Goal: Task Accomplishment & Management: Complete application form

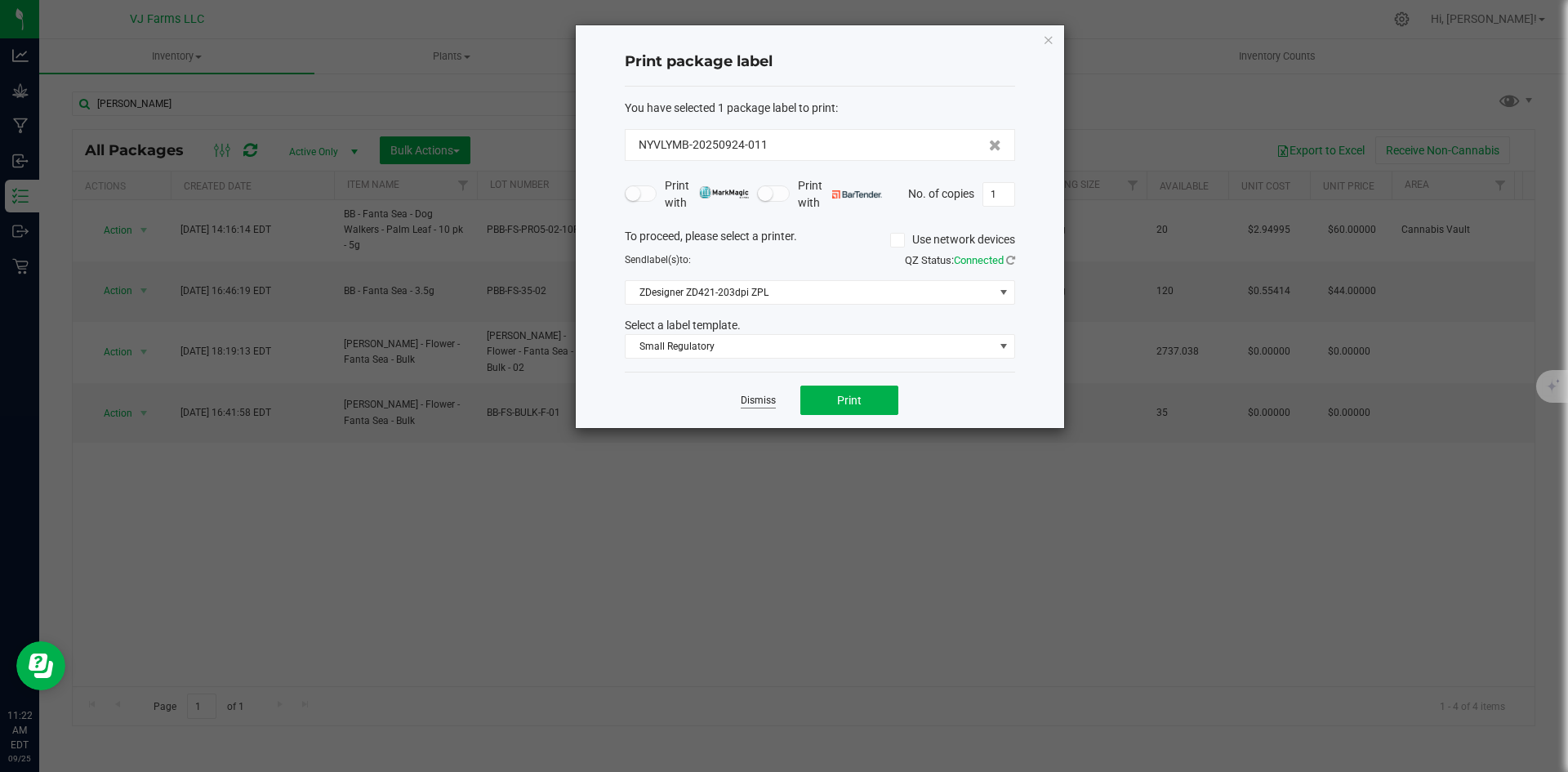
drag, startPoint x: 726, startPoint y: 392, endPoint x: 752, endPoint y: 393, distance: 26.0
click at [748, 393] on div "Dismiss Print" at bounding box center [820, 400] width 391 height 56
click at [752, 393] on link "Dismiss" at bounding box center [757, 400] width 35 height 14
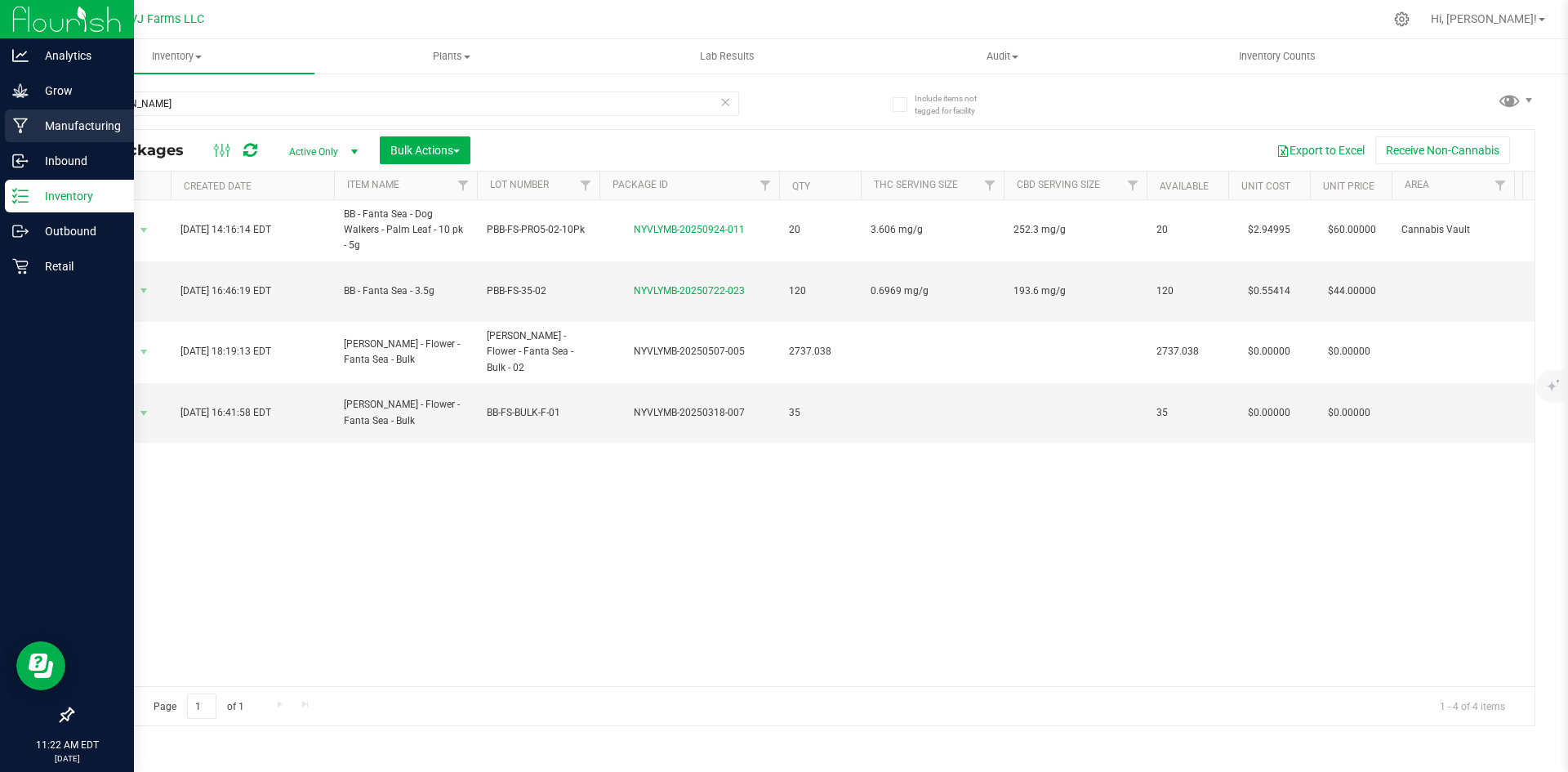
click at [84, 111] on div "Manufacturing" at bounding box center [69, 126] width 129 height 32
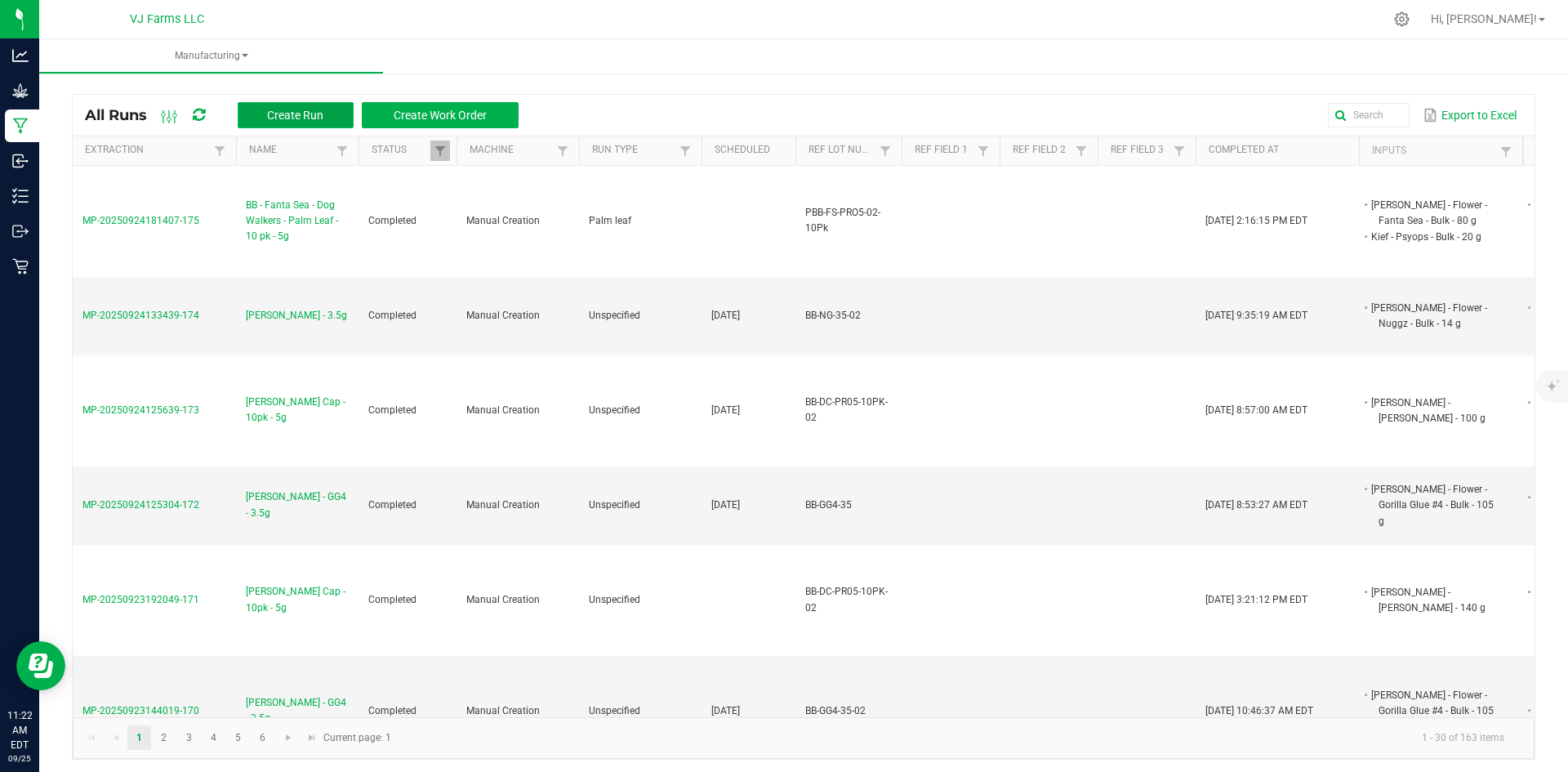
click at [289, 110] on span "Create Run" at bounding box center [295, 115] width 56 height 13
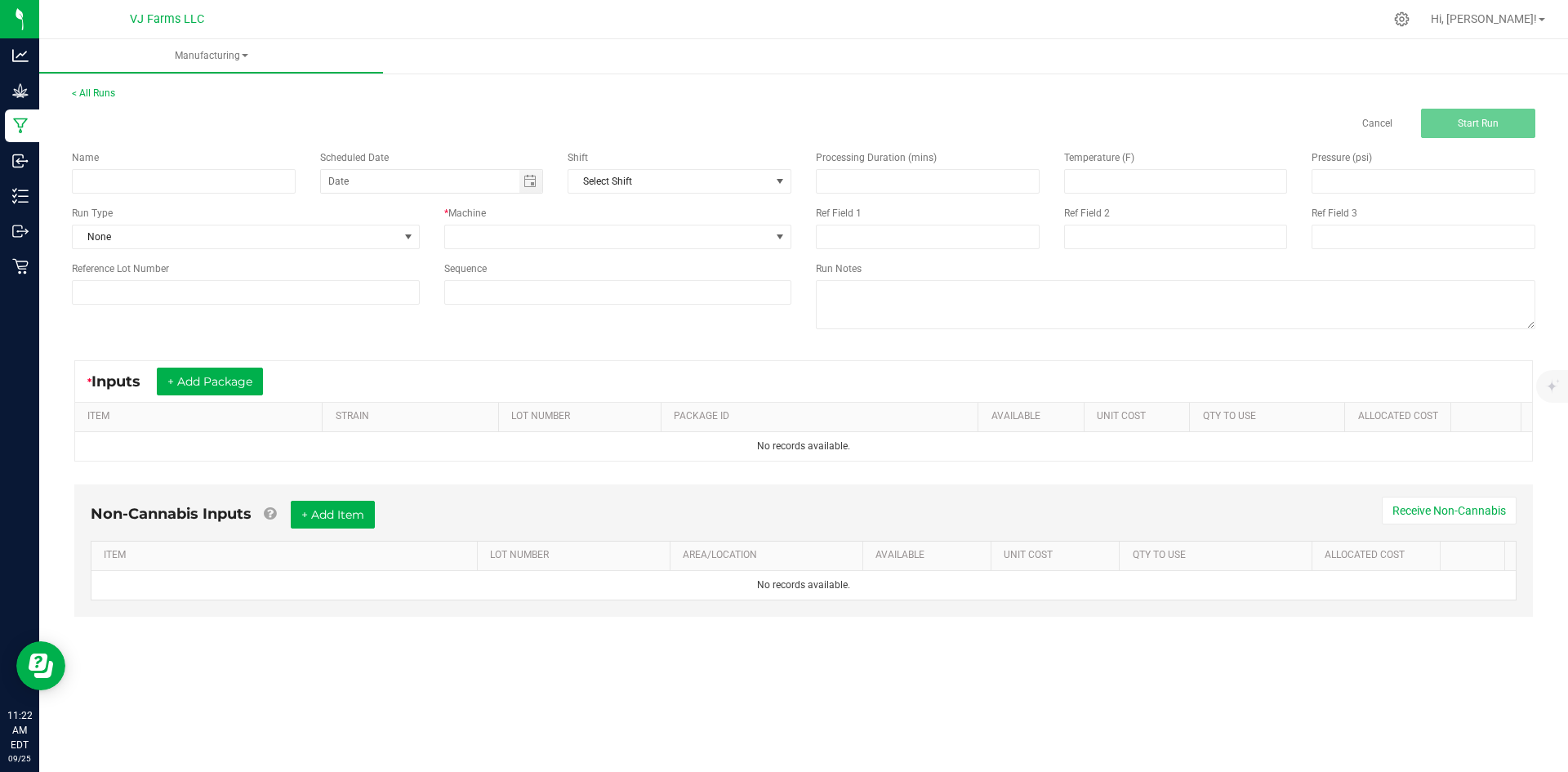
click at [131, 197] on div "Name Scheduled Date Shift Select Shift Run Type None * Machine Reference Lot Nu…" at bounding box center [432, 227] width 744 height 179
drag, startPoint x: 130, startPoint y: 174, endPoint x: 129, endPoint y: 185, distance: 11.0
click at [132, 174] on input at bounding box center [184, 181] width 224 height 25
paste input "BB - Psyops - 7g"
type input "BB - Psyops - 7g"
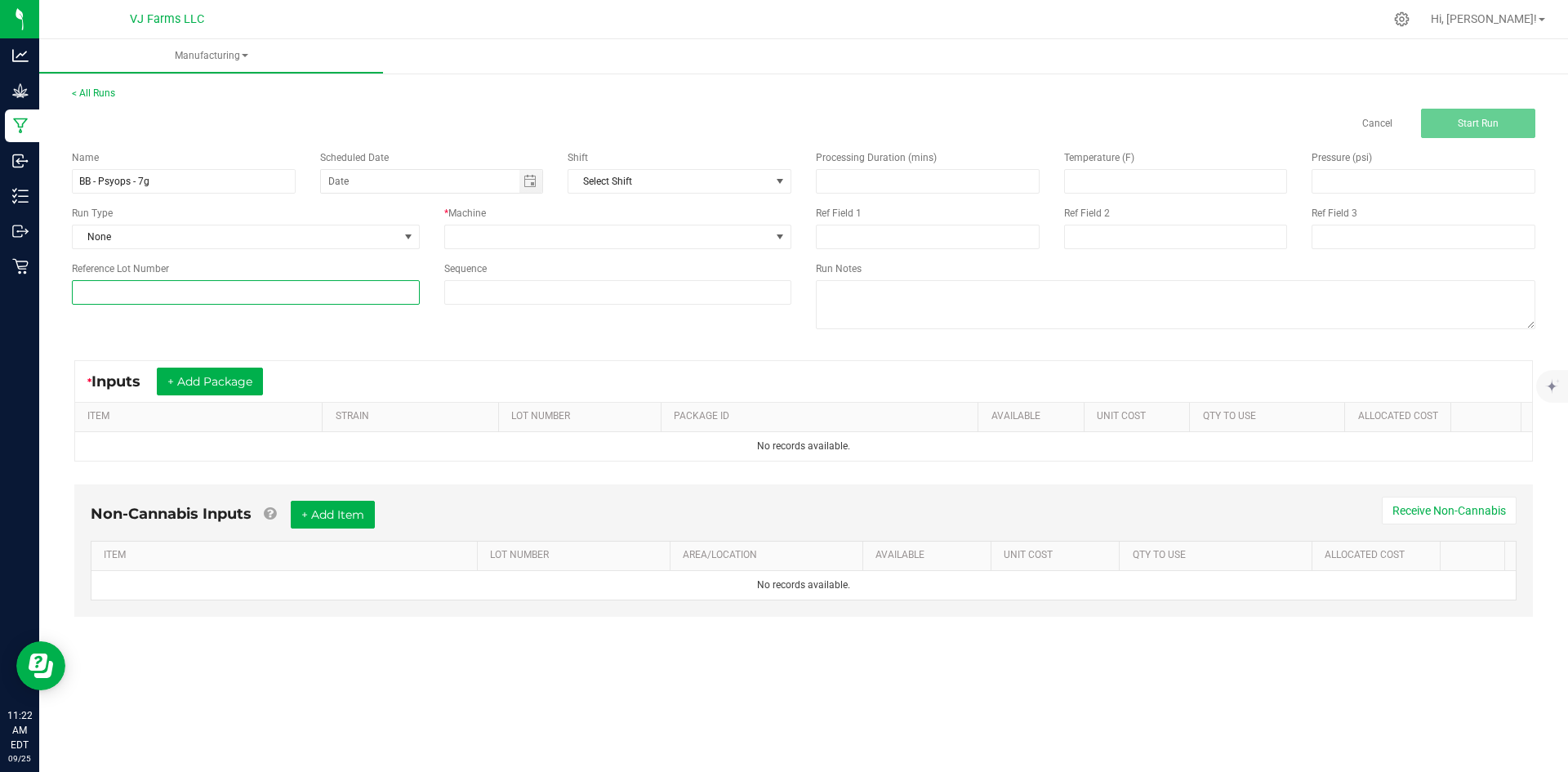
click at [175, 293] on input at bounding box center [245, 292] width 348 height 25
paste input "PBB-PSY-7-02"
type input "PBB-PSY-7-02"
click at [277, 227] on span "None" at bounding box center [235, 237] width 326 height 23
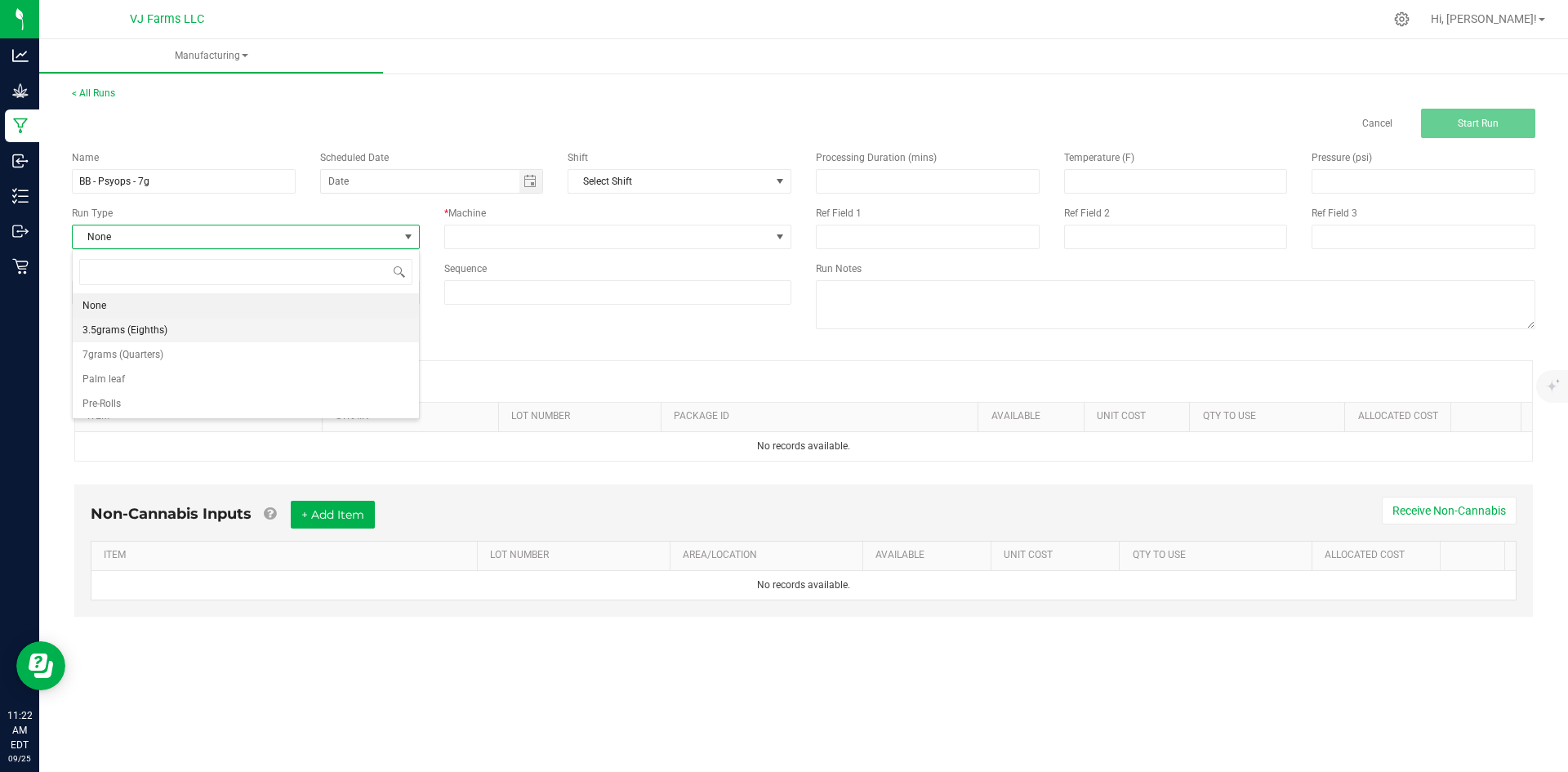
scroll to position [25, 347]
click at [136, 360] on span "7grams (Quarters)" at bounding box center [122, 354] width 81 height 16
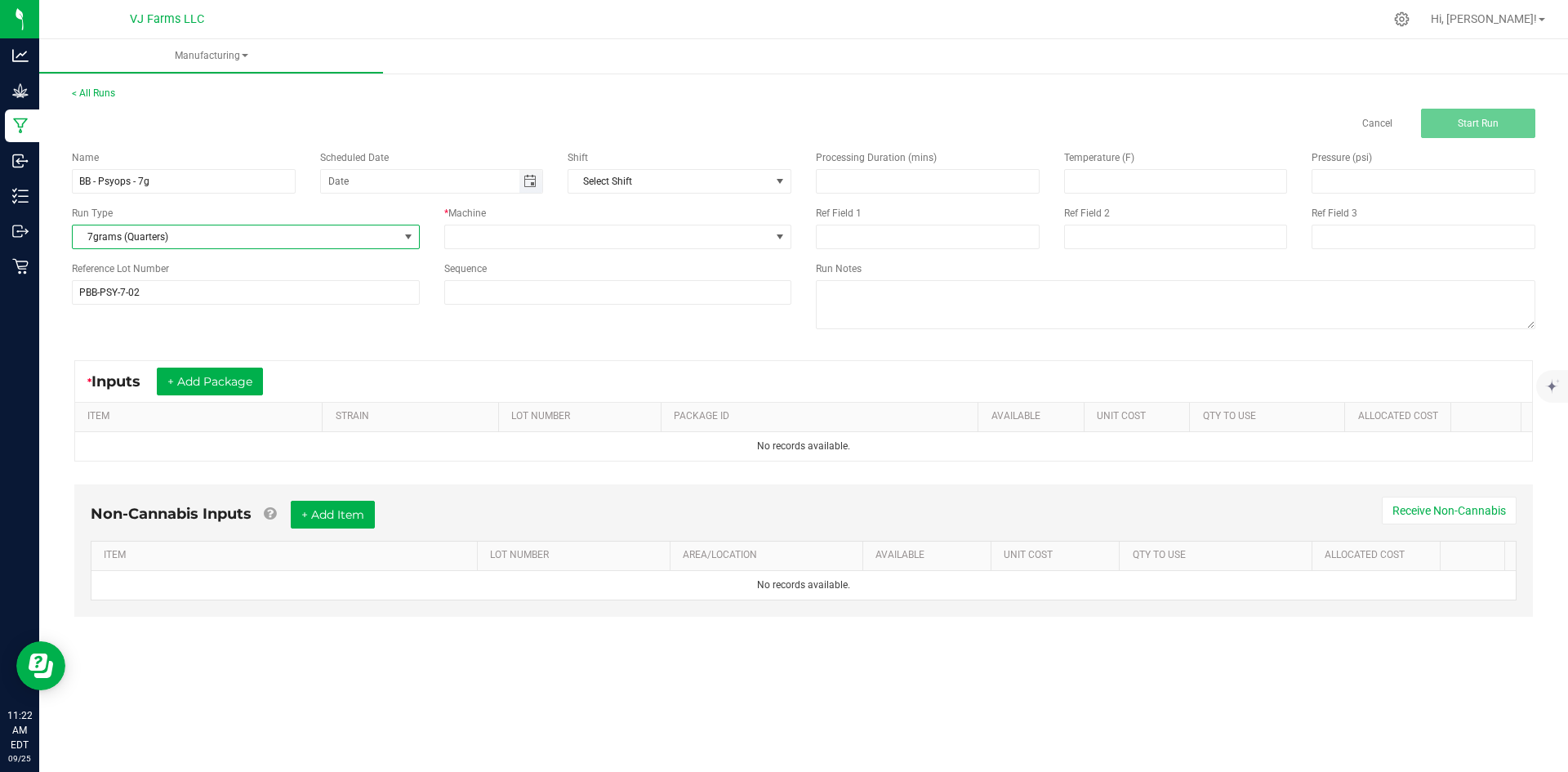
click at [532, 186] on span "Toggle calendar" at bounding box center [529, 180] width 13 height 13
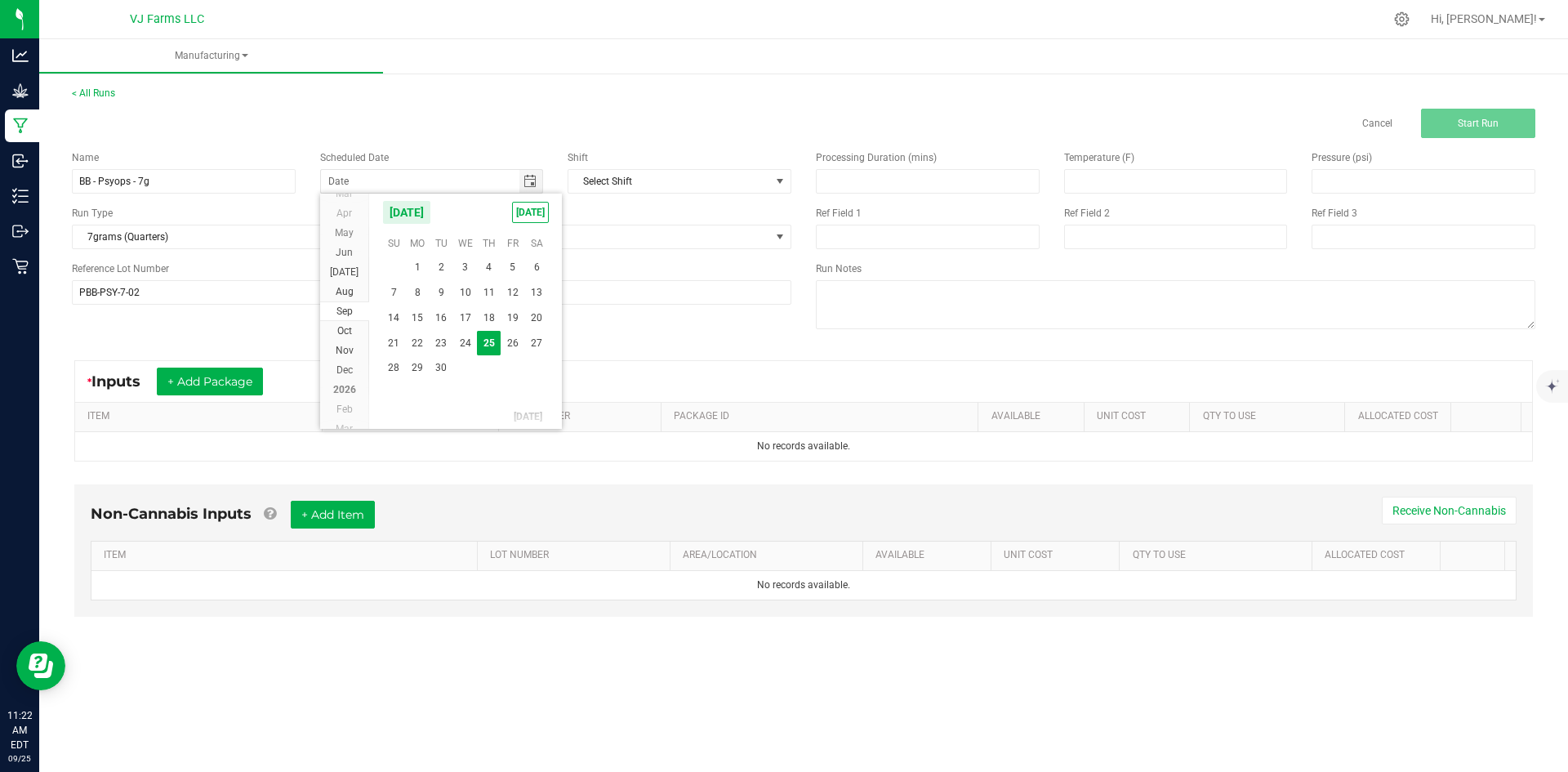
click at [548, 255] on th "Sa" at bounding box center [536, 243] width 24 height 25
click at [529, 208] on span "TODAY" at bounding box center [530, 212] width 37 height 21
type input "[DATE]"
click at [620, 250] on div "Name BB - Psyops - 7g Scheduled Date 09/25/2025 Shift Select Shift Run Type 7gr…" at bounding box center [432, 227] width 744 height 179
click at [596, 223] on div "* Machine" at bounding box center [618, 227] width 373 height 44
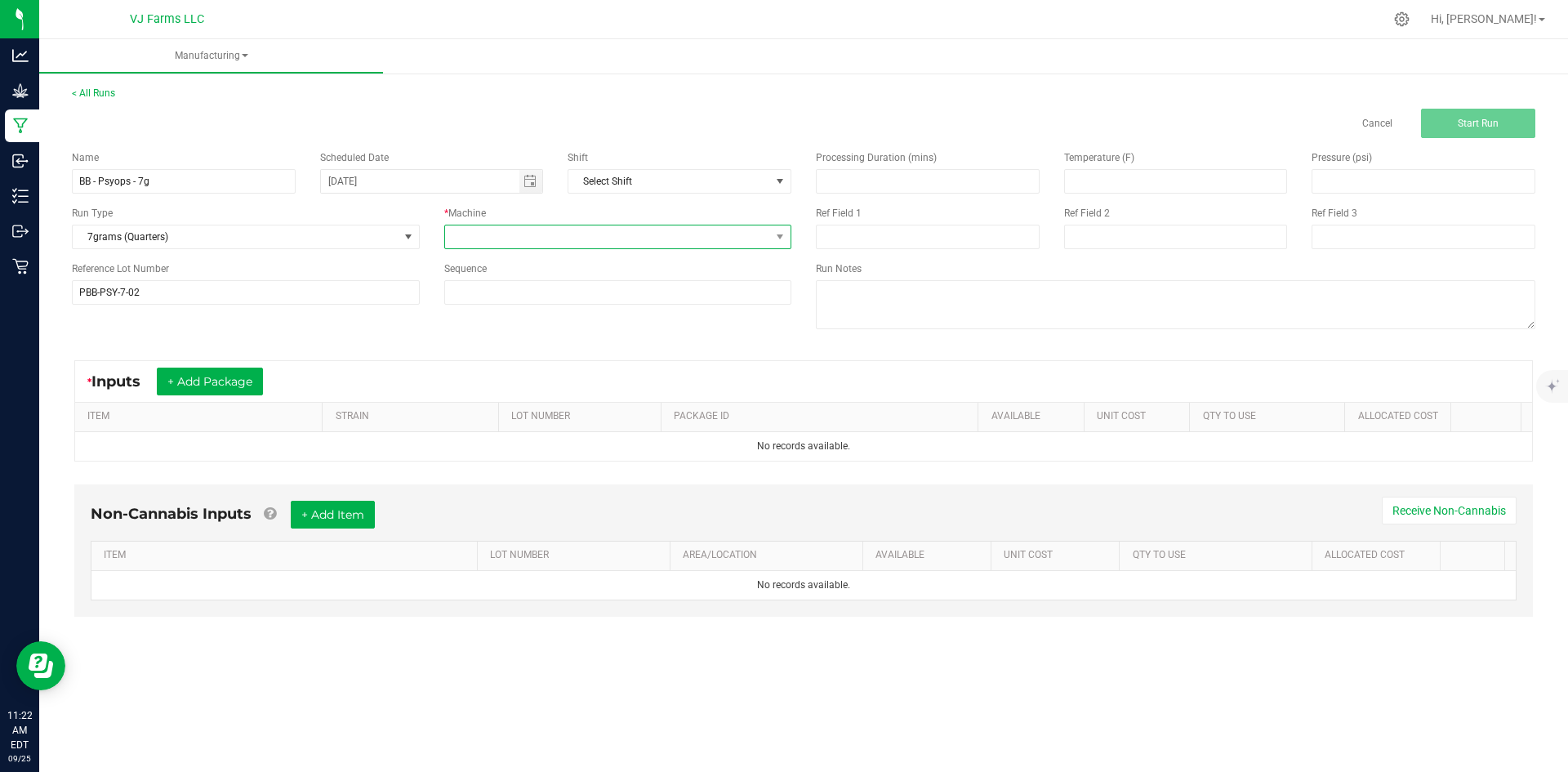
click at [588, 227] on span at bounding box center [608, 237] width 326 height 23
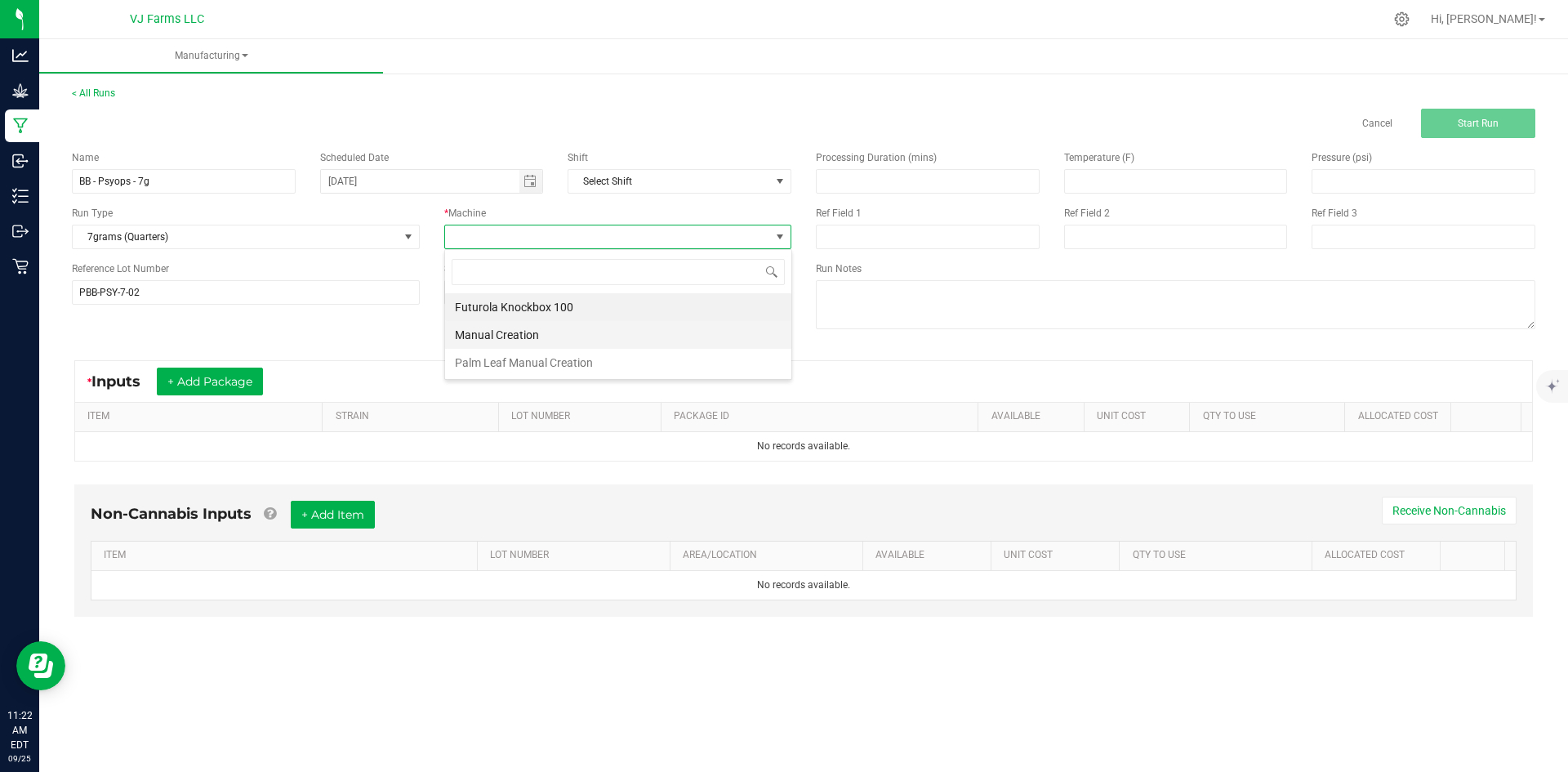
click at [541, 339] on li "Manual Creation" at bounding box center [618, 334] width 346 height 27
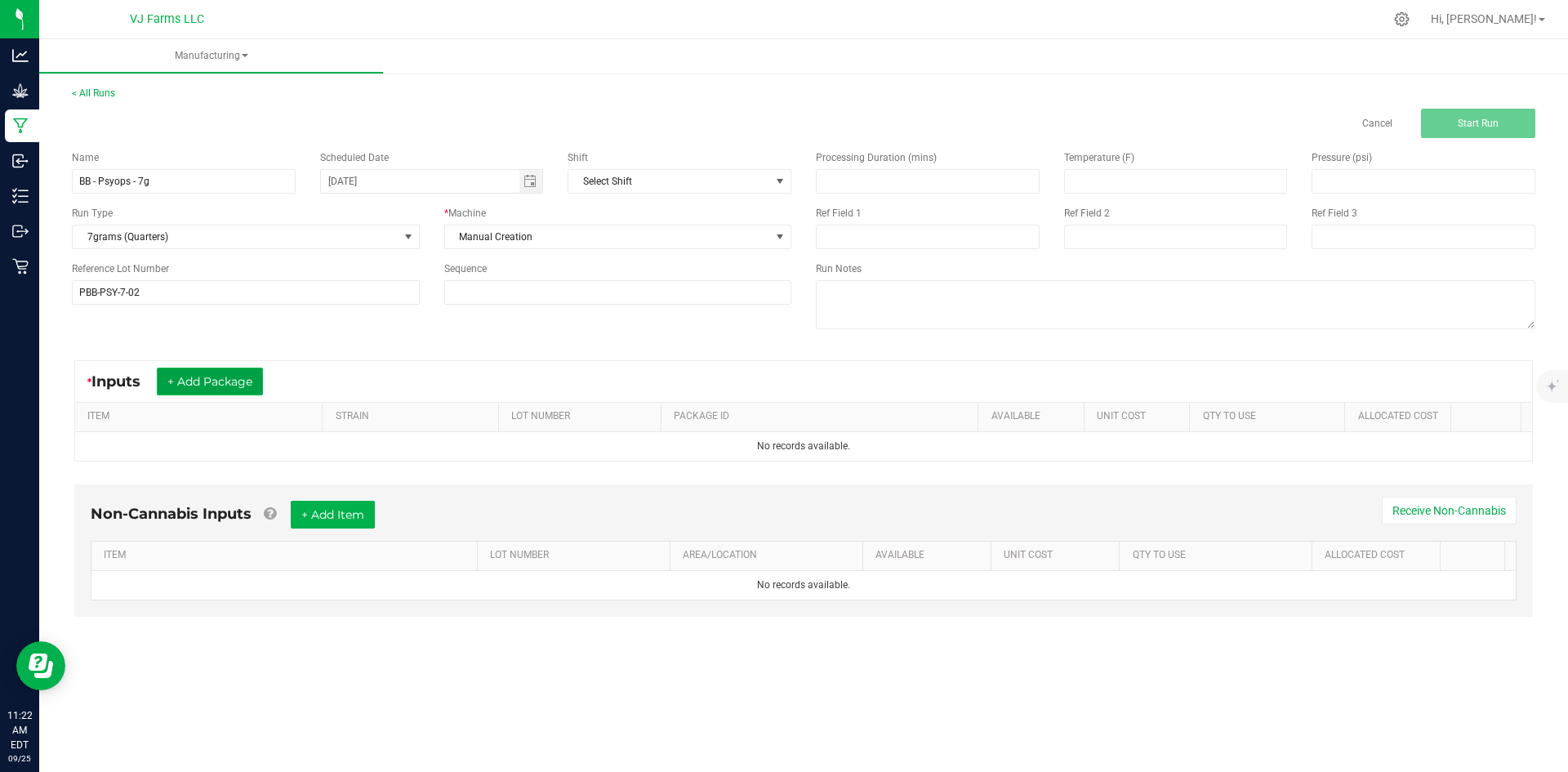
click at [221, 380] on button "+ Add Package" at bounding box center [209, 381] width 106 height 27
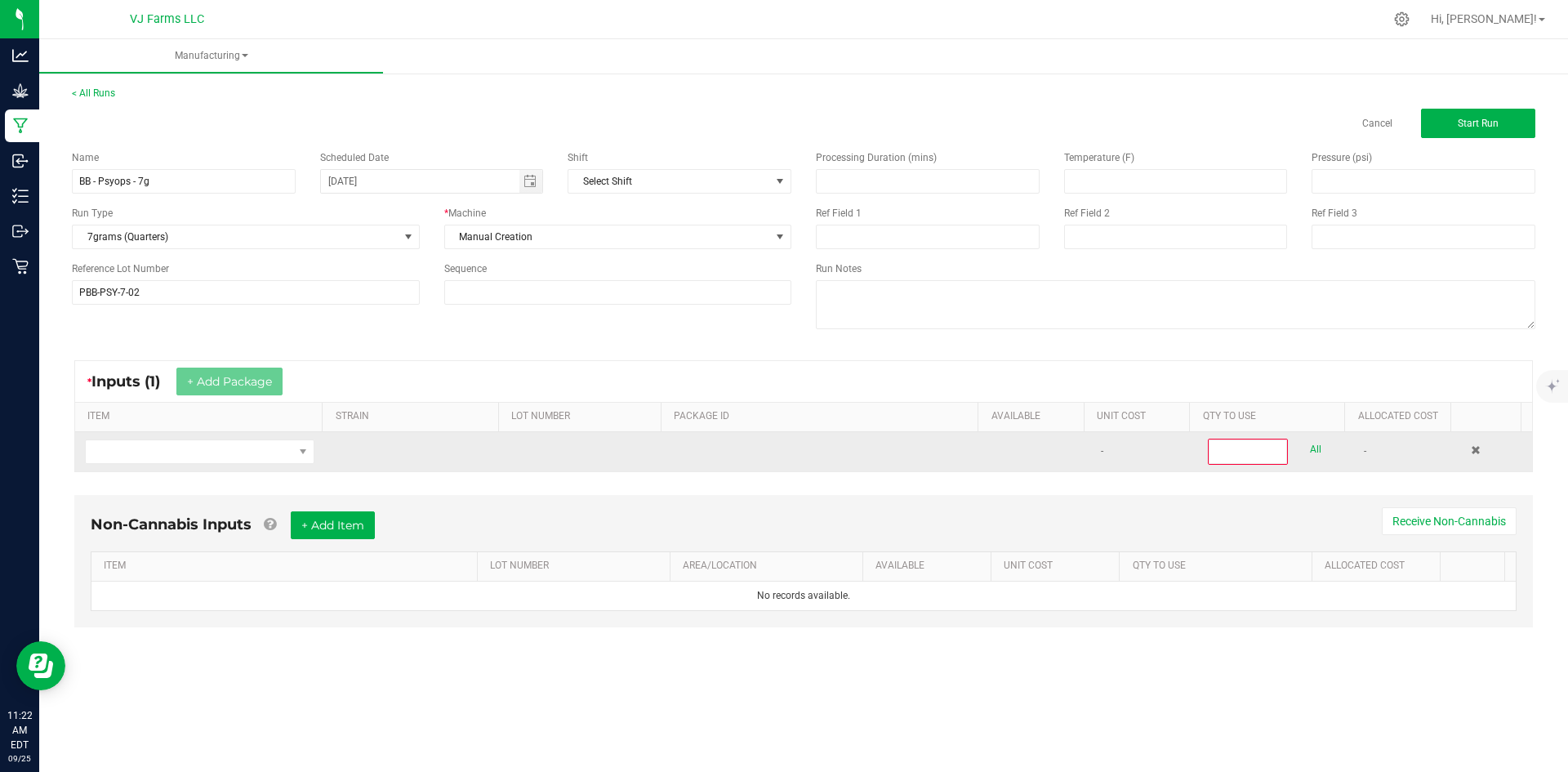
click at [203, 466] on td at bounding box center [199, 451] width 249 height 39
click at [210, 449] on span "NO DATA FOUND" at bounding box center [189, 451] width 208 height 23
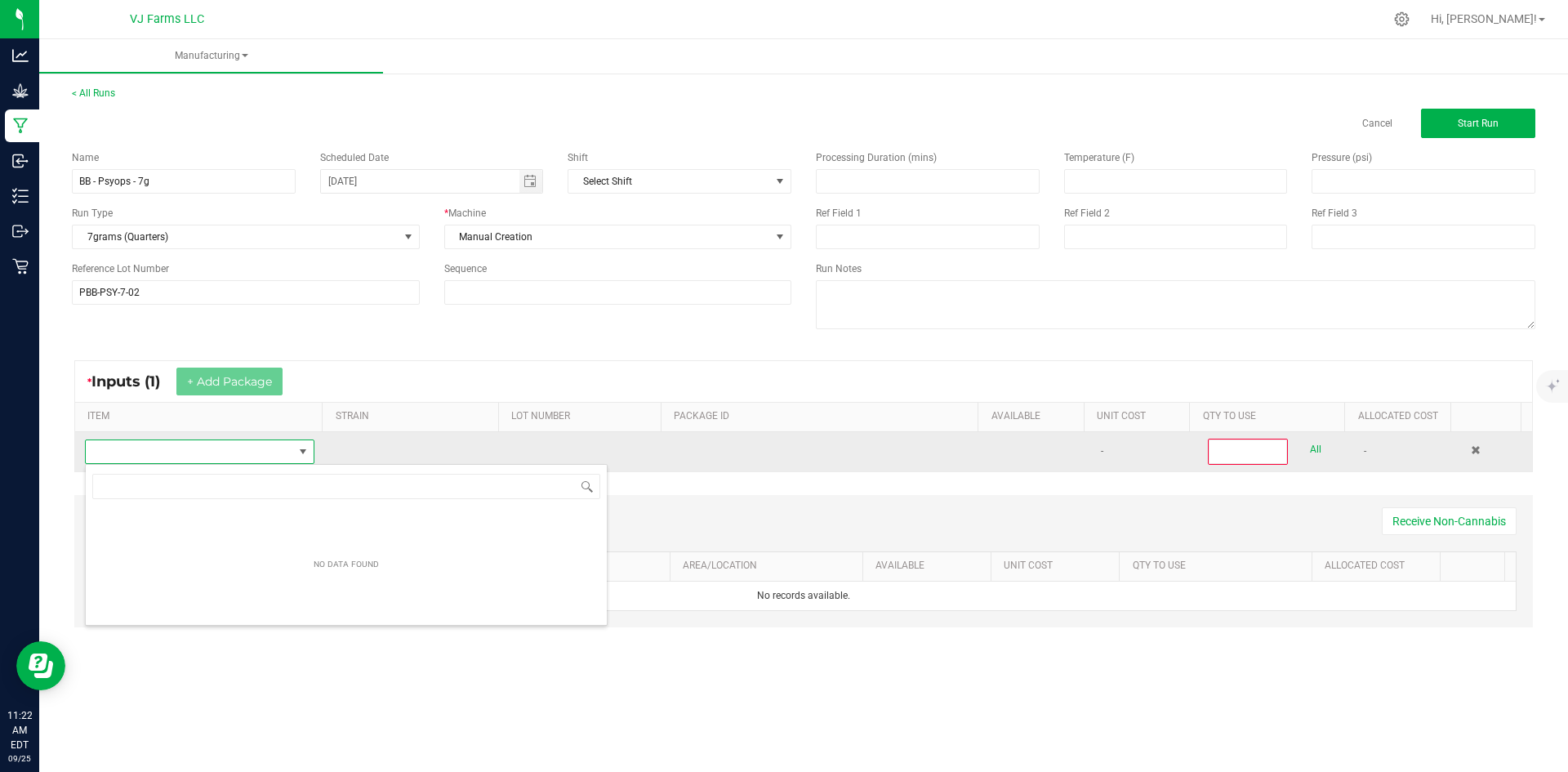
scroll to position [25, 226]
type input "psy"
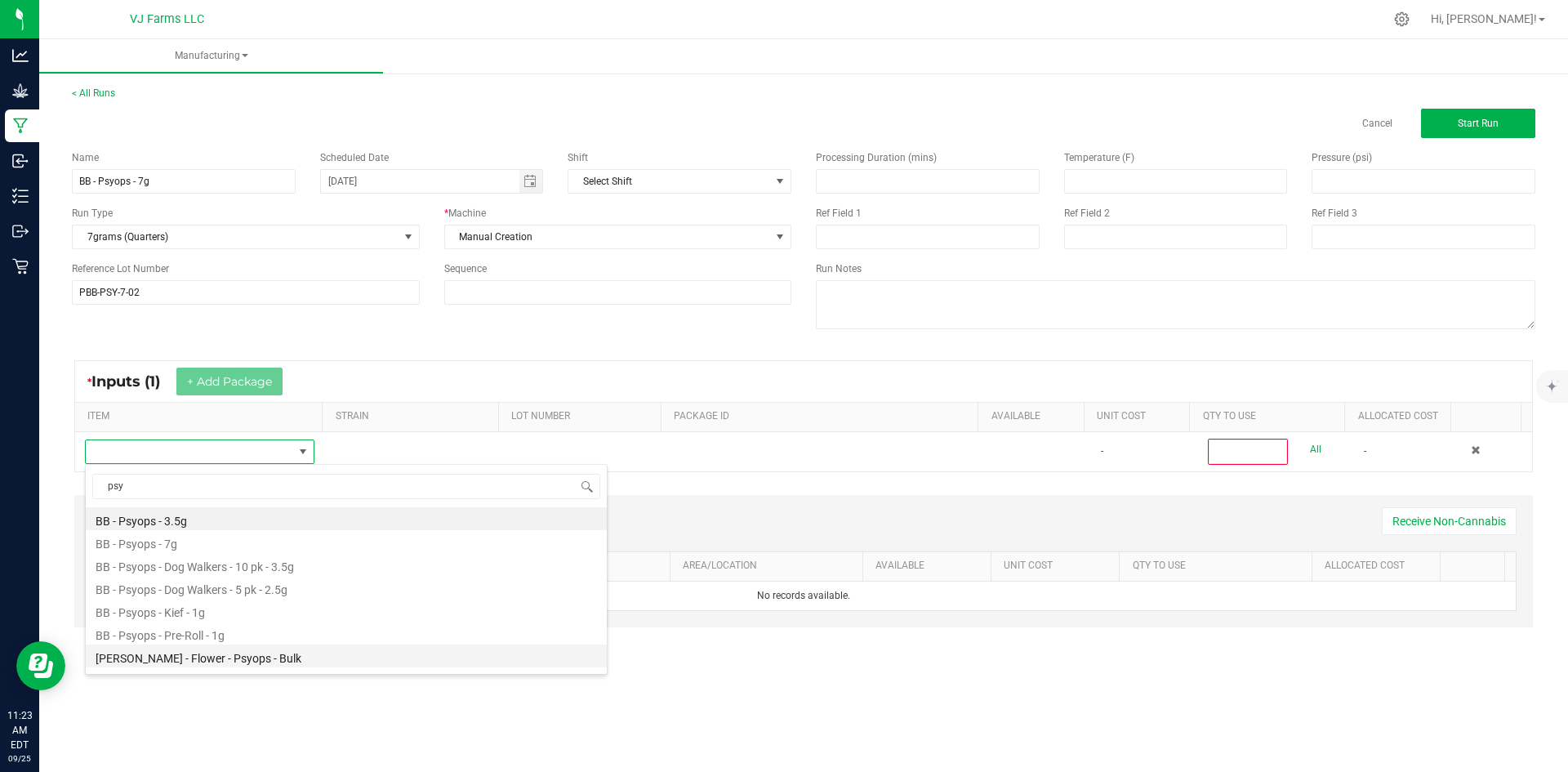
click at [225, 661] on li "[PERSON_NAME] - Flower - Psyops - Bulk" at bounding box center [346, 656] width 522 height 23
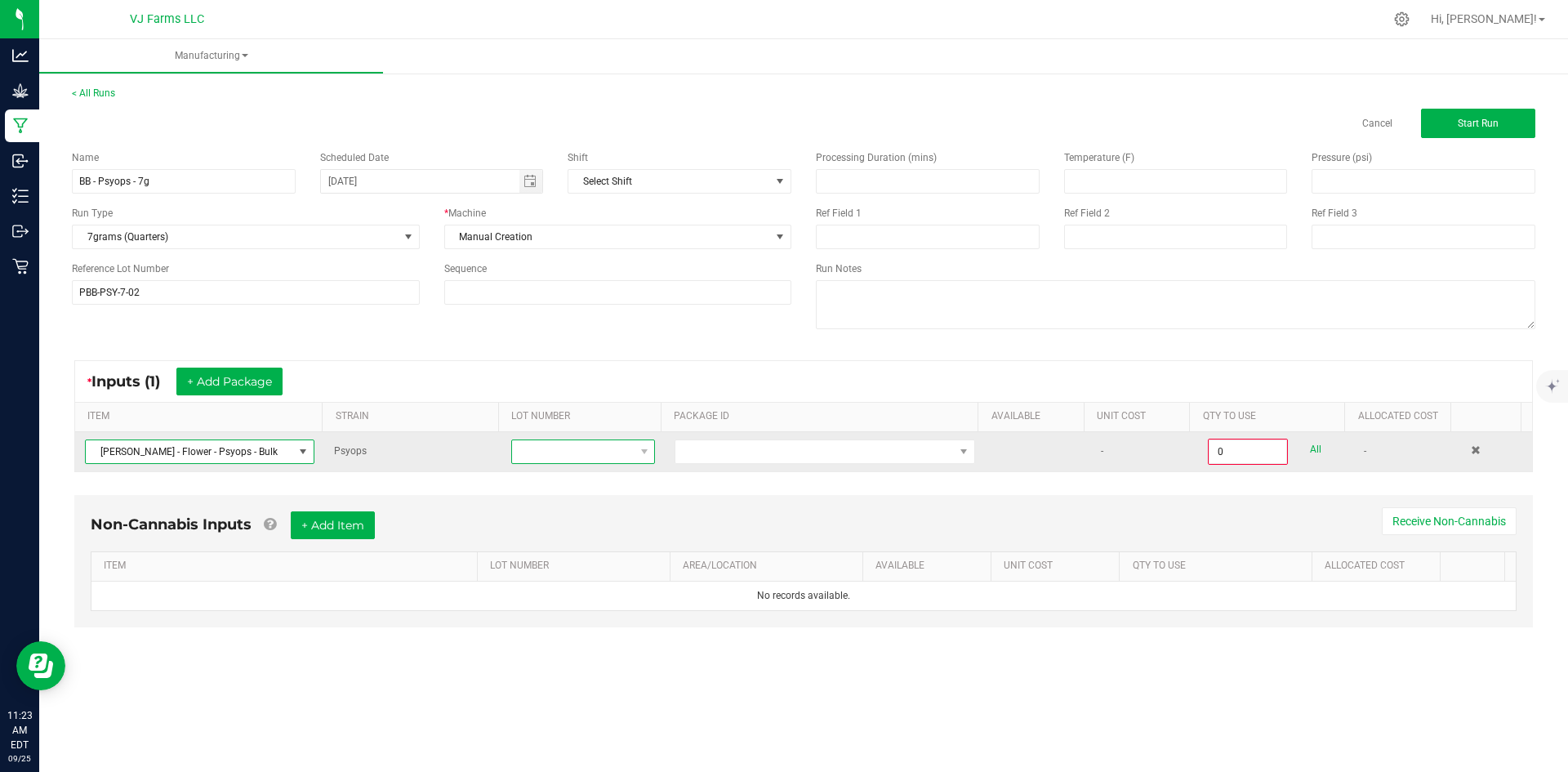
click at [526, 447] on span at bounding box center [573, 451] width 121 height 23
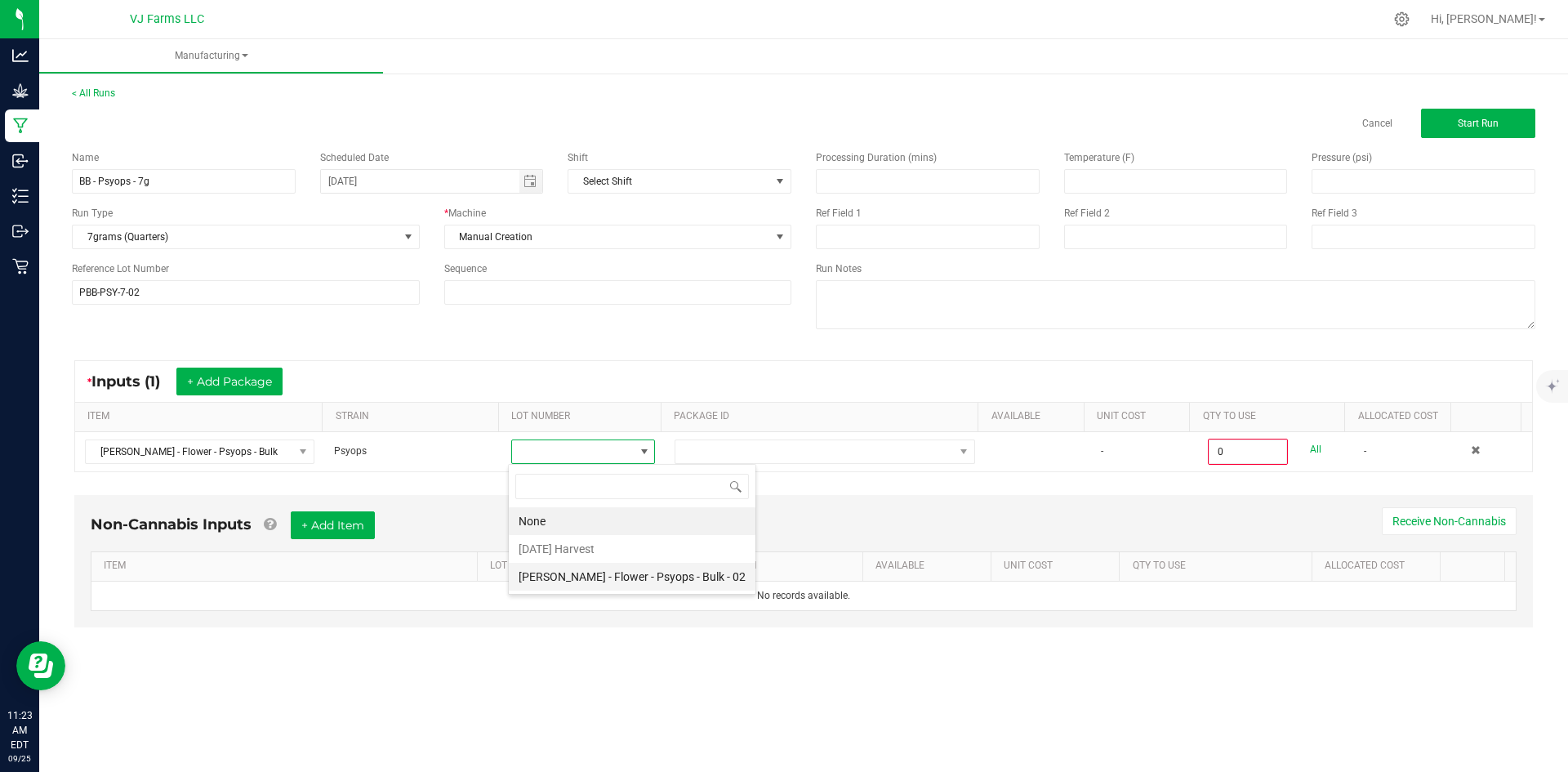
click at [603, 576] on 02 "[PERSON_NAME] - Flower - Psyops - Bulk - 02" at bounding box center [632, 576] width 247 height 27
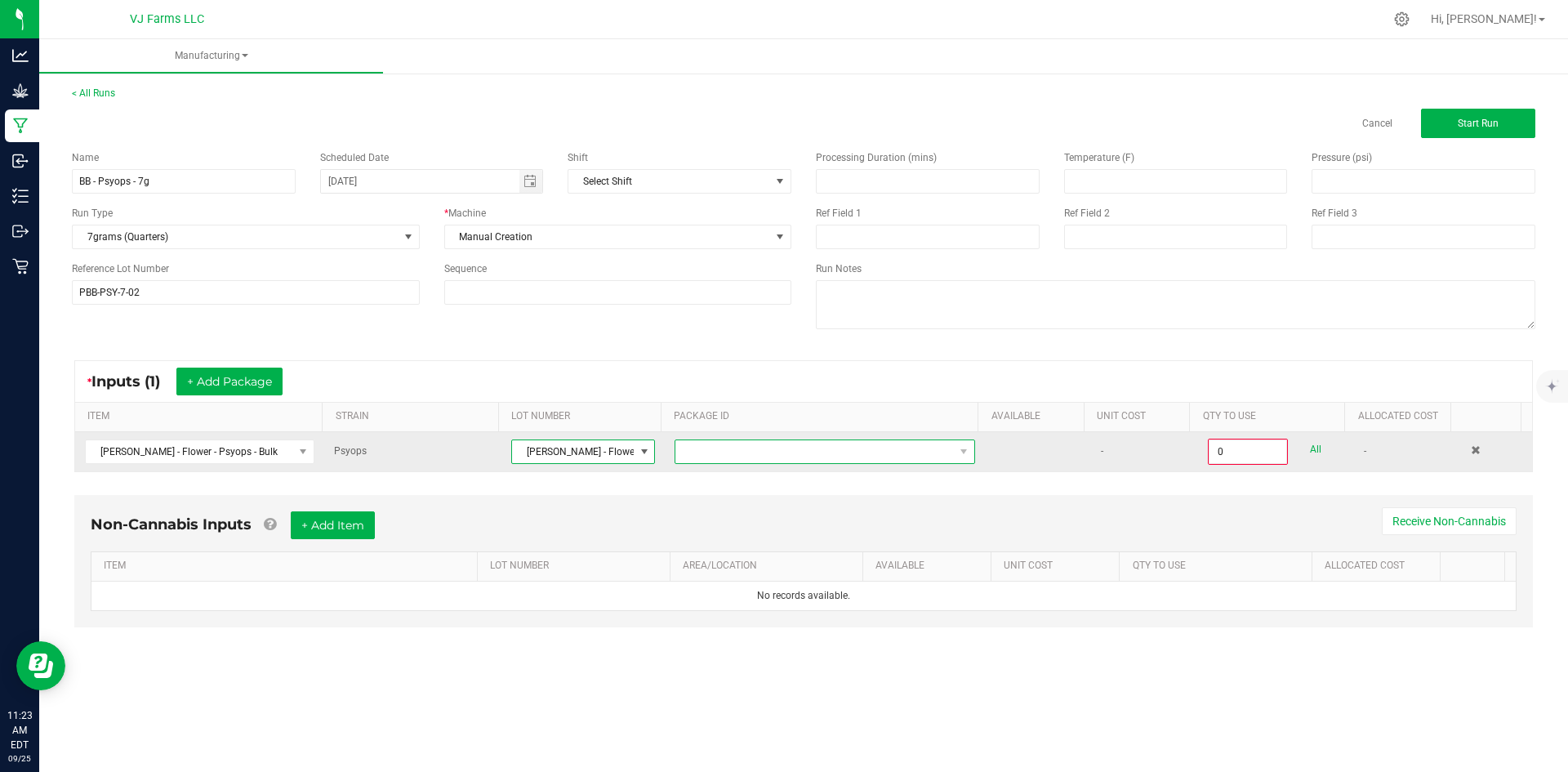
click at [778, 457] on span at bounding box center [815, 451] width 279 height 23
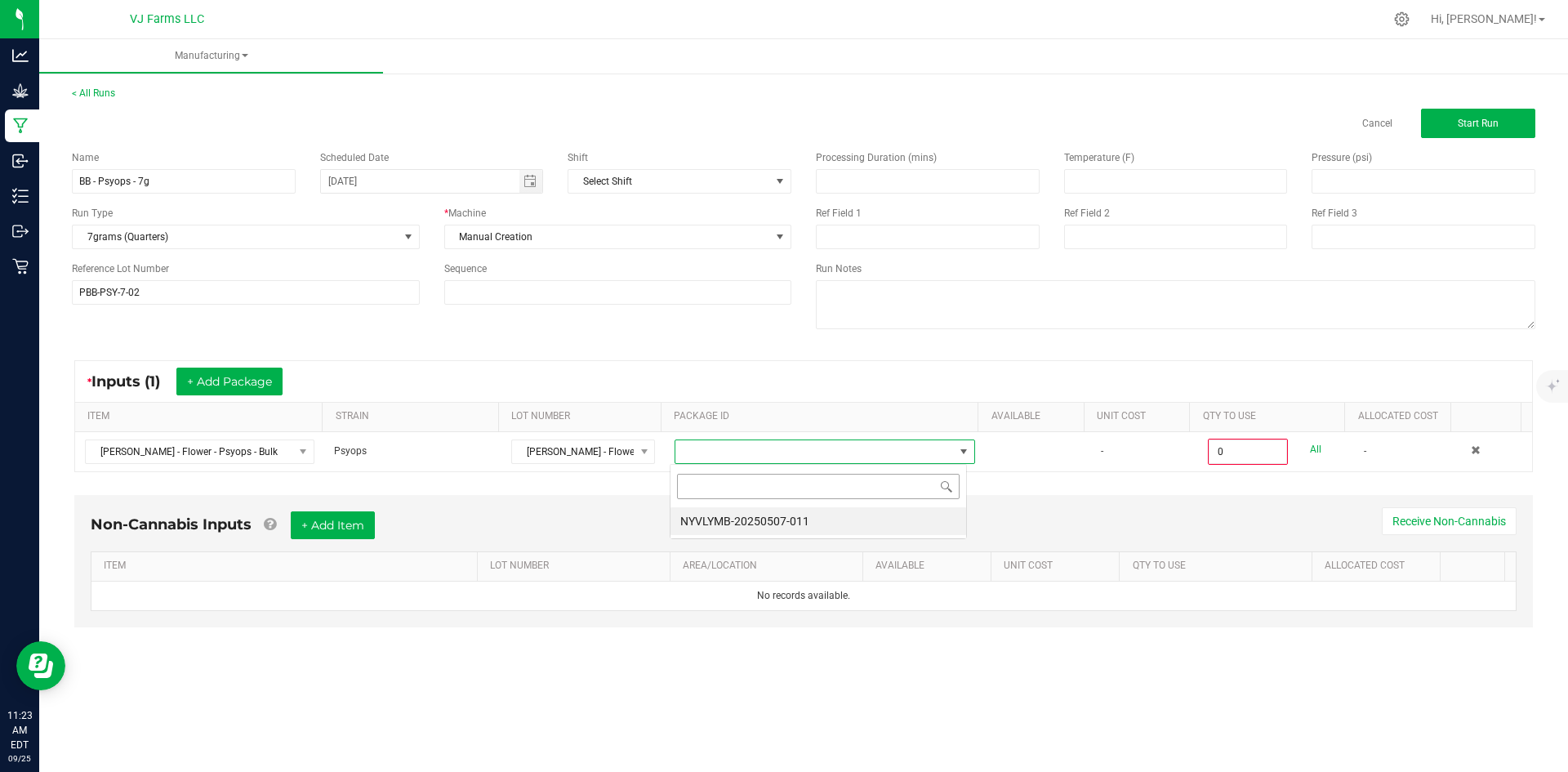
scroll to position [25, 298]
click at [763, 519] on li "NYVLYMB-20250507-011" at bounding box center [818, 521] width 296 height 27
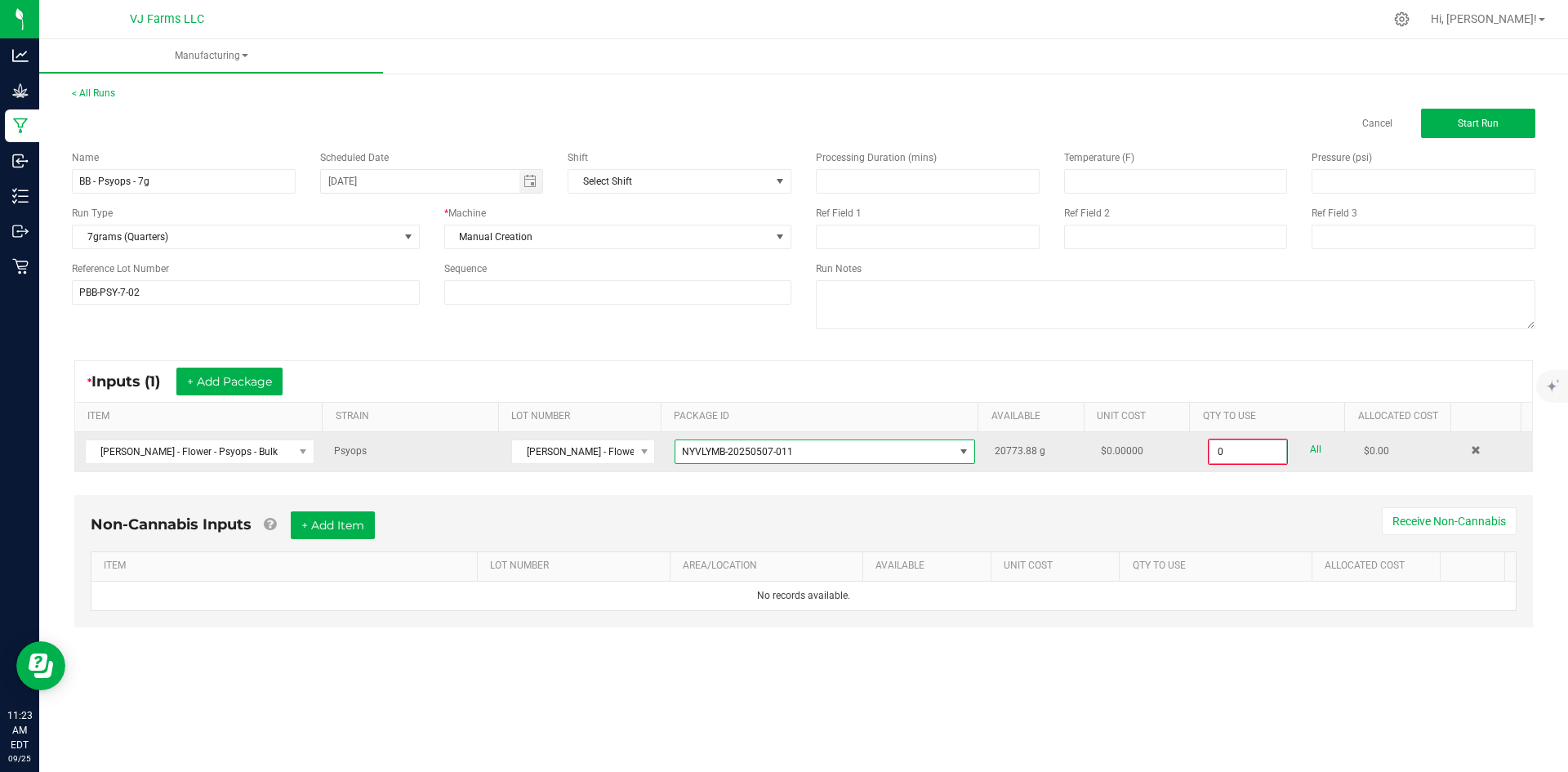
click at [1227, 445] on input "0" at bounding box center [1248, 451] width 77 height 23
click at [1210, 448] on input "0" at bounding box center [1248, 451] width 77 height 23
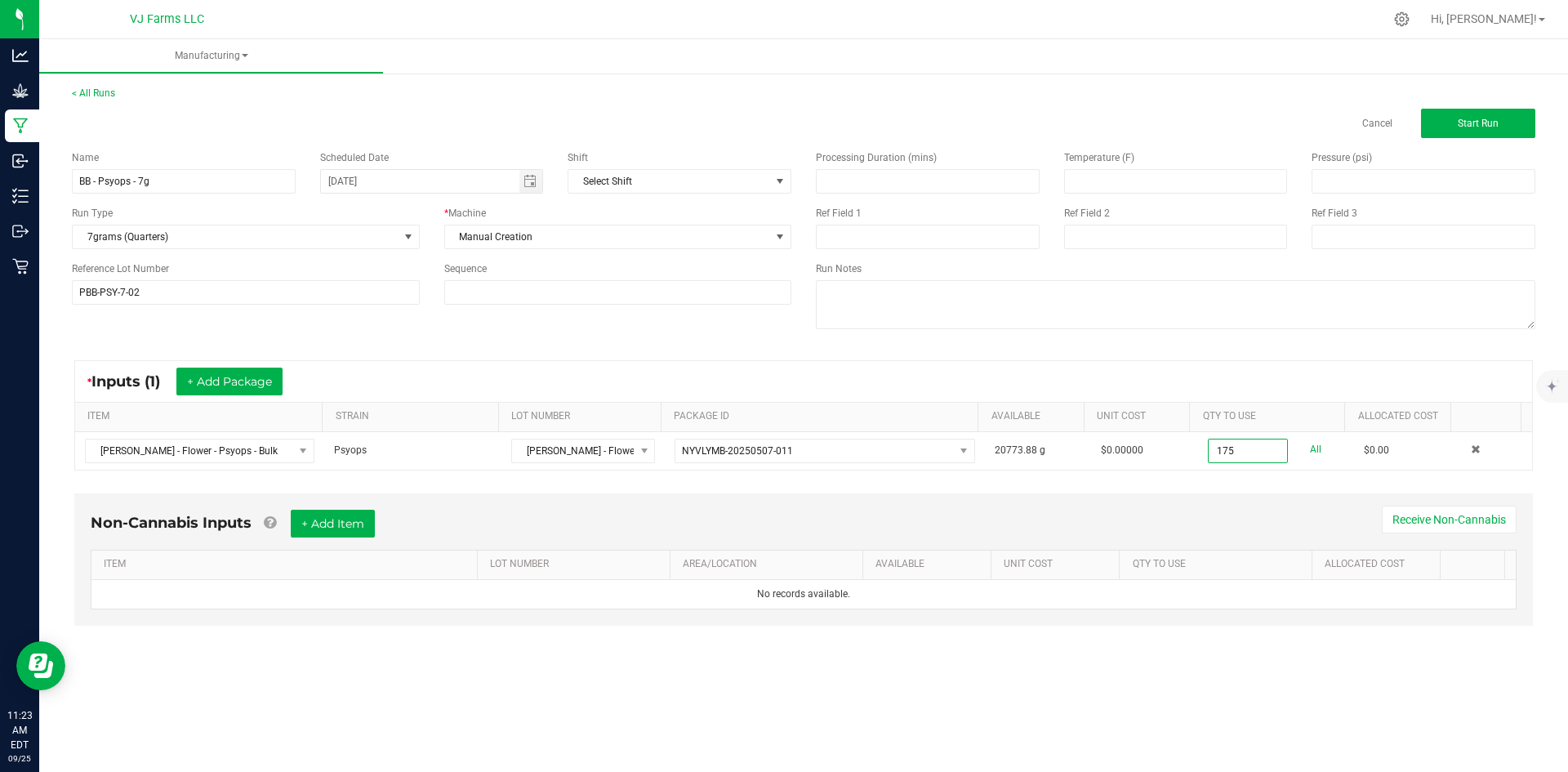
type input "175.0000 g"
click at [1121, 540] on div "Non-Cannabis Inputs + Add Item Receive Non-Cannabis" at bounding box center [804, 529] width 1426 height 40
click at [356, 539] on div "Non-Cannabis Inputs + Add Item Receive Non-Cannabis" at bounding box center [804, 529] width 1426 height 40
drag, startPoint x: 308, startPoint y: 600, endPoint x: 333, endPoint y: 565, distance: 43.0
click at [307, 595] on td "No records available." at bounding box center [804, 593] width 1424 height 28
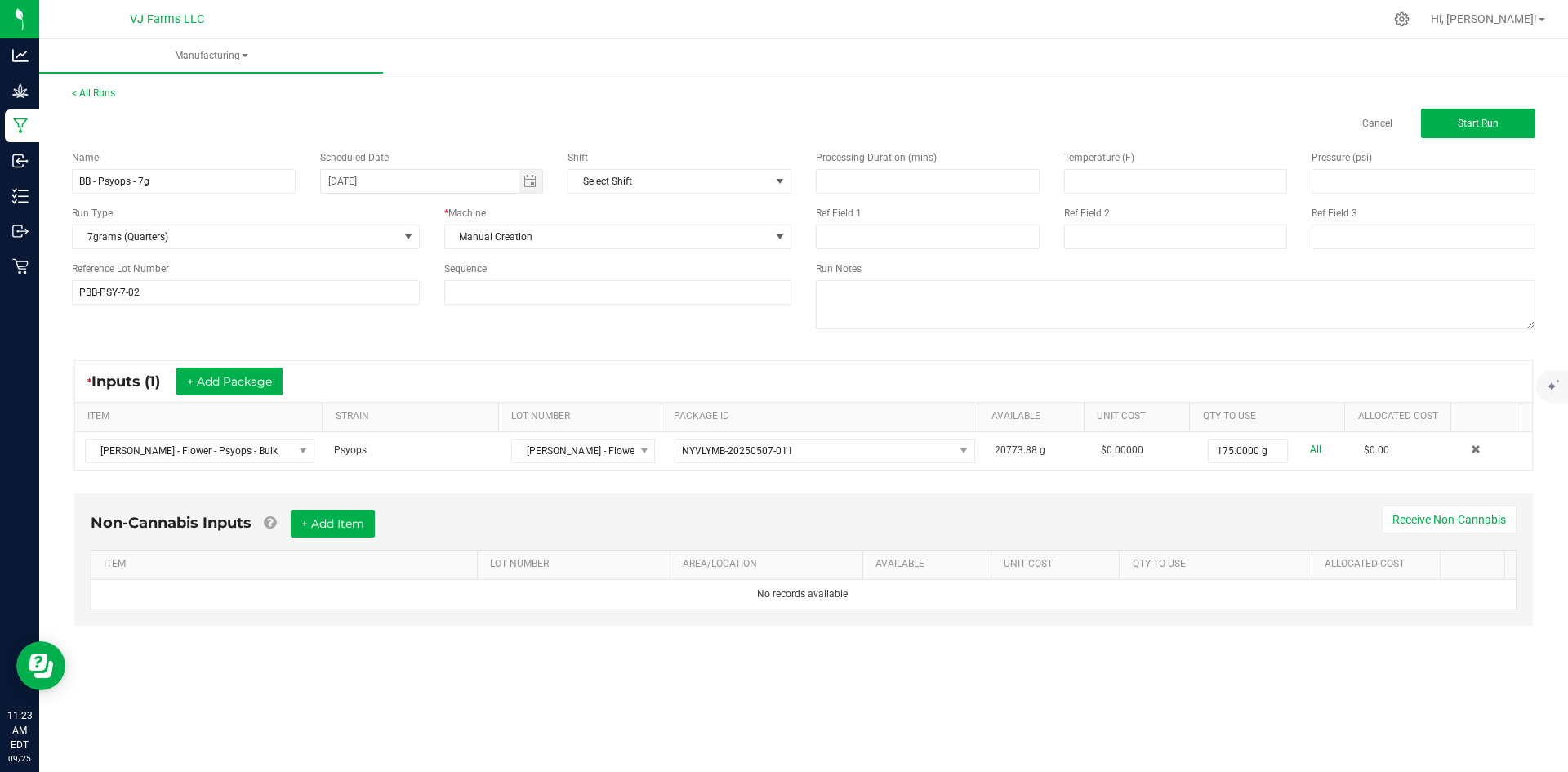
click at [355, 503] on div "Non-Cannabis Inputs + Add Item Receive Non-Cannabis ITEM LOT NUMBER AREA/LOCATI…" at bounding box center [804, 559] width 1459 height 133
click at [355, 517] on button "+ Add Item" at bounding box center [333, 523] width 84 height 27
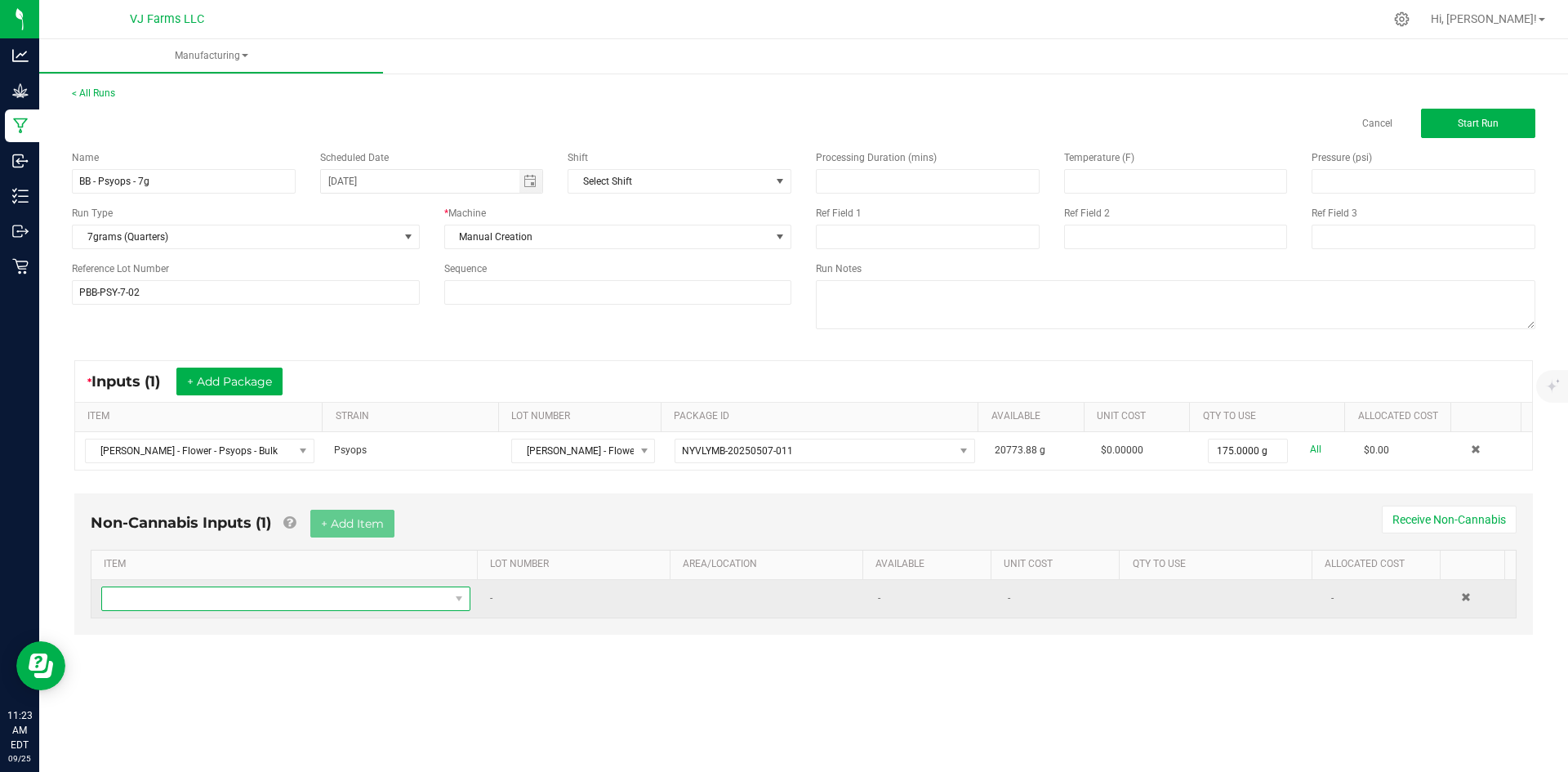
click at [268, 594] on span "NO DATA FOUND" at bounding box center [275, 598] width 347 height 23
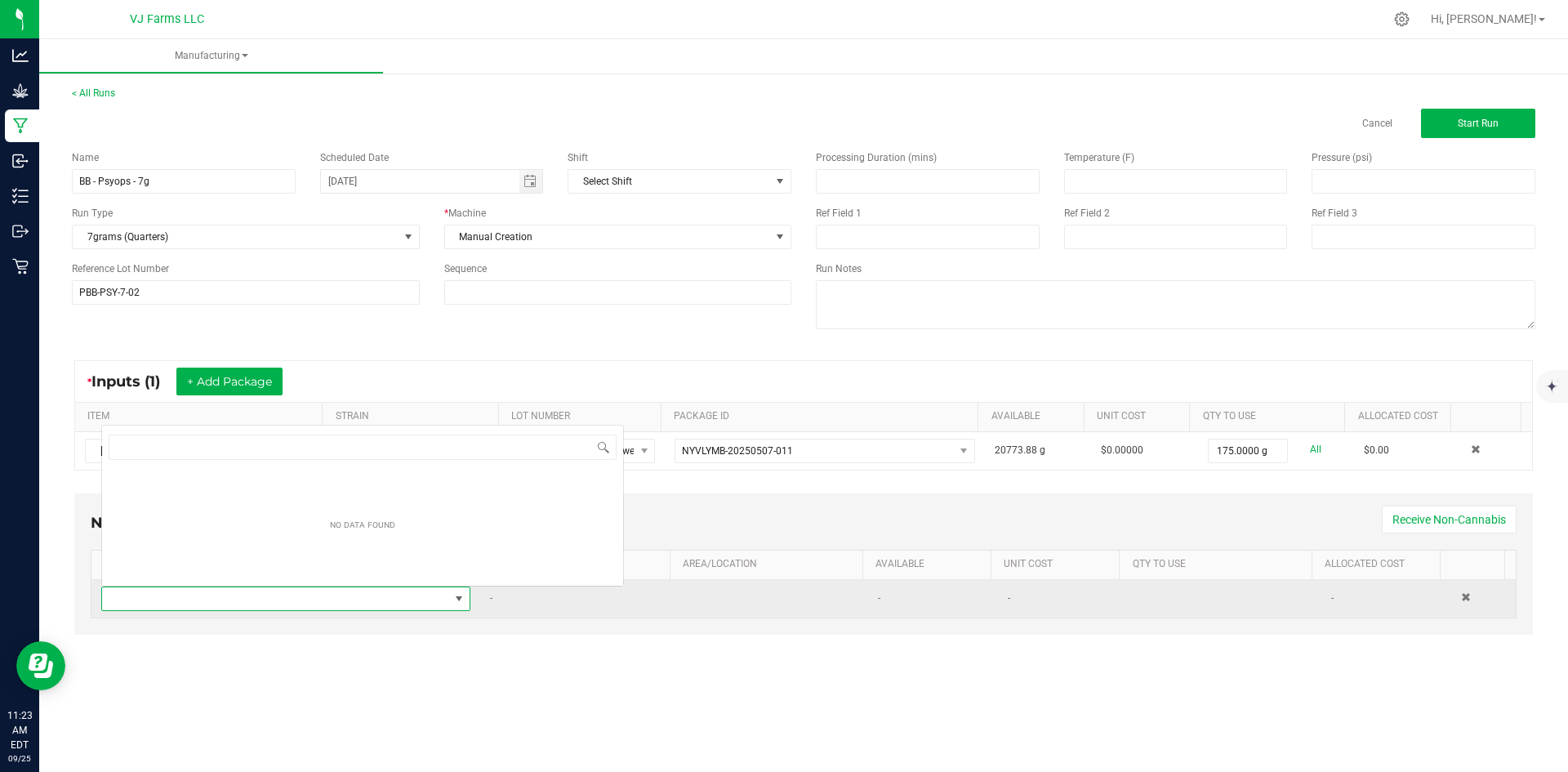
scroll to position [25, 363]
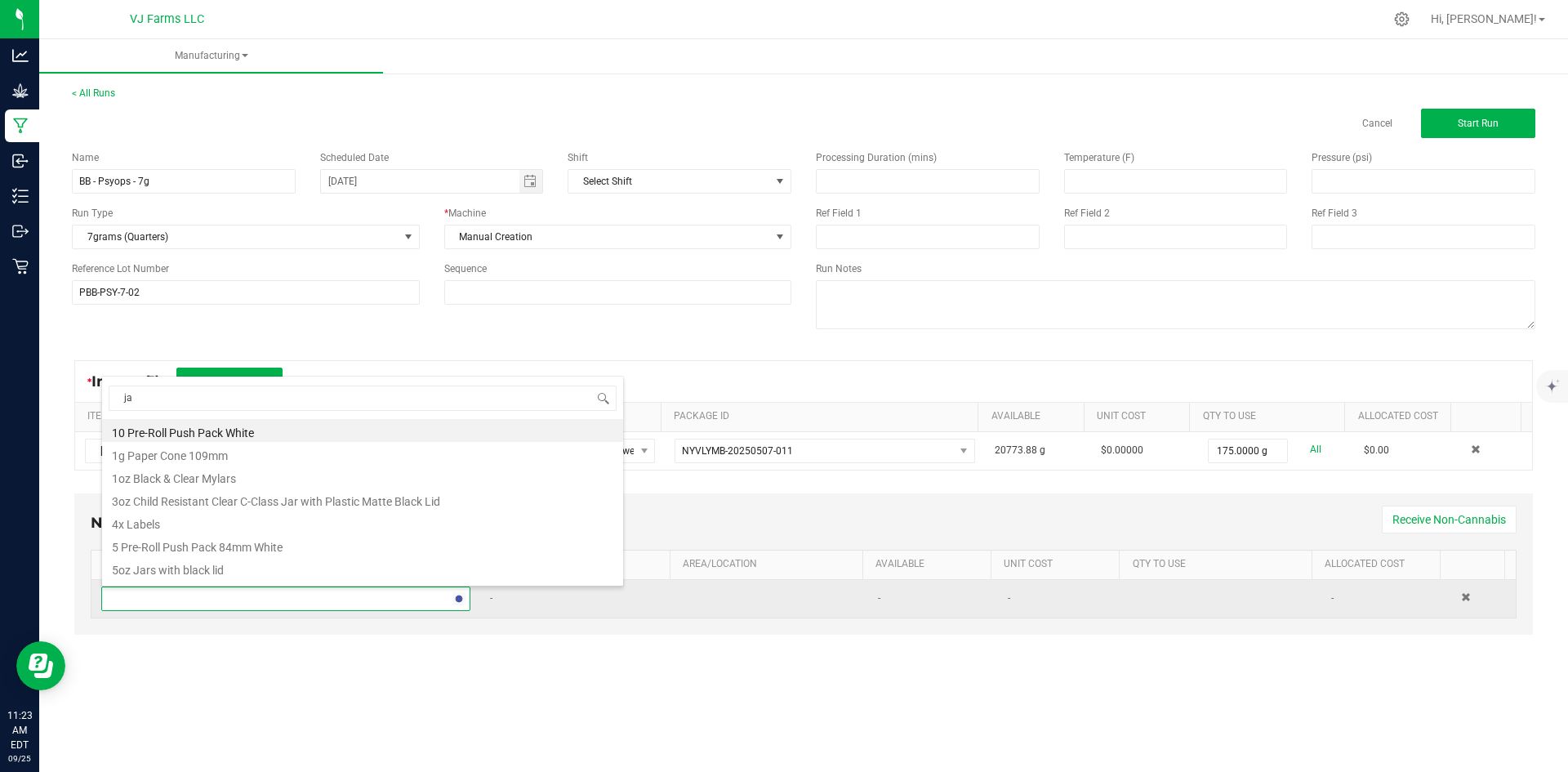
type input "jar"
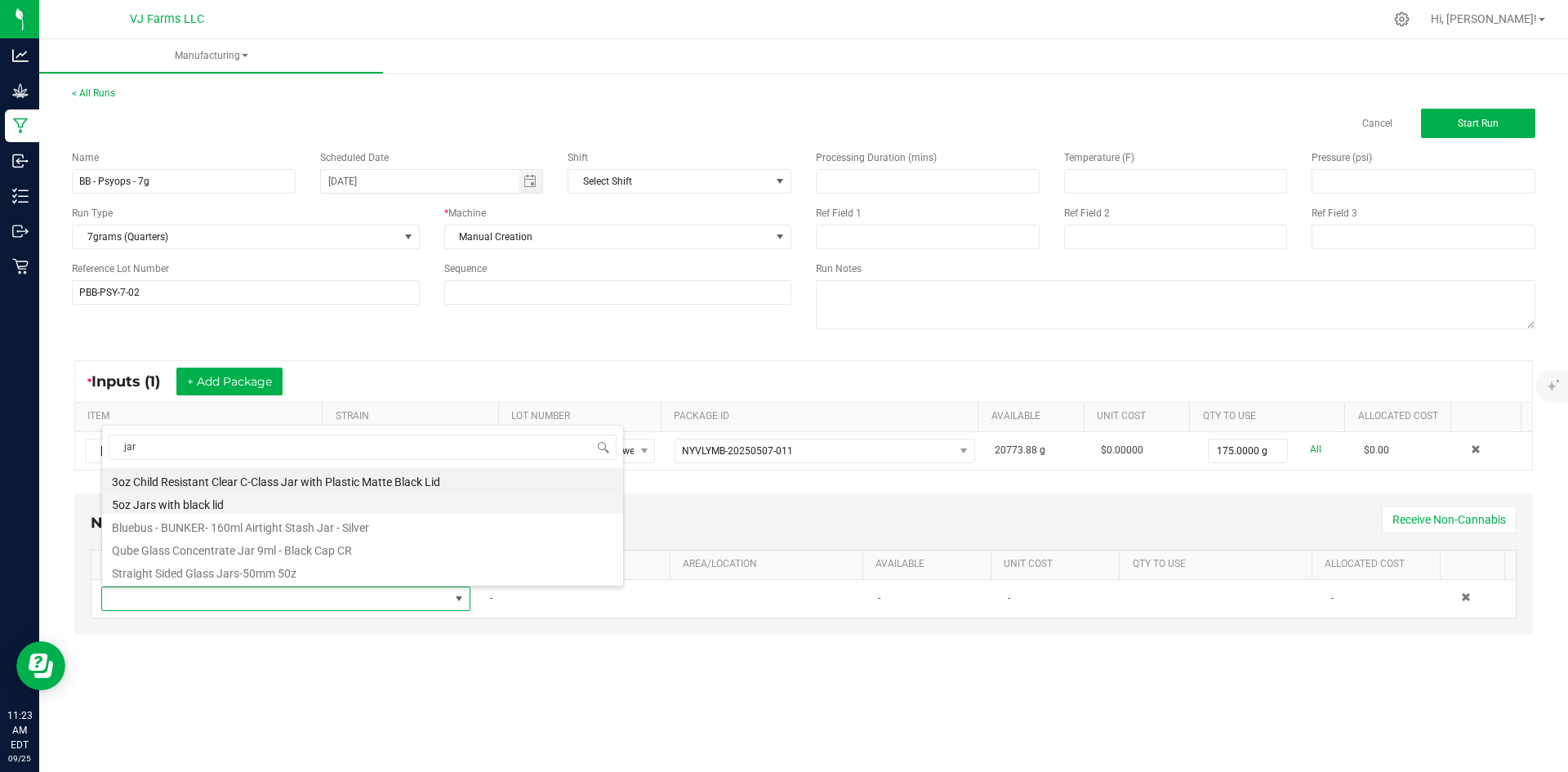
click at [224, 502] on li "5oz Jars with black lid" at bounding box center [363, 502] width 522 height 23
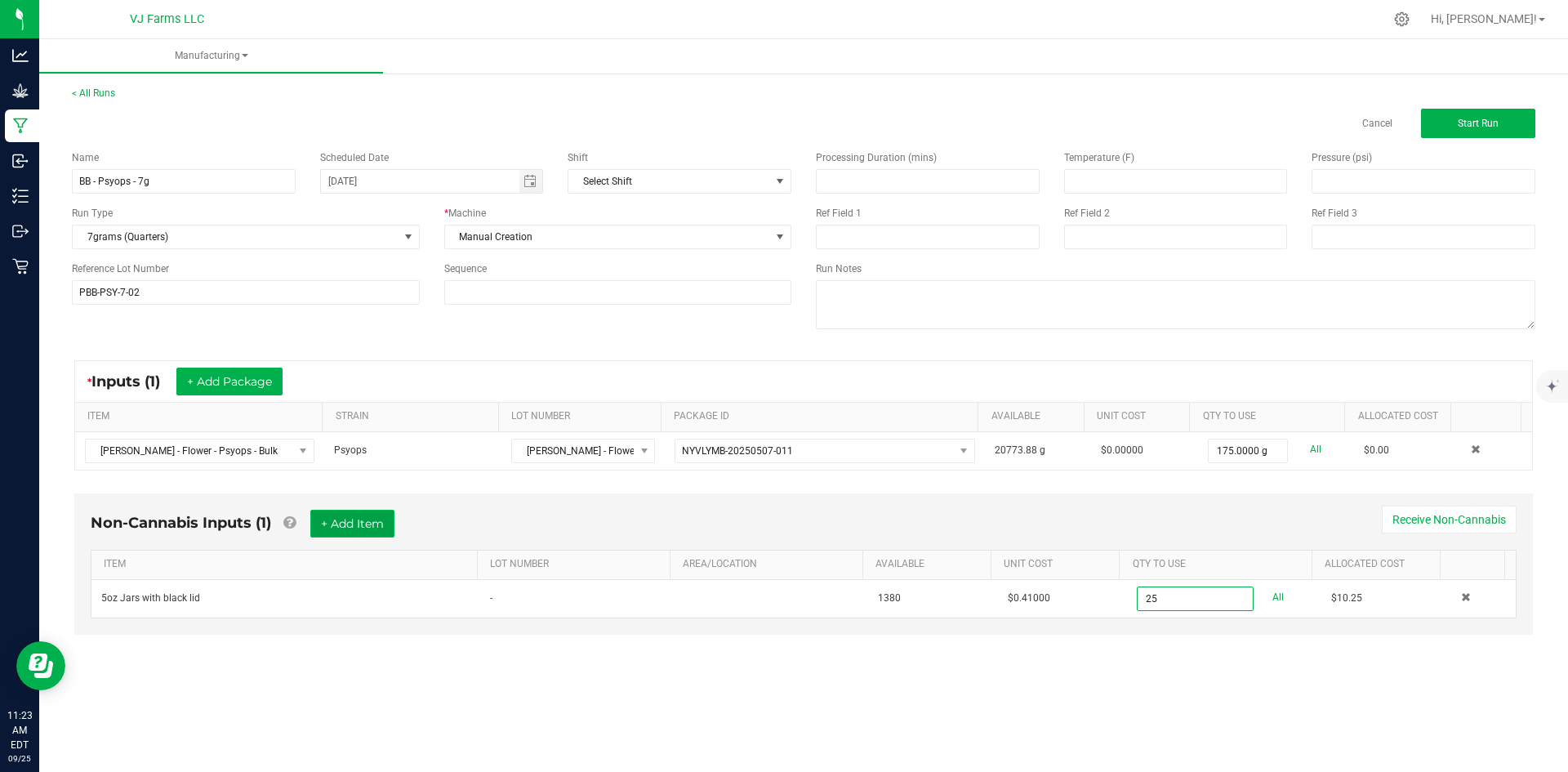
type input "25 ea"
click at [348, 530] on button "+ Add Item" at bounding box center [352, 523] width 84 height 27
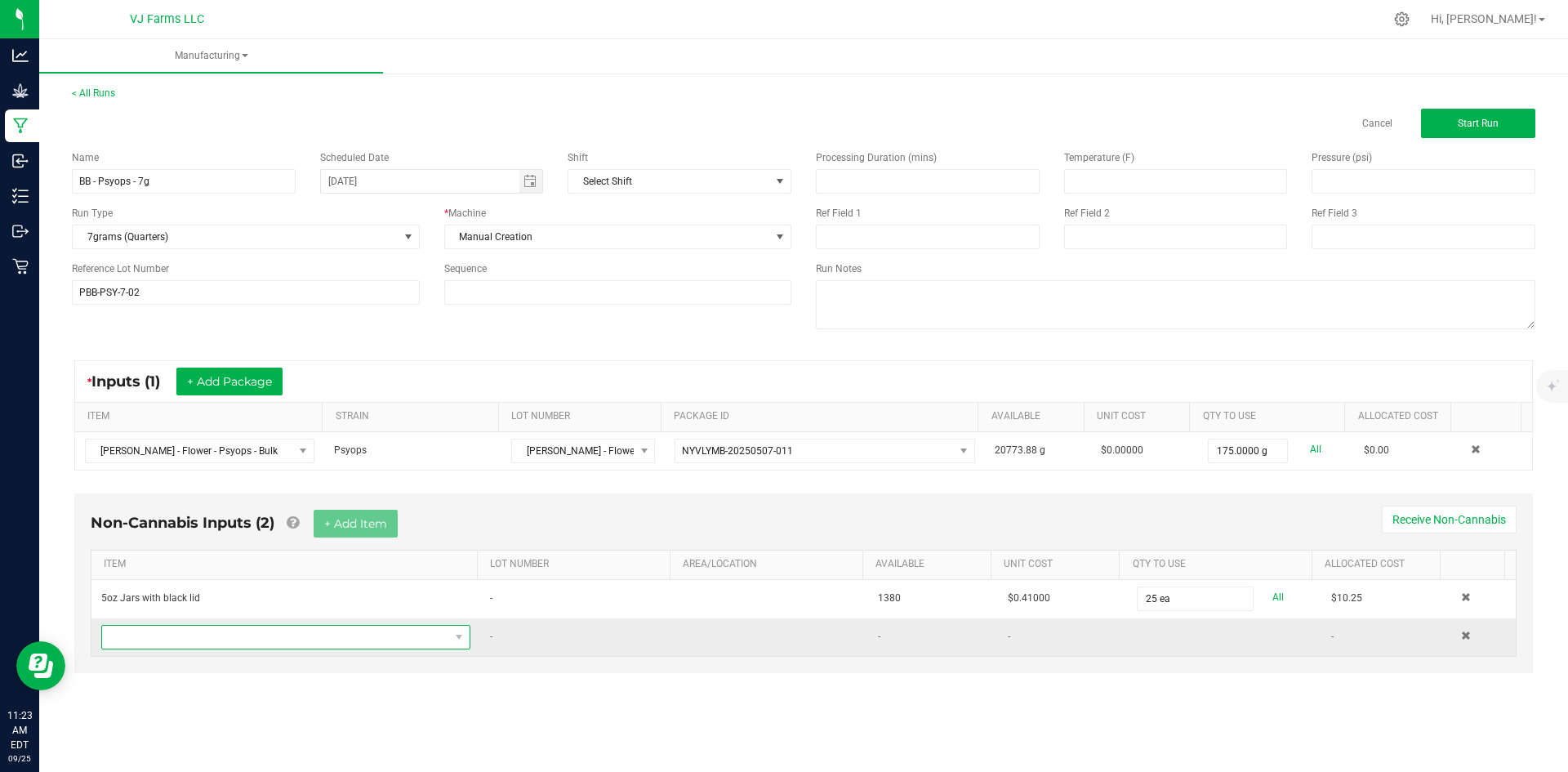
click at [356, 629] on span "NO DATA FOUND" at bounding box center [275, 637] width 347 height 23
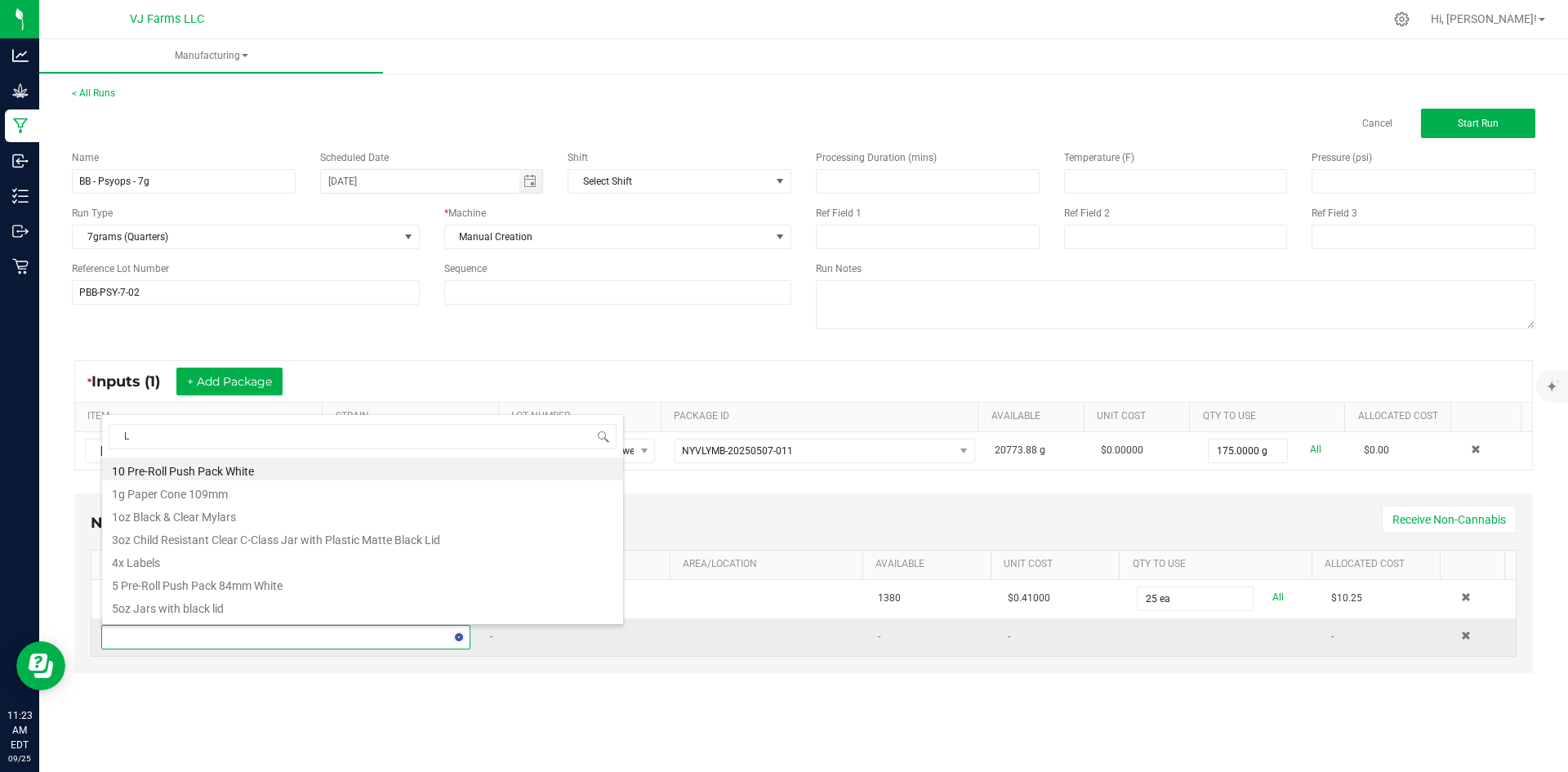
type input "LA"
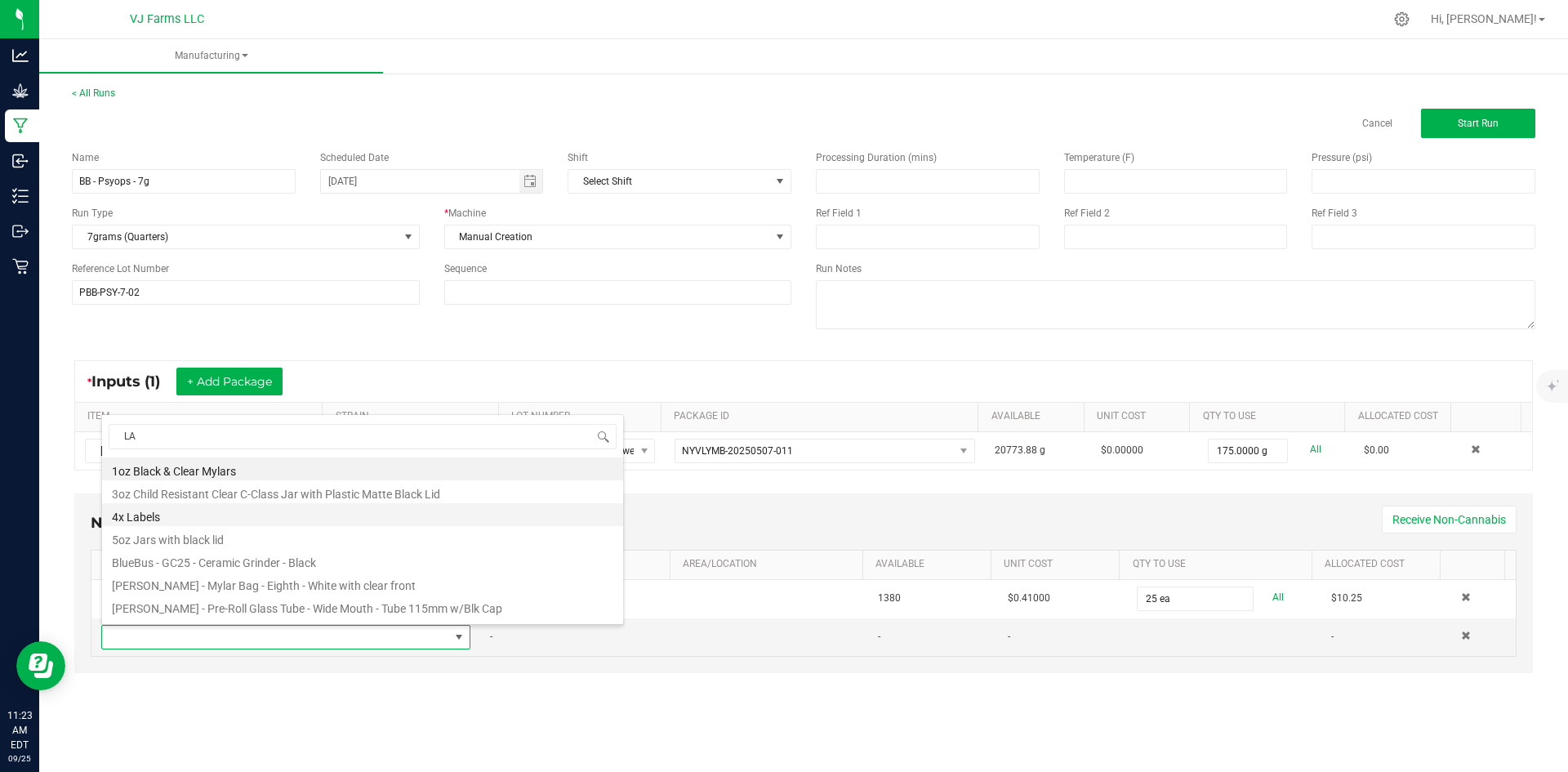
click at [215, 523] on li "4x Labels" at bounding box center [363, 514] width 522 height 23
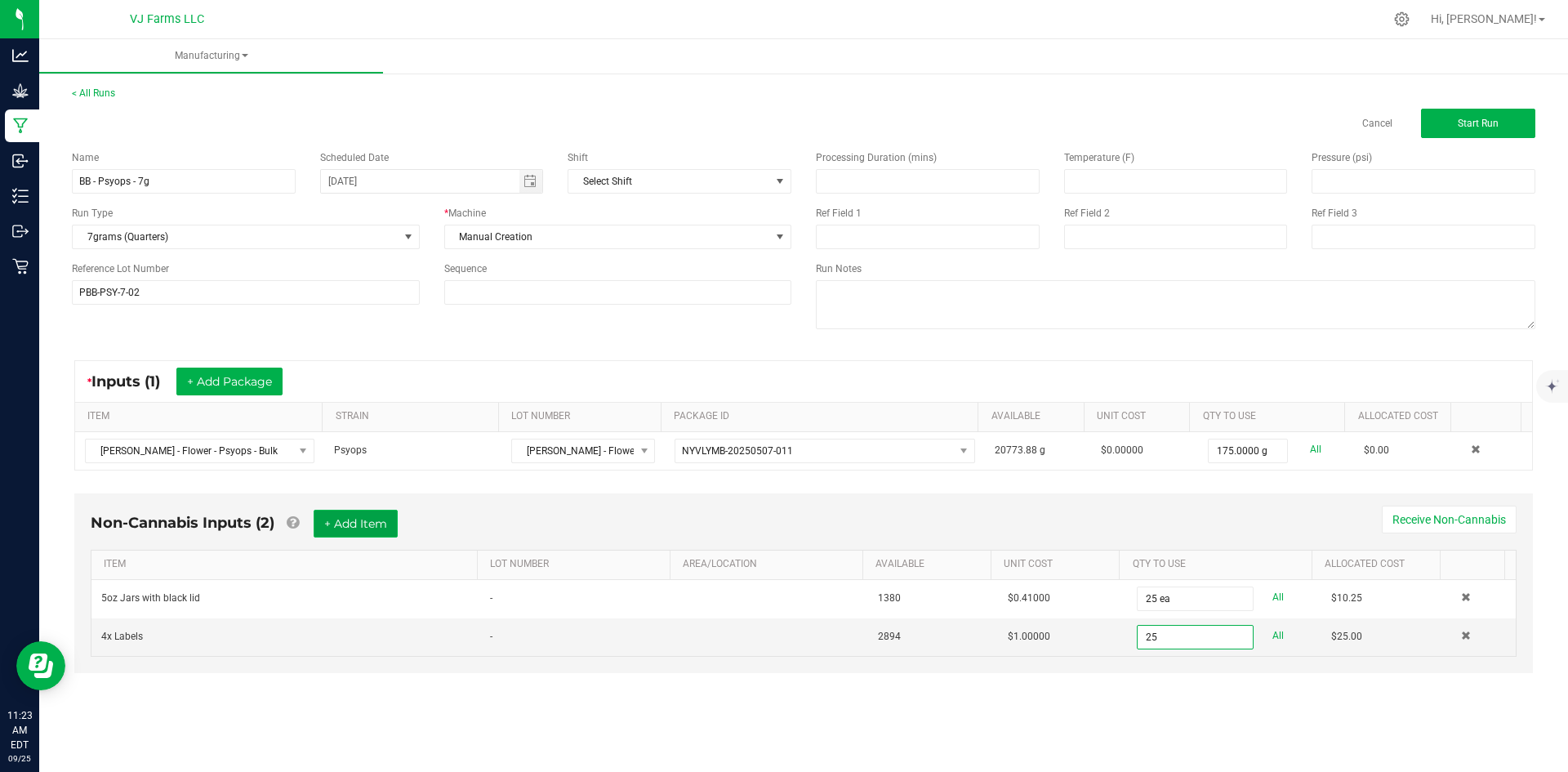
type input "25 ea"
click at [369, 515] on button "+ Add Item" at bounding box center [356, 523] width 84 height 27
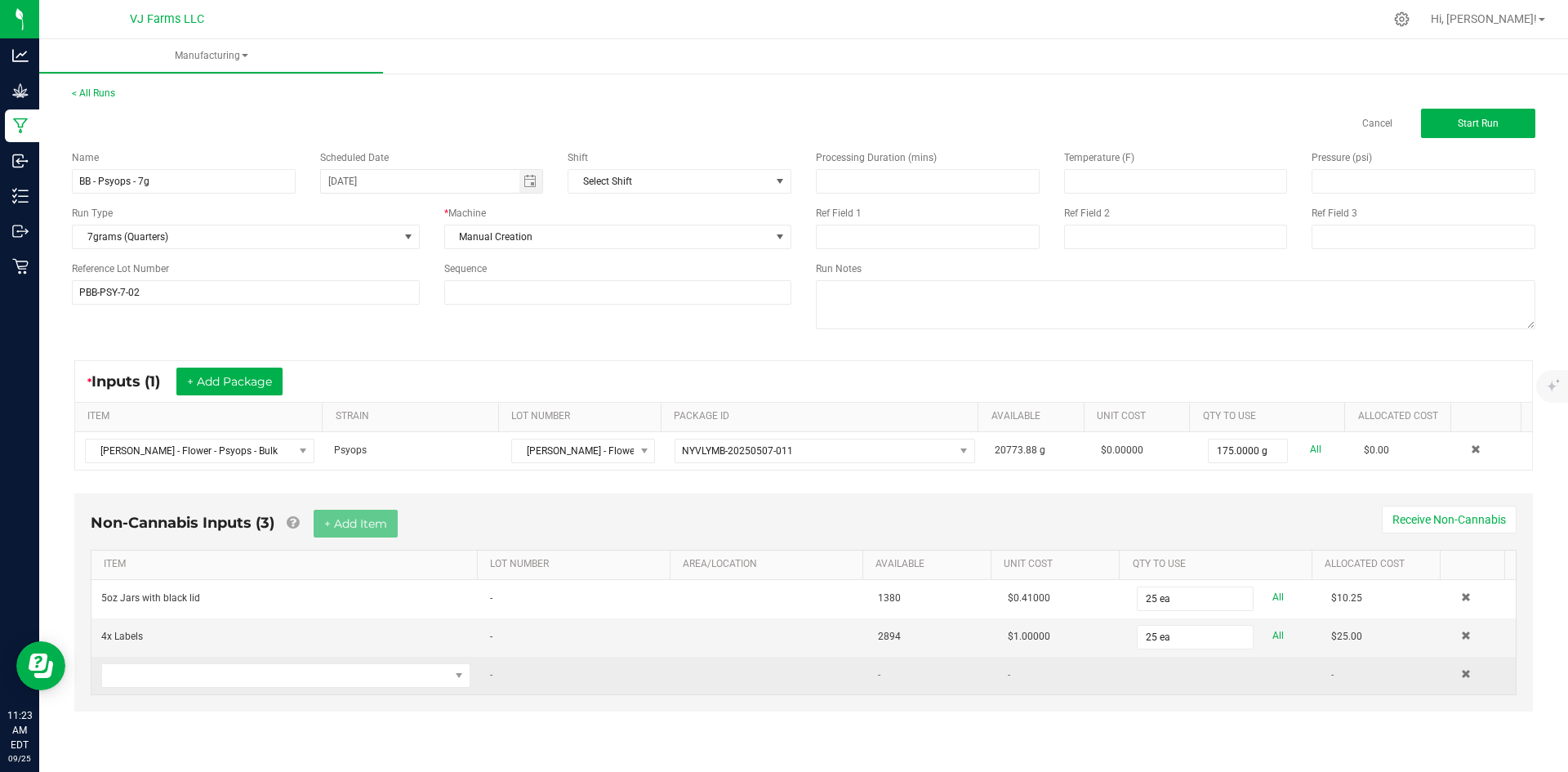
click at [219, 687] on td at bounding box center [286, 675] width 389 height 38
click at [219, 681] on span "NO DATA FOUND" at bounding box center [275, 675] width 347 height 23
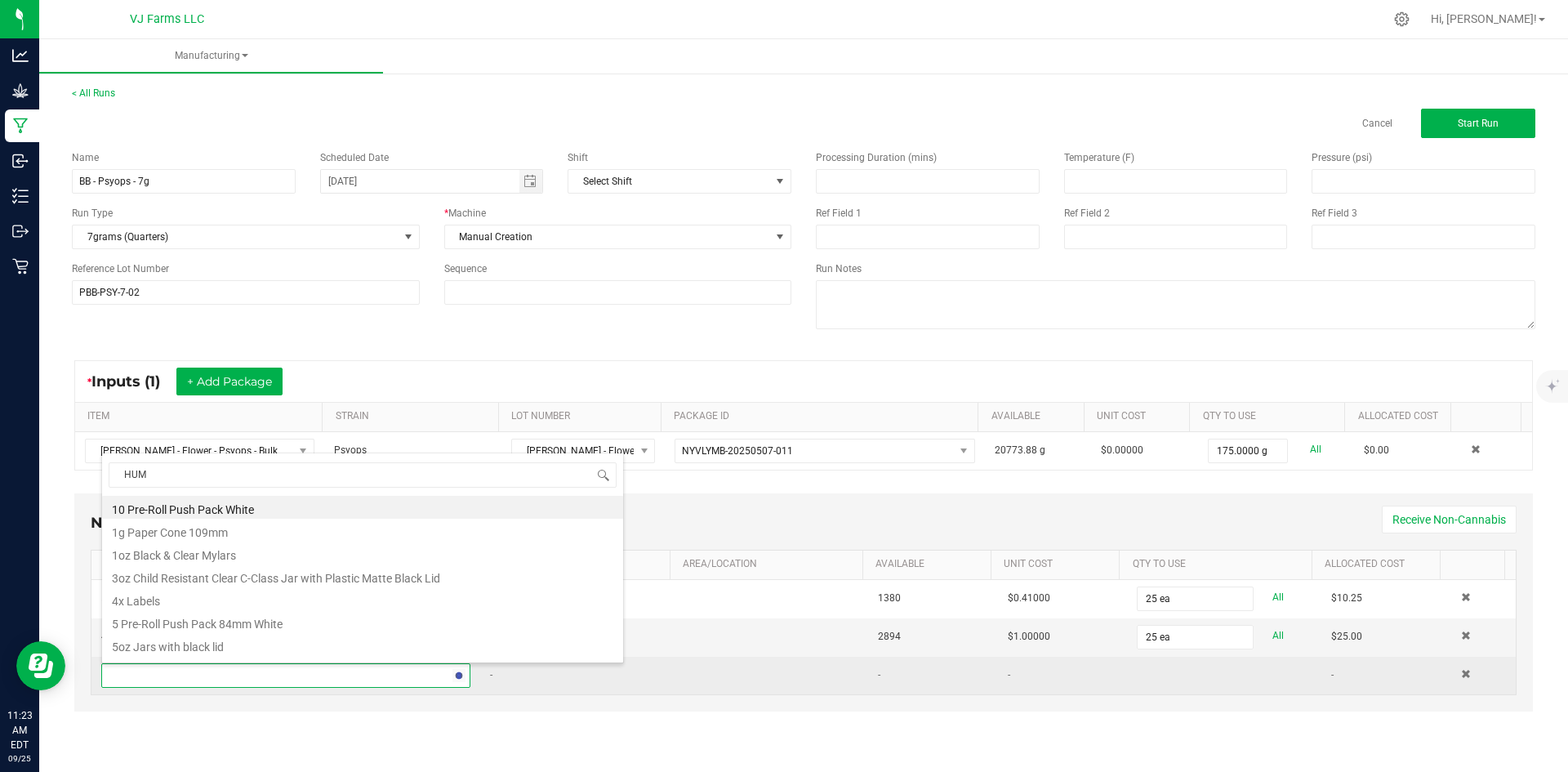
type input "HUMI"
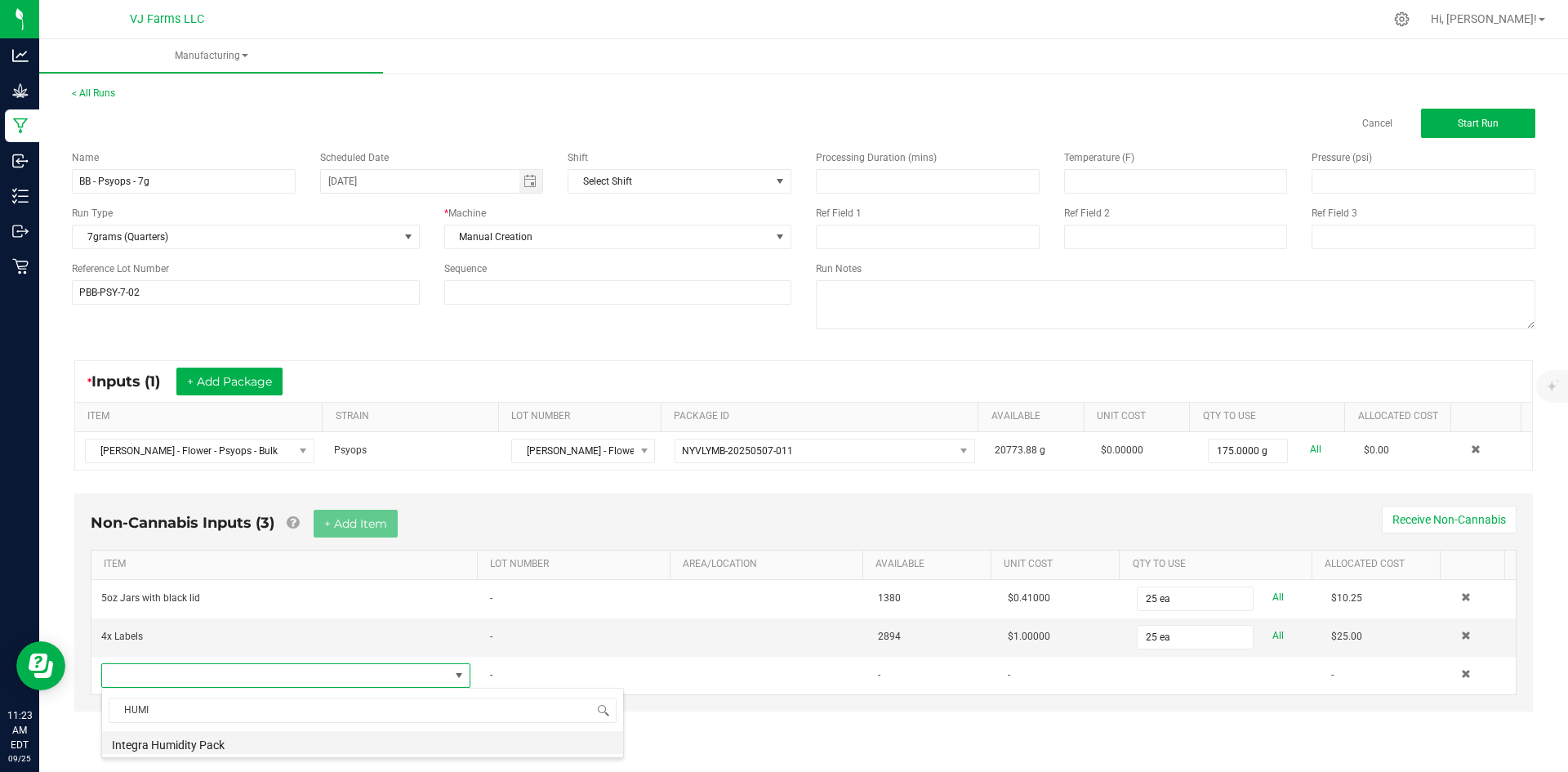
click at [206, 743] on li "Integra Humidity Pack" at bounding box center [363, 742] width 522 height 23
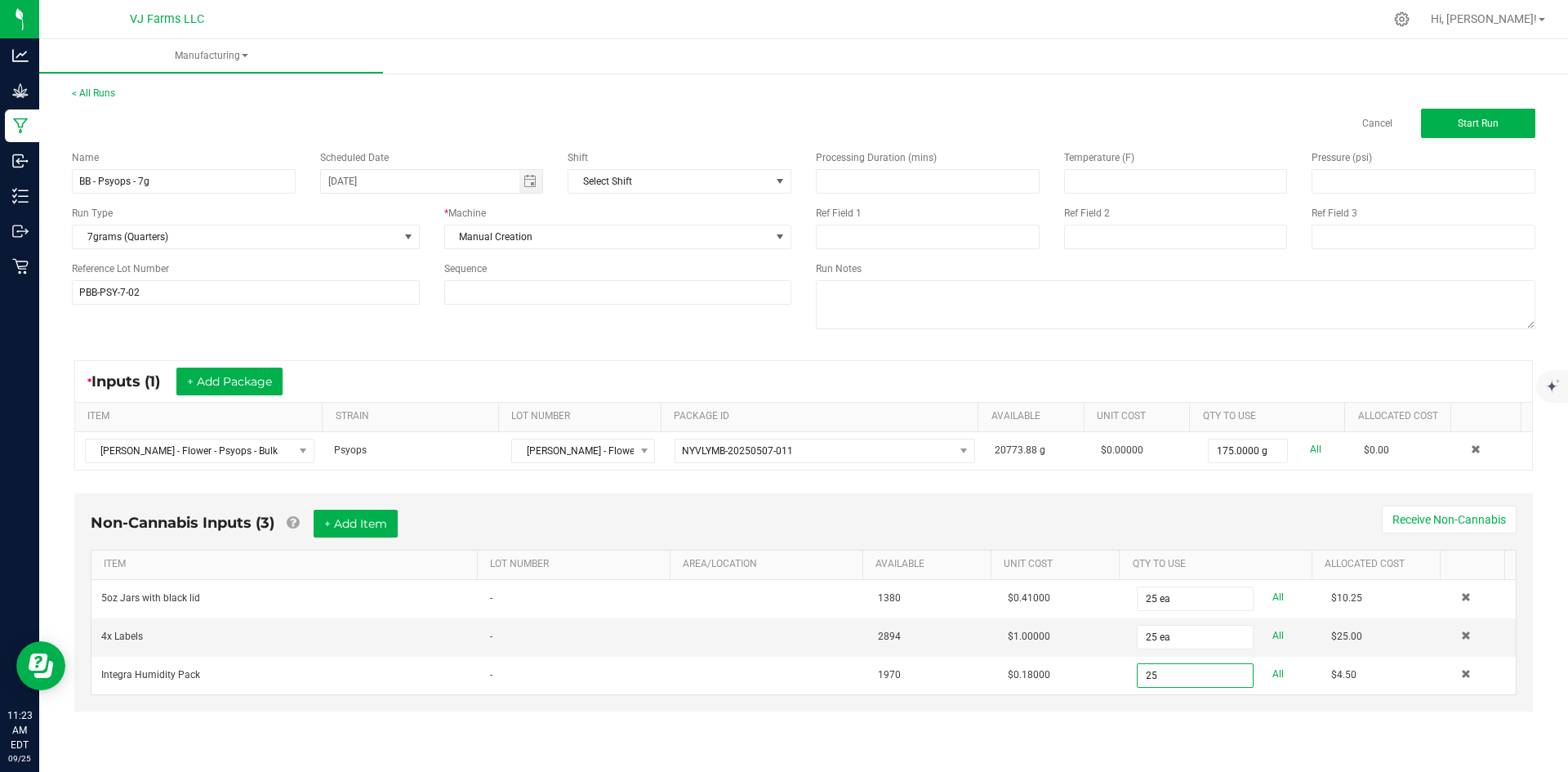
type input "25 ea"
click at [1120, 730] on div "Non-Cannabis Inputs (3) + Add Item Receive Non-Cannabis ITEM LOT NUMBER AREA/LO…" at bounding box center [804, 613] width 1488 height 257
click at [1485, 125] on span "Start Run" at bounding box center [1478, 123] width 41 height 11
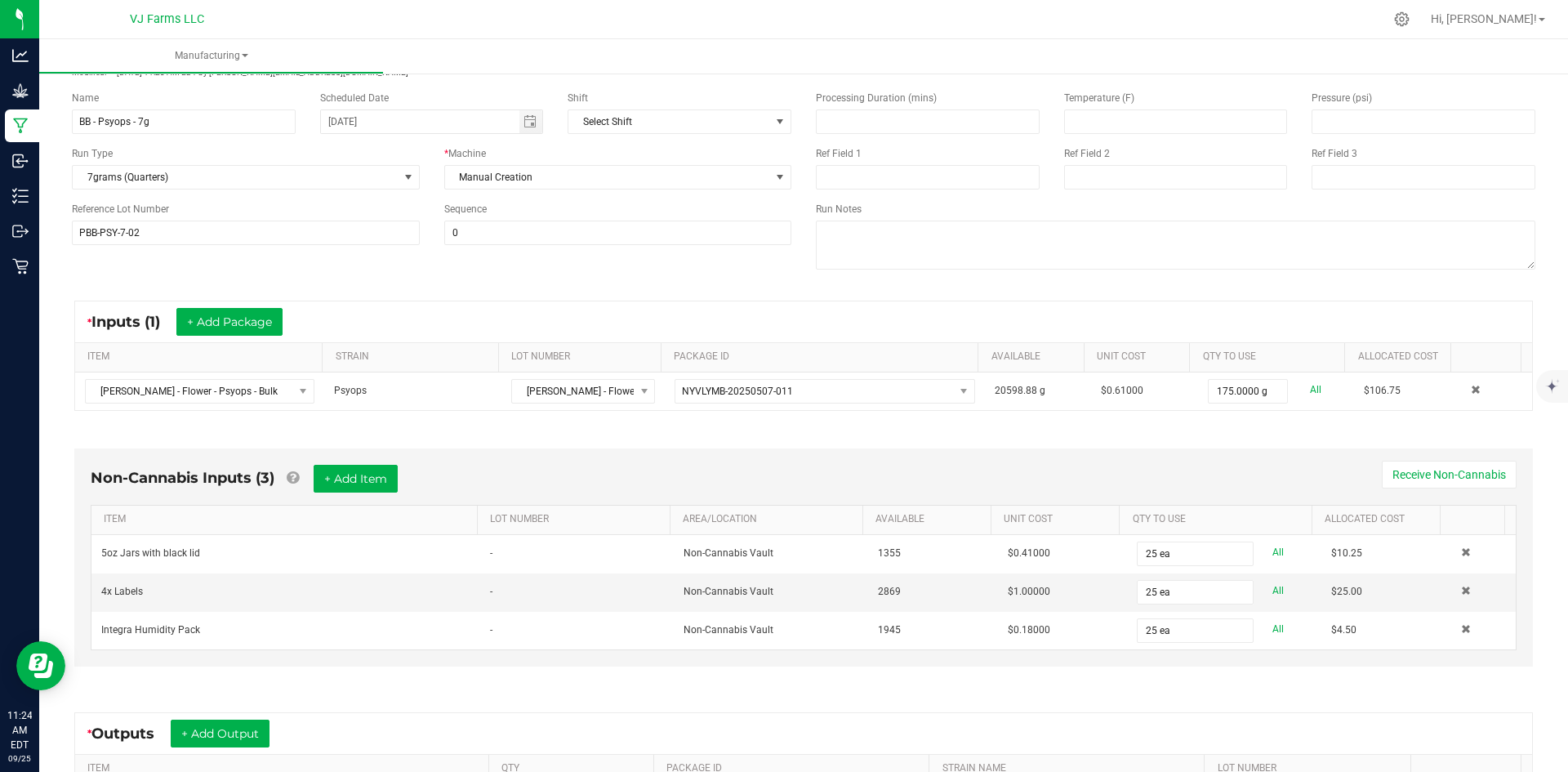
scroll to position [321, 0]
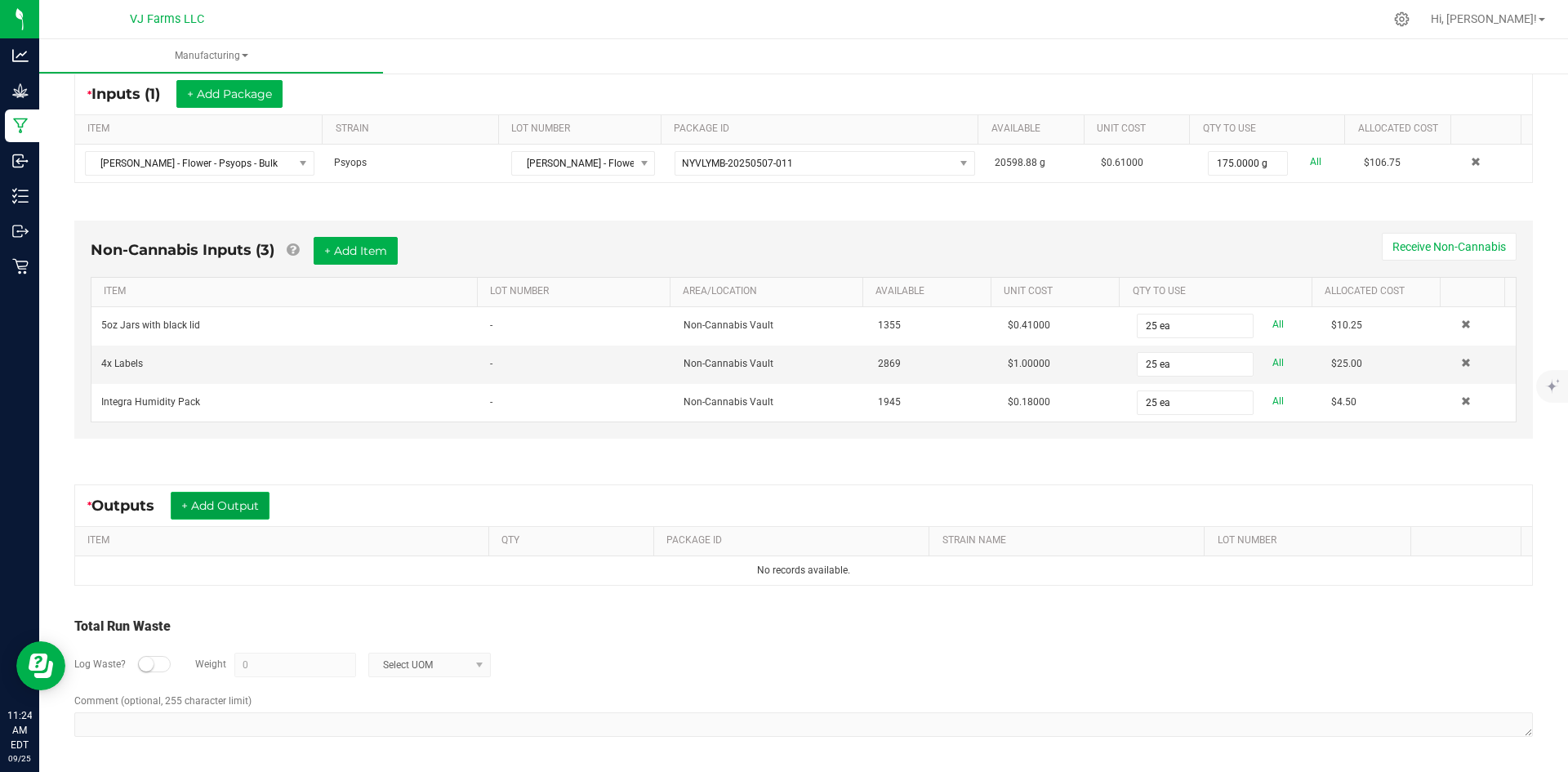
click at [203, 496] on button "+ Add Output" at bounding box center [221, 505] width 99 height 27
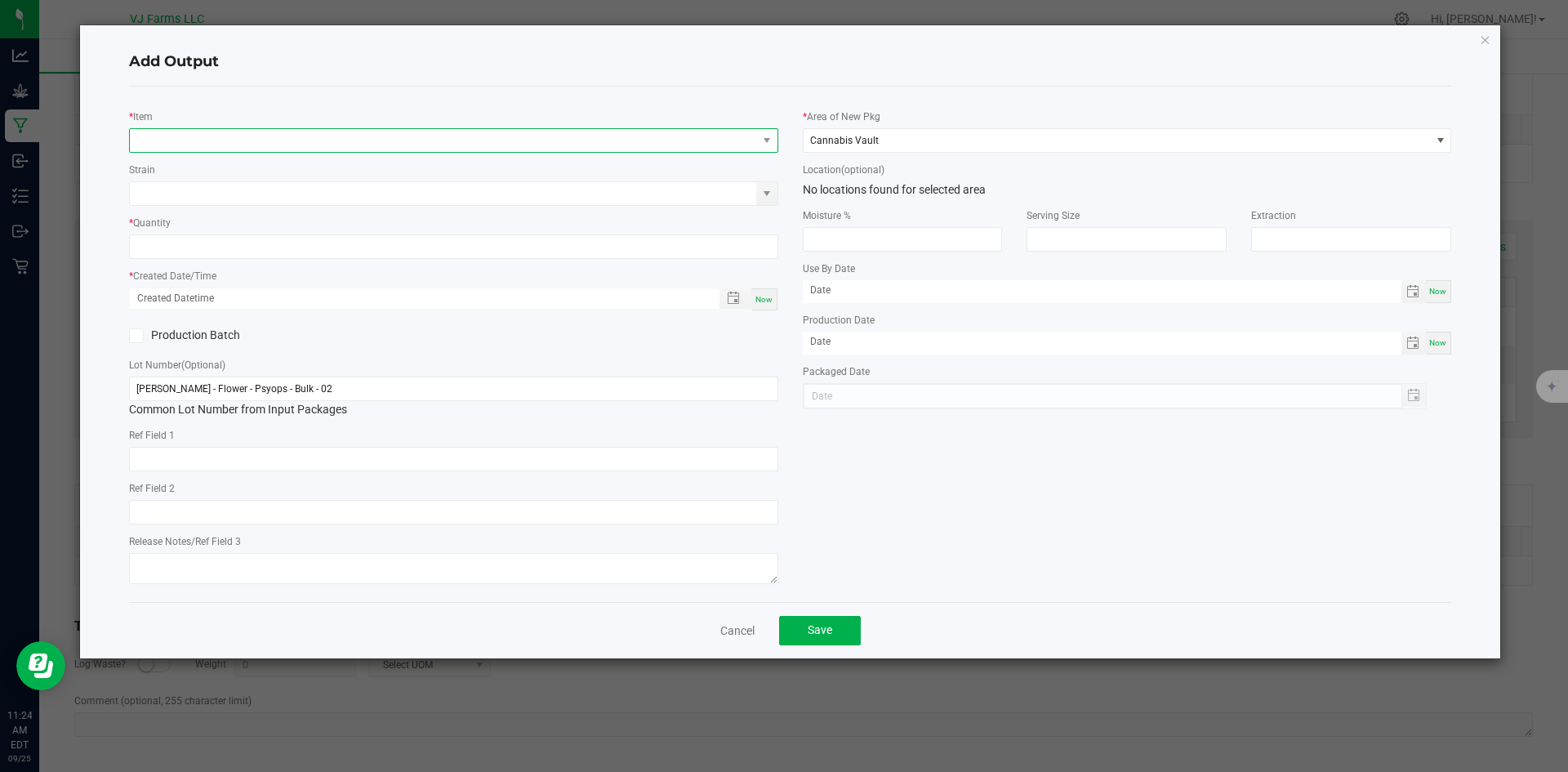
click at [227, 152] on span "NO DATA FOUND" at bounding box center [453, 140] width 649 height 25
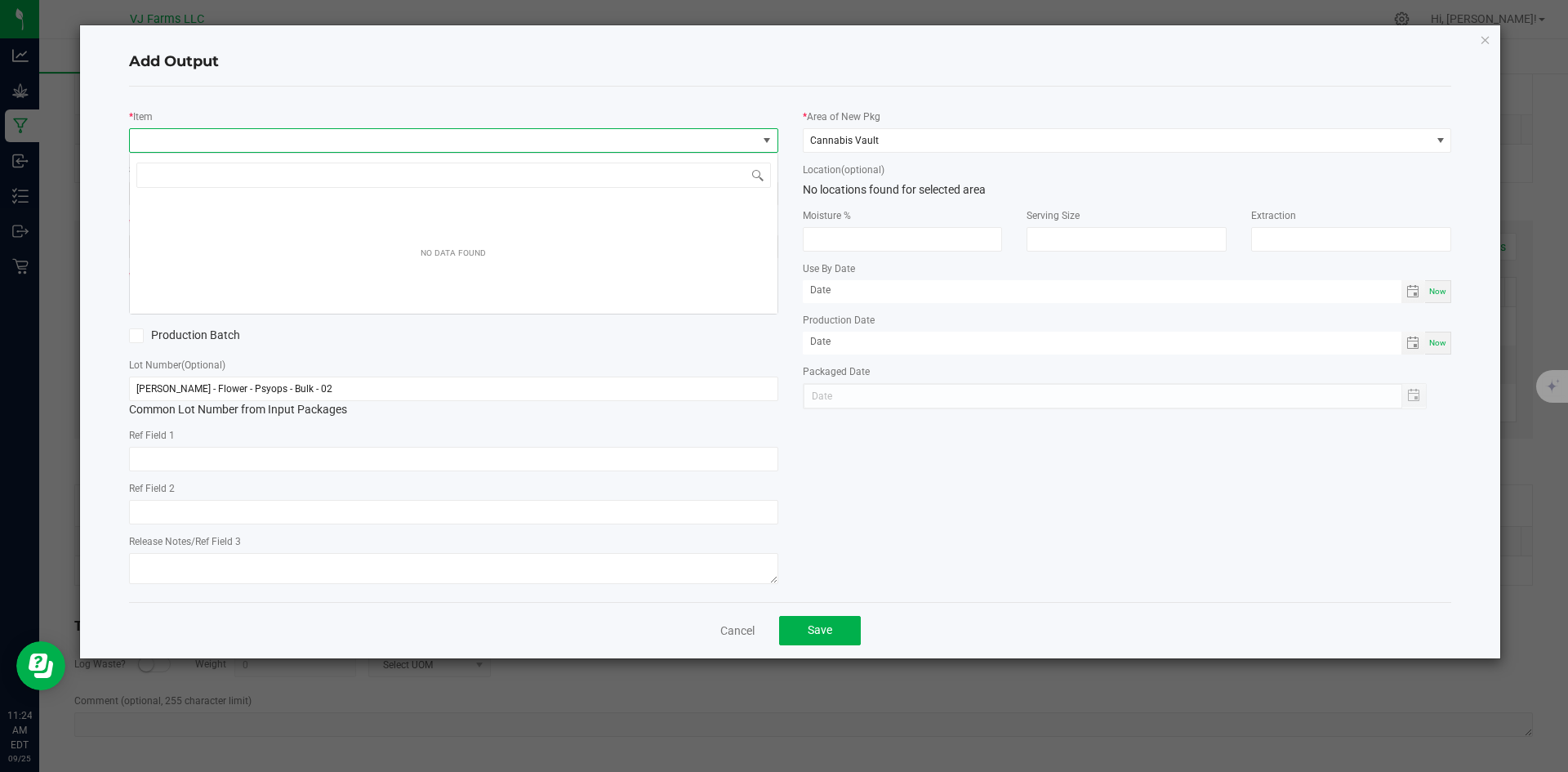
scroll to position [25, 649]
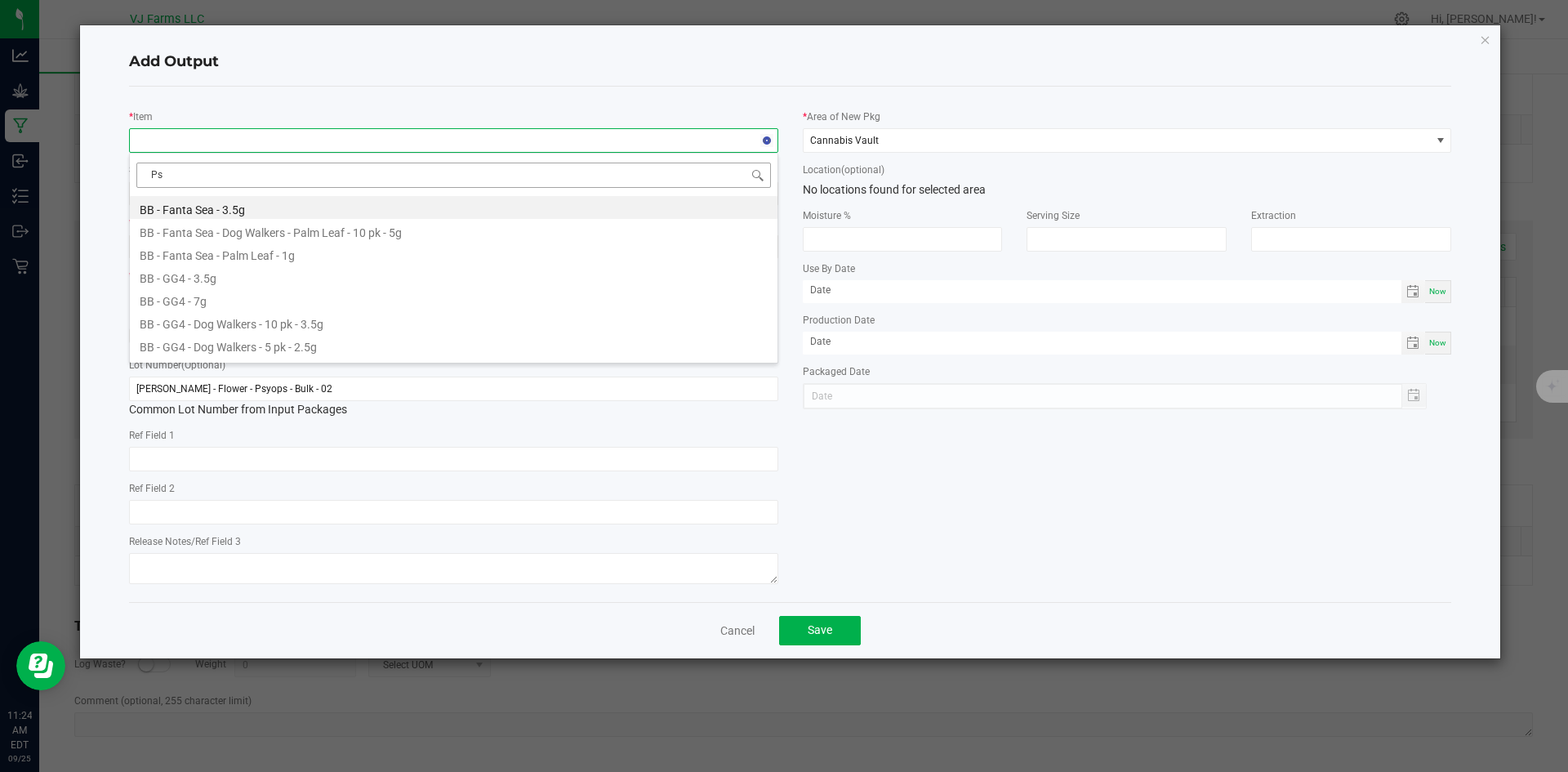
type input "Psy"
click at [228, 228] on li "BB - Psyops - 7g" at bounding box center [454, 230] width 648 height 23
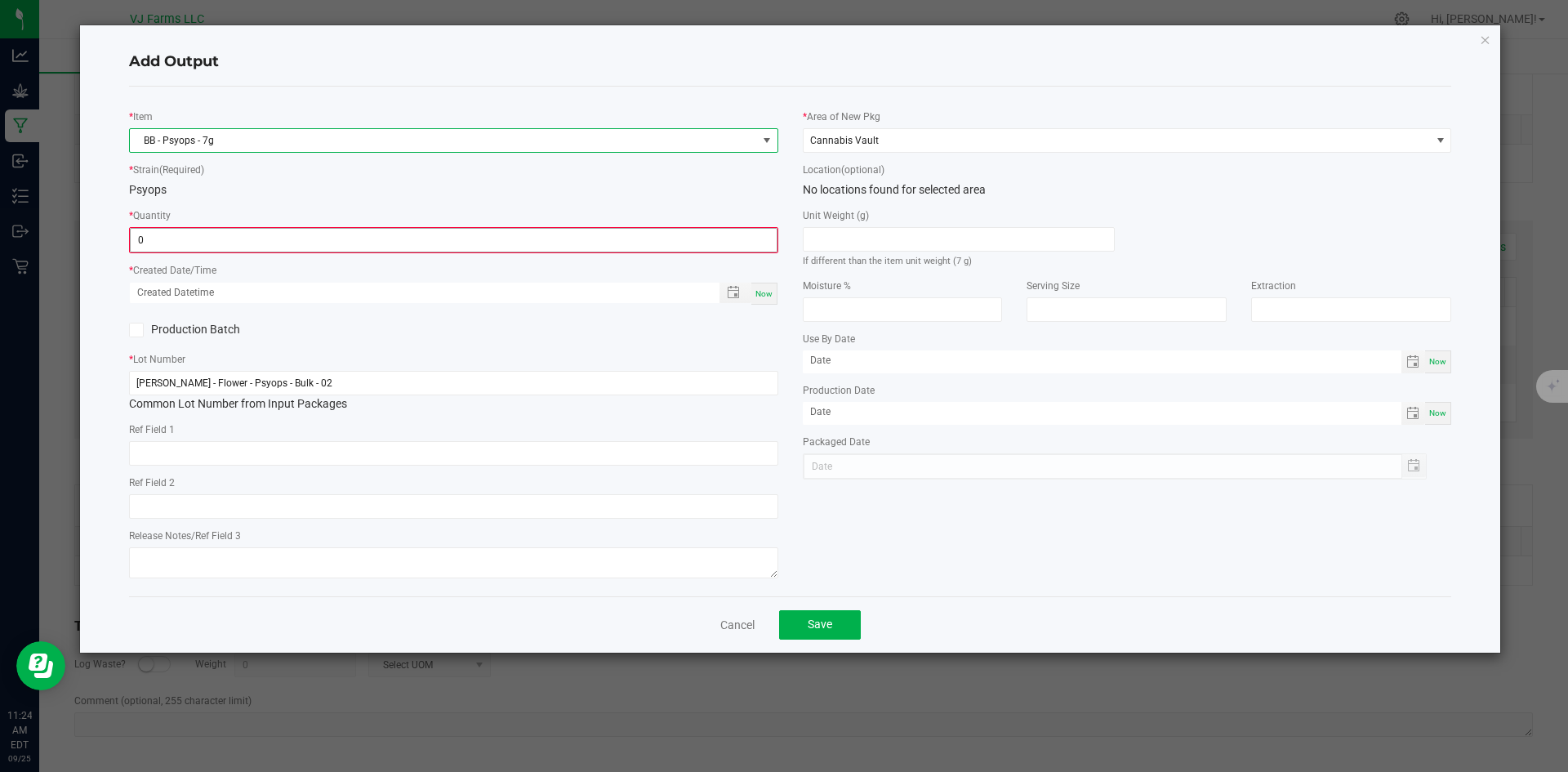
click at [192, 245] on input "0" at bounding box center [454, 239] width 646 height 23
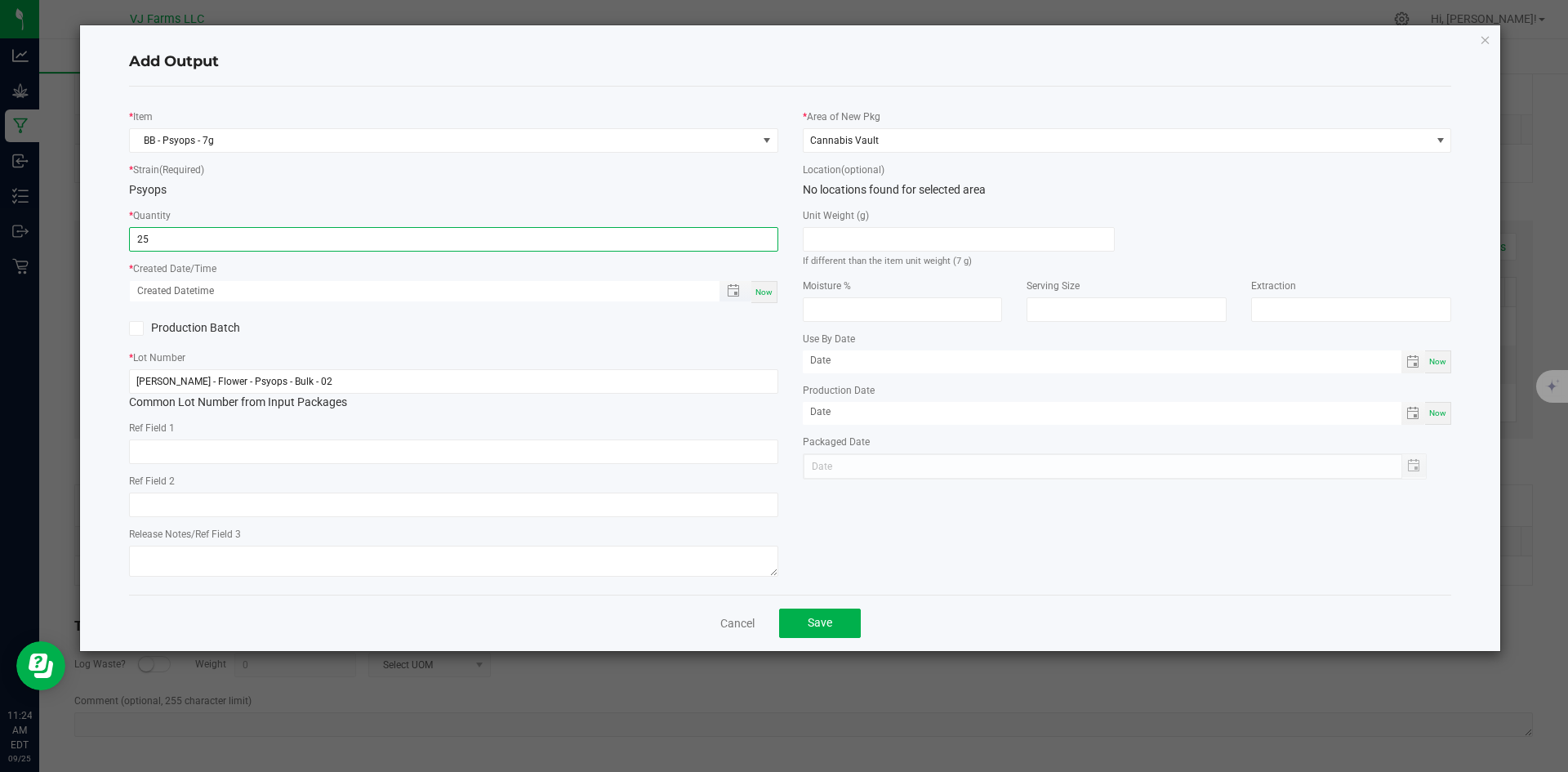
click at [752, 289] on span "Toggle popup" at bounding box center [735, 292] width 32 height 21
type input "25 ea"
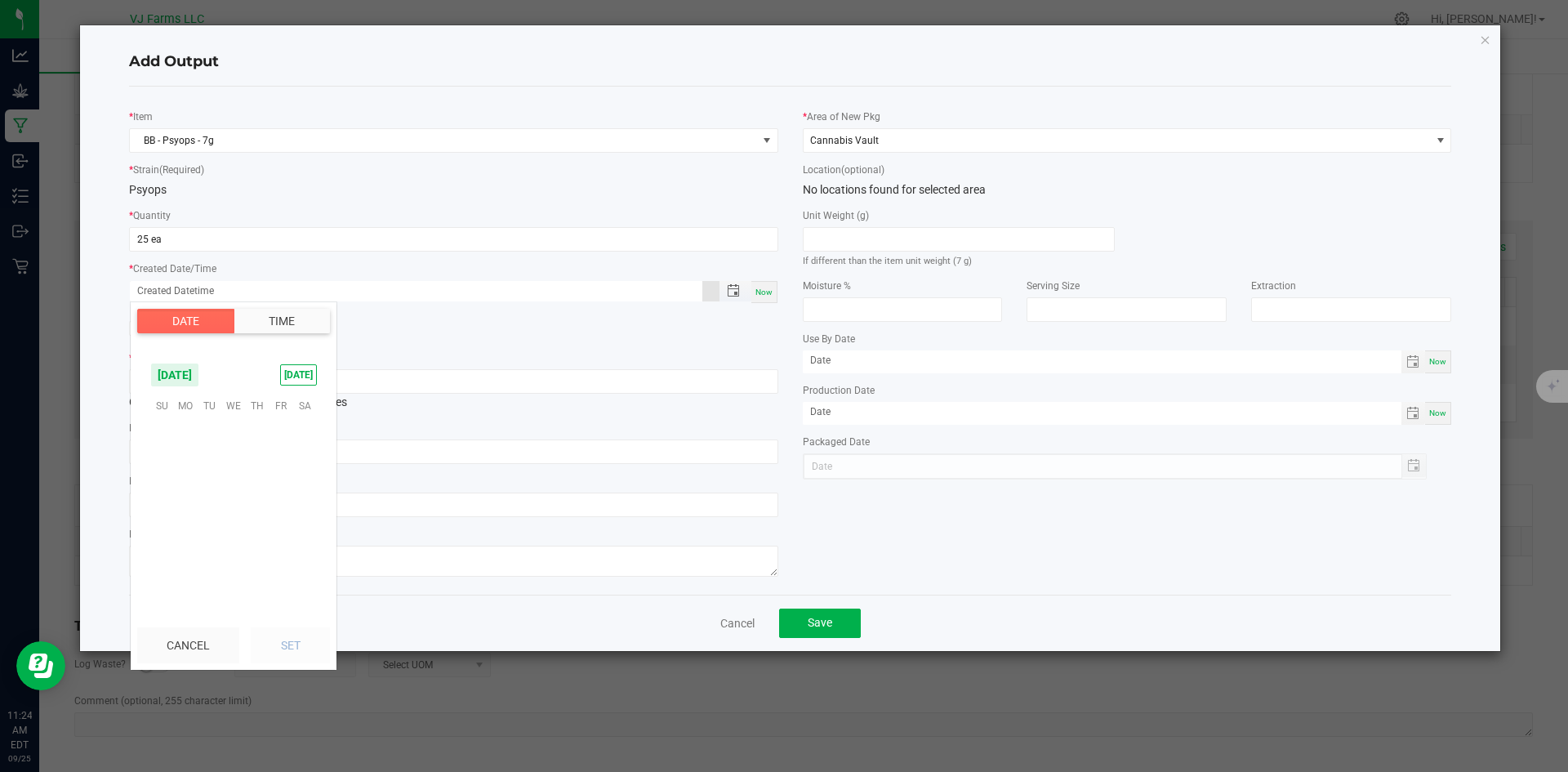
scroll to position [264881, 0]
click at [770, 287] on span "Now" at bounding box center [764, 292] width 17 height 9
type input "09/25/2025 11:24 AM"
type input "[DATE]"
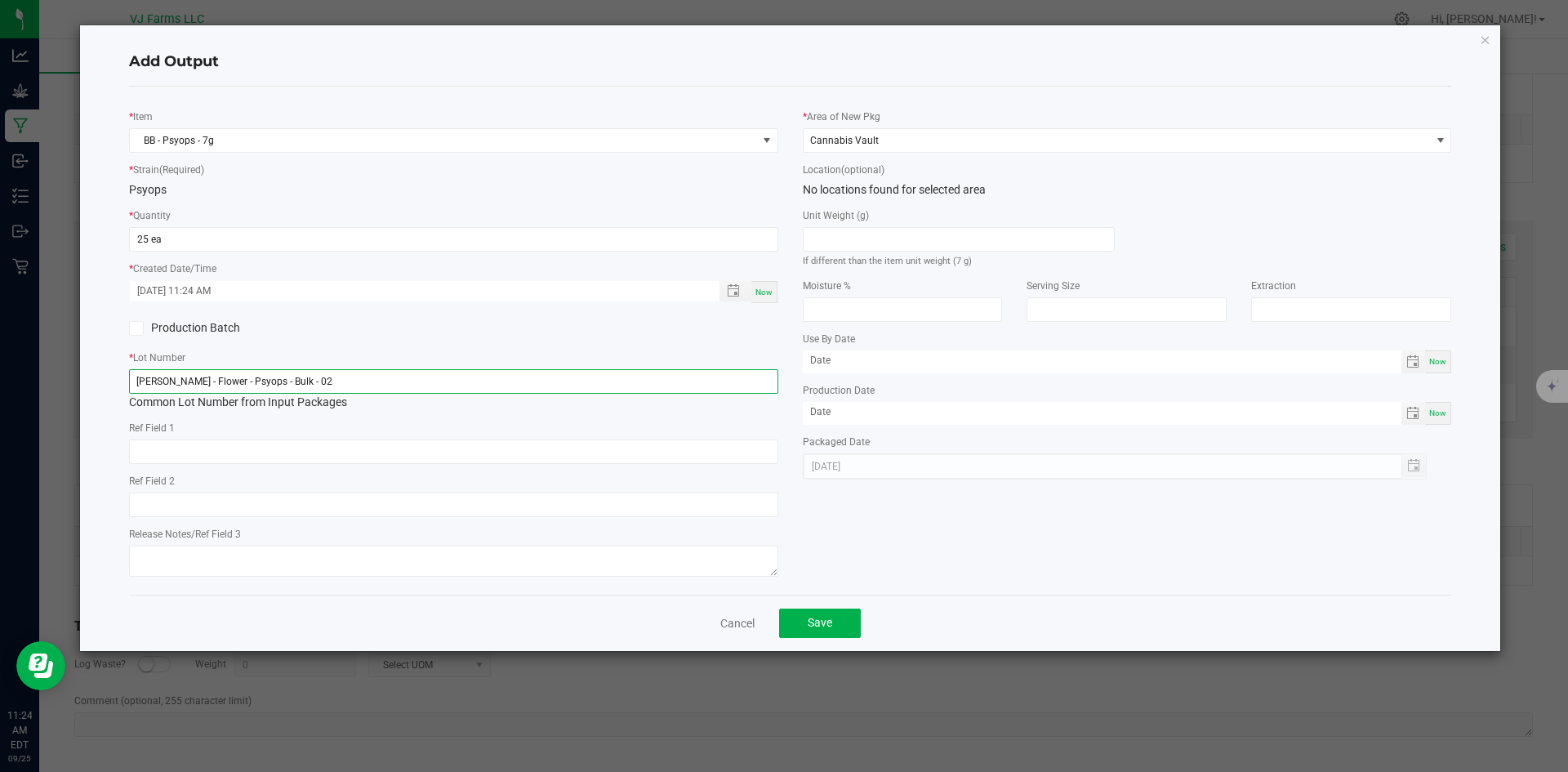
drag, startPoint x: 353, startPoint y: 383, endPoint x: 71, endPoint y: 325, distance: 287.9
click at [71, 325] on ngb-modal-window "Add Output * Item BB - Psyops - 7g * Strain (Required) Psyops * Quantity 25 ea …" at bounding box center [790, 386] width 1581 height 772
paste input "PBB-PSY-7-"
type input "PBB-PSY-7-02"
click at [411, 331] on label "Production Batch" at bounding box center [285, 328] width 312 height 17
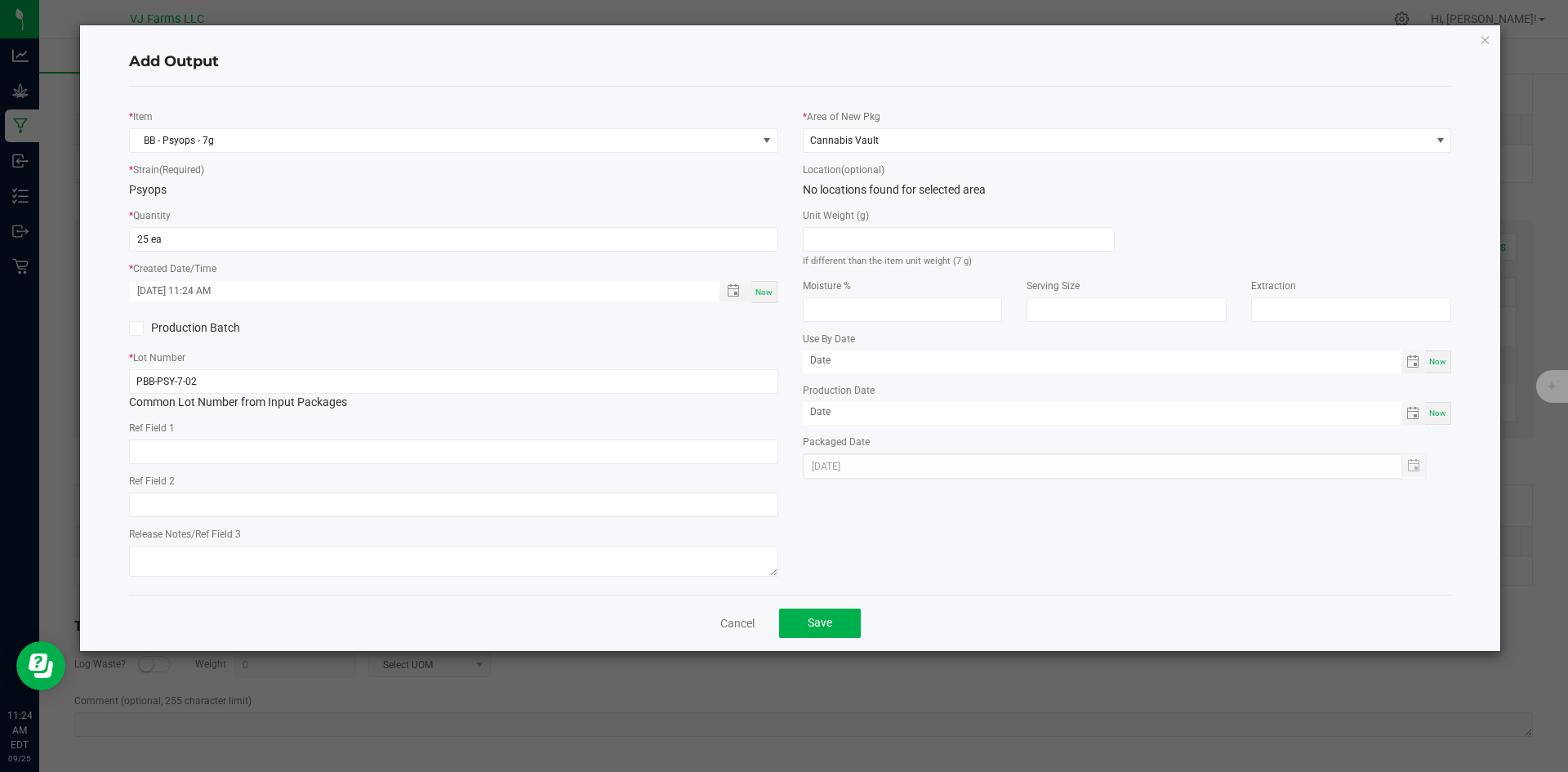
click at [0, 0] on input "Production Batch" at bounding box center [0, 0] width 0 height 0
click at [135, 328] on icon at bounding box center [136, 328] width 10 height 0
click at [0, 0] on input "Production Batch" at bounding box center [0, 0] width 0 height 0
click at [806, 621] on button "Save" at bounding box center [820, 623] width 82 height 29
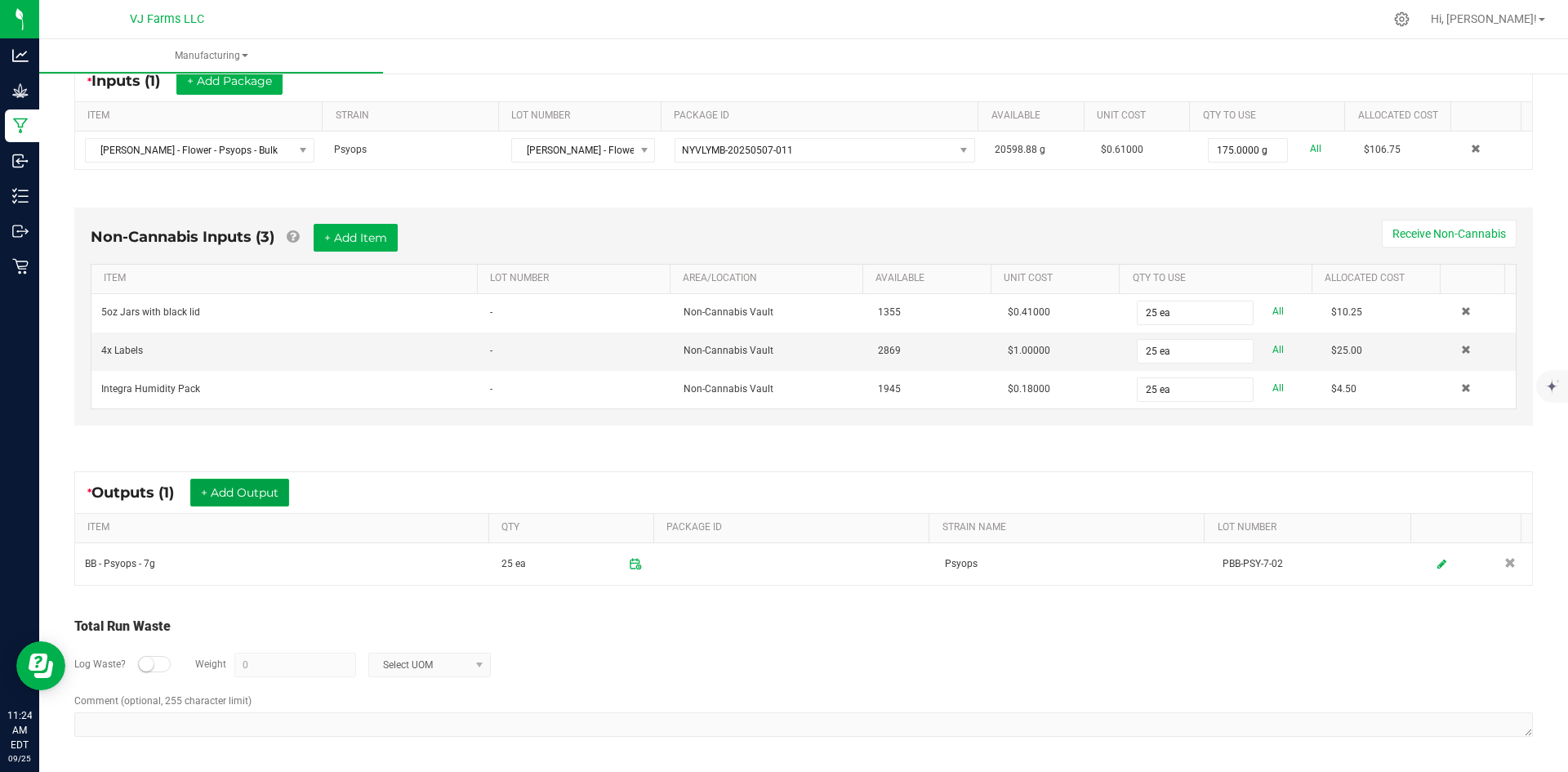
scroll to position [0, 0]
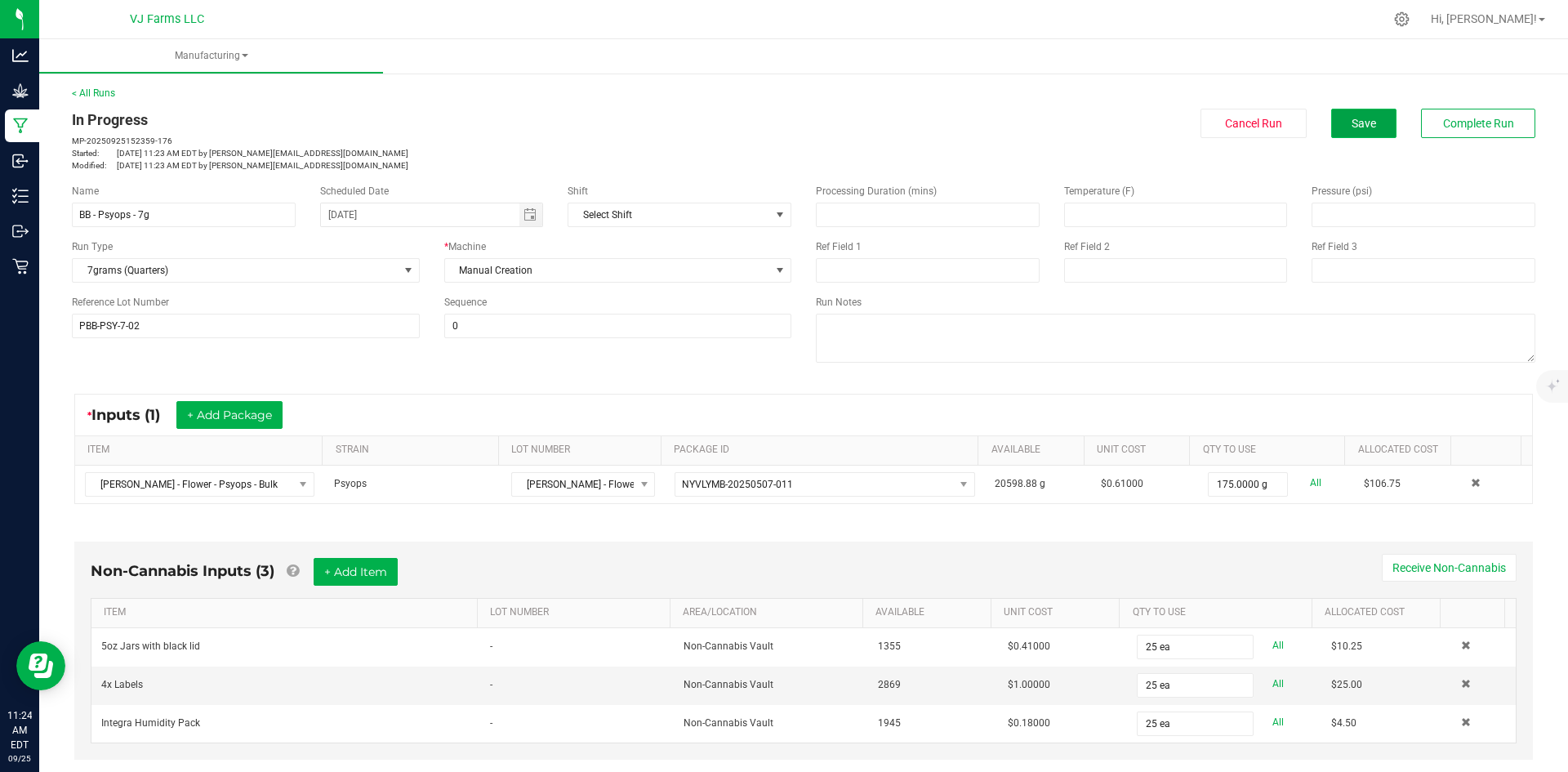
click at [1354, 112] on button "Save" at bounding box center [1364, 123] width 65 height 29
click at [1488, 127] on span "Complete Run" at bounding box center [1478, 123] width 71 height 13
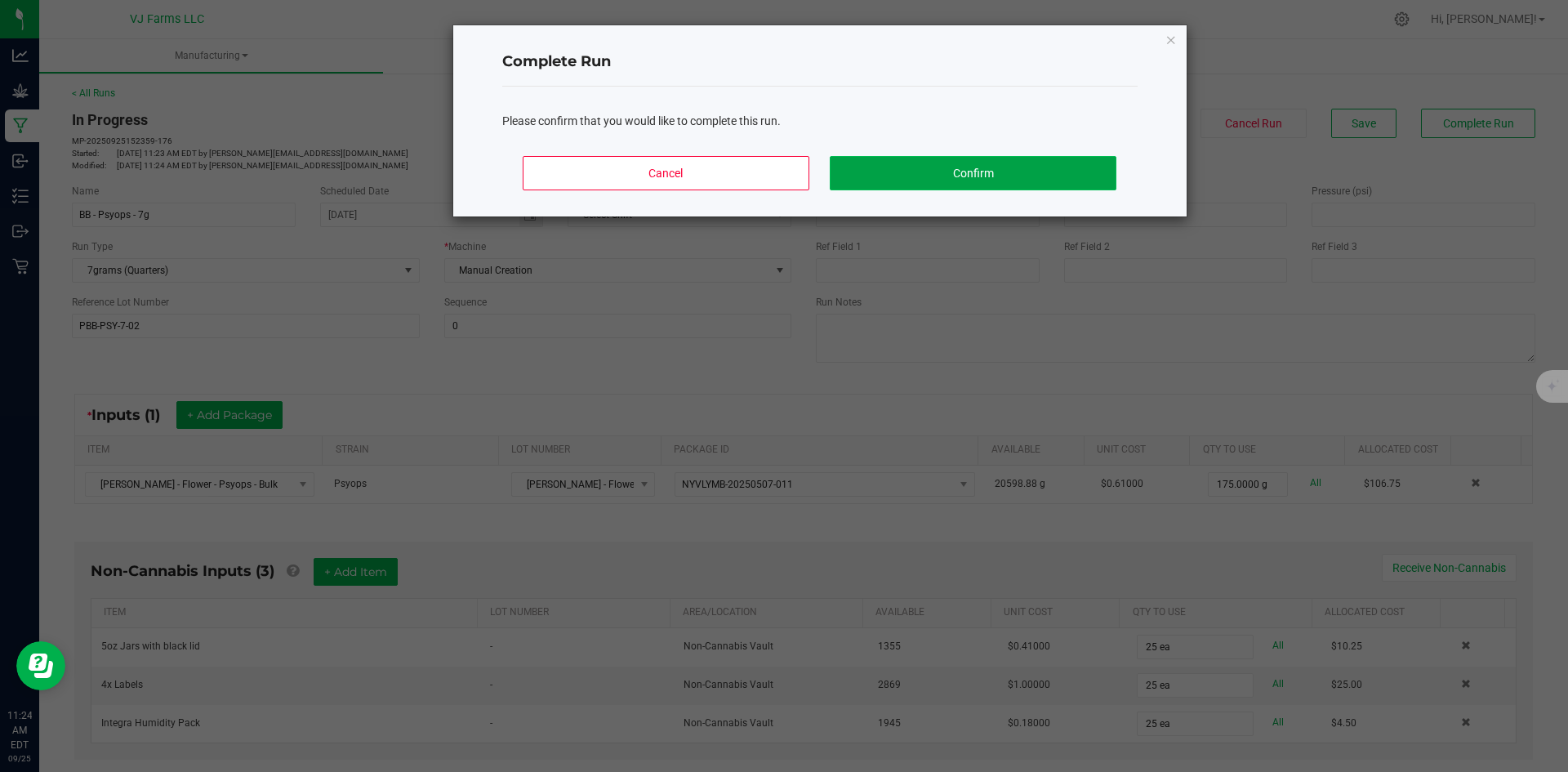
click at [887, 168] on button "Confirm" at bounding box center [973, 173] width 286 height 34
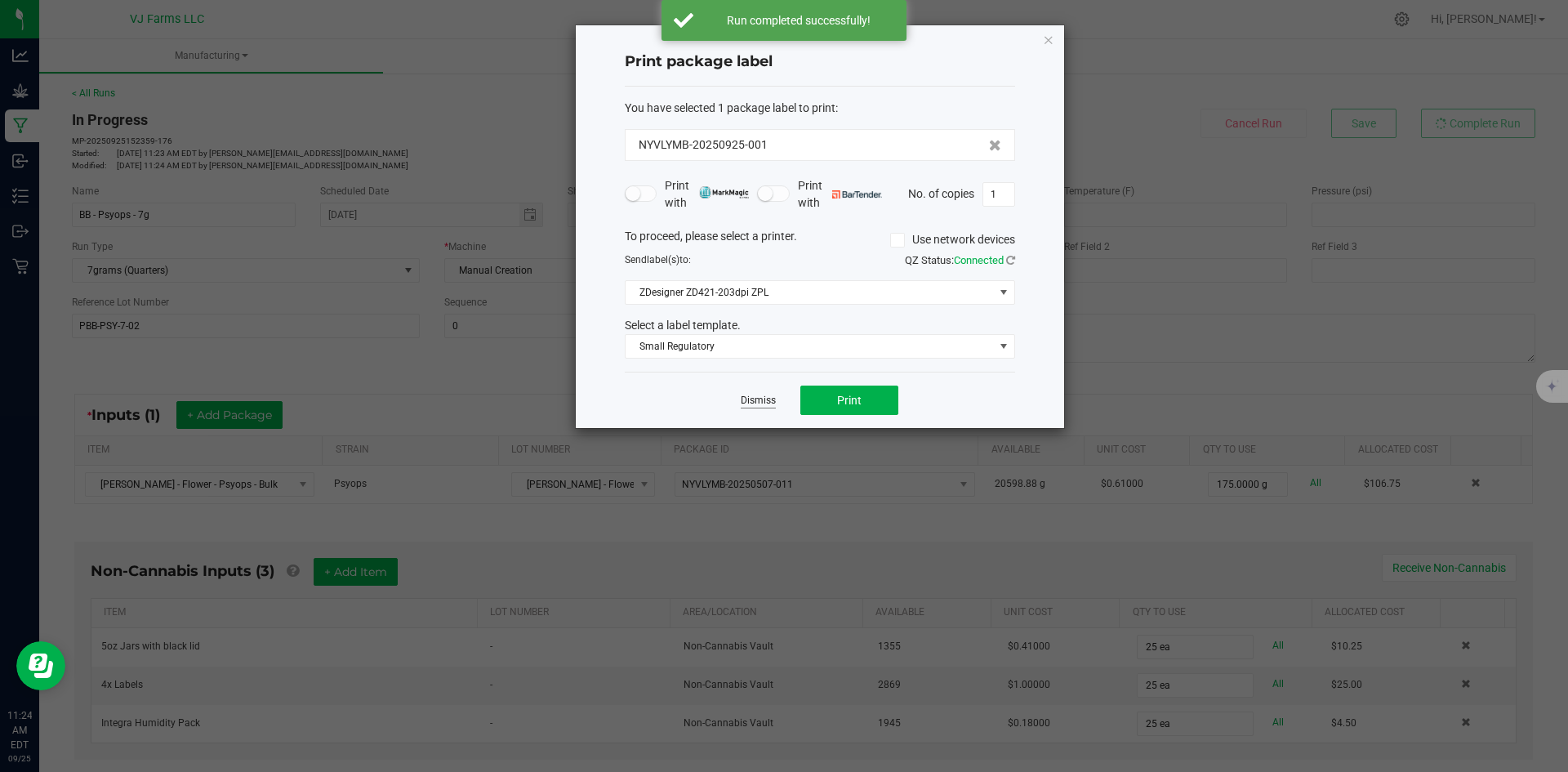
click at [747, 407] on link "Dismiss" at bounding box center [757, 400] width 35 height 14
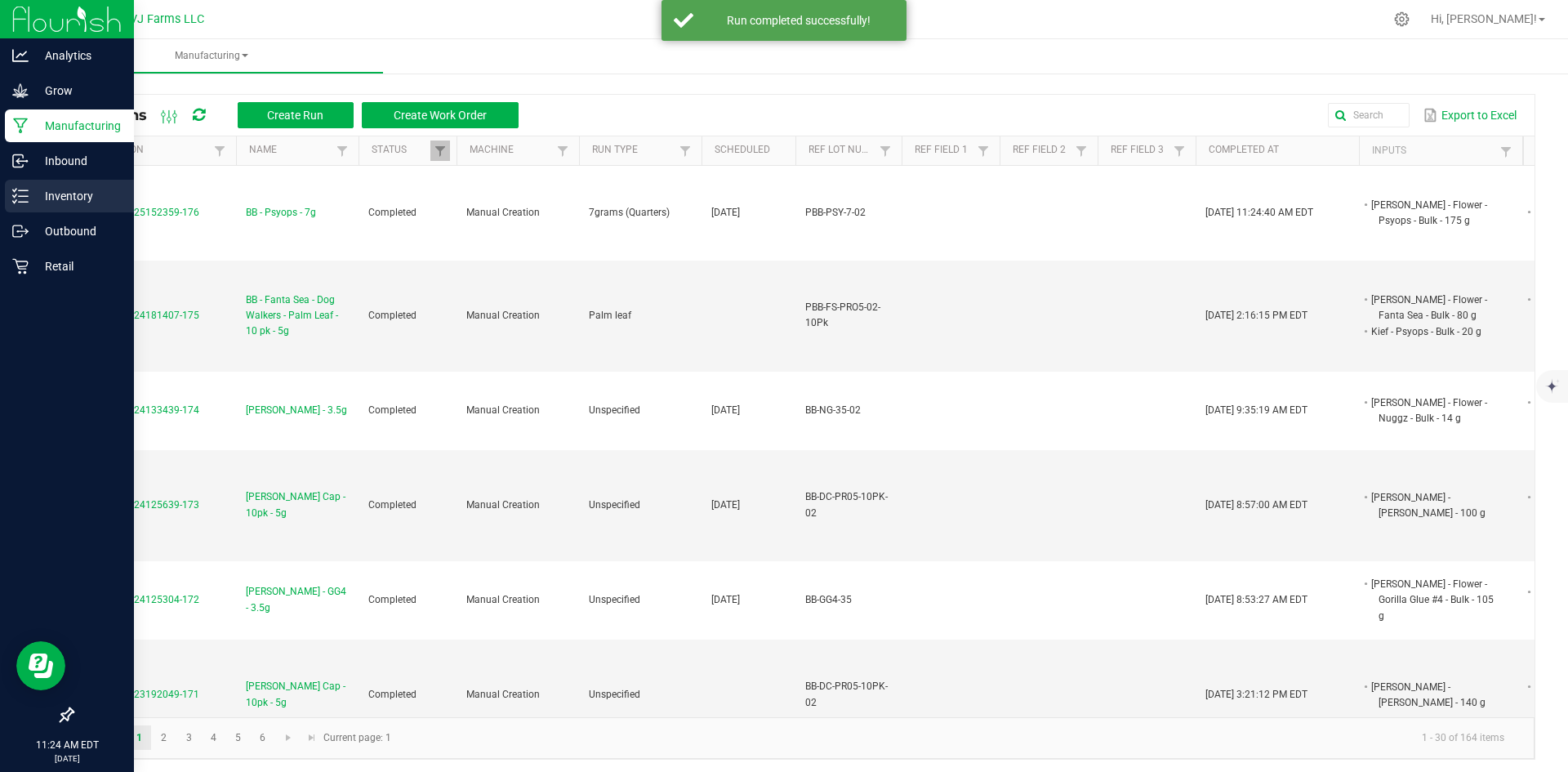
click at [32, 197] on p "Inventory" at bounding box center [77, 196] width 98 height 20
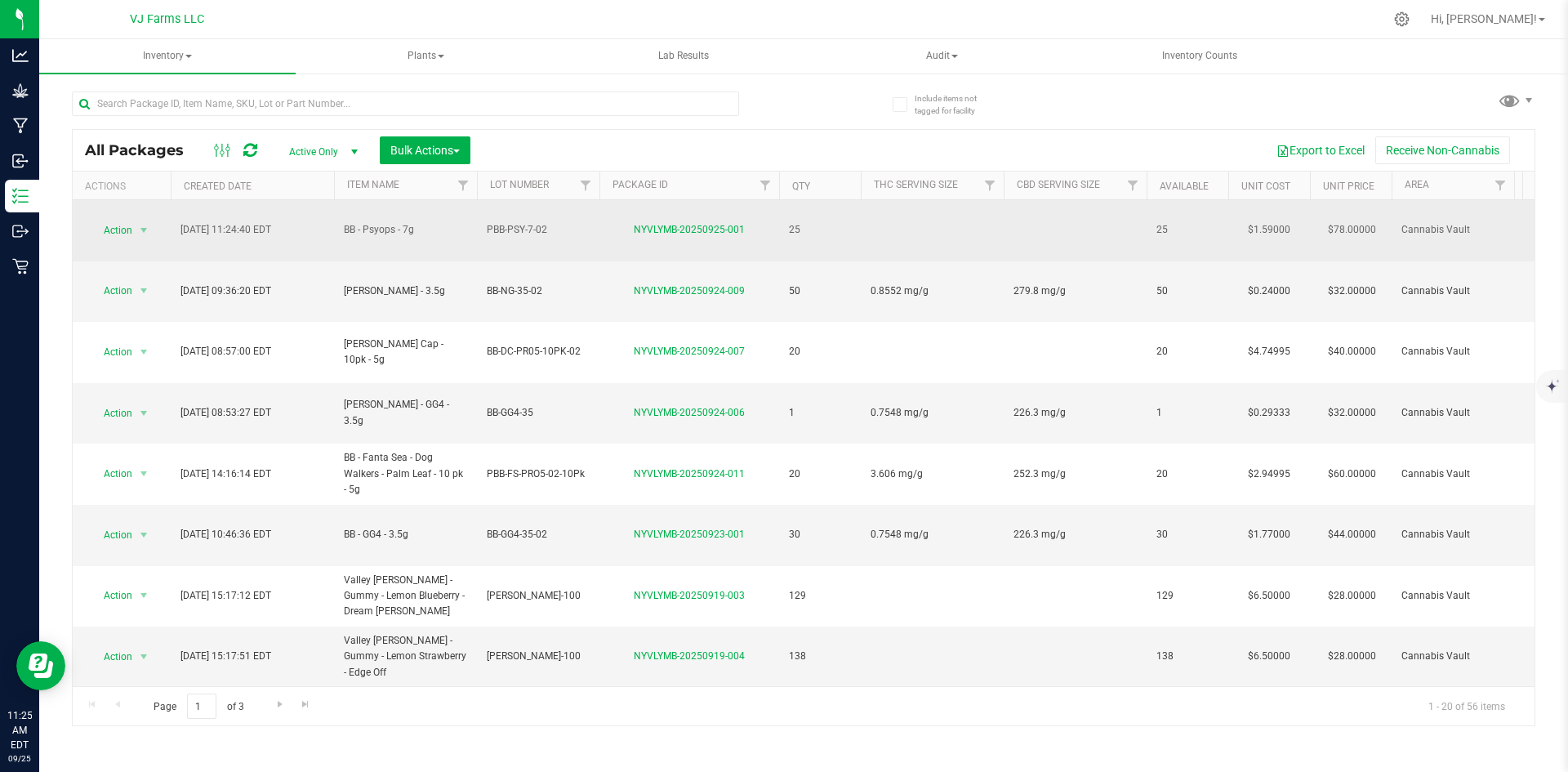
click at [1053, 207] on td at bounding box center [1075, 231] width 143 height 62
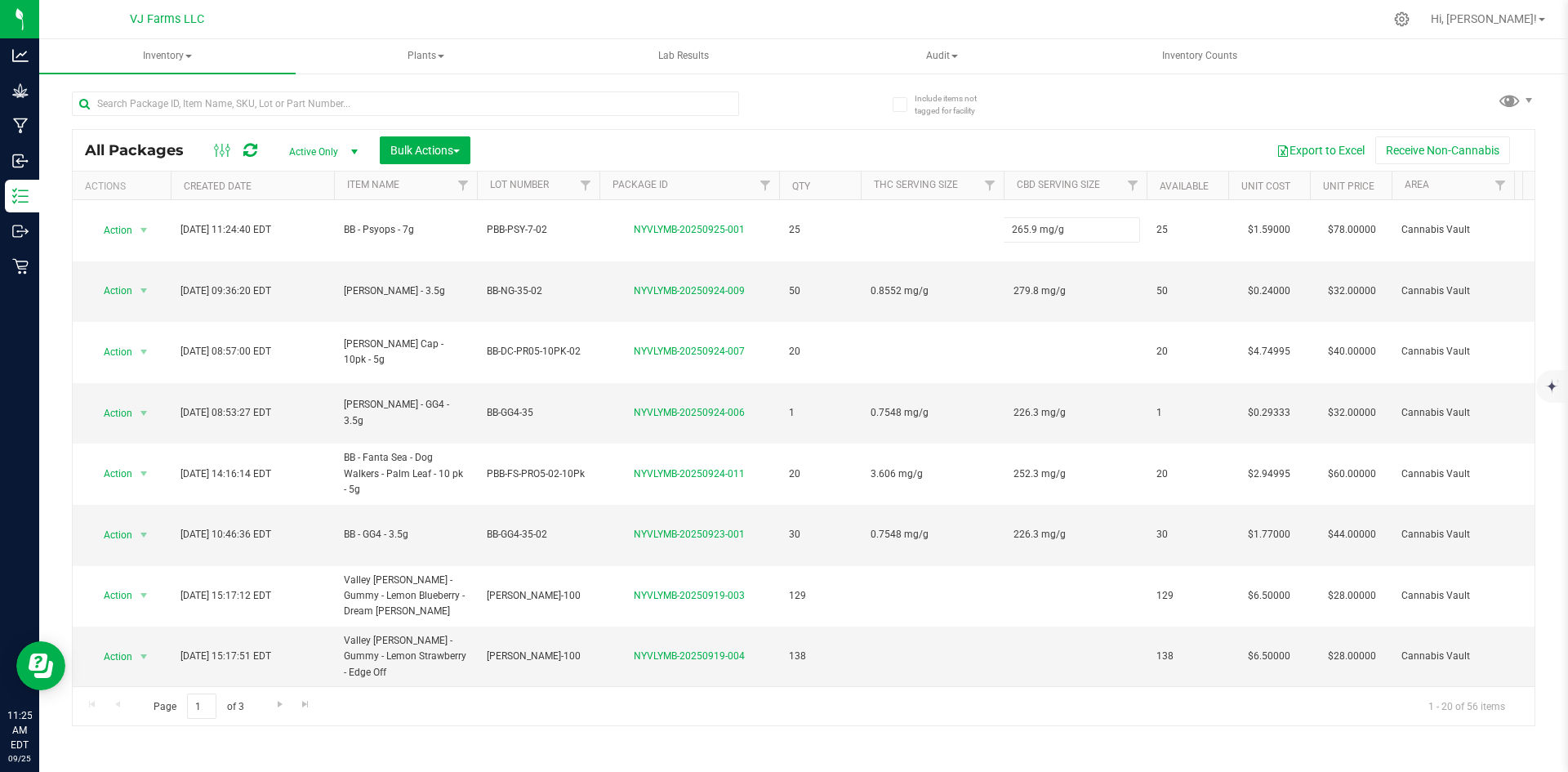
type input "265.9 mg/g"
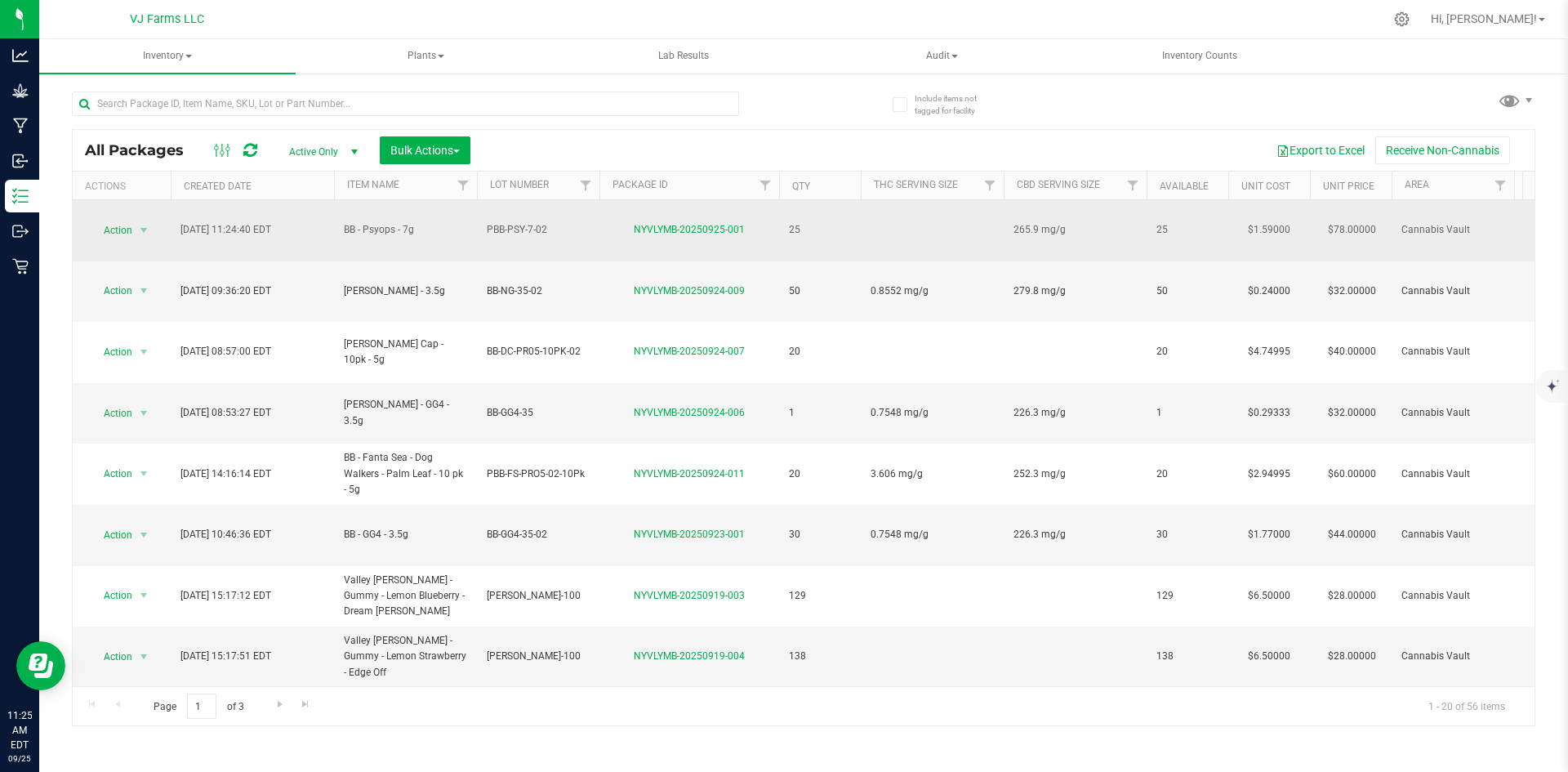
click at [940, 222] on td at bounding box center [932, 231] width 143 height 62
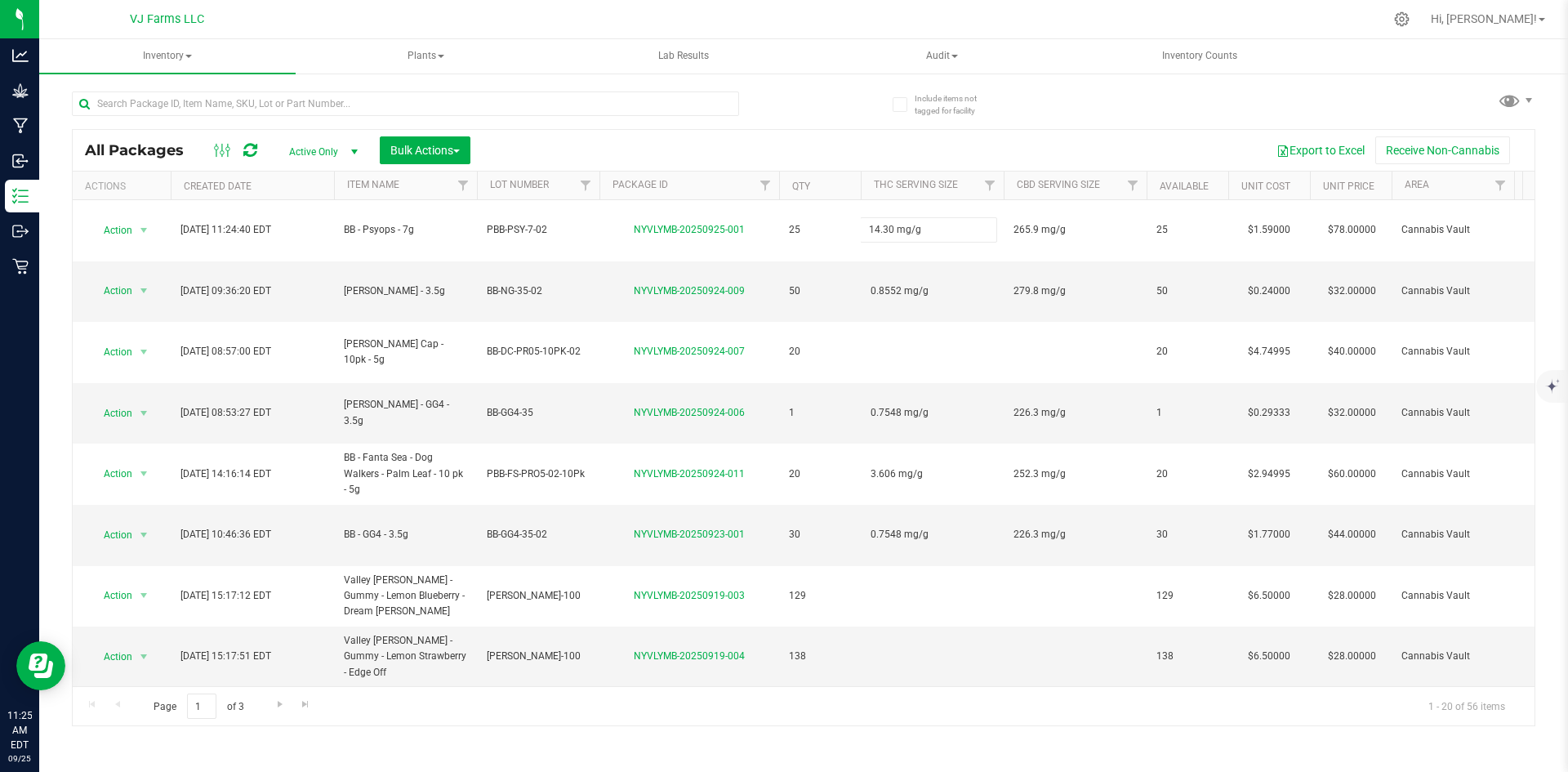
type input "14.30 mg/g"
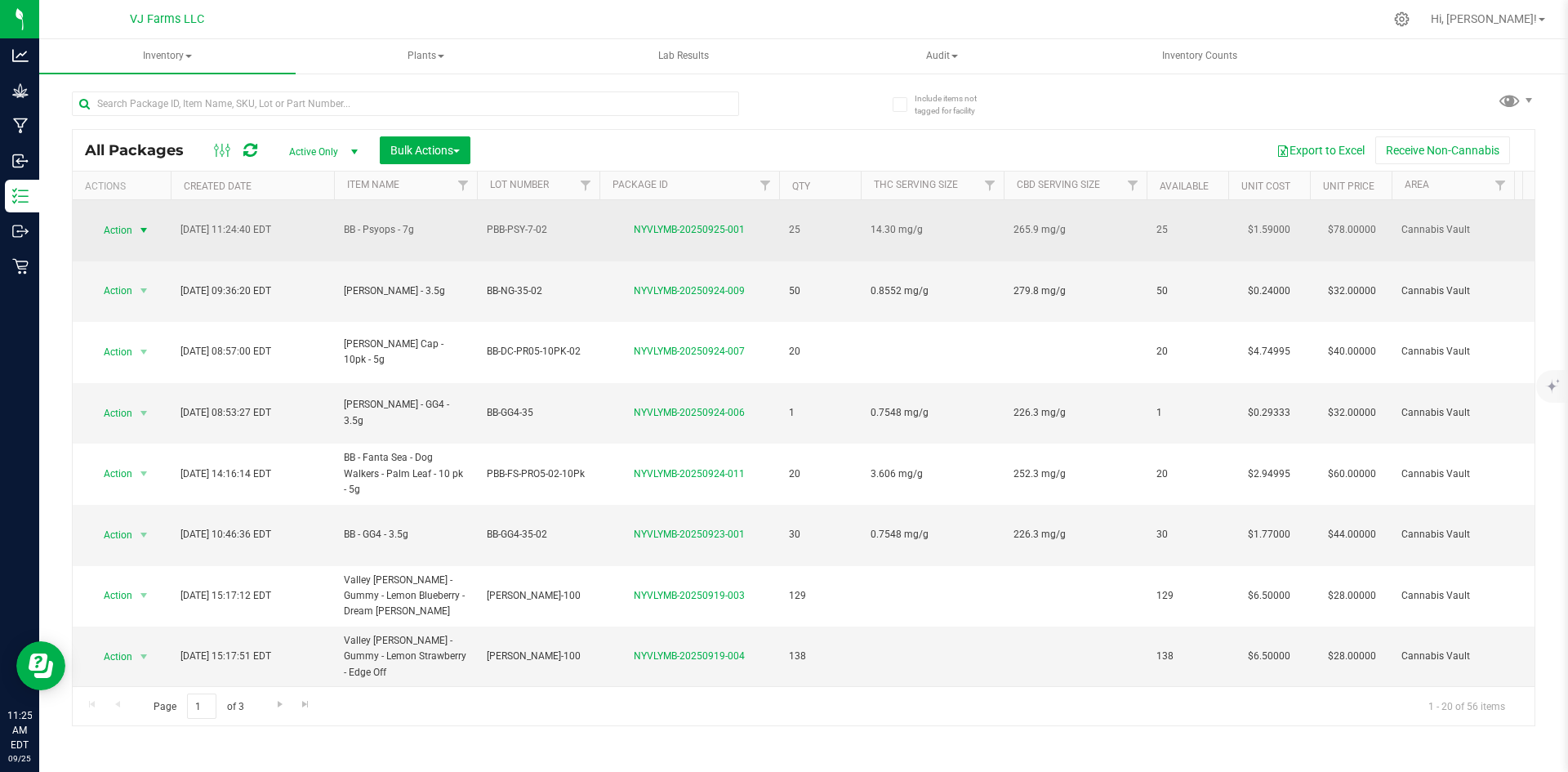
click at [98, 219] on span "Action" at bounding box center [111, 230] width 44 height 23
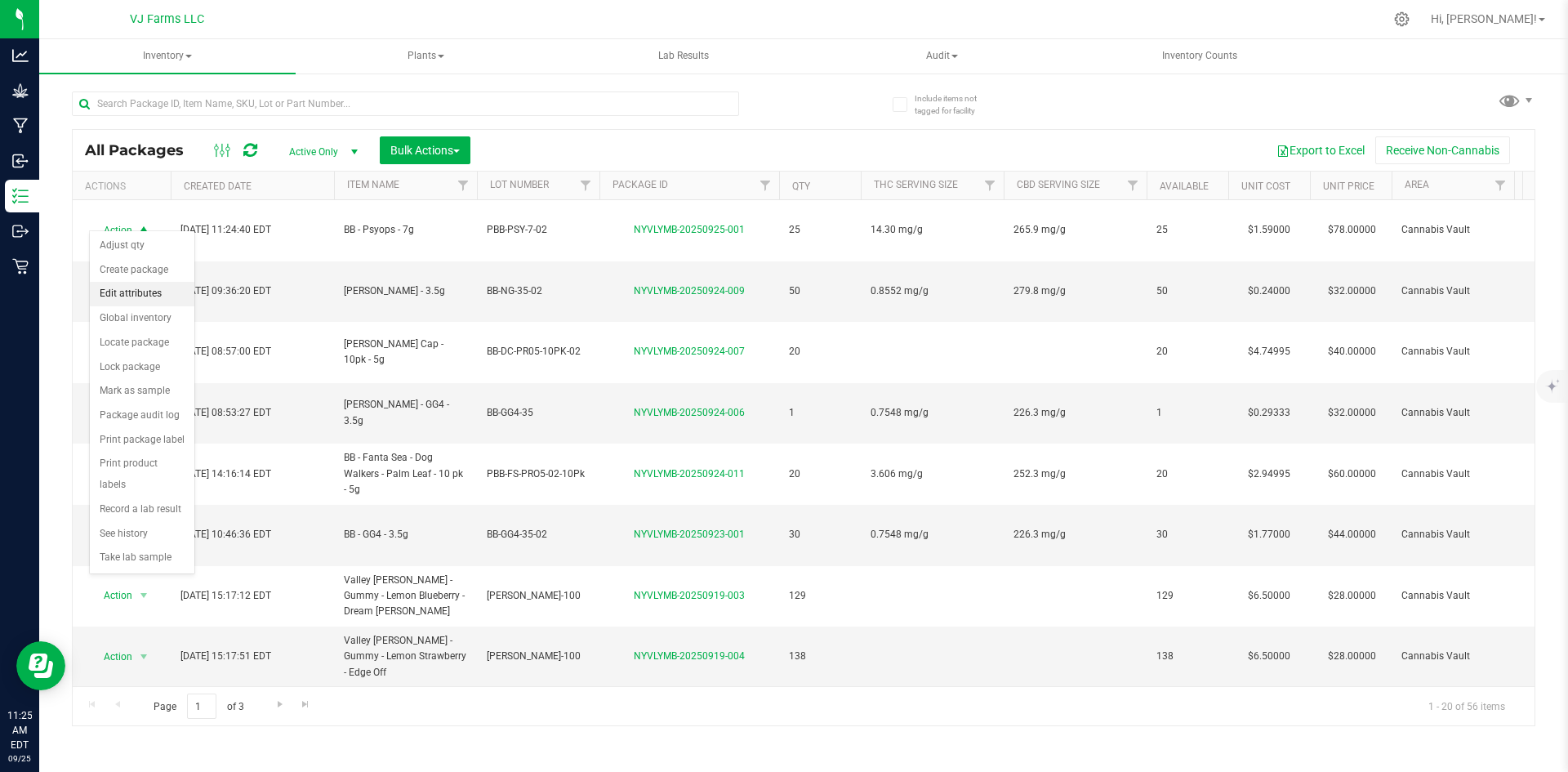
click at [162, 298] on li "Edit attributes" at bounding box center [142, 294] width 104 height 25
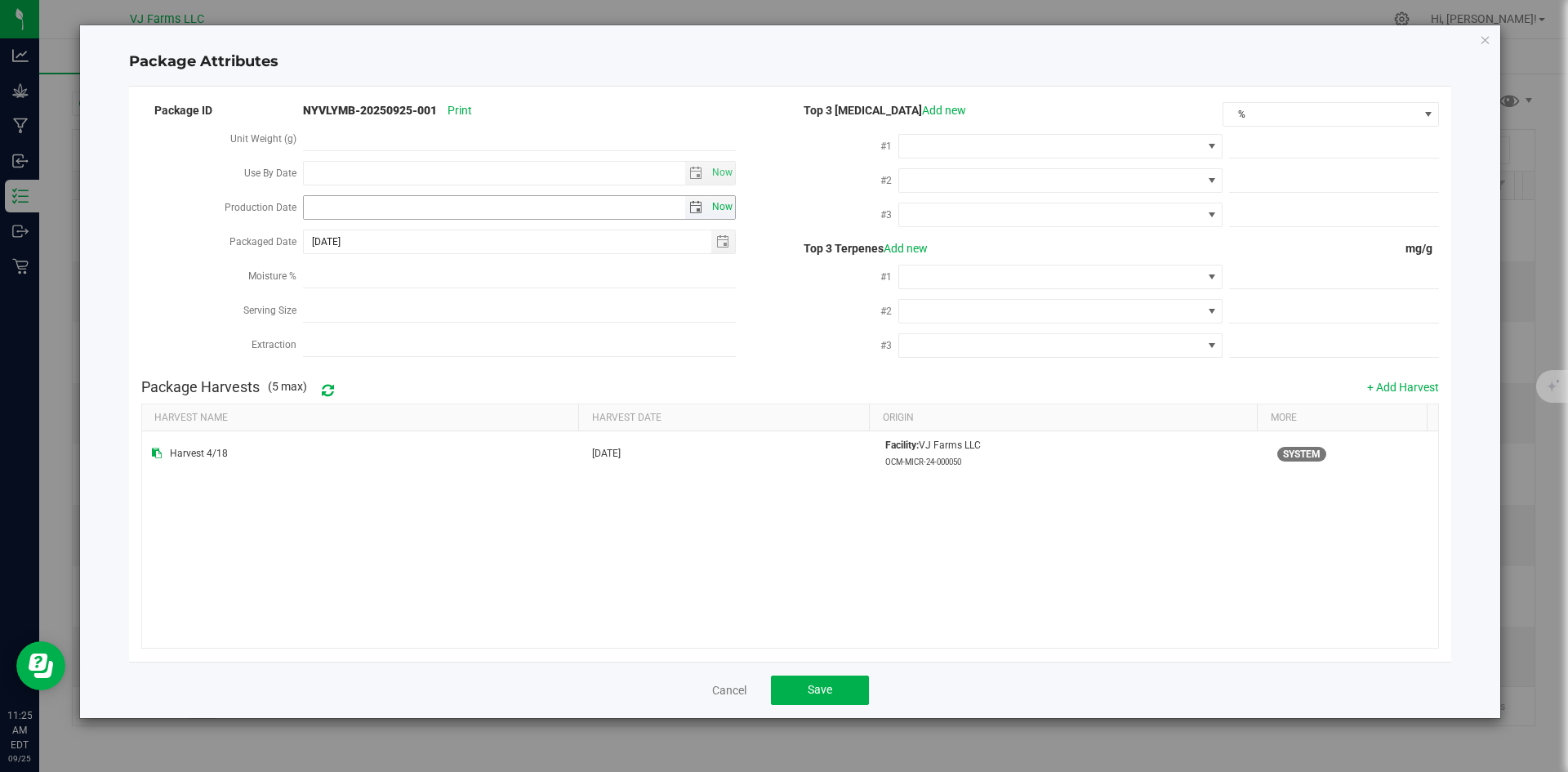
click at [726, 200] on span "Now" at bounding box center [722, 207] width 27 height 24
type input "2025-09-25"
click at [689, 172] on span "select" at bounding box center [695, 173] width 13 height 13
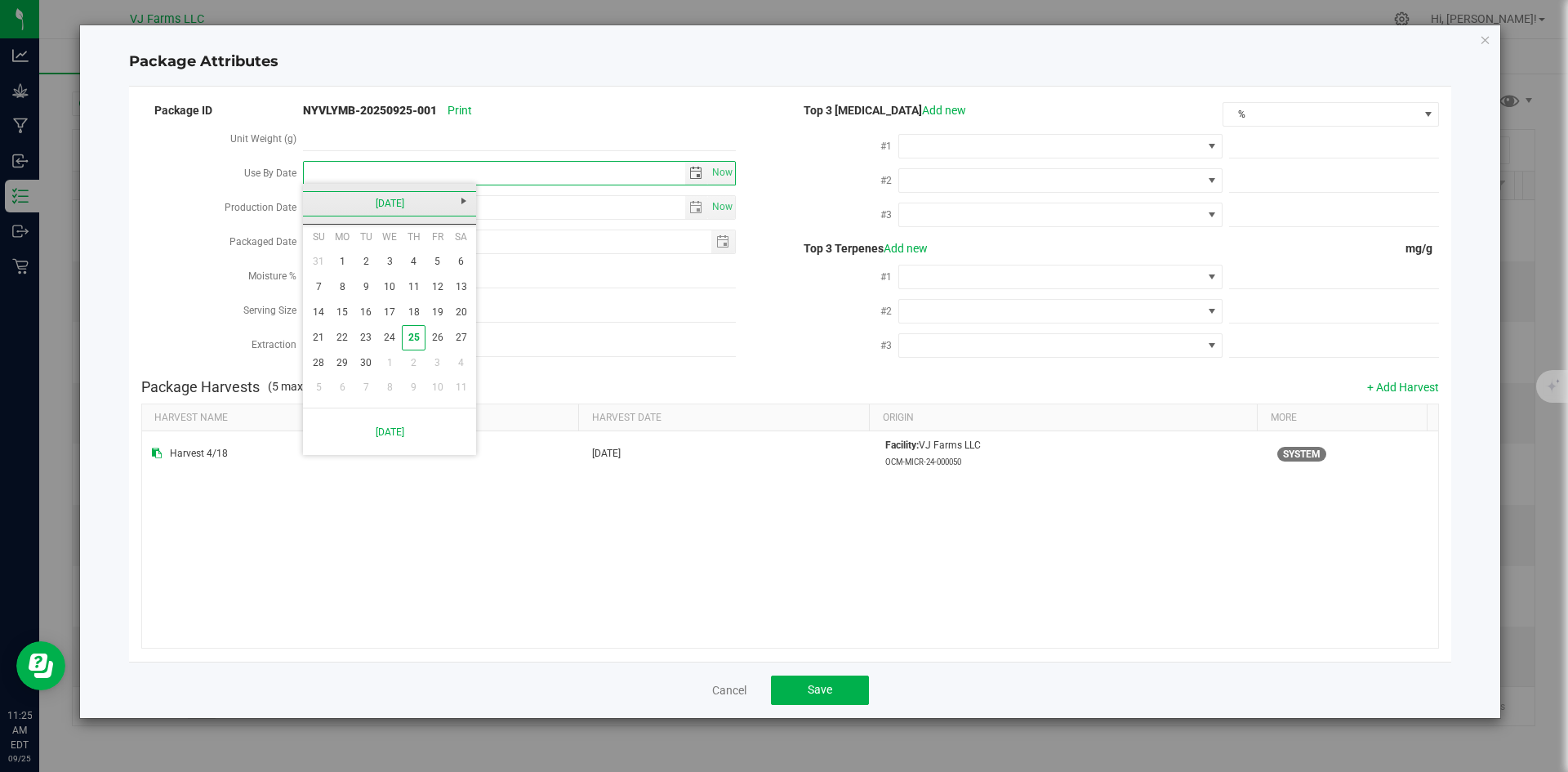
click at [416, 209] on link "September 2025" at bounding box center [389, 204] width 175 height 26
click at [465, 198] on span "Next" at bounding box center [463, 200] width 13 height 13
click at [335, 289] on link "May" at bounding box center [327, 294] width 42 height 42
click at [368, 339] on link "19" at bounding box center [367, 338] width 24 height 26
click at [690, 173] on span "select" at bounding box center [695, 173] width 13 height 13
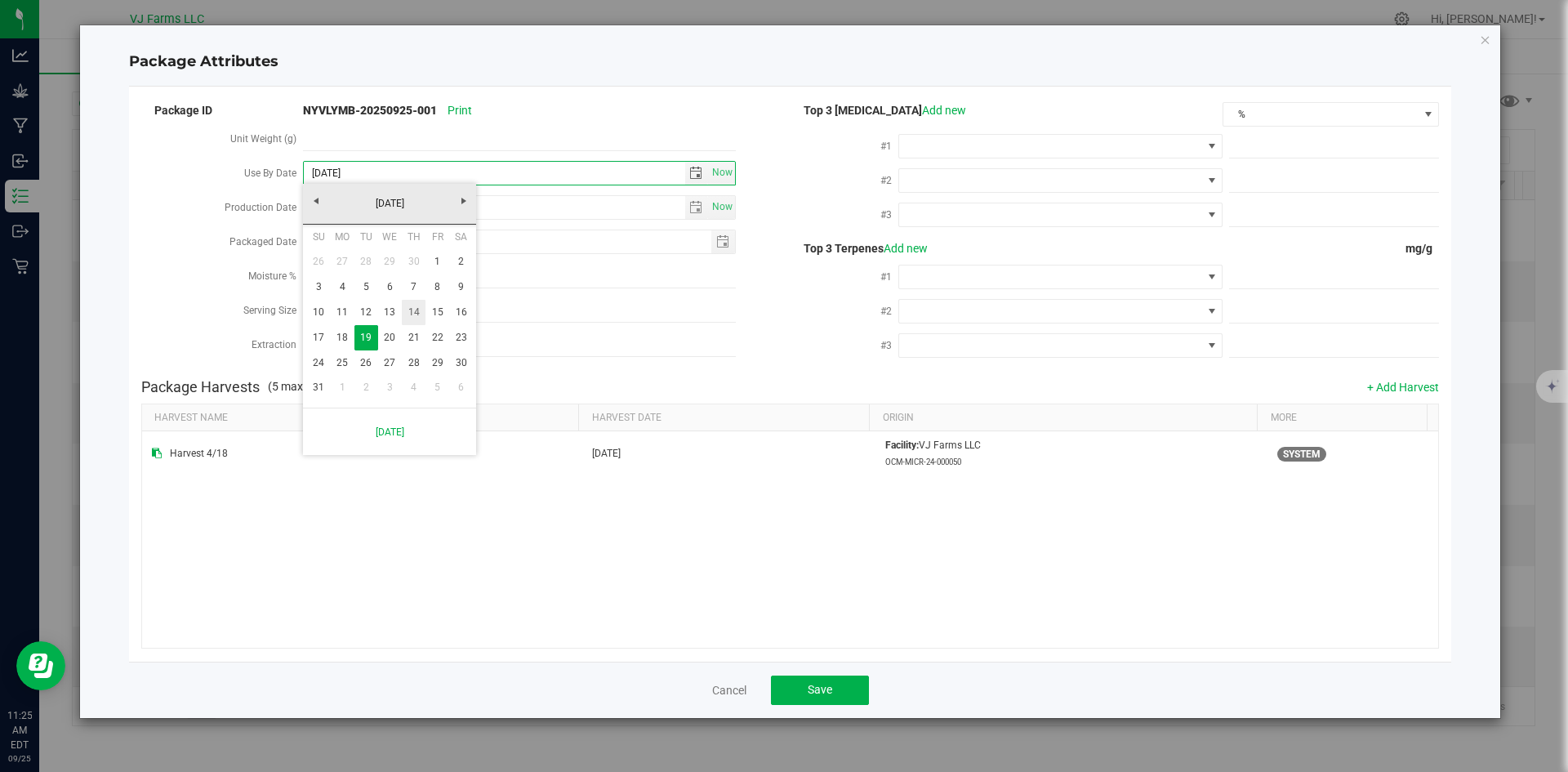
click at [413, 314] on link "14" at bounding box center [414, 313] width 24 height 26
type input "2026-05-14"
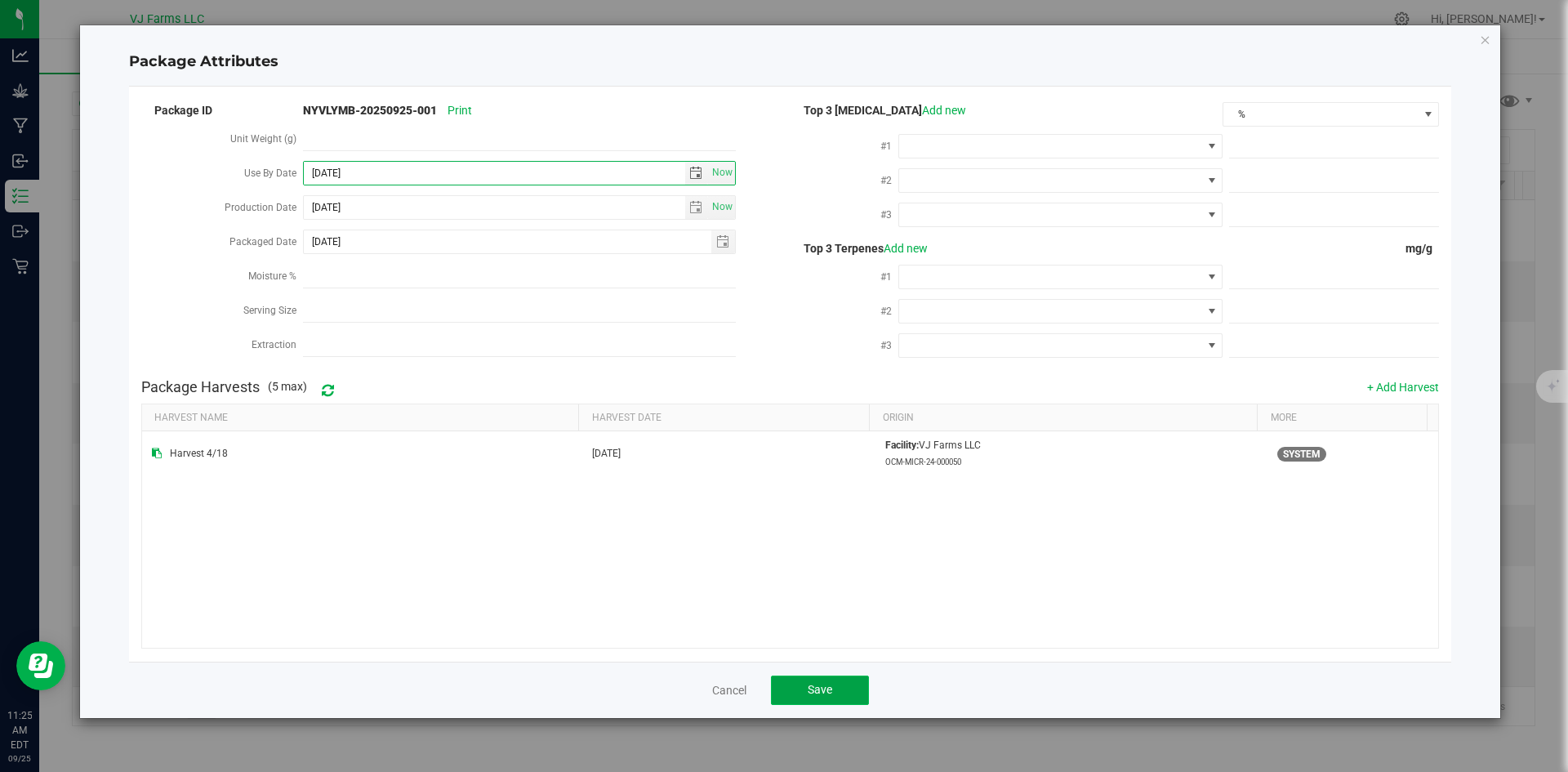
click at [822, 688] on span "Save" at bounding box center [820, 689] width 25 height 13
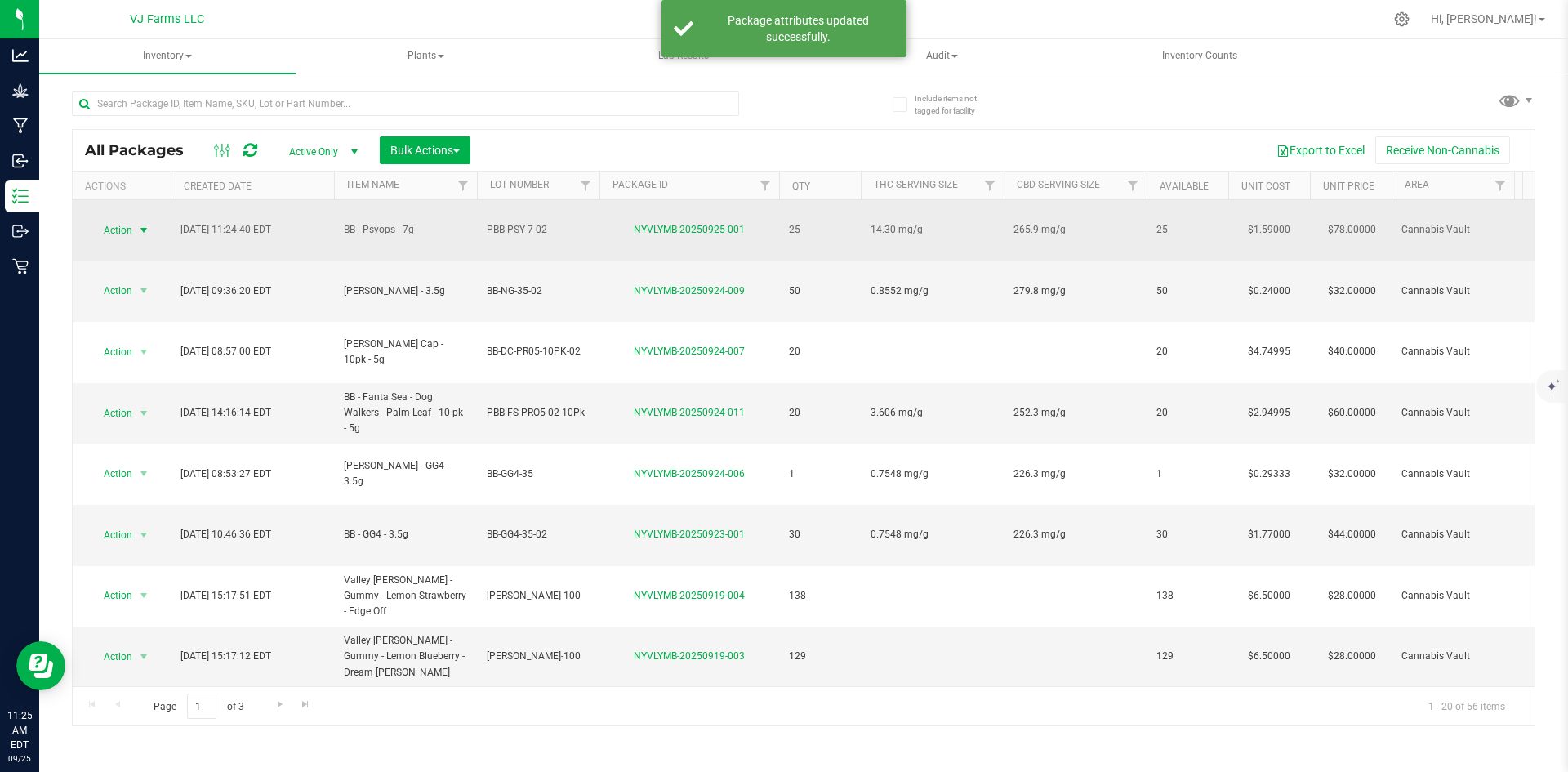
click at [137, 219] on span "select" at bounding box center [144, 230] width 21 height 23
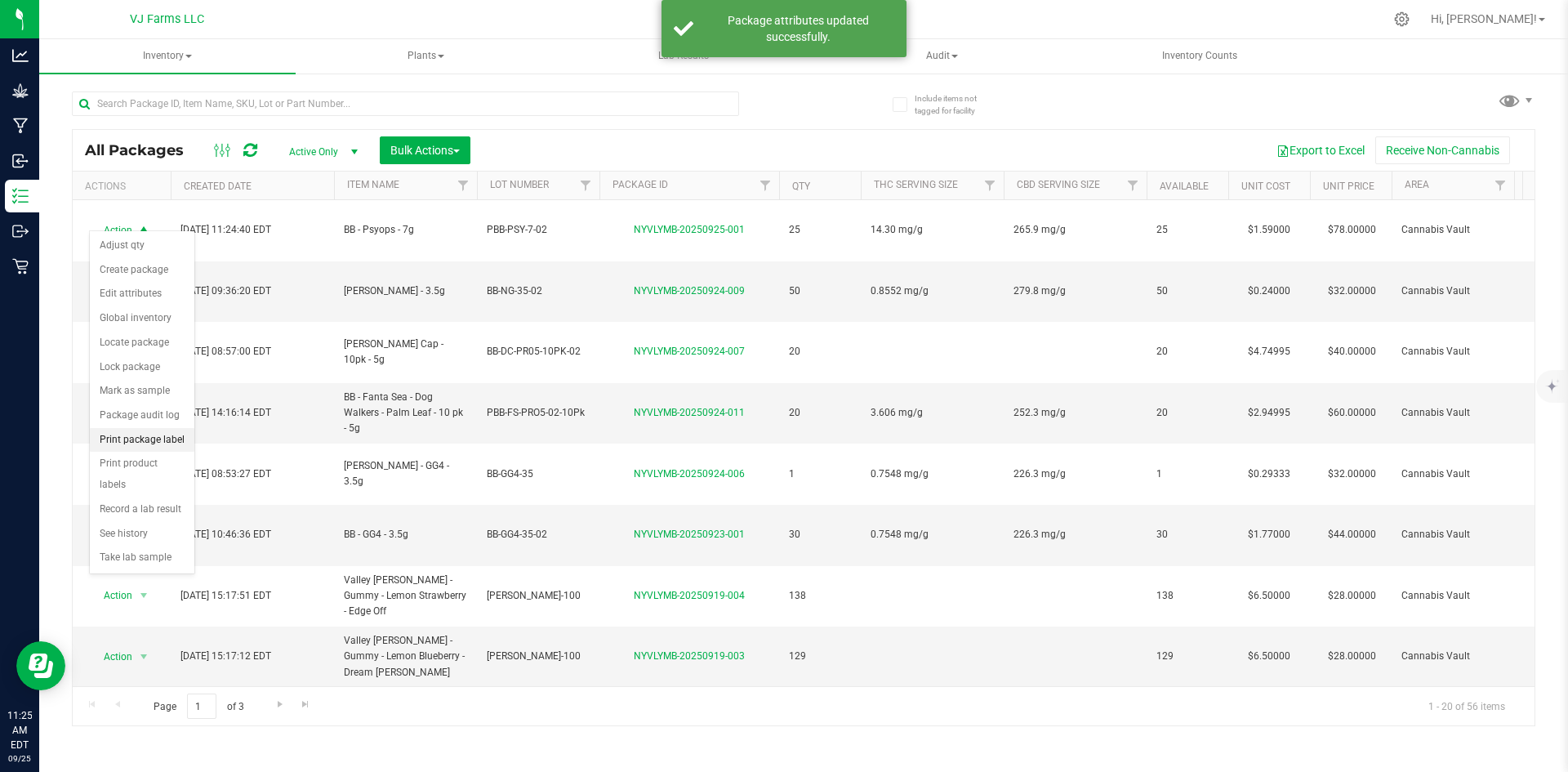
click at [150, 445] on li "Print package label" at bounding box center [142, 440] width 104 height 25
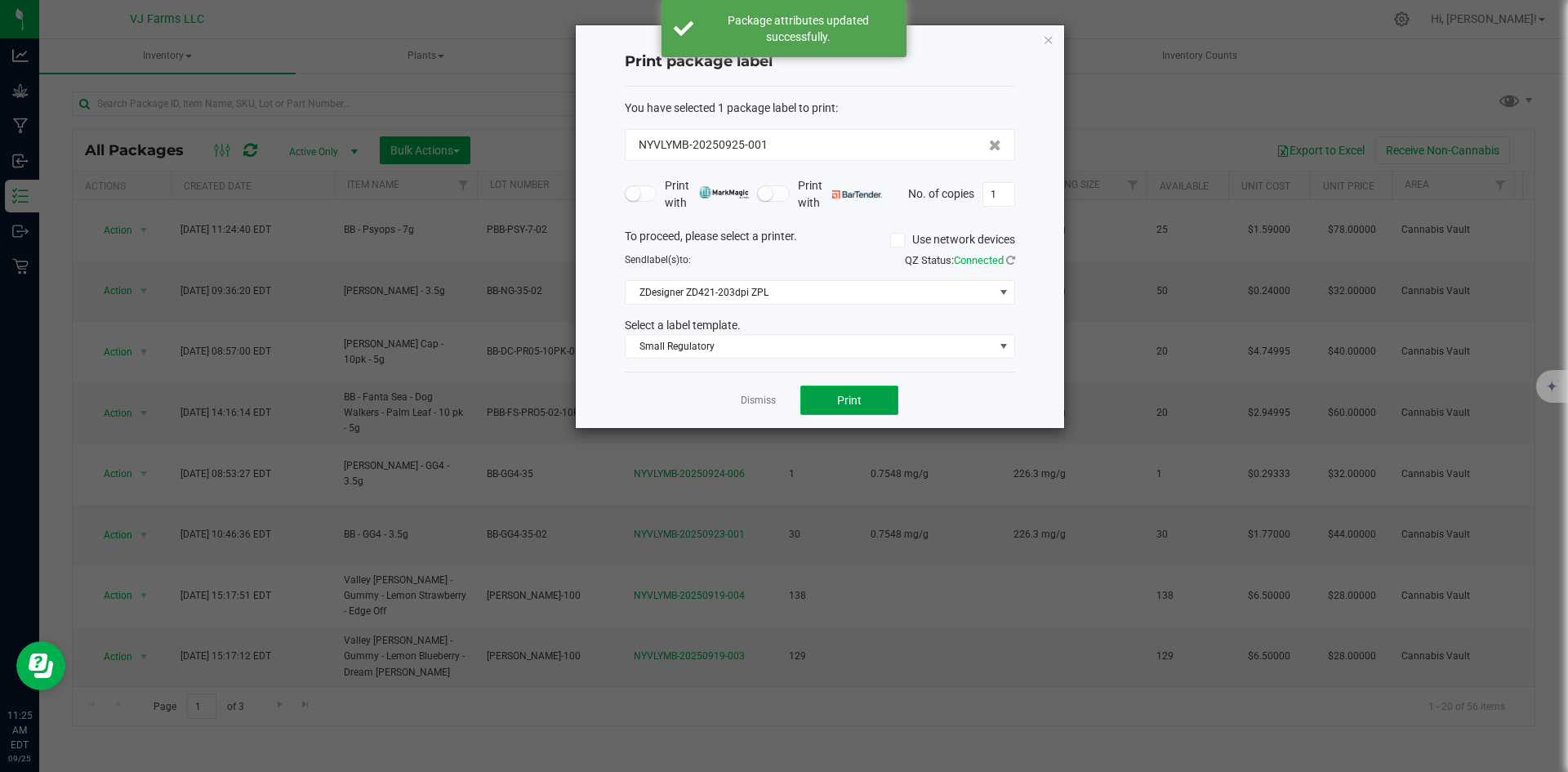
click at [865, 400] on button "Print" at bounding box center [849, 400] width 98 height 29
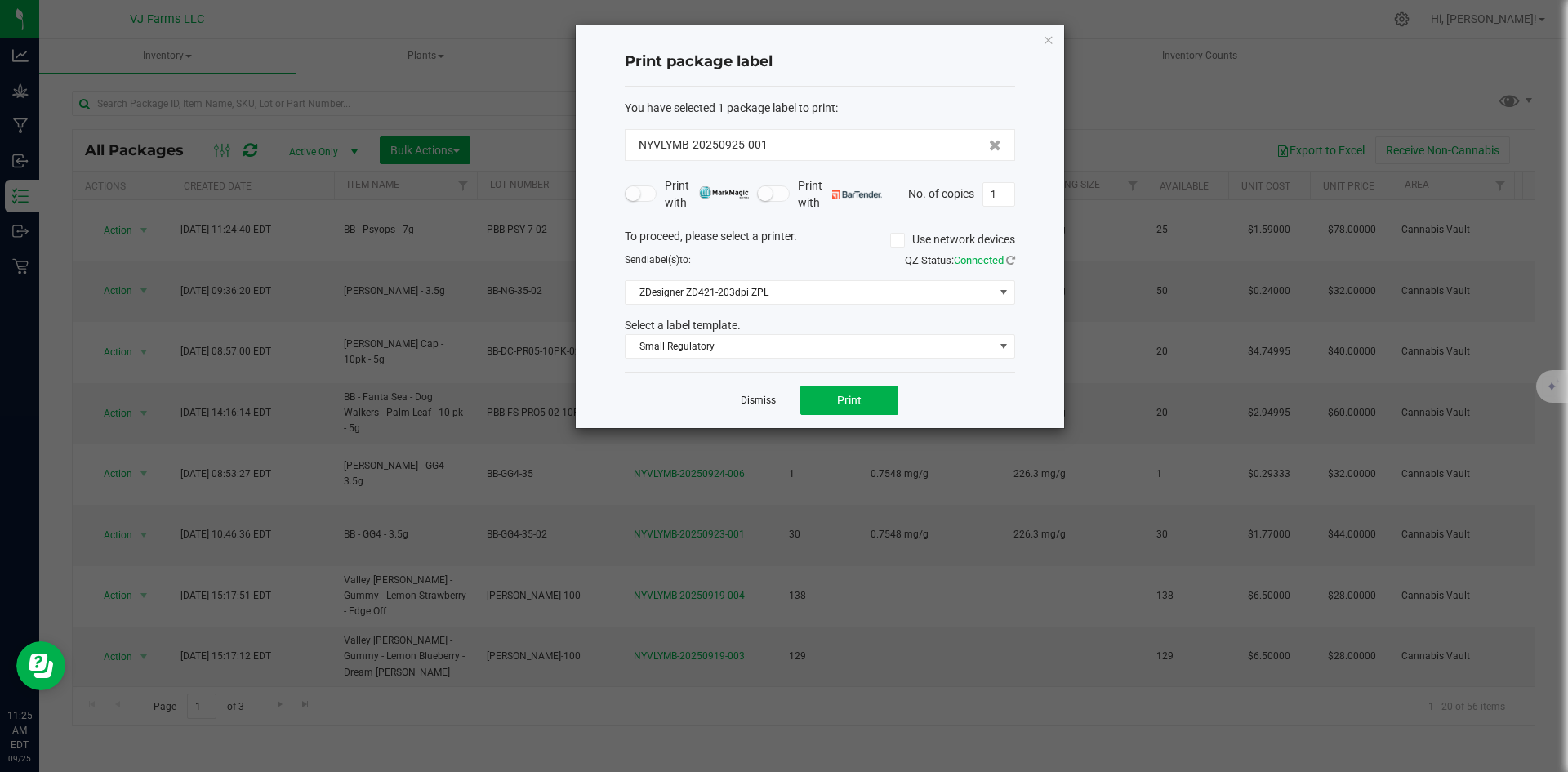
click at [752, 400] on link "Dismiss" at bounding box center [757, 400] width 35 height 14
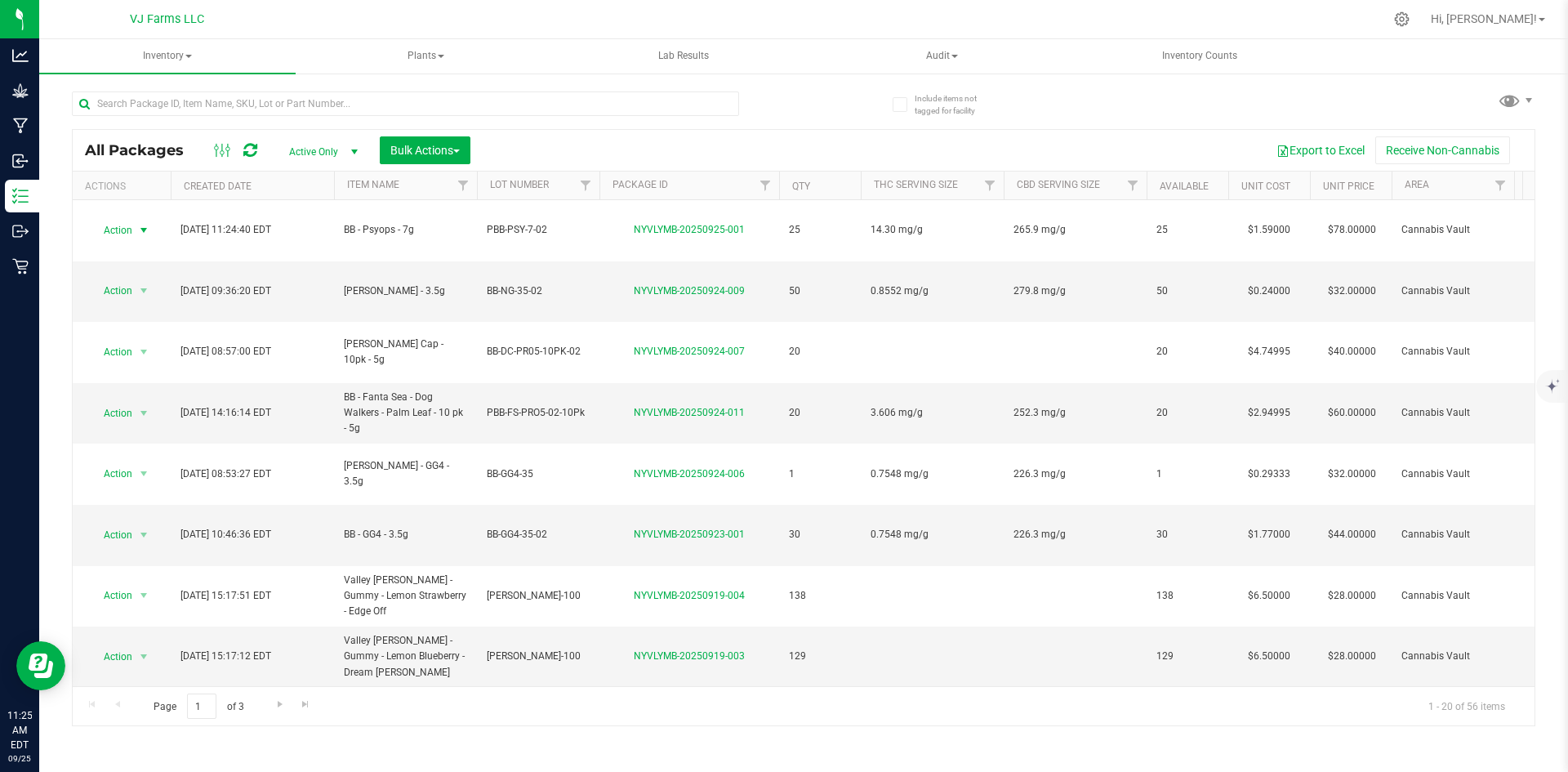
click at [144, 225] on span "select" at bounding box center [143, 230] width 13 height 13
click at [168, 439] on li "Print package label" at bounding box center [142, 440] width 104 height 25
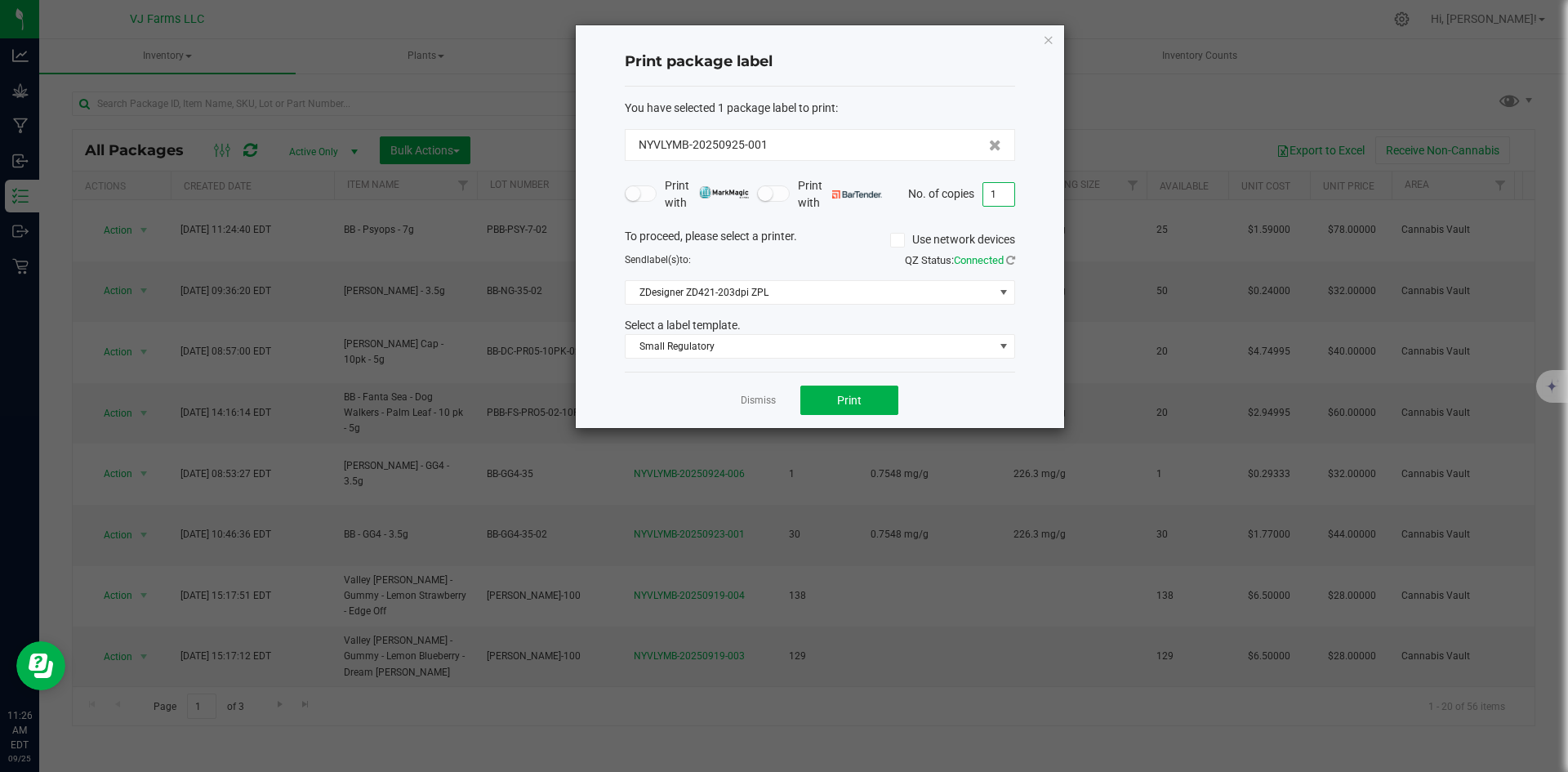
click at [1000, 197] on input "1" at bounding box center [999, 194] width 31 height 23
type input "24"
click at [824, 399] on button "Print" at bounding box center [849, 400] width 98 height 29
click at [751, 404] on link "Dismiss" at bounding box center [757, 400] width 35 height 14
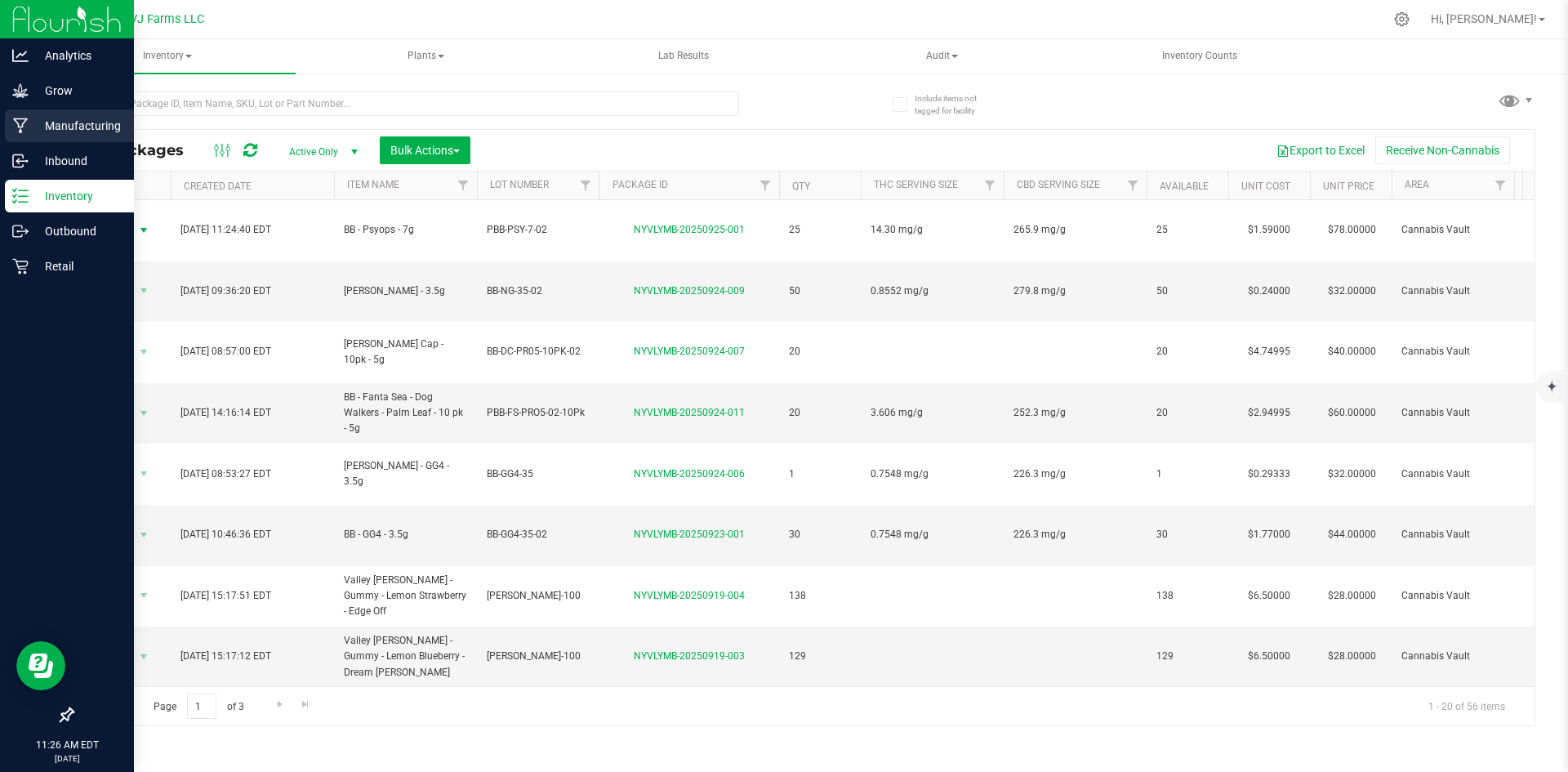
click at [23, 135] on div "Manufacturing" at bounding box center [69, 126] width 129 height 32
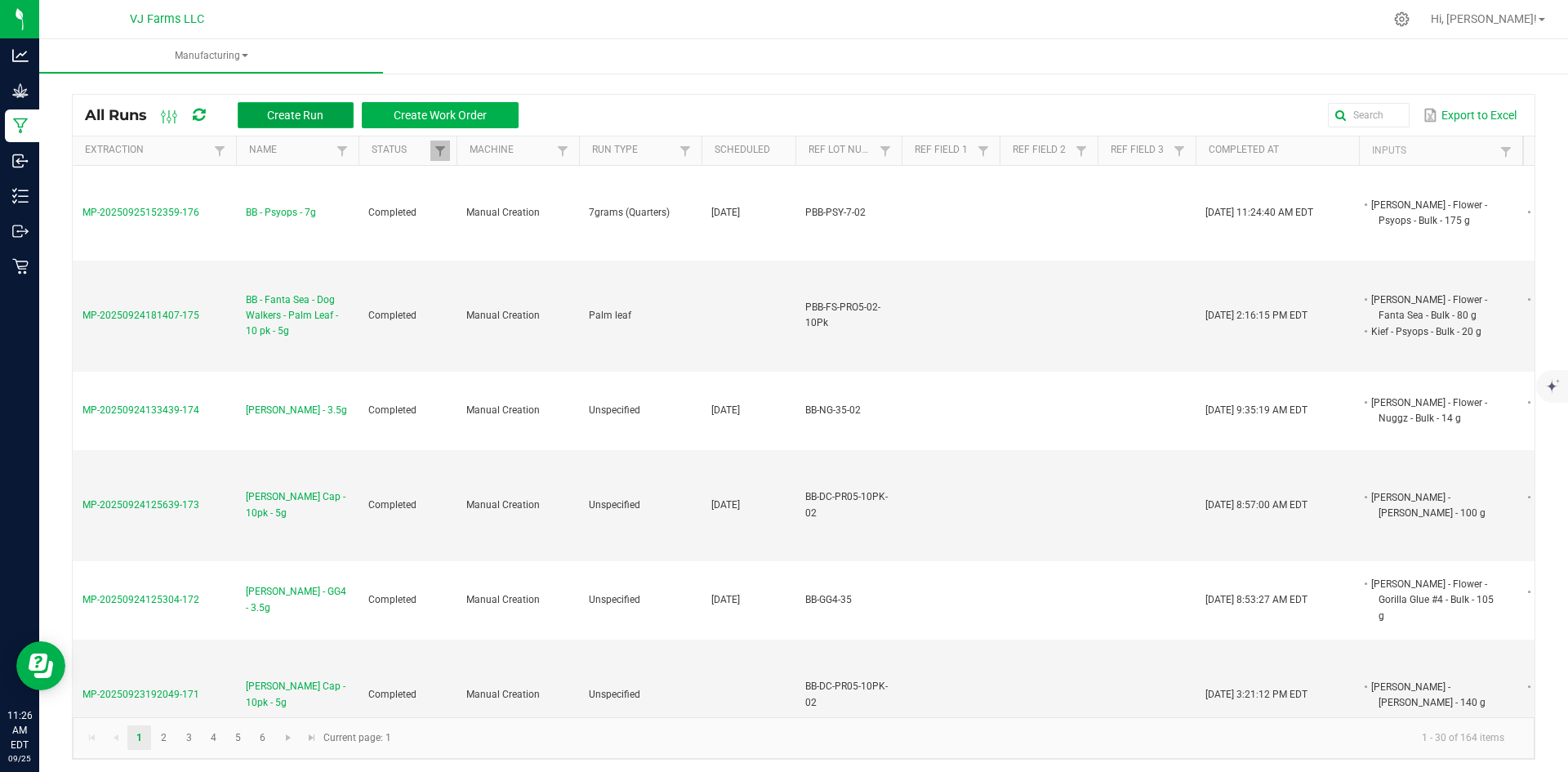
click at [283, 115] on span "Create Run" at bounding box center [295, 115] width 56 height 13
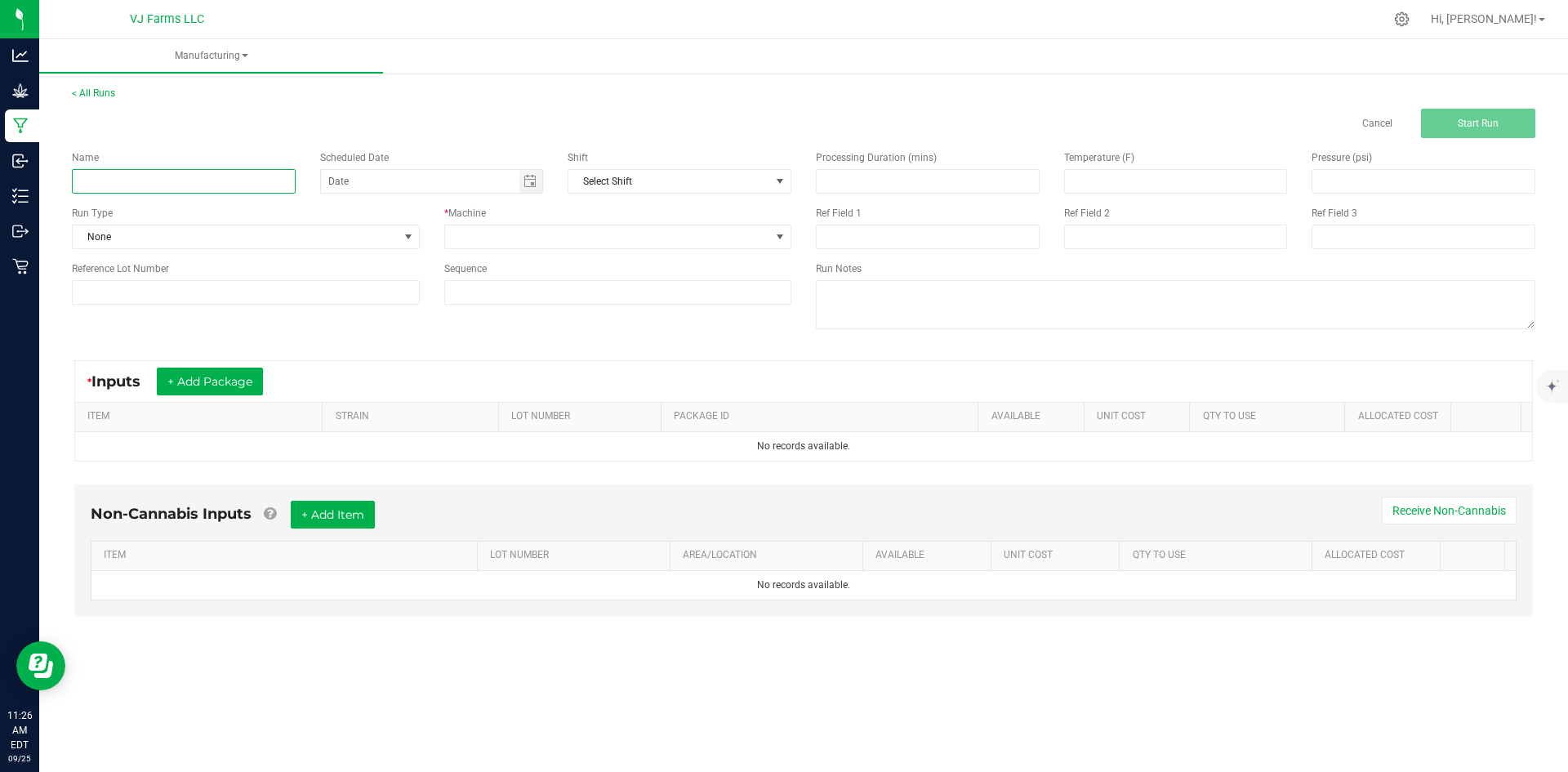
click at [115, 177] on input at bounding box center [184, 181] width 224 height 25
paste input "BB - Psyops - Dog Walkers - 10 pk - 3.5g"
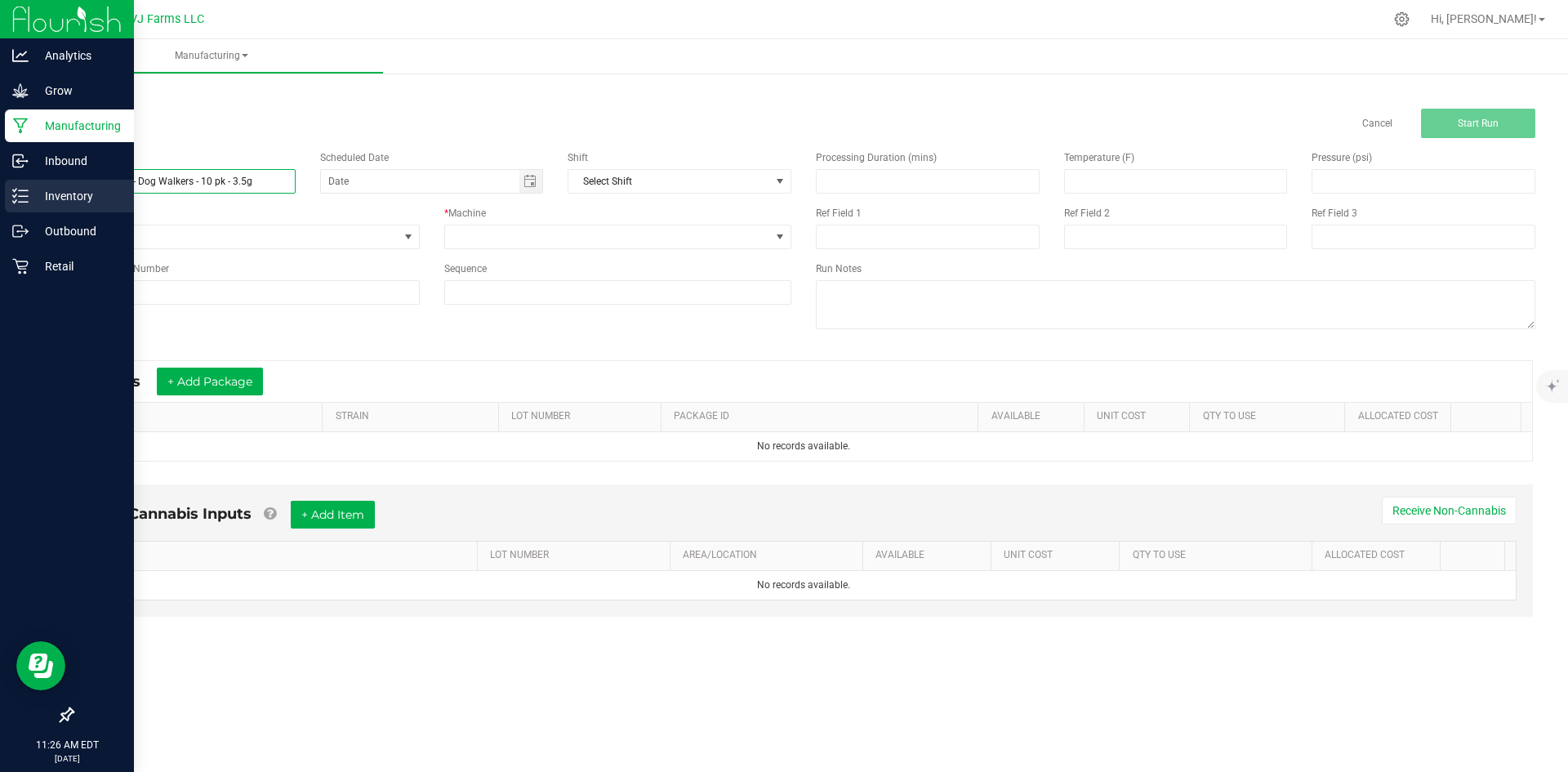
drag, startPoint x: 94, startPoint y: 182, endPoint x: 33, endPoint y: 182, distance: 61.0
click at [33, 182] on div "Analytics Grow Manufacturing Inbound Inventory Outbound Retail 11:26 AM EDT 09/…" at bounding box center [784, 386] width 1568 height 772
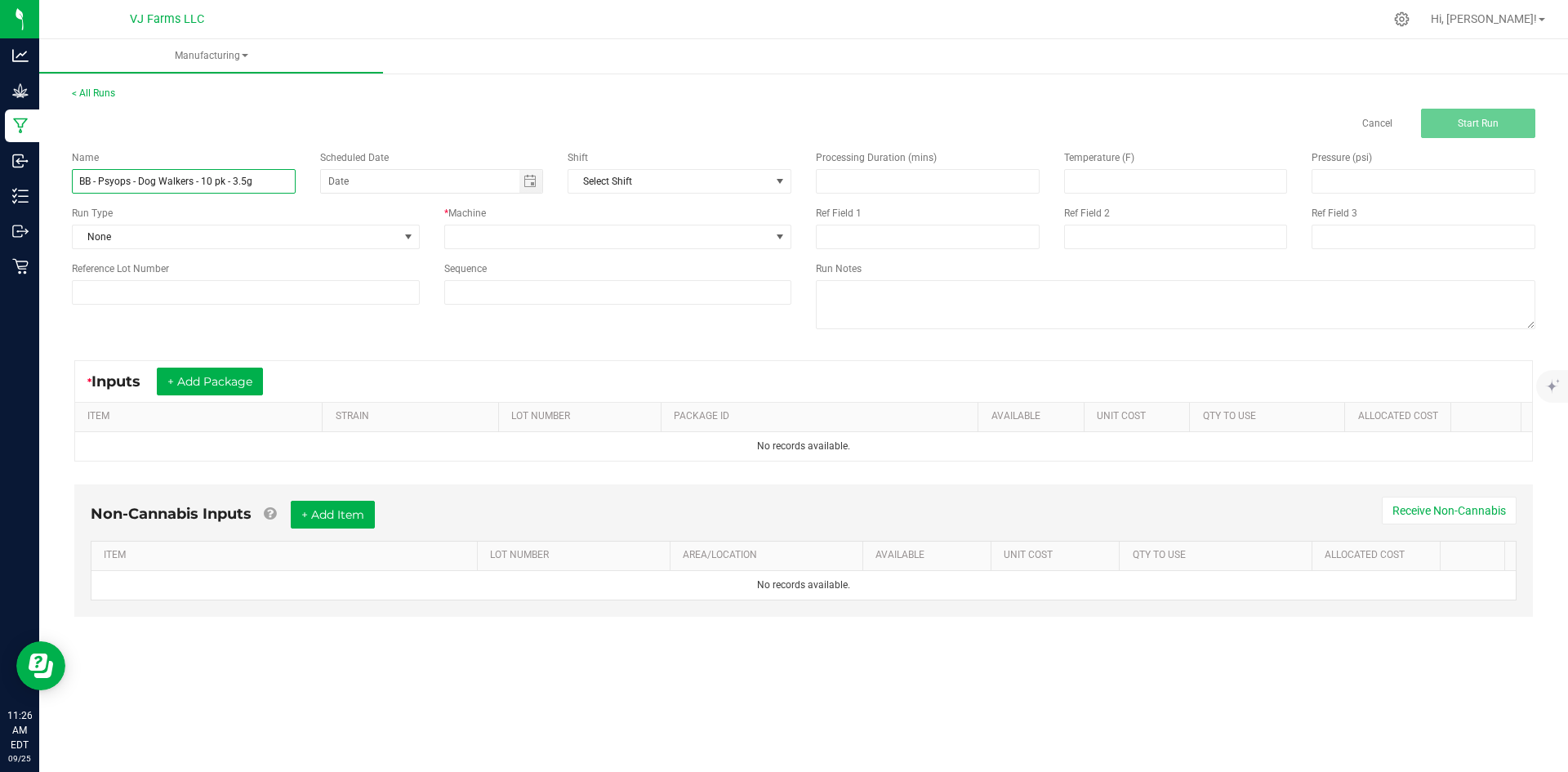
type input "BB - Psyops - Dog Walkers - 10 pk - 3.5g"
click at [215, 285] on input at bounding box center [245, 292] width 348 height 25
paste input "PBB-PSY-PR35-10PK-02"
type input "PBB-PSY-PR35-10PK-02"
click at [212, 236] on span "None" at bounding box center [235, 237] width 326 height 23
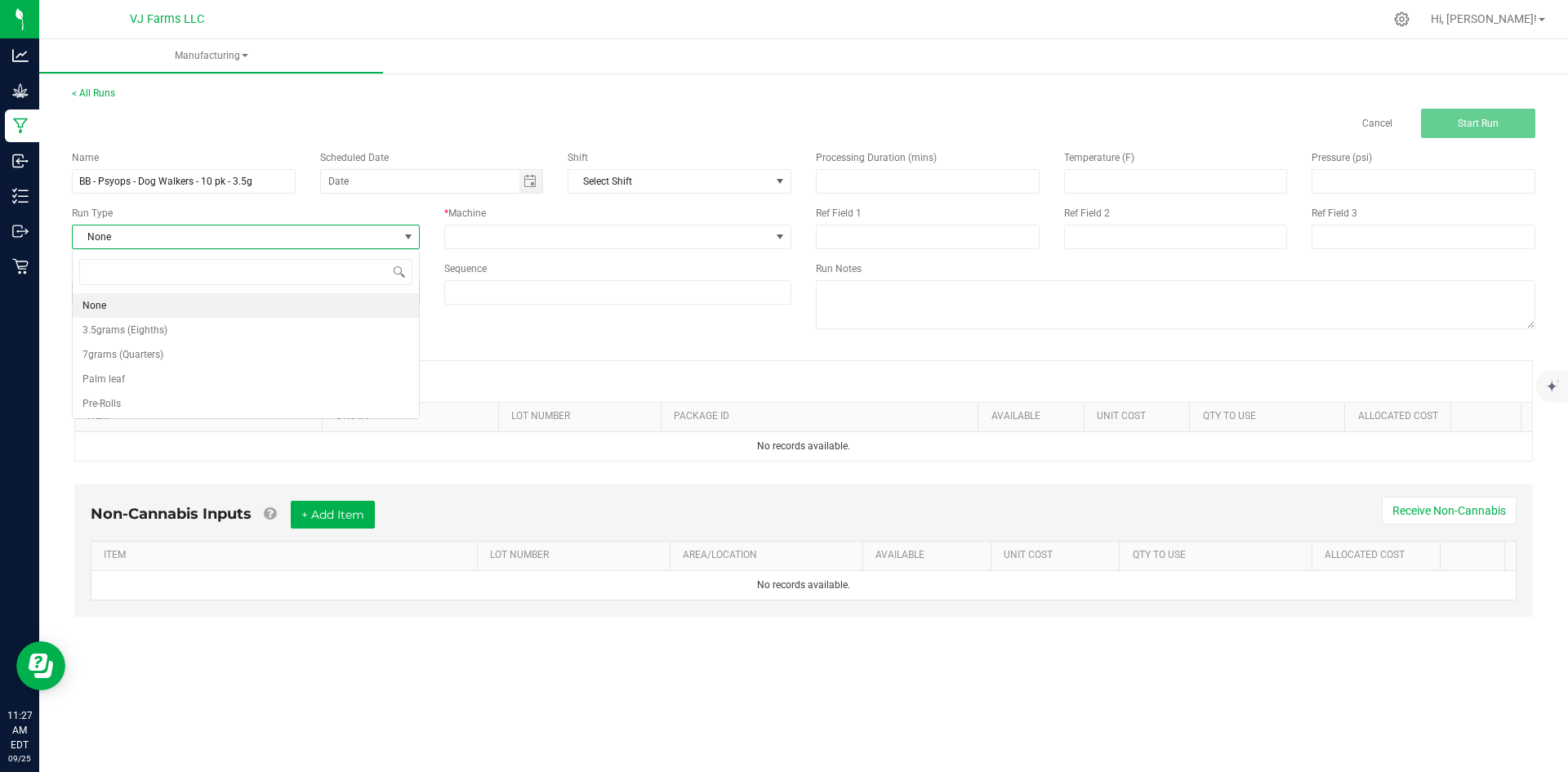
scroll to position [25, 347]
click at [153, 390] on li "Palm leaf" at bounding box center [245, 379] width 346 height 25
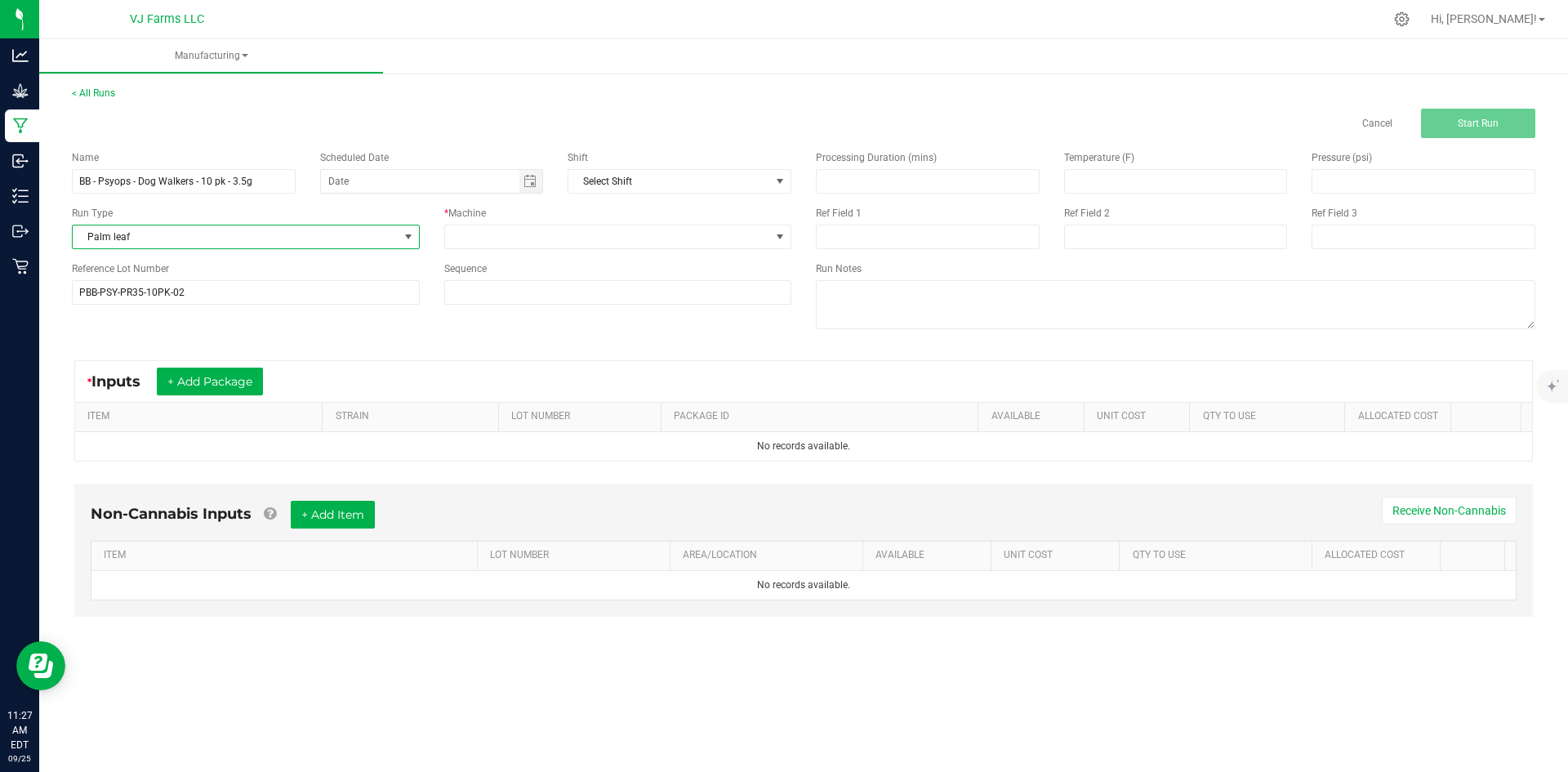
click at [144, 233] on span "Palm leaf" at bounding box center [235, 237] width 326 height 23
drag, startPoint x: 137, startPoint y: 400, endPoint x: 338, endPoint y: 331, distance: 212.5
click at [136, 400] on li "Pre-Rolls" at bounding box center [245, 404] width 346 height 25
drag, startPoint x: 522, startPoint y: 185, endPoint x: 539, endPoint y: 185, distance: 17.0
click at [522, 186] on span "Toggle calendar" at bounding box center [532, 181] width 24 height 23
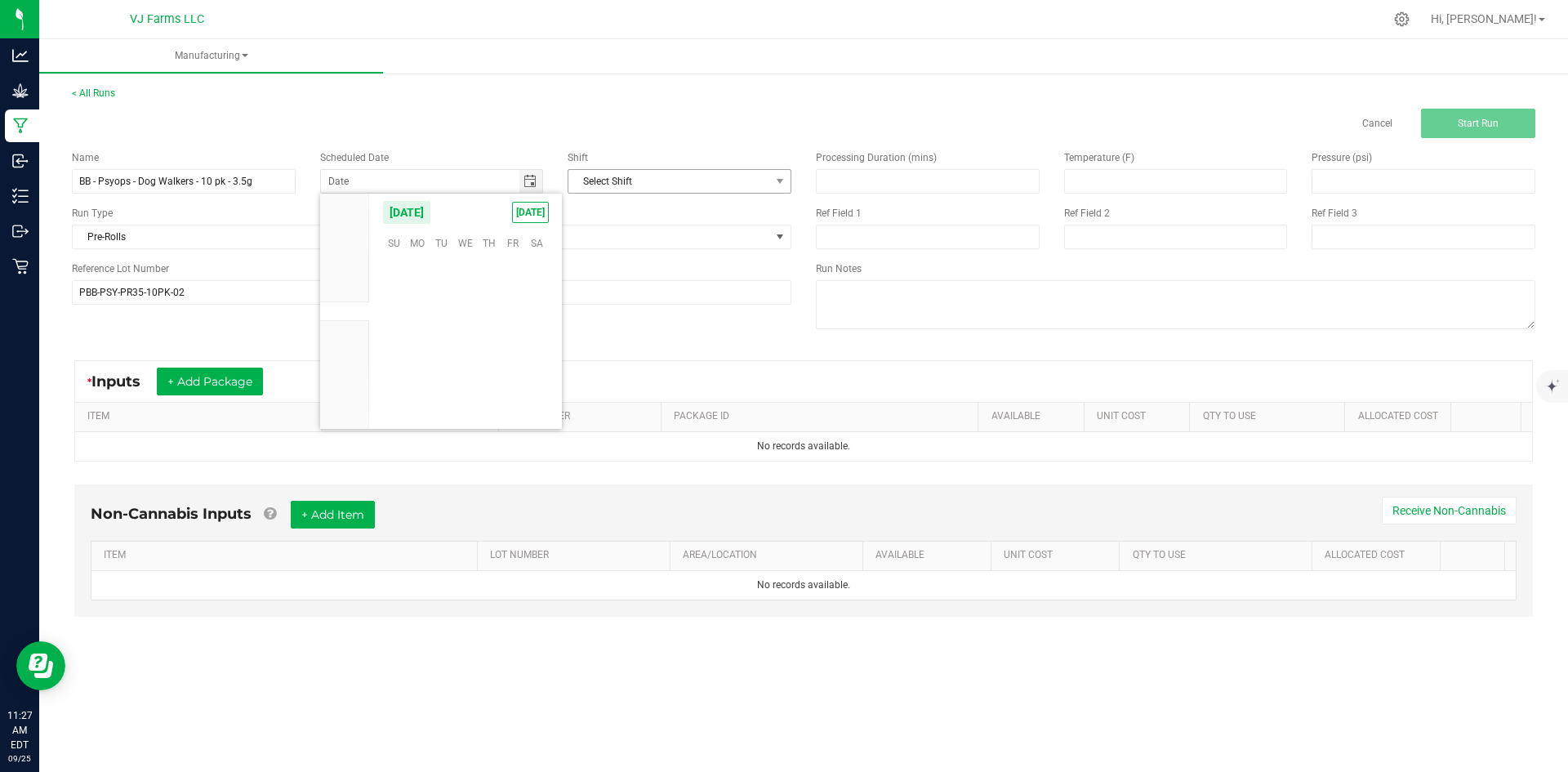
scroll to position [264881, 0]
click at [539, 209] on span "TODAY" at bounding box center [530, 212] width 37 height 21
type input "[DATE]"
click at [645, 176] on span "Select Shift" at bounding box center [669, 181] width 202 height 23
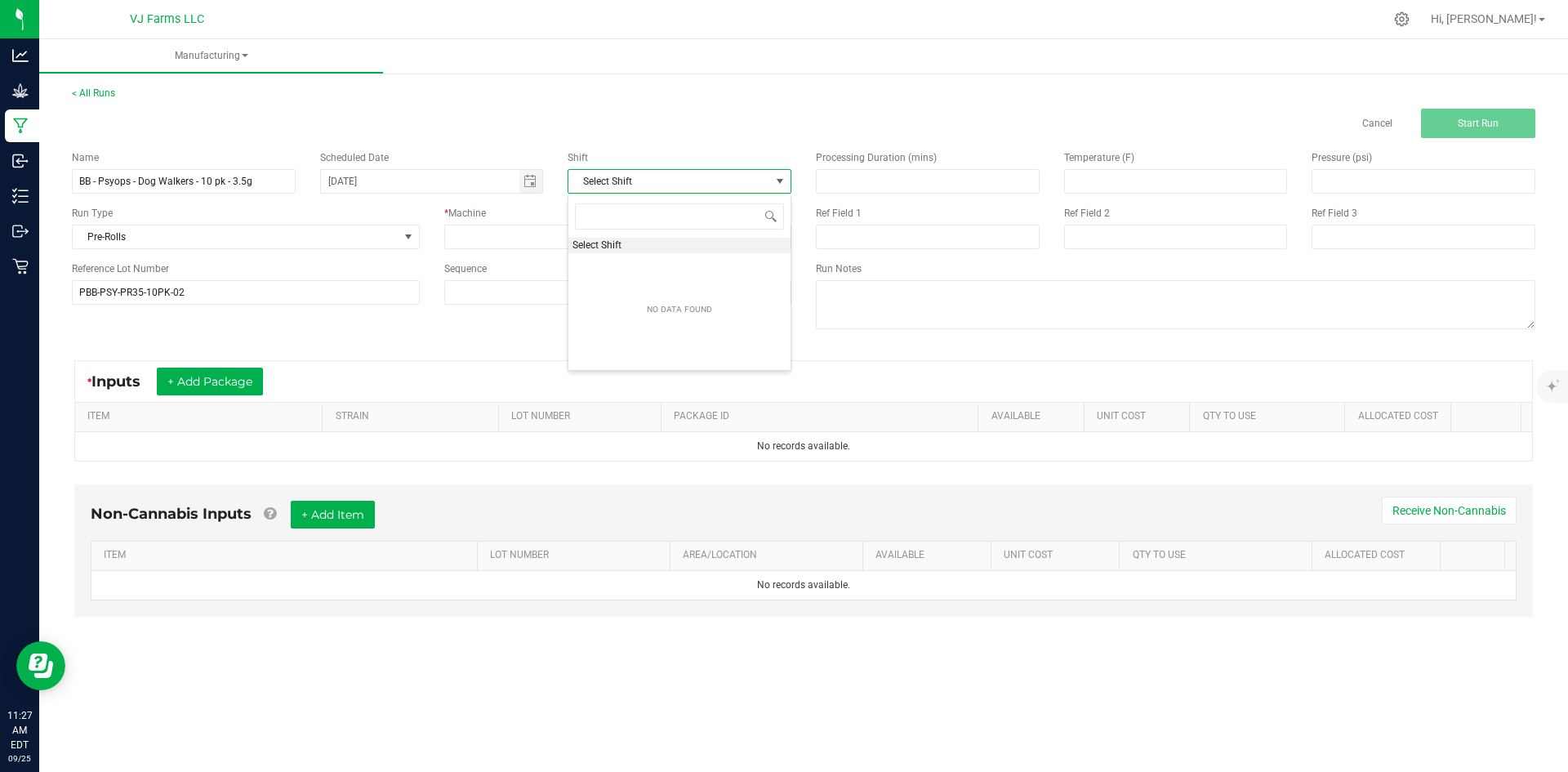
click at [645, 176] on span "Select Shift" at bounding box center [669, 181] width 202 height 23
click at [505, 233] on span at bounding box center [608, 237] width 326 height 23
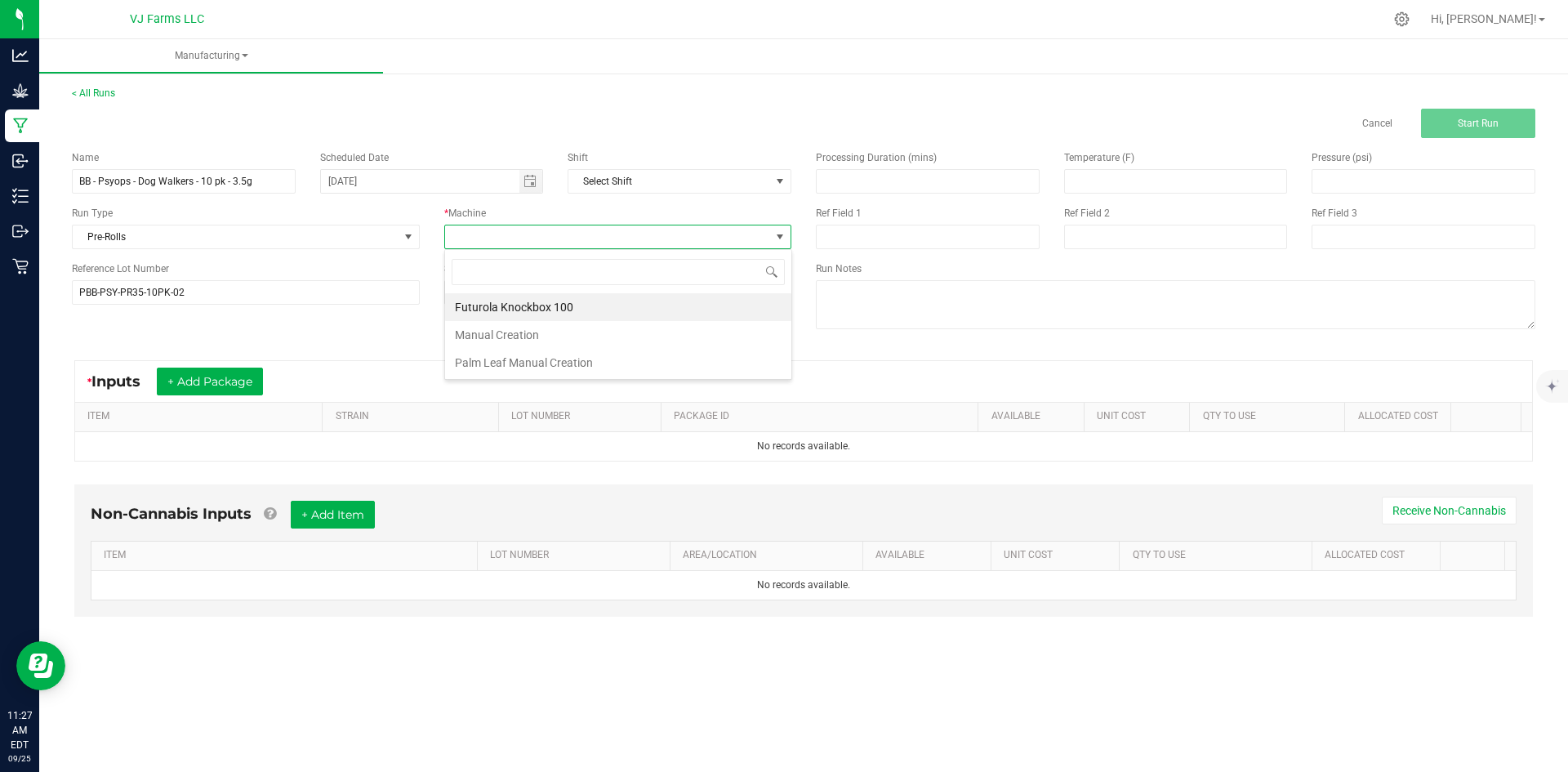
scroll to position [25, 347]
click at [536, 301] on li "Futurola Knockbox 100" at bounding box center [618, 307] width 346 height 27
drag, startPoint x: 231, startPoint y: 378, endPoint x: 227, endPoint y: 392, distance: 14.6
click at [231, 379] on button "+ Add Package" at bounding box center [209, 381] width 106 height 27
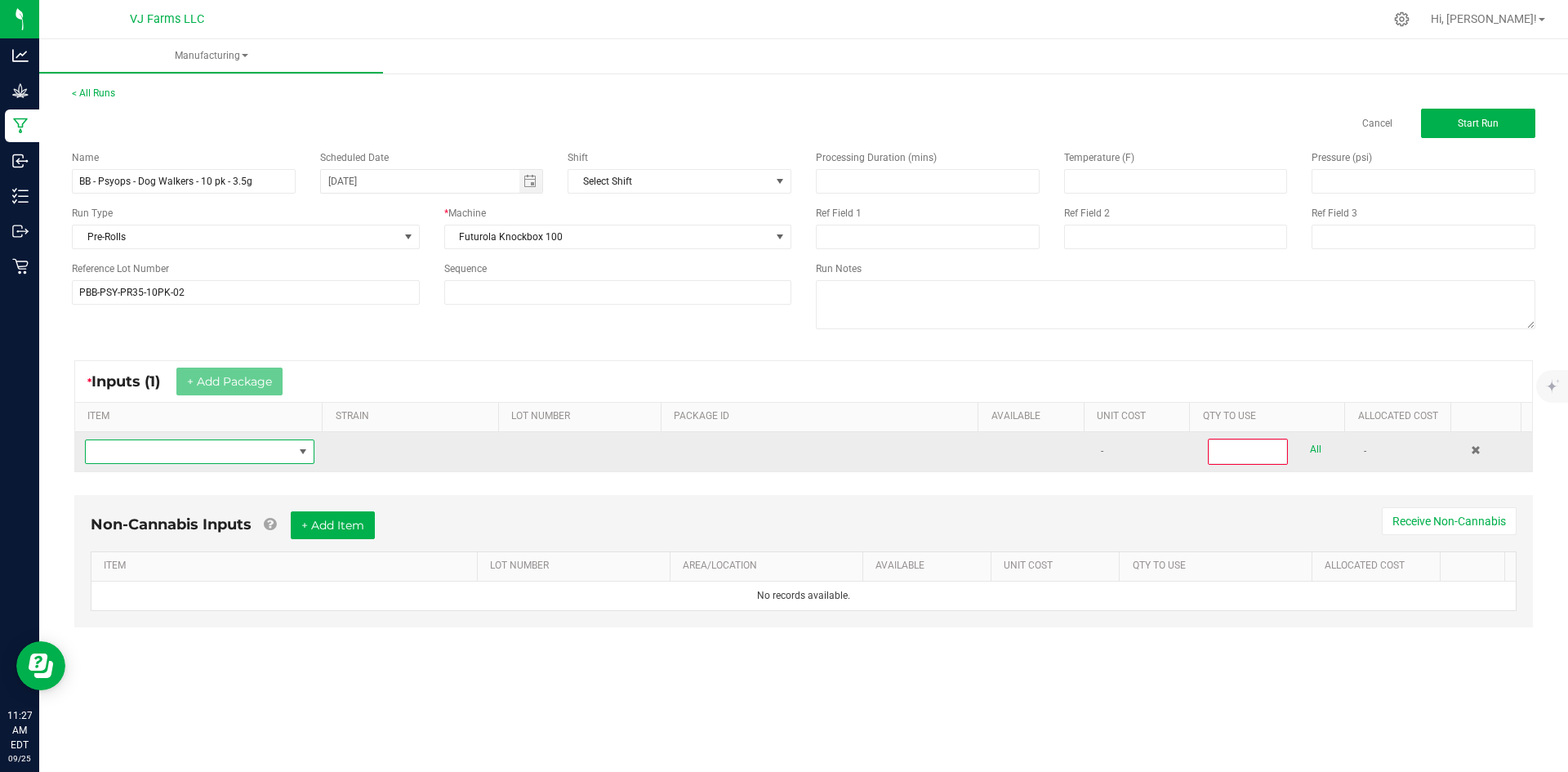
click at [206, 442] on span "NO DATA FOUND" at bounding box center [189, 451] width 208 height 23
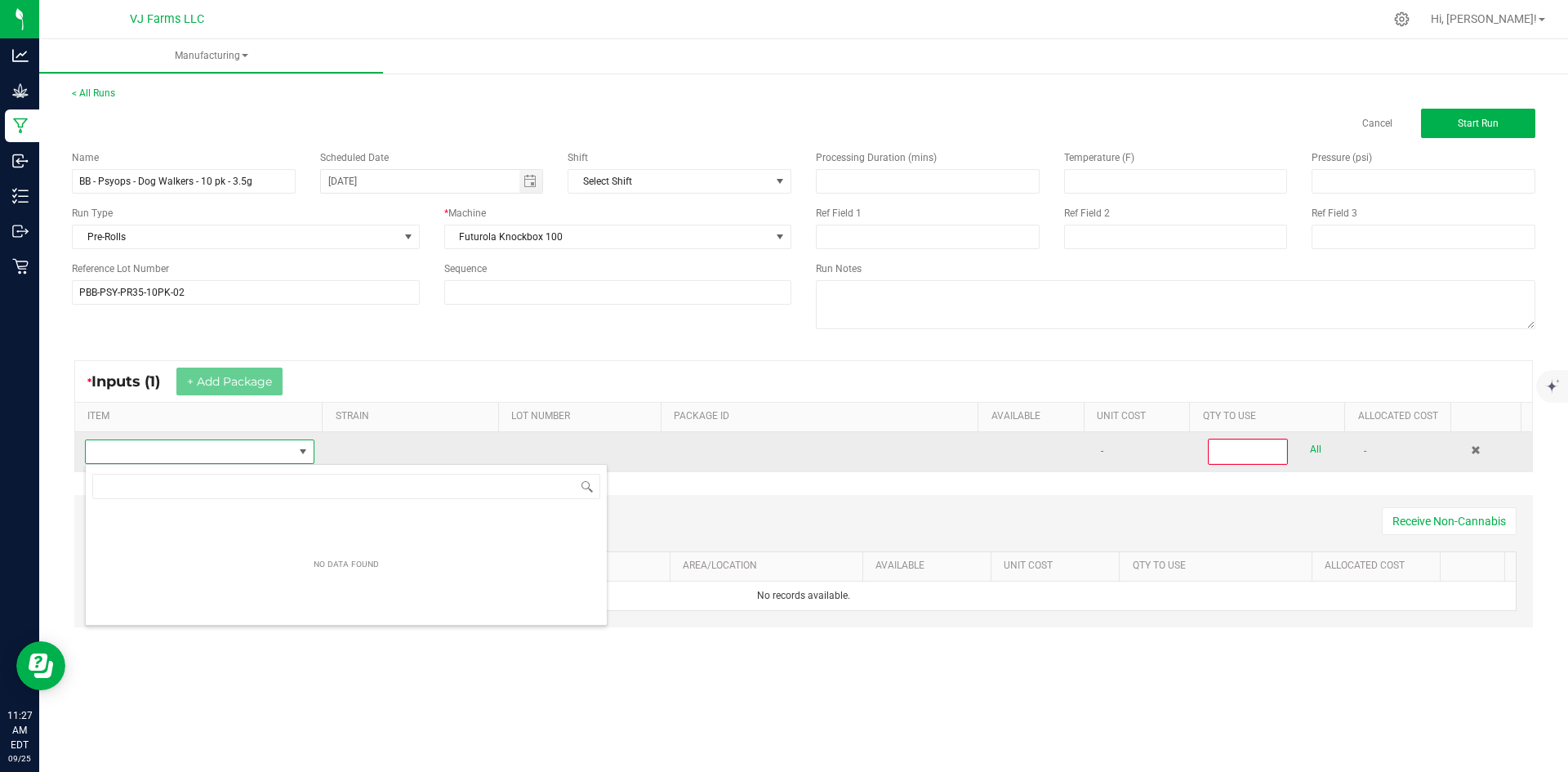
scroll to position [81650, 81451]
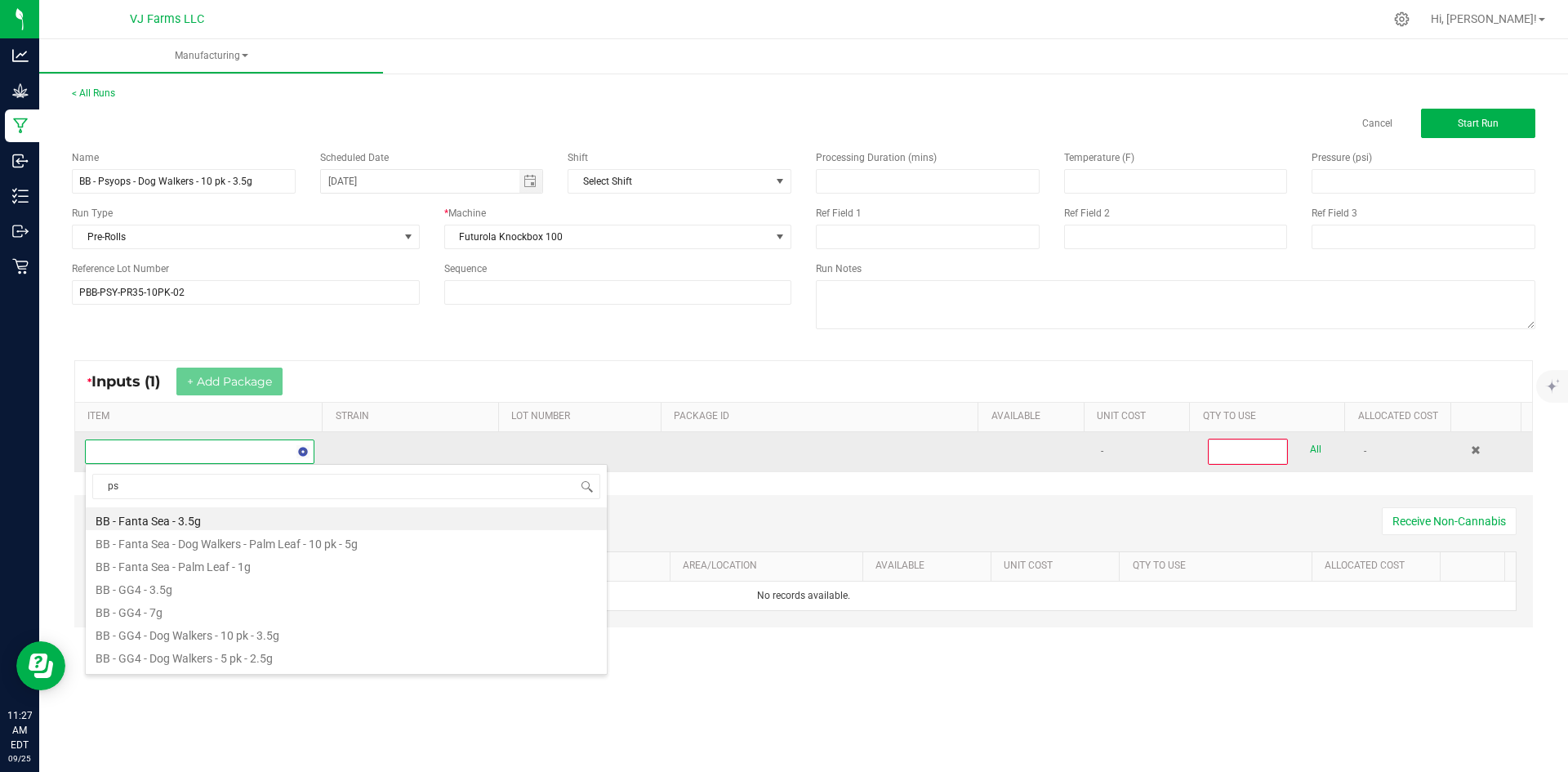
type input "psy"
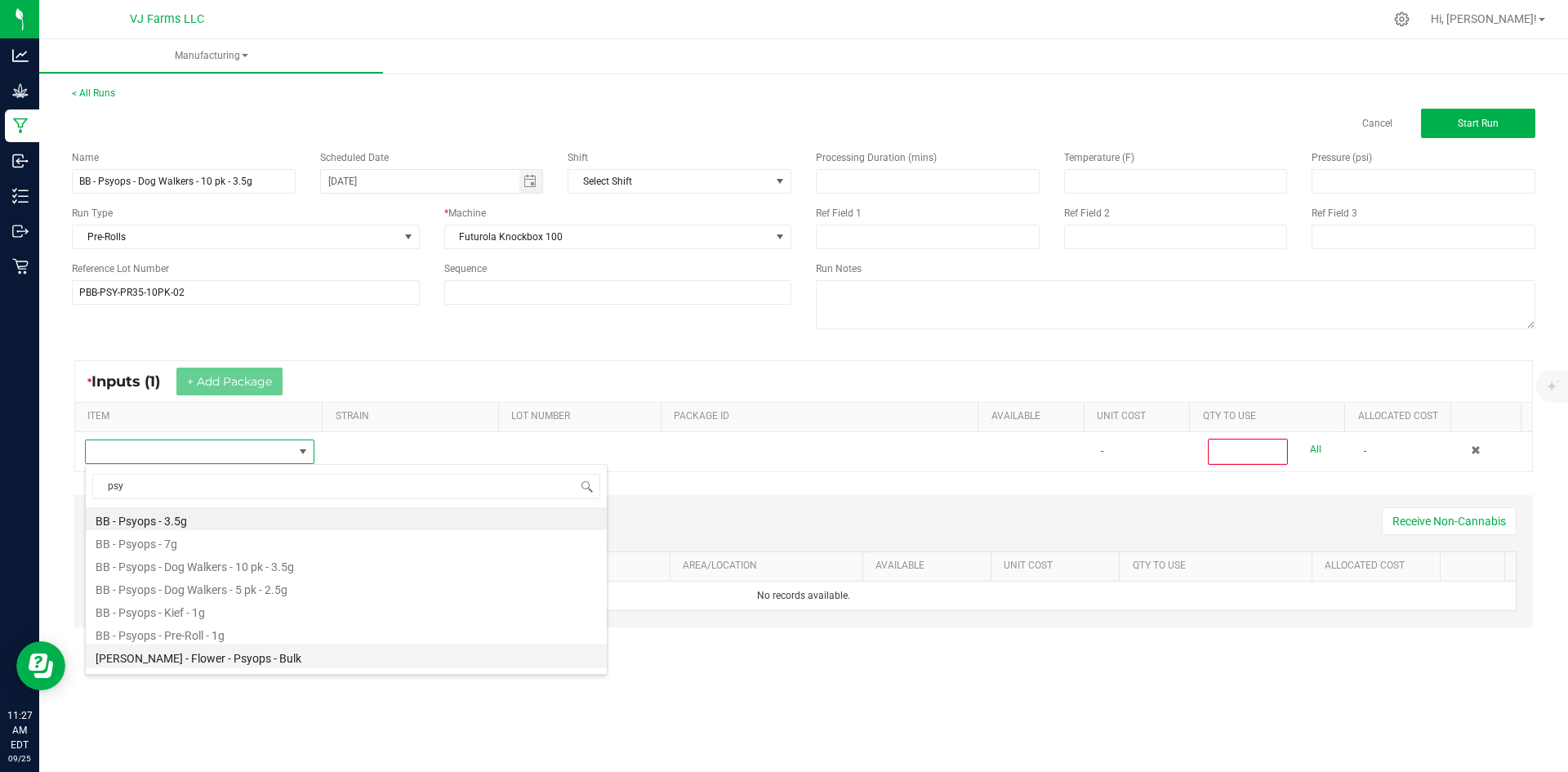
click at [233, 654] on li "[PERSON_NAME] - Flower - Psyops - Bulk" at bounding box center [346, 656] width 522 height 23
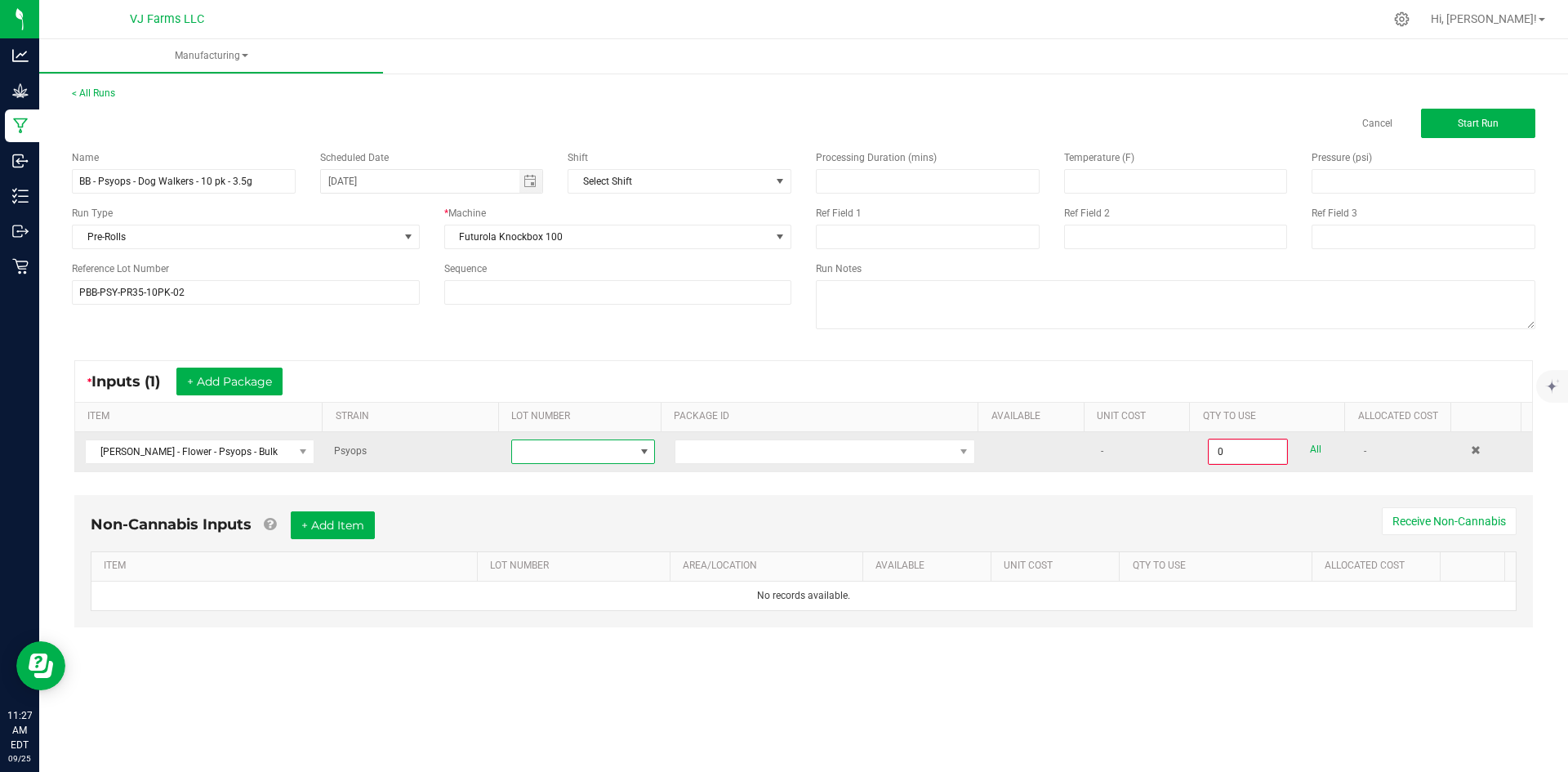
click at [610, 440] on span at bounding box center [573, 451] width 121 height 23
click at [608, 453] on span at bounding box center [573, 451] width 121 height 23
click at [610, 450] on span at bounding box center [573, 451] width 121 height 23
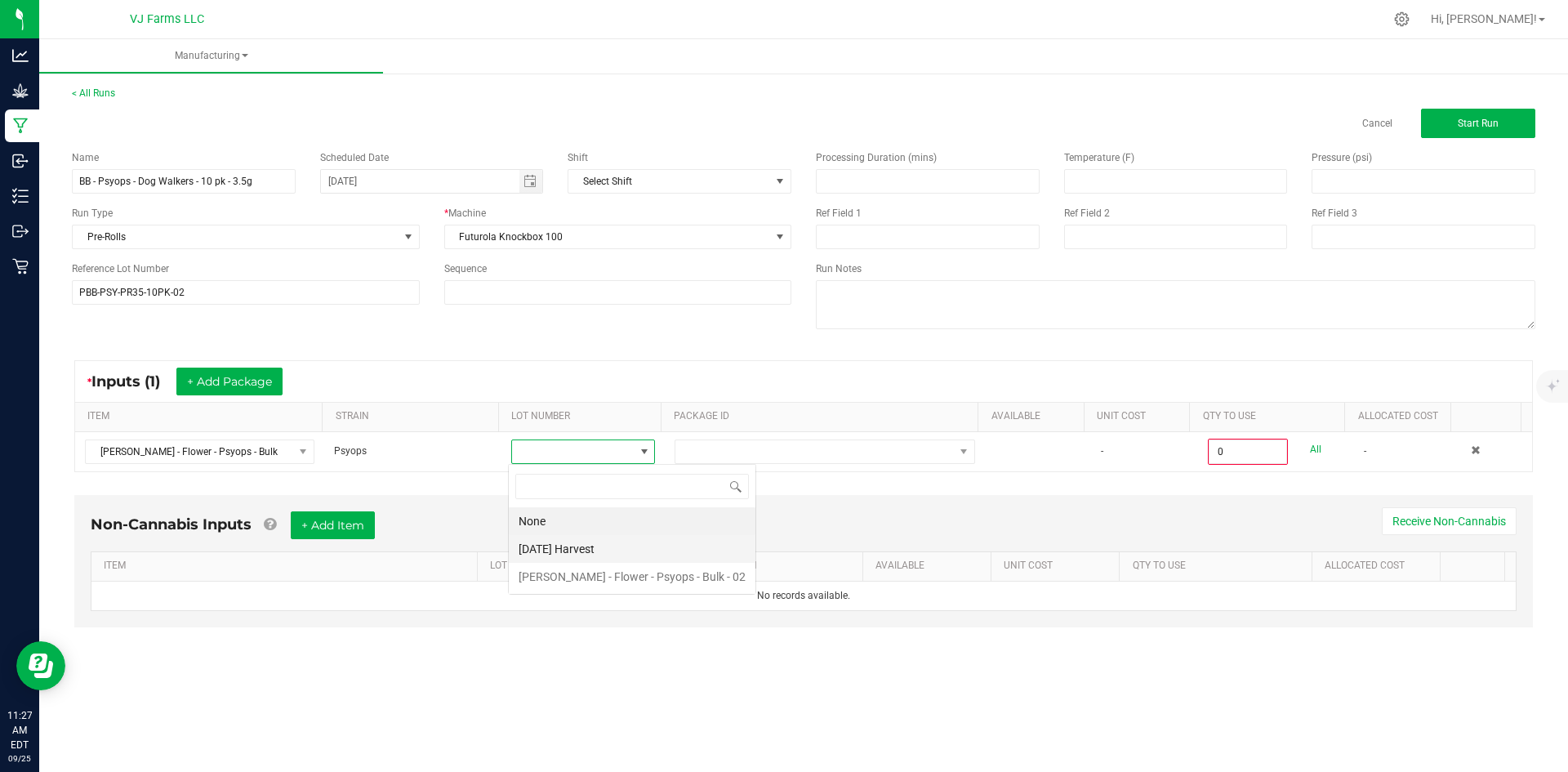
scroll to position [25, 143]
click at [593, 580] on 02 "[PERSON_NAME] - Flower - Psyops - Bulk - 02" at bounding box center [632, 576] width 247 height 27
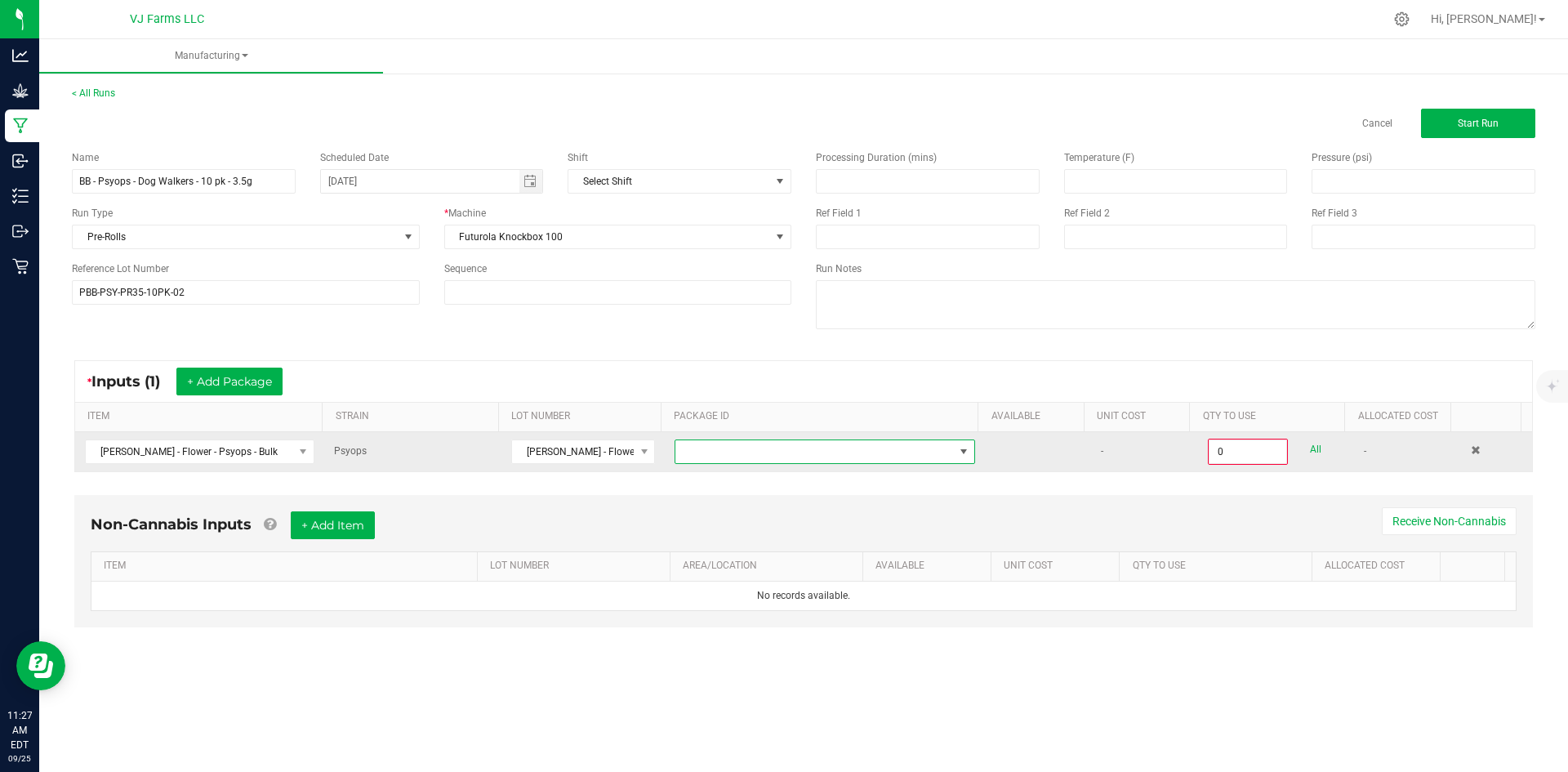
click at [804, 455] on span at bounding box center [815, 451] width 279 height 23
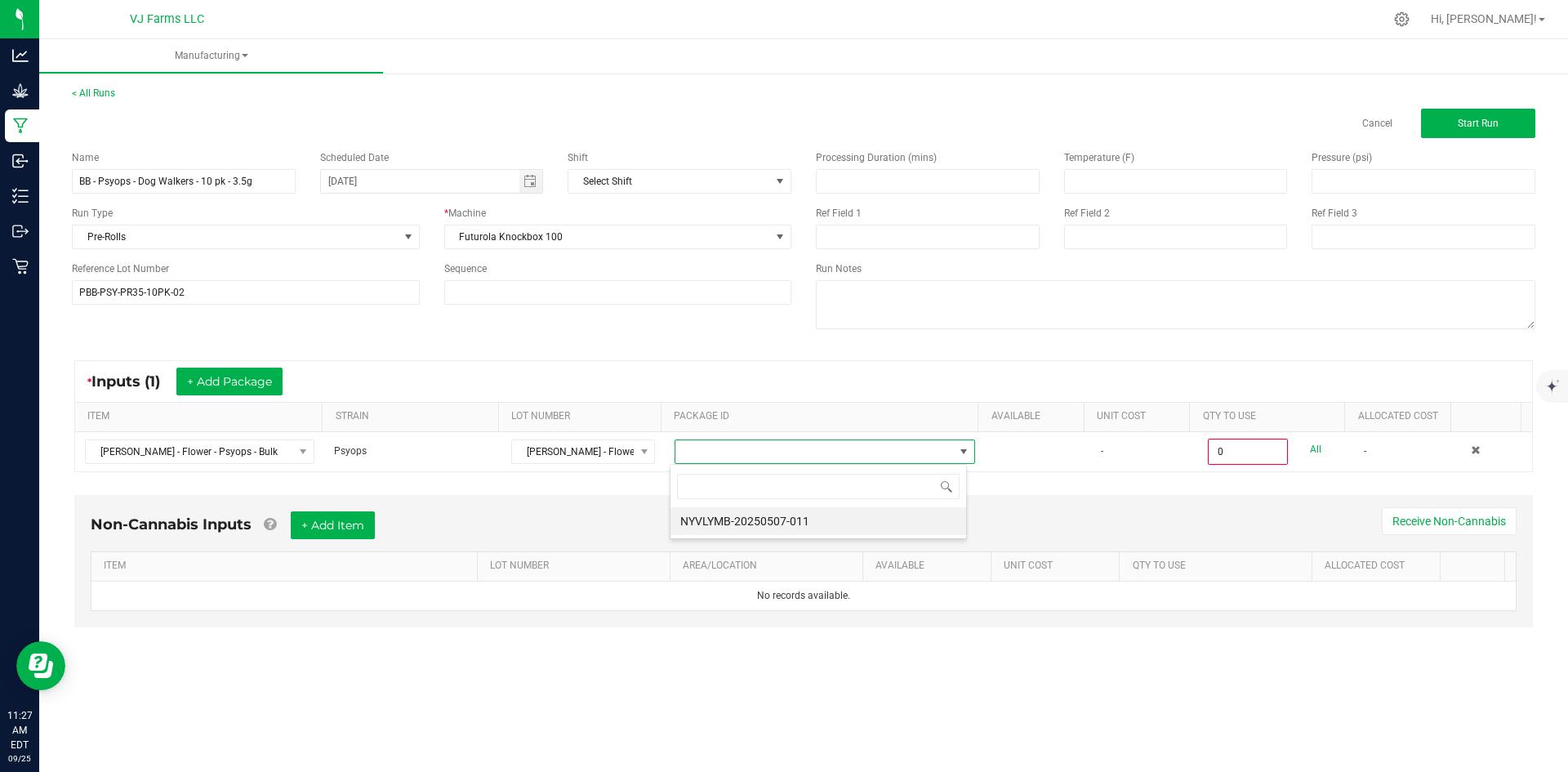
scroll to position [25, 298]
click at [838, 525] on li "NYVLYMB-20250507-011" at bounding box center [818, 521] width 296 height 27
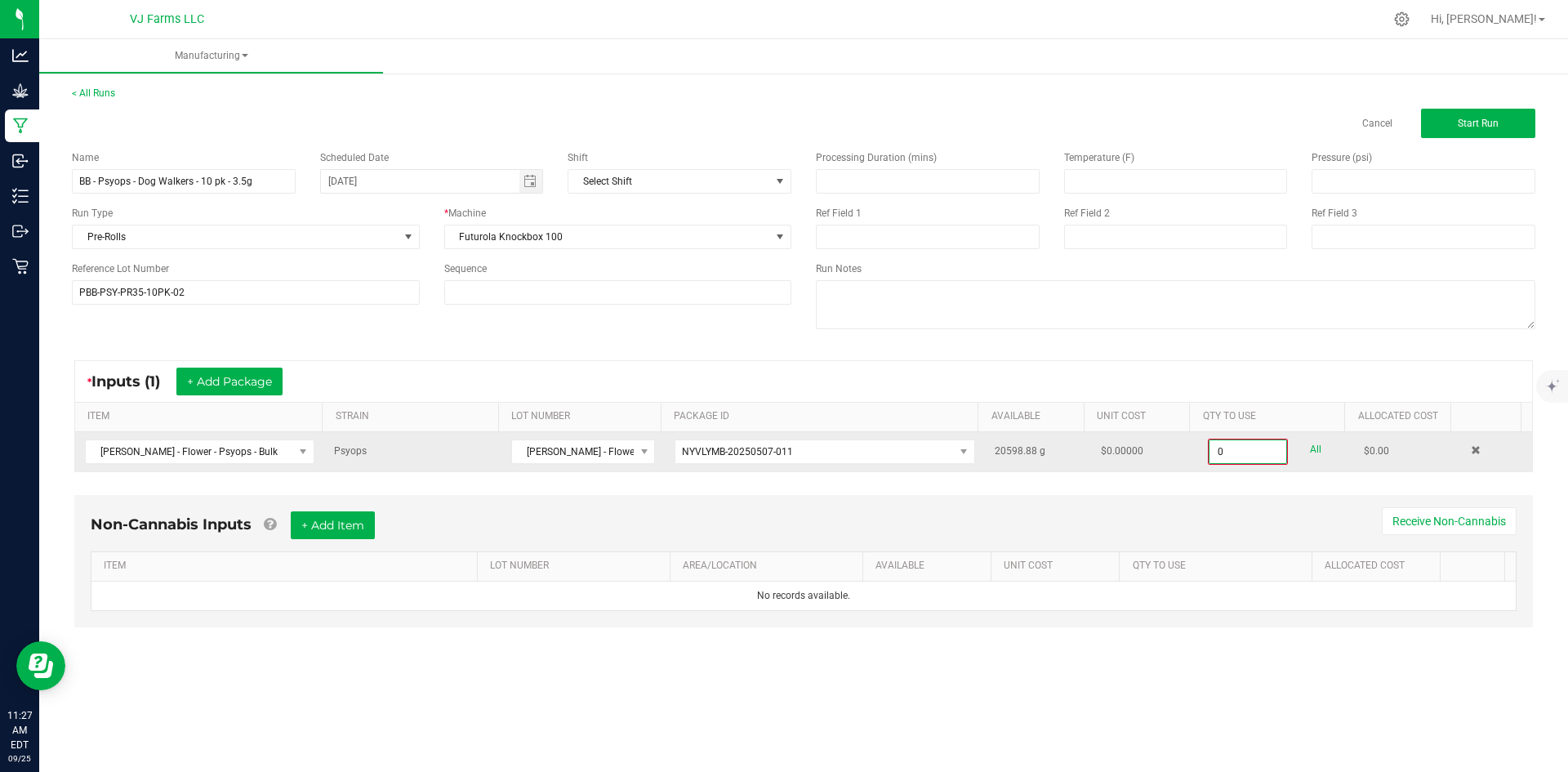
click at [1210, 444] on input "0" at bounding box center [1248, 451] width 77 height 23
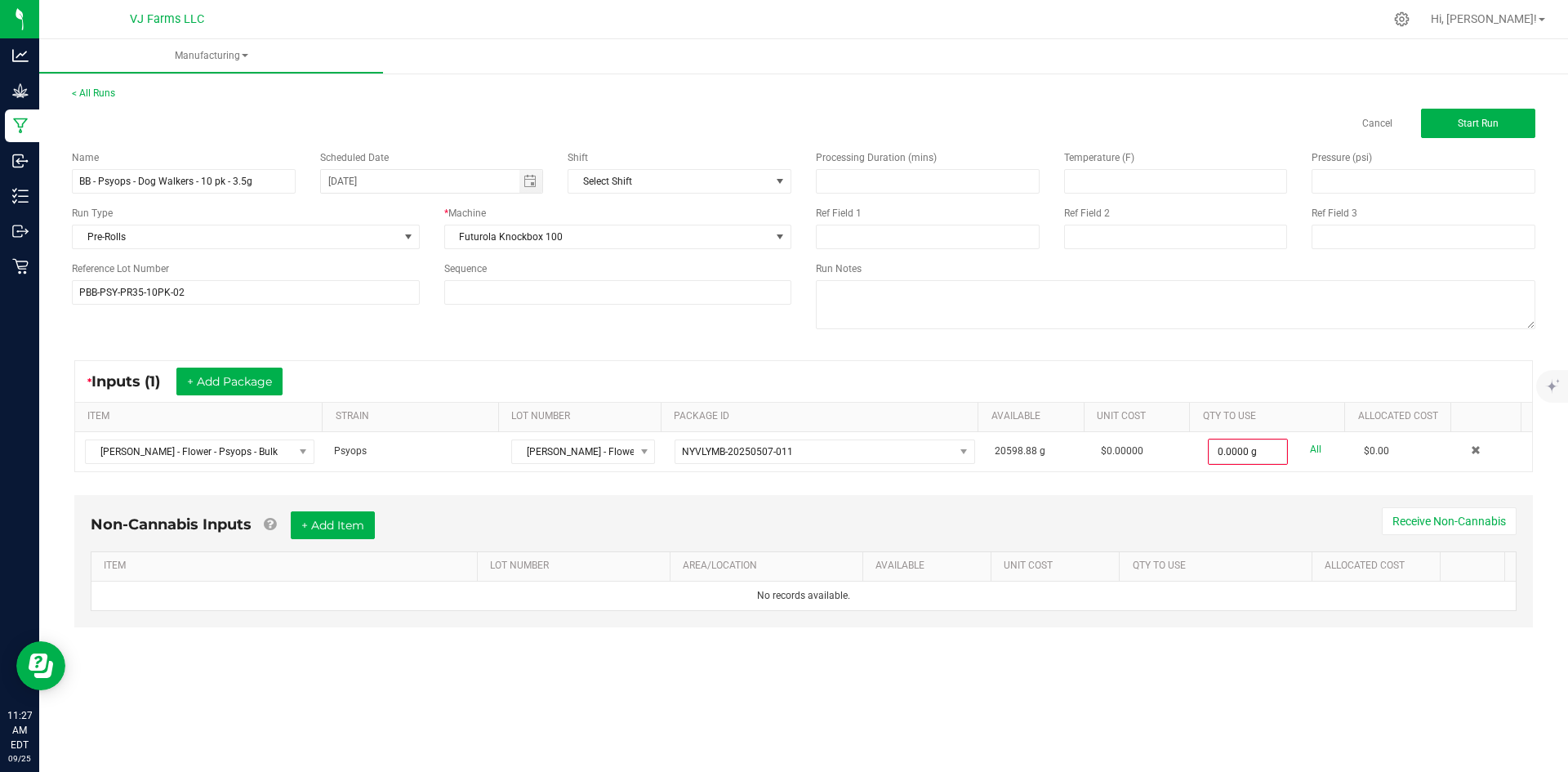
click at [333, 653] on div "Non-Cannabis Inputs + Add Item Receive Non-Cannabis ITEM LOT NUMBER AREA/LOCATI…" at bounding box center [804, 572] width 1488 height 172
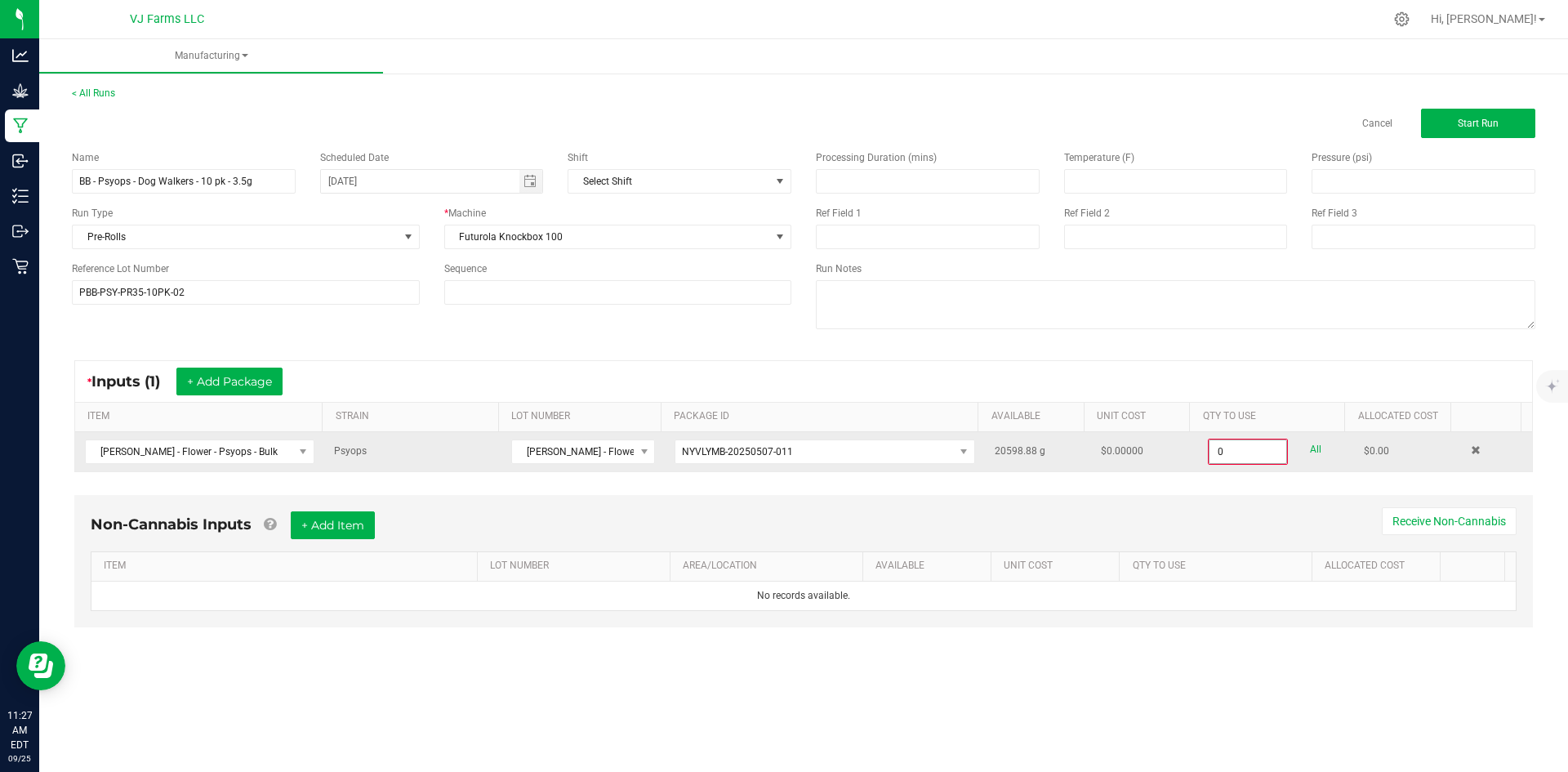
click at [1249, 461] on input "0" at bounding box center [1248, 451] width 77 height 23
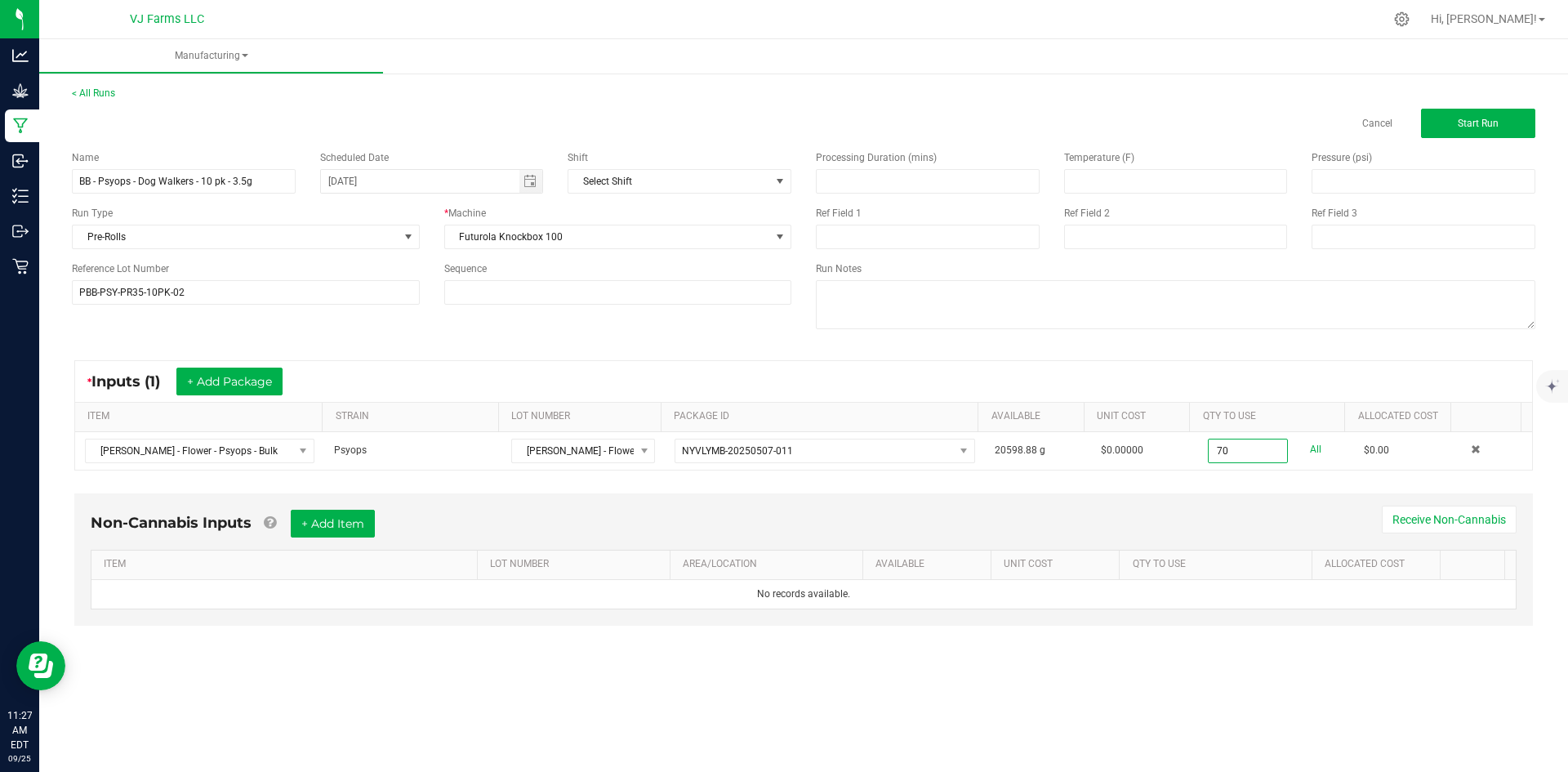
type input "70.0000 g"
click at [1238, 514] on div "Non-Cannabis Inputs + Add Item Receive Non-Cannabis" at bounding box center [804, 529] width 1426 height 40
click at [349, 531] on button "+ Add Item" at bounding box center [333, 523] width 84 height 27
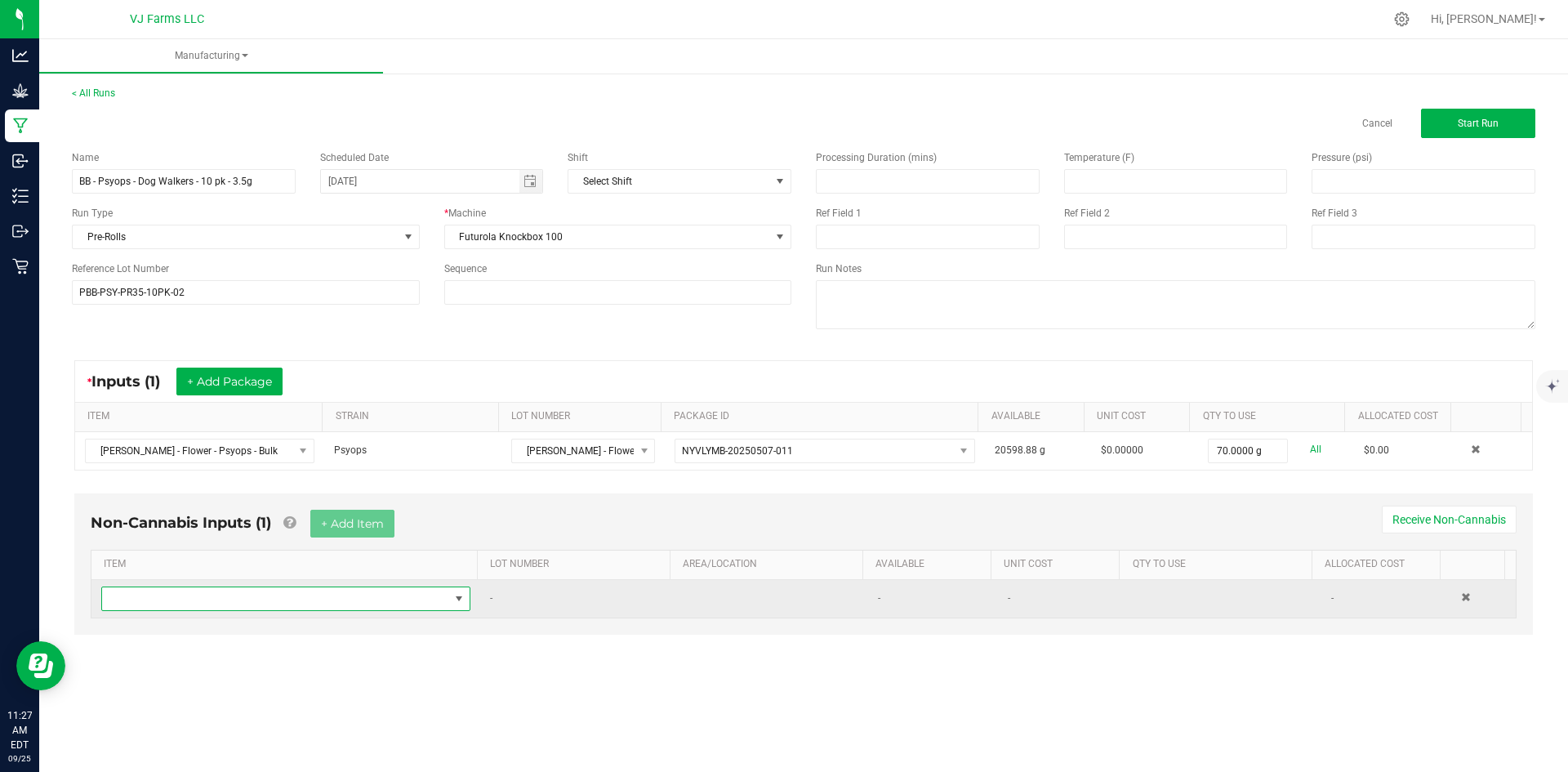
click at [288, 598] on span "NO DATA FOUND" at bounding box center [275, 598] width 347 height 23
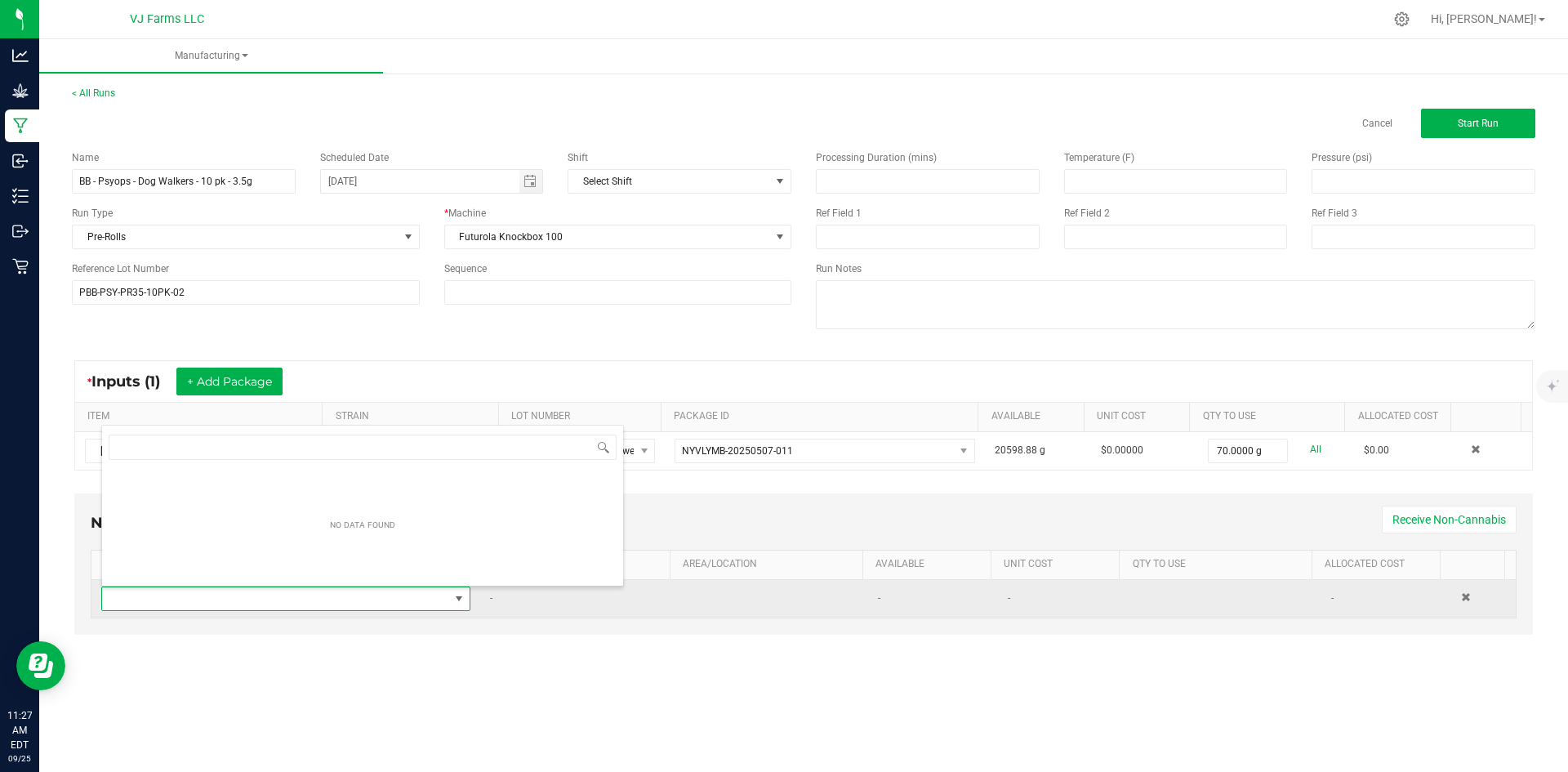
scroll to position [25, 363]
type input "pu"
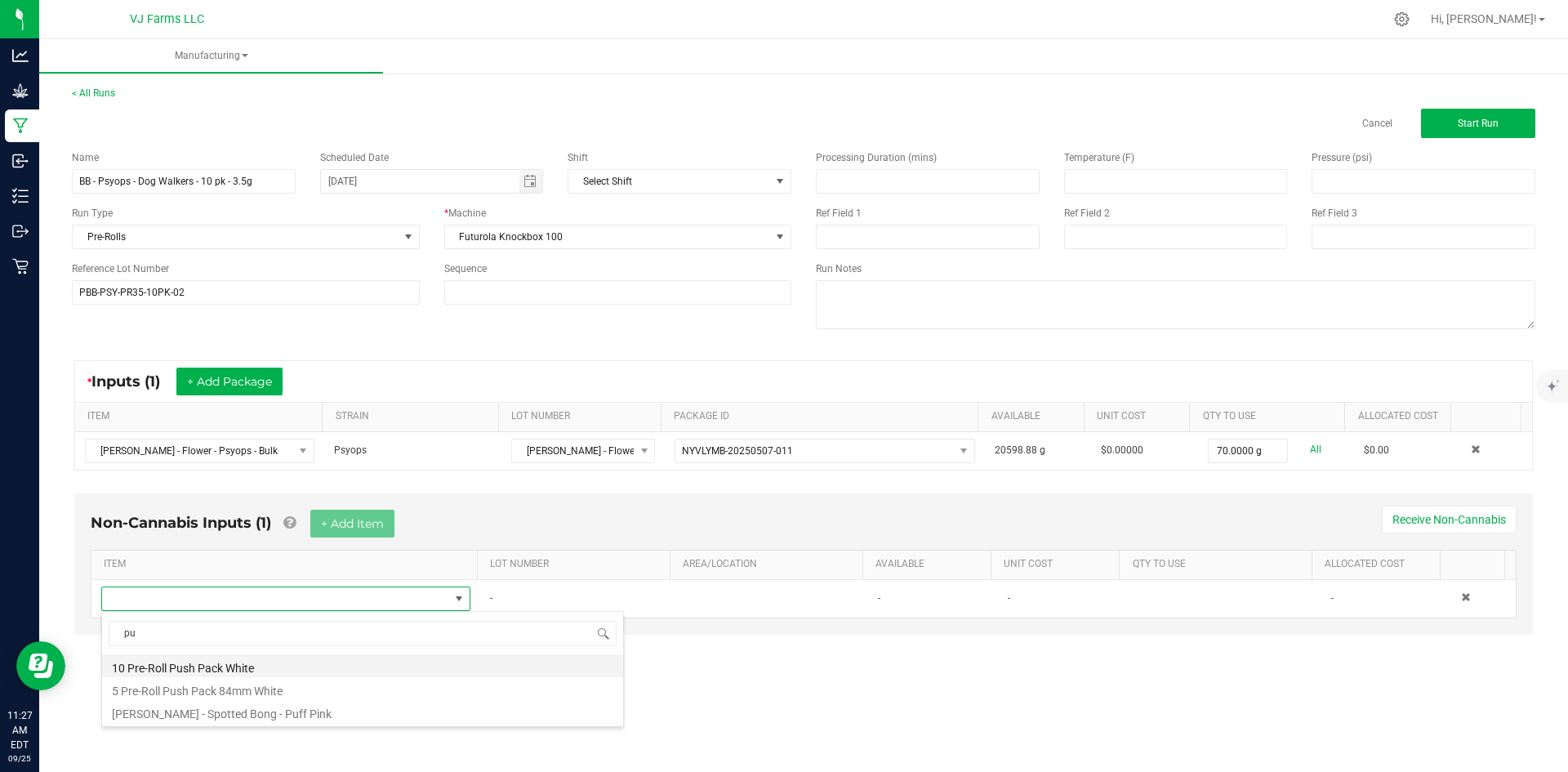
click at [286, 662] on li "10 Pre-Roll Push Pack White" at bounding box center [363, 665] width 522 height 23
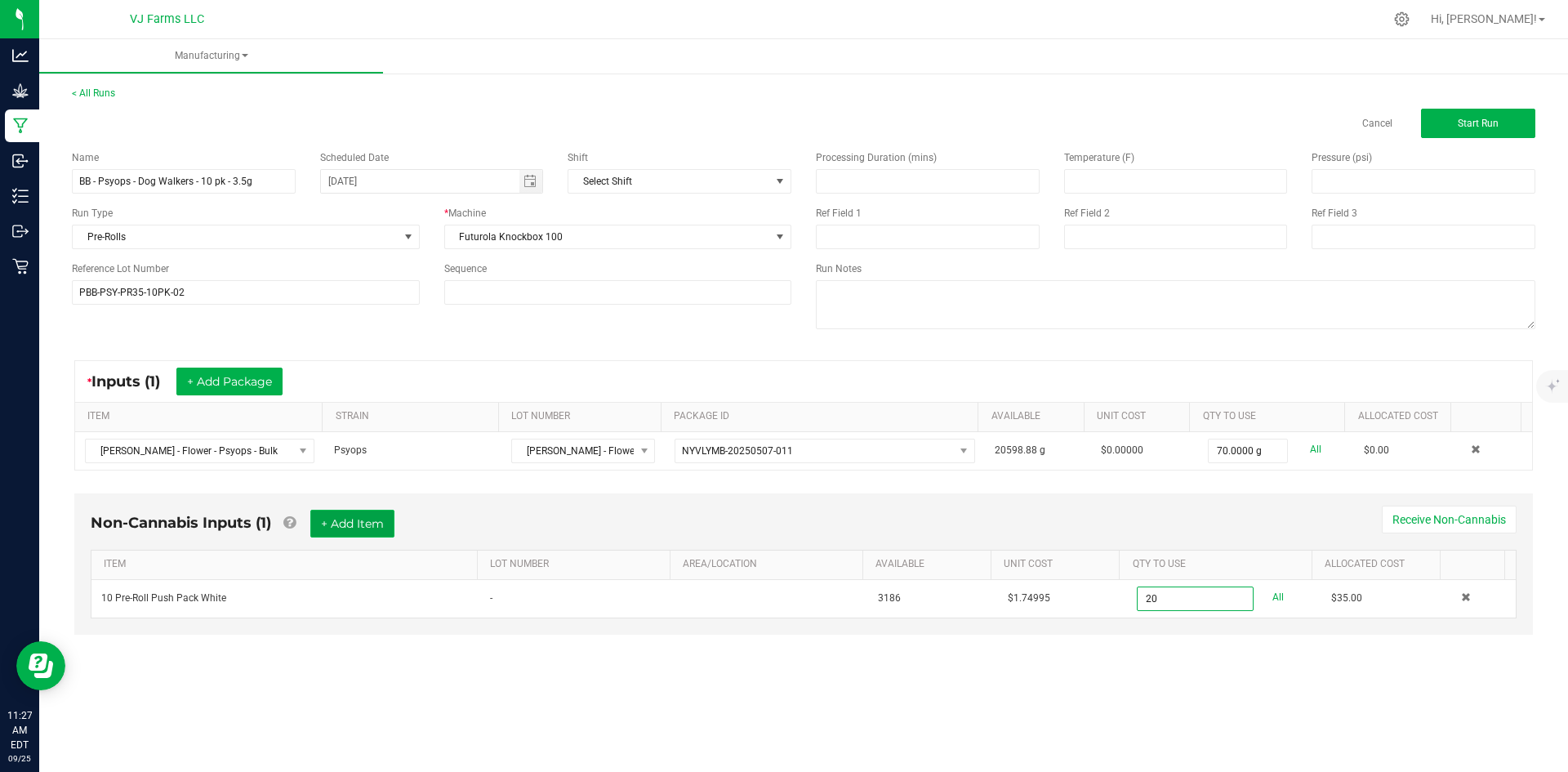
type input "20 ea"
click at [386, 519] on button "+ Add Item" at bounding box center [352, 523] width 84 height 27
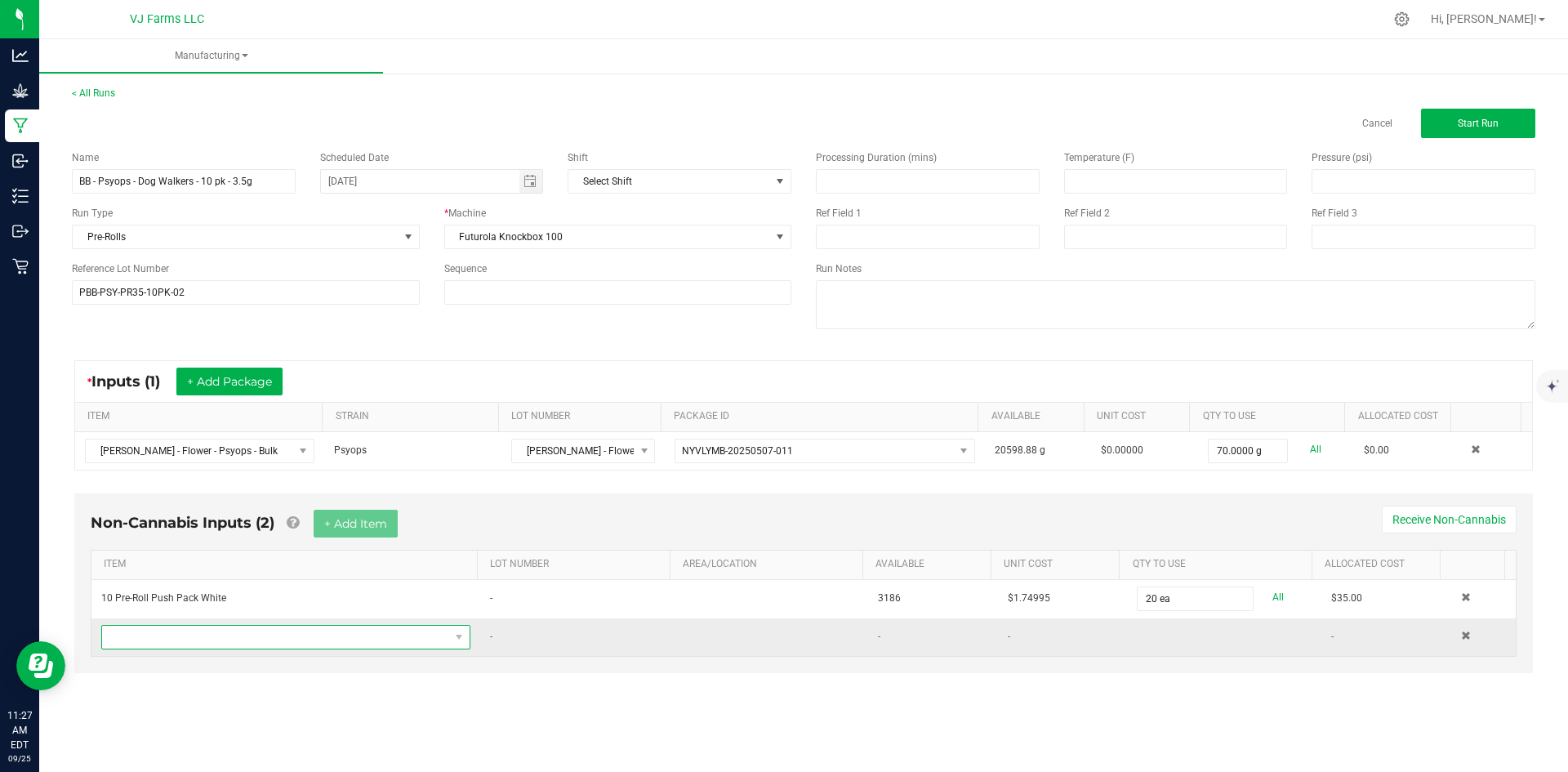
click at [249, 641] on span "NO DATA FOUND" at bounding box center [275, 637] width 347 height 23
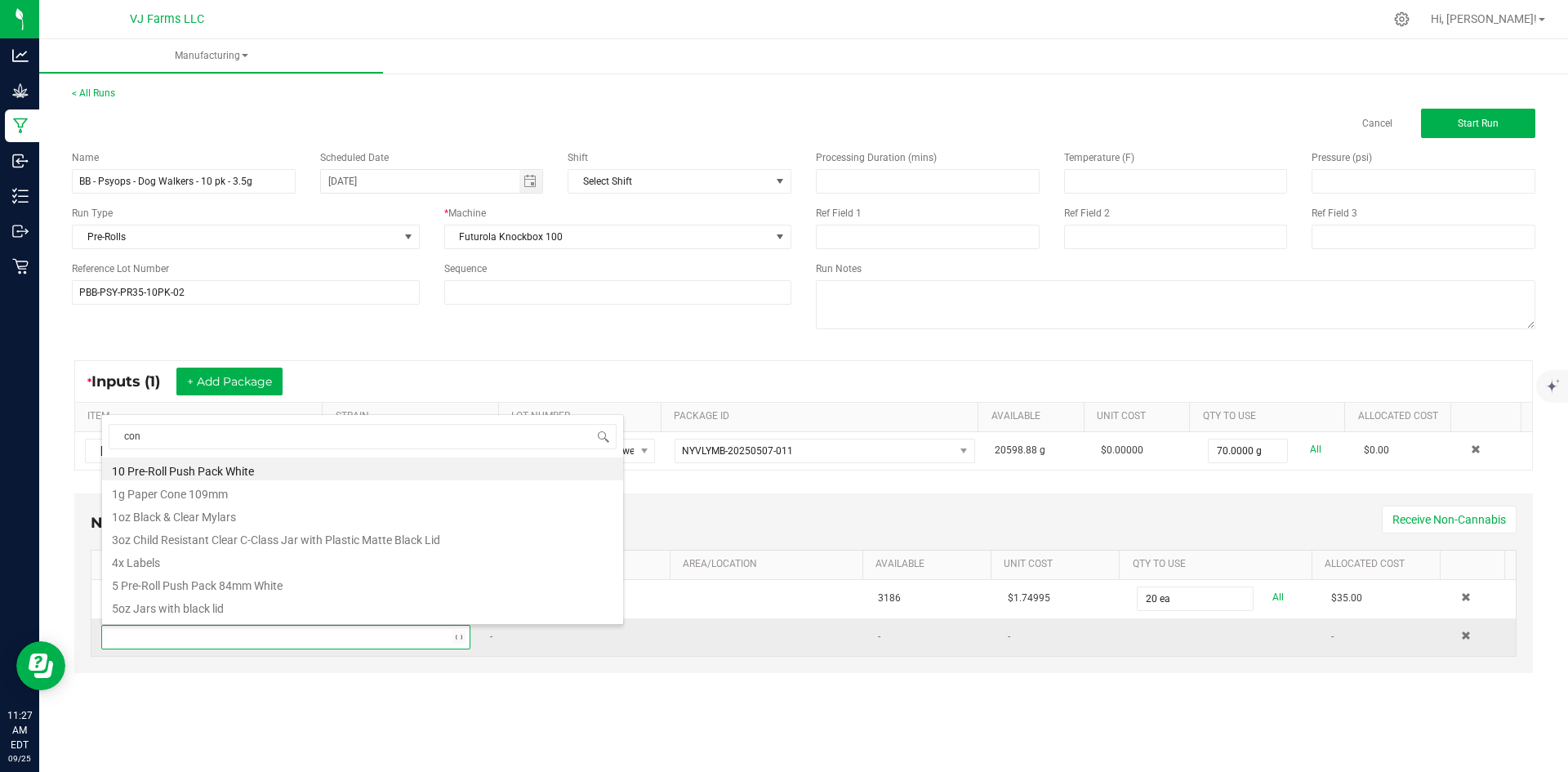
type input "cone"
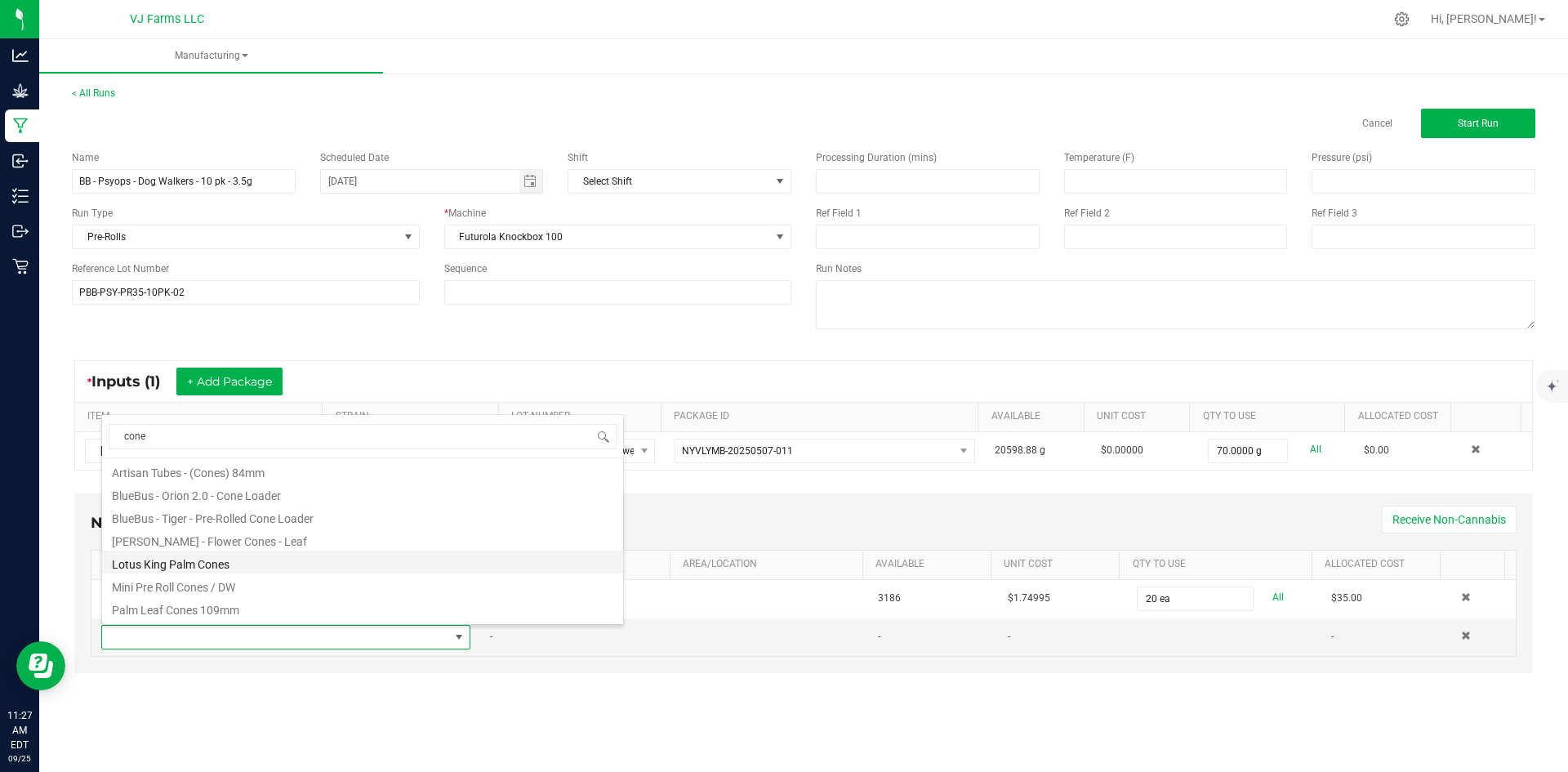
scroll to position [43, 0]
click at [276, 565] on li "Mini Pre Roll Cones / DW" at bounding box center [363, 563] width 522 height 23
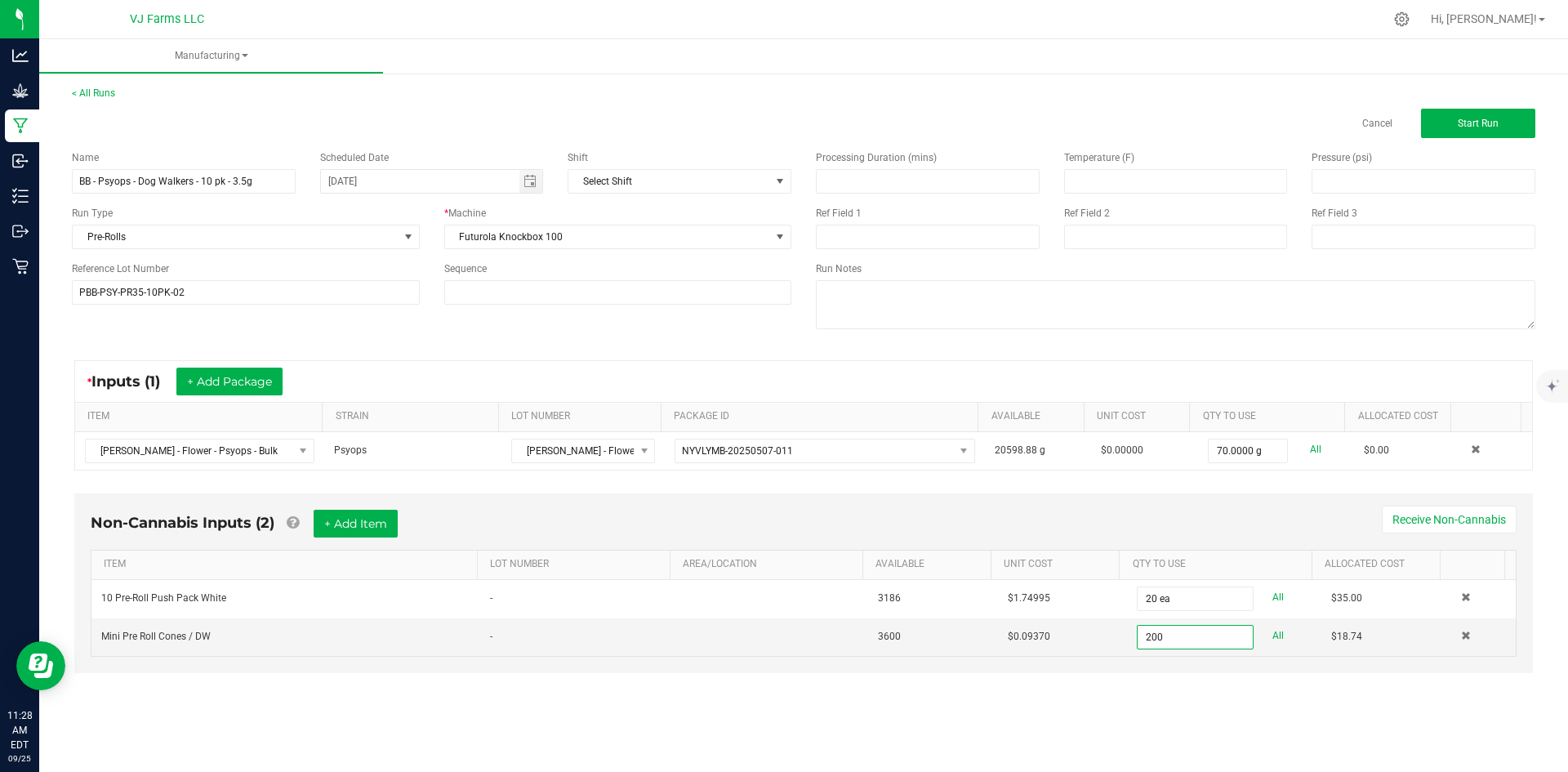
type input "200 ea"
click at [1115, 692] on div "Non-Cannabis Inputs (2) + Add Item Receive Non-Cannabis ITEM LOT NUMBER AREA/LO…" at bounding box center [804, 594] width 1488 height 219
click at [367, 521] on button "+ Add Item" at bounding box center [356, 523] width 84 height 27
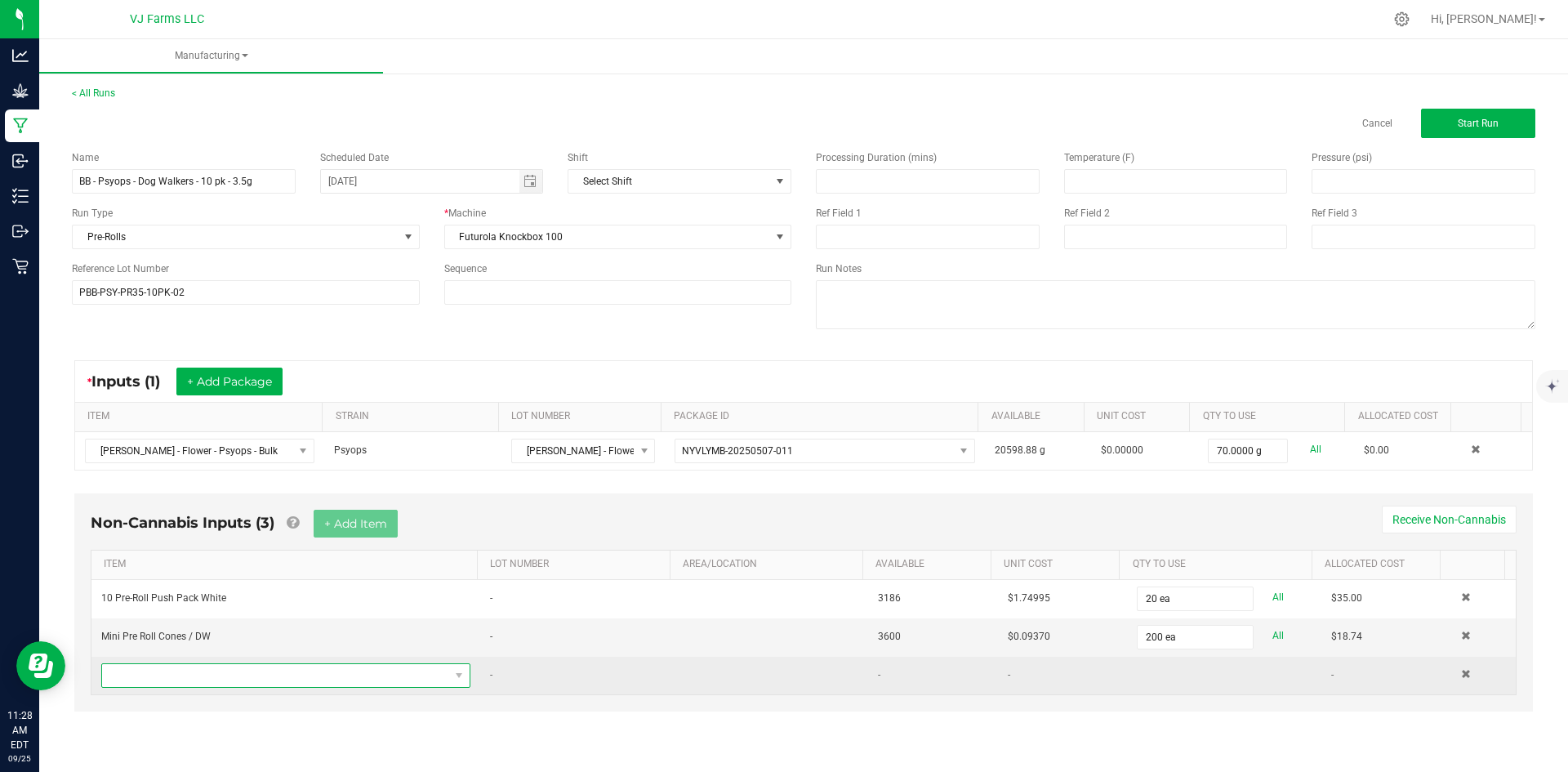
click at [245, 676] on span "NO DATA FOUND" at bounding box center [275, 675] width 347 height 23
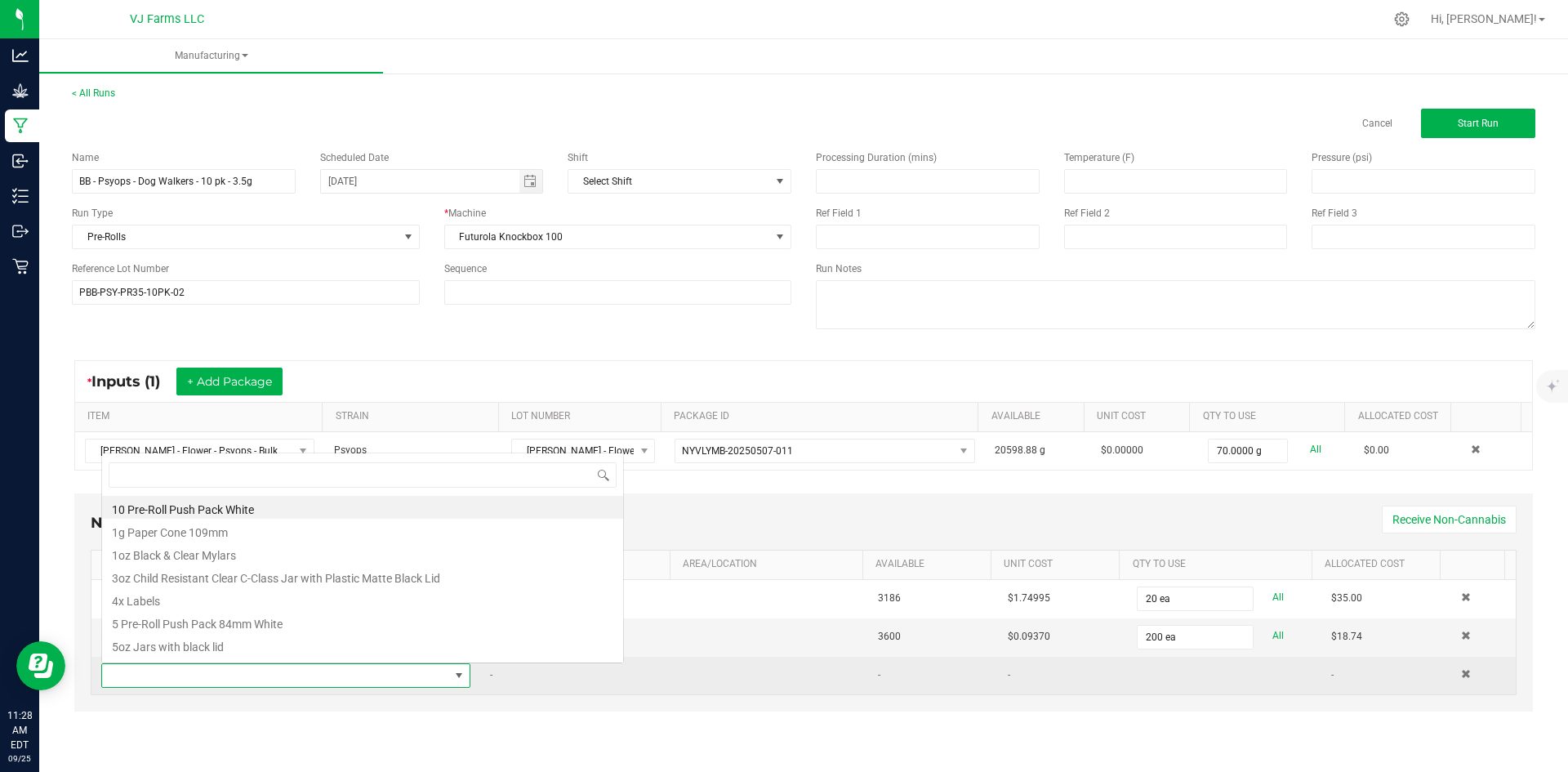
scroll to position [25, 363]
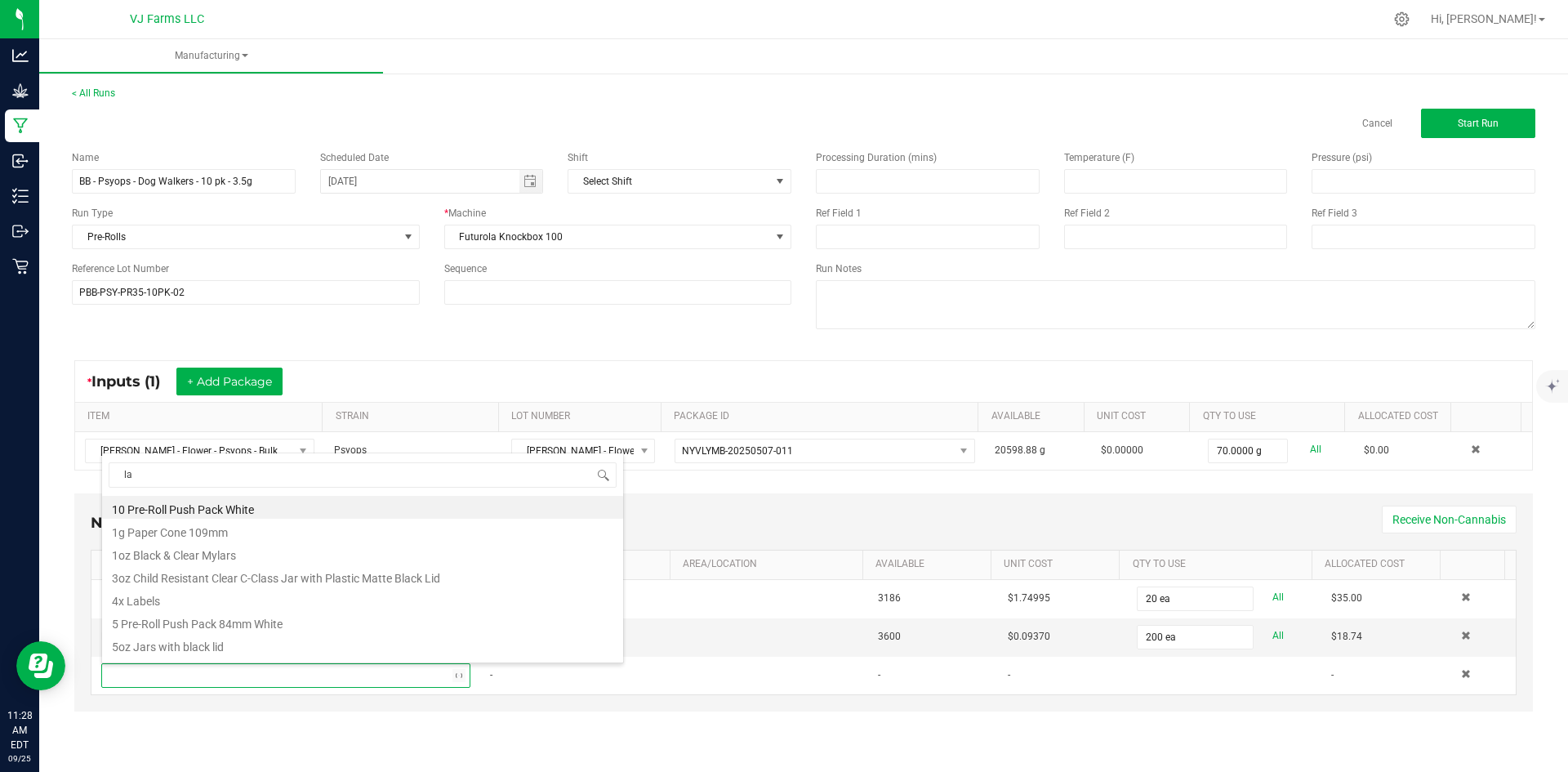
type input "lab"
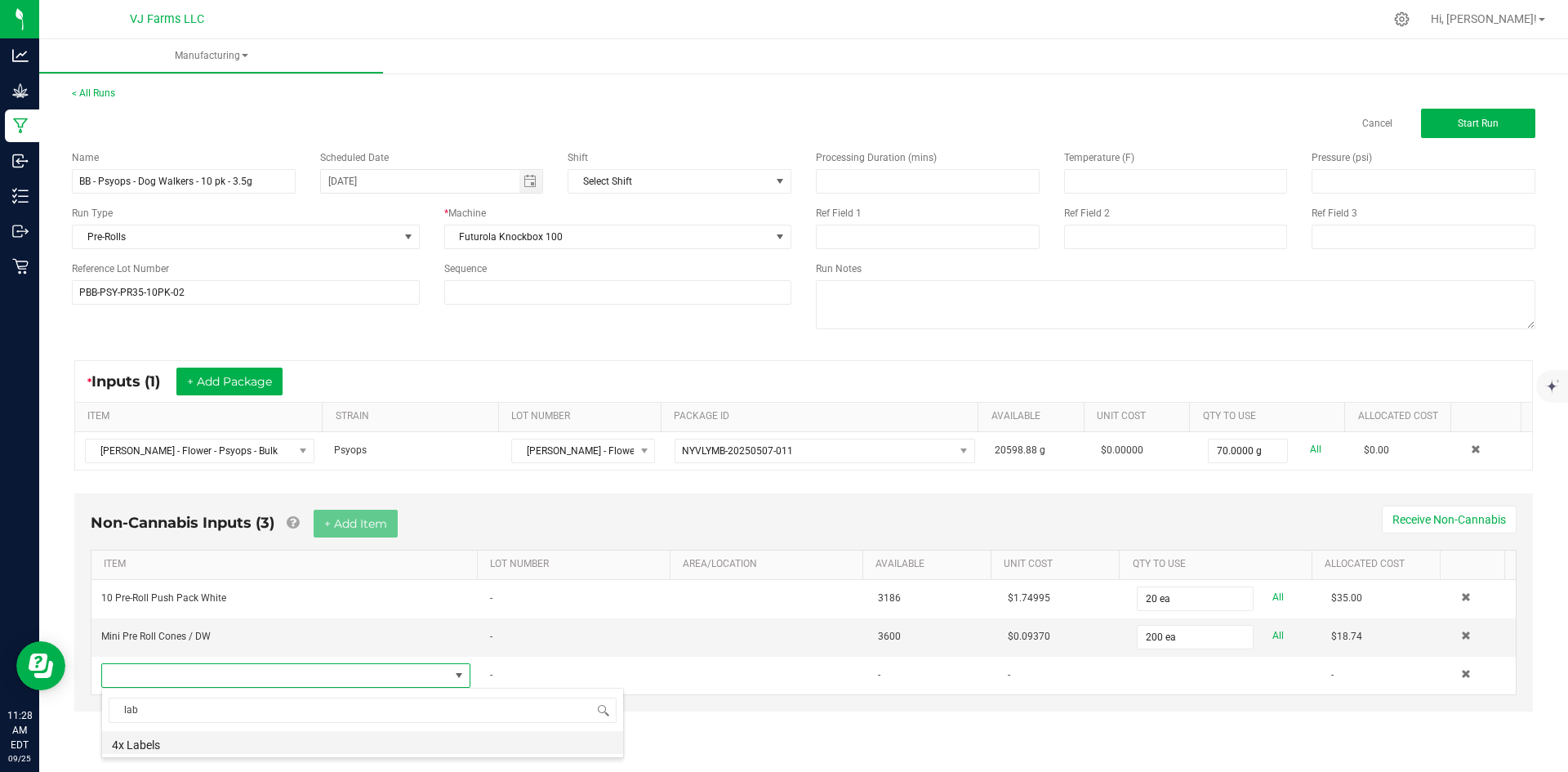
click at [209, 742] on li "4x Labels" at bounding box center [363, 742] width 522 height 23
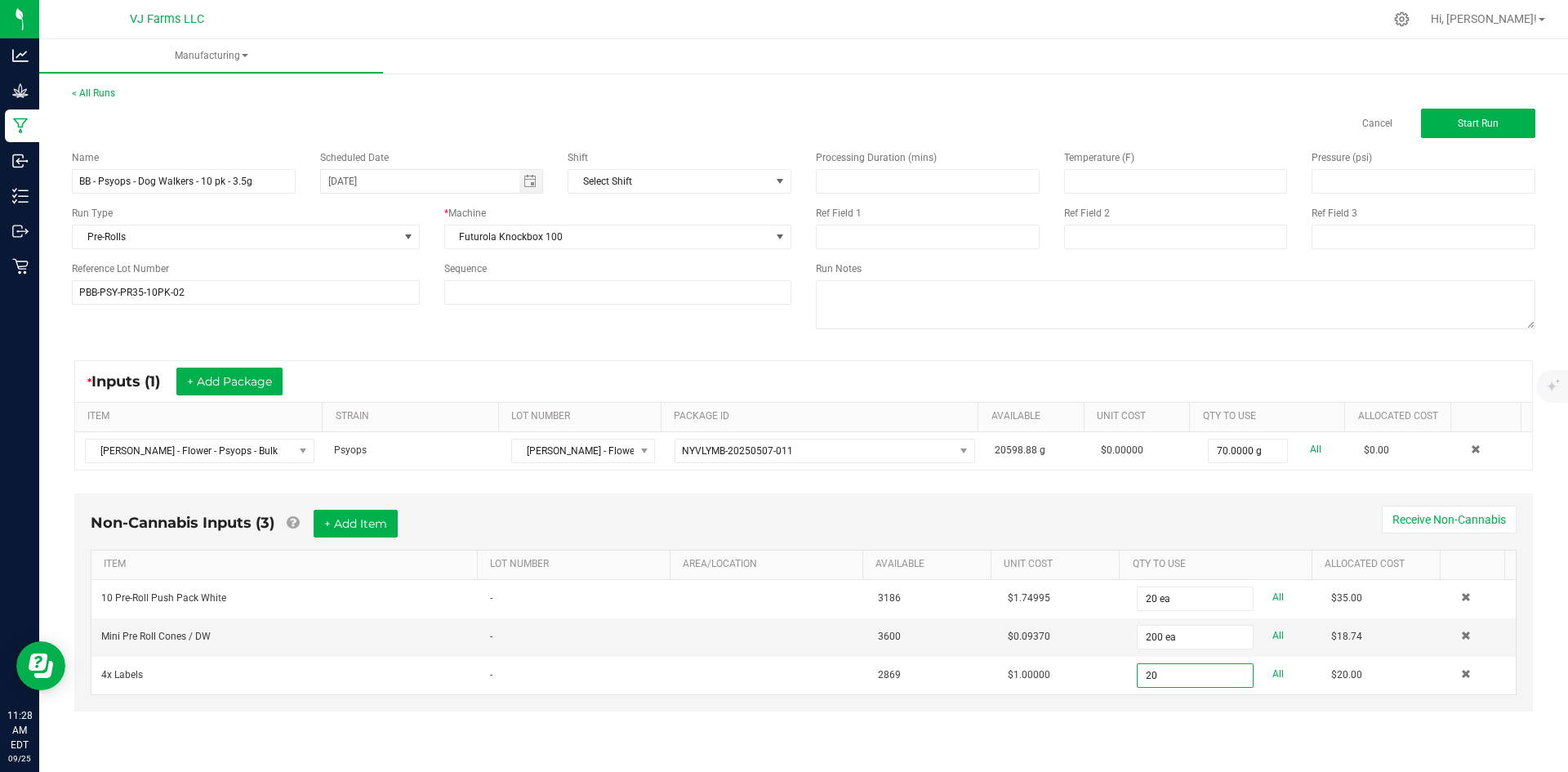
type input "20 ea"
click at [1235, 715] on div "Non-Cannabis Inputs (3) + Add Item Receive Non-Cannabis ITEM LOT NUMBER AREA/LO…" at bounding box center [804, 613] width 1488 height 257
click at [1471, 125] on span "Start Run" at bounding box center [1478, 123] width 41 height 11
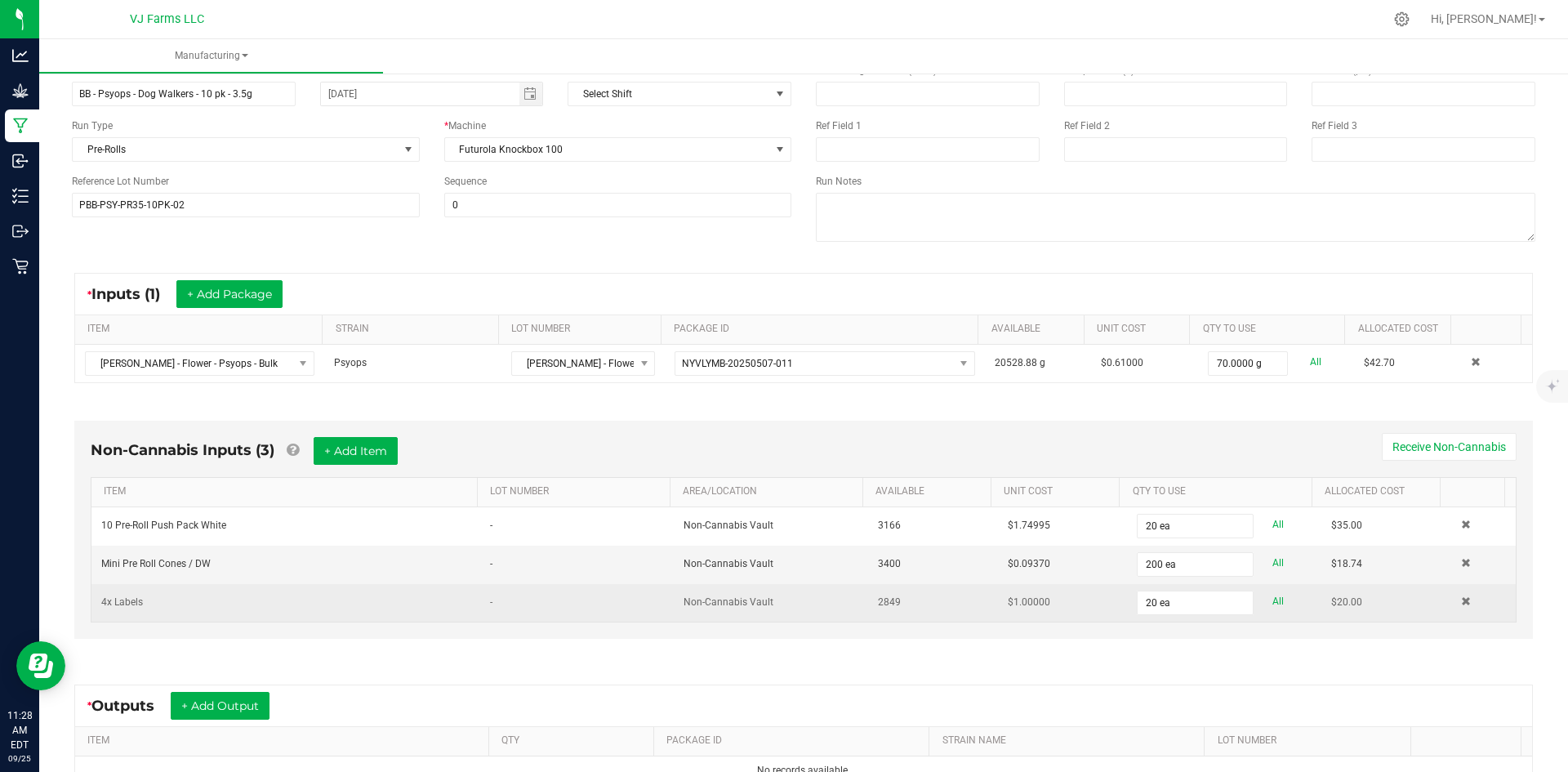
scroll to position [245, 0]
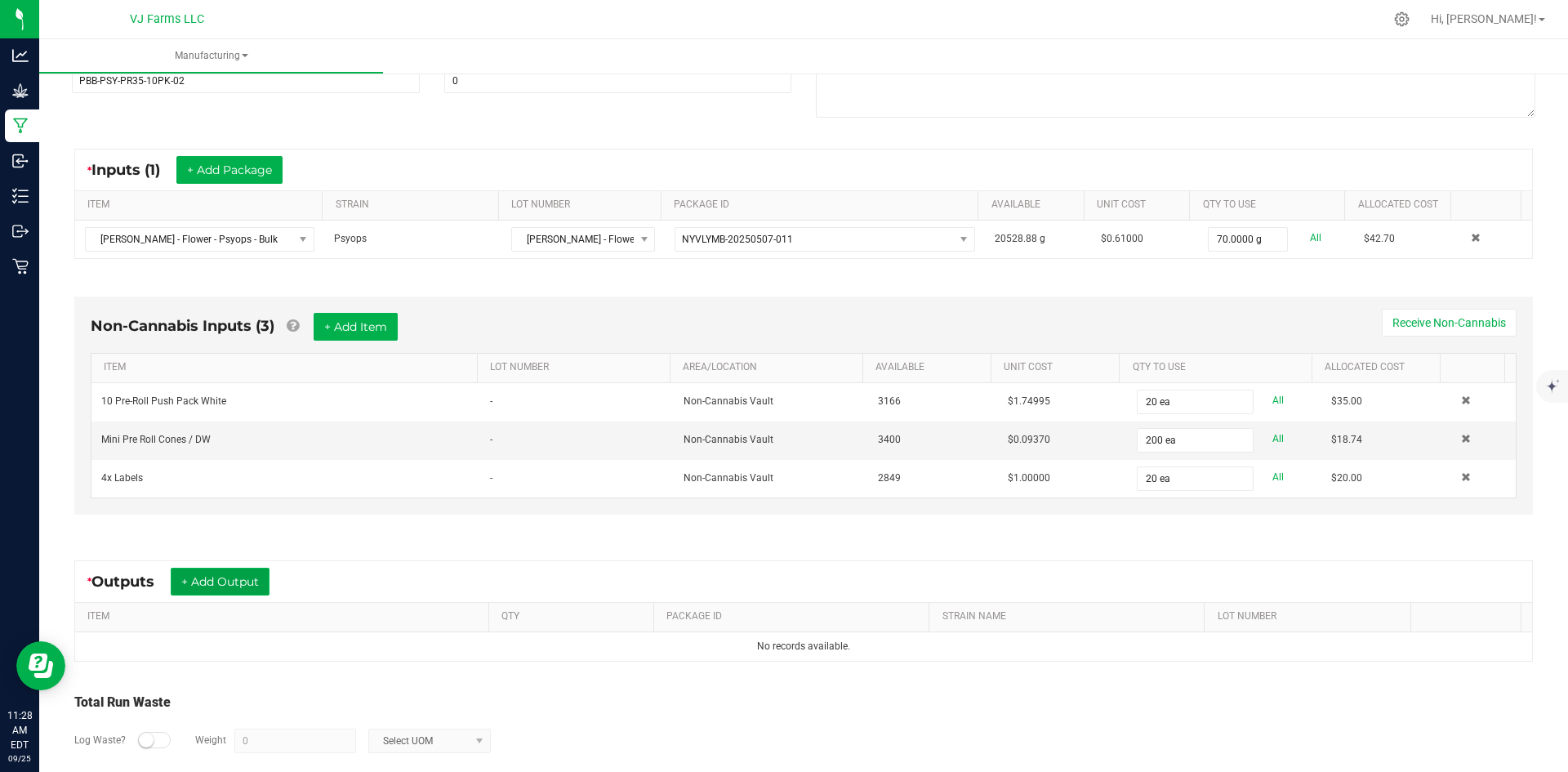
click at [243, 573] on button "+ Add Output" at bounding box center [221, 581] width 99 height 27
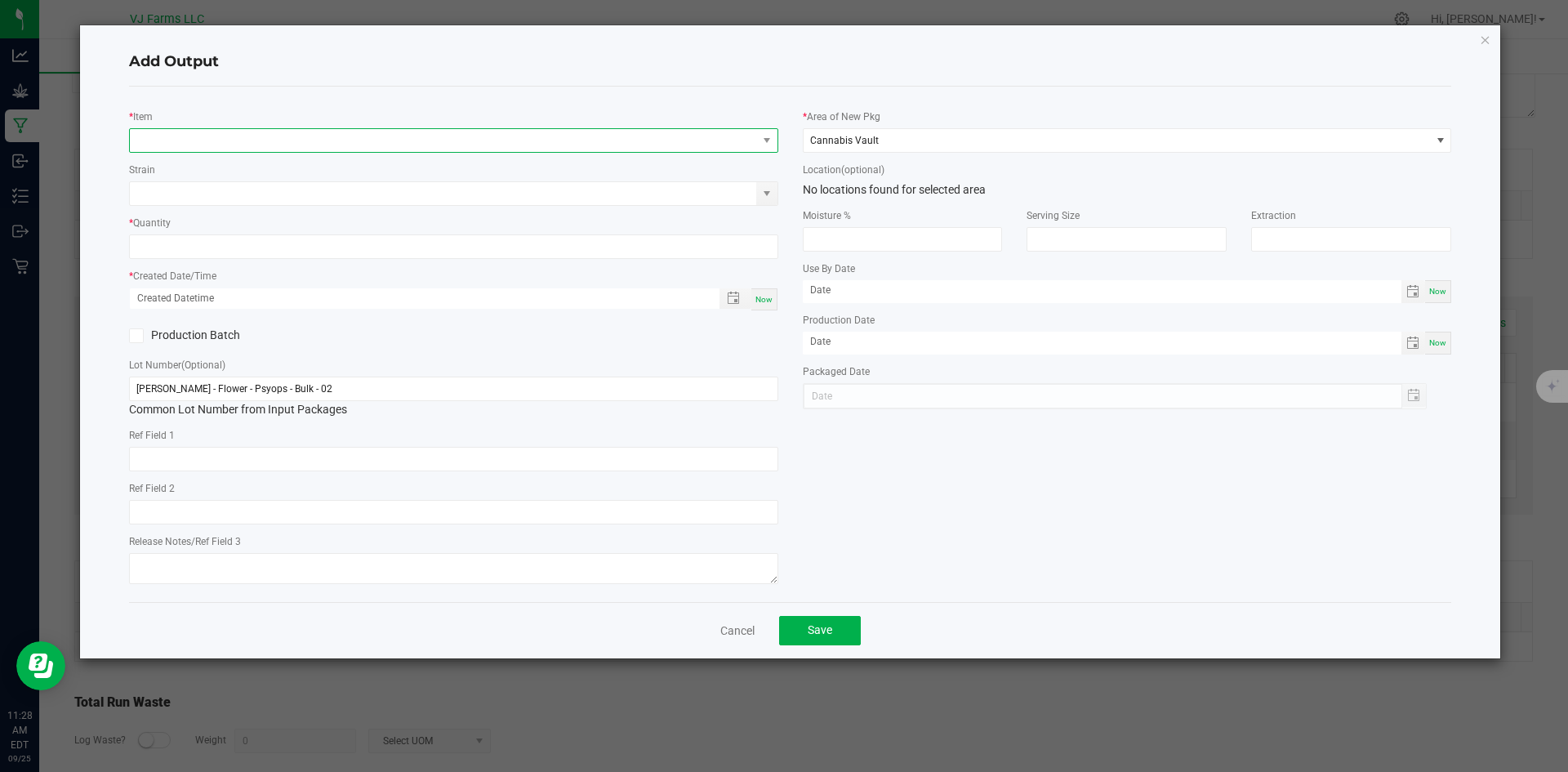
click at [237, 138] on span "NO DATA FOUND" at bounding box center [444, 140] width 628 height 23
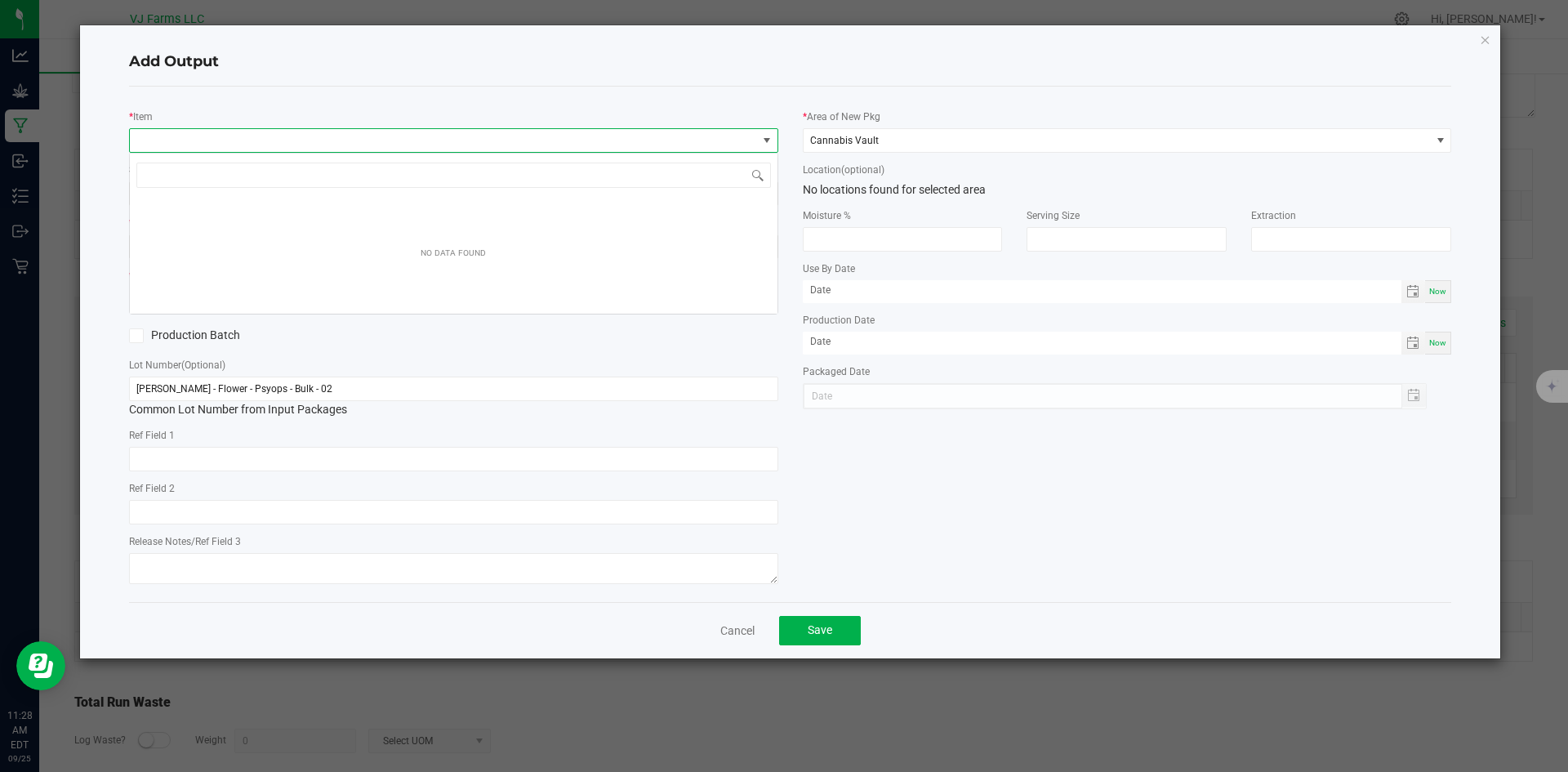
scroll to position [25, 649]
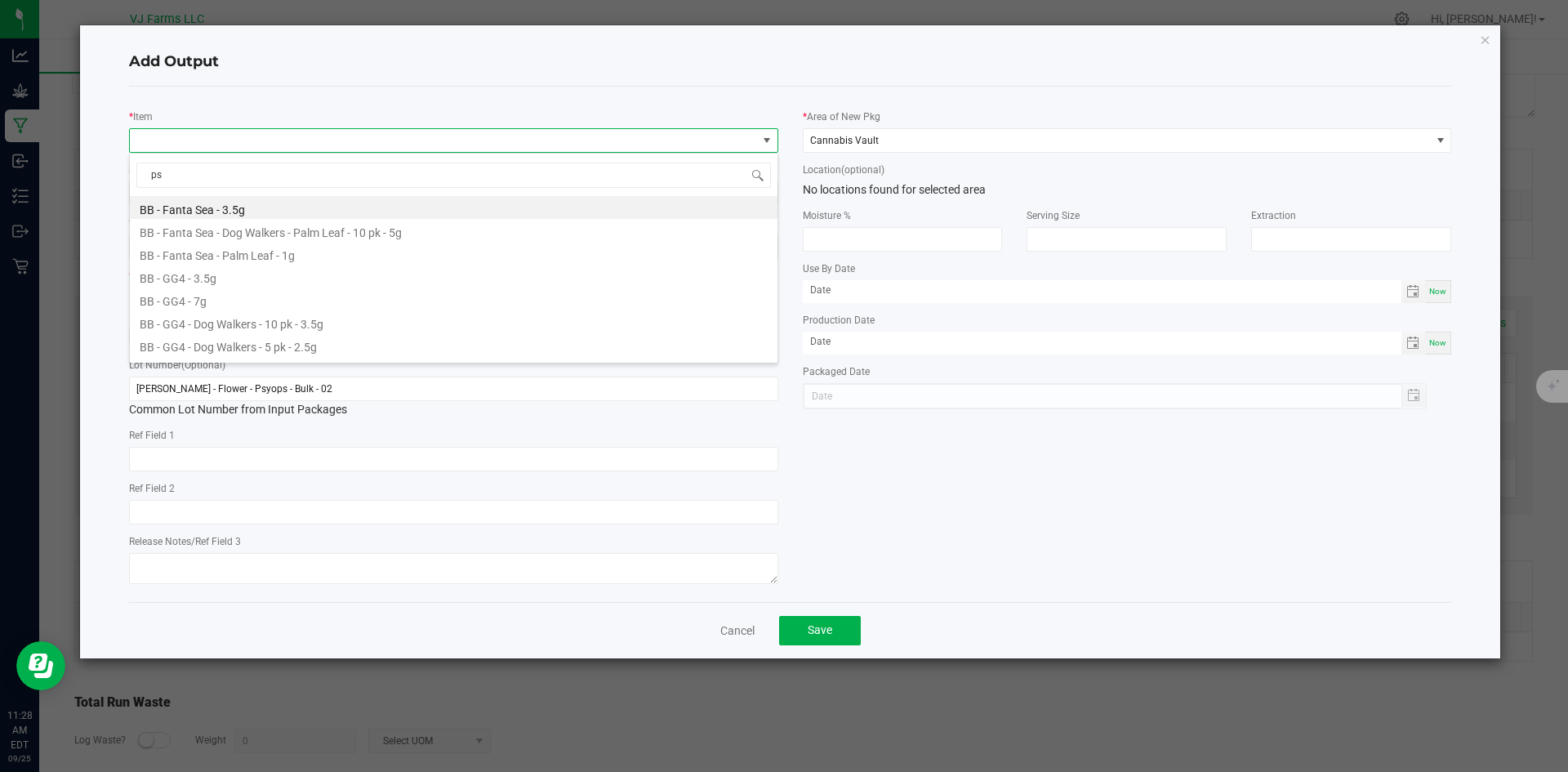
type input "psy"
click at [322, 252] on li "BB - Psyops - Dog Walkers - 10 pk - 3.5g" at bounding box center [454, 253] width 648 height 23
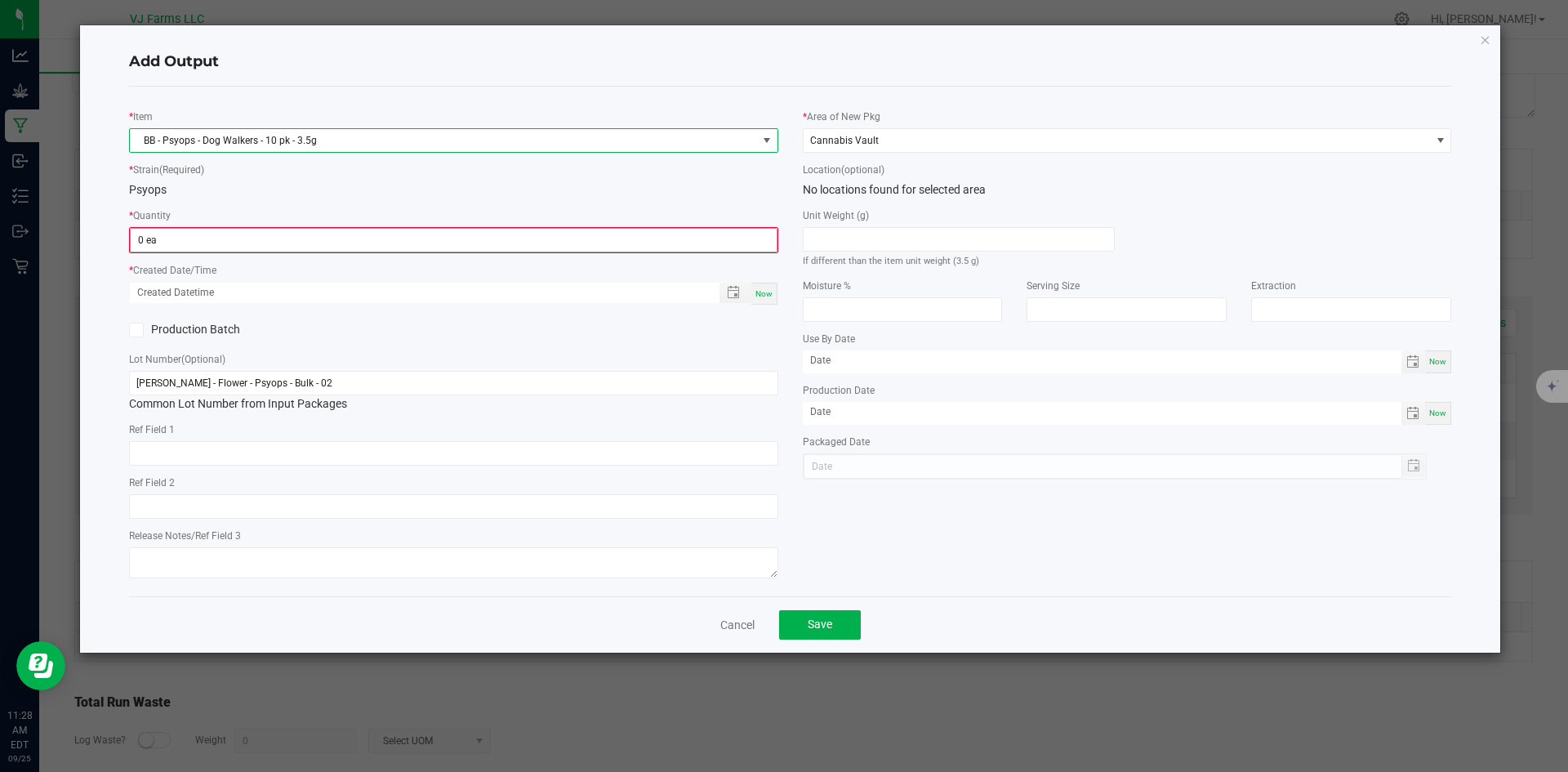
drag, startPoint x: 305, startPoint y: 219, endPoint x: 285, endPoint y: 250, distance: 36.9
click at [299, 228] on div "* Quantity 0 ea" at bounding box center [453, 230] width 649 height 46
click at [285, 250] on input "0" at bounding box center [454, 239] width 646 height 23
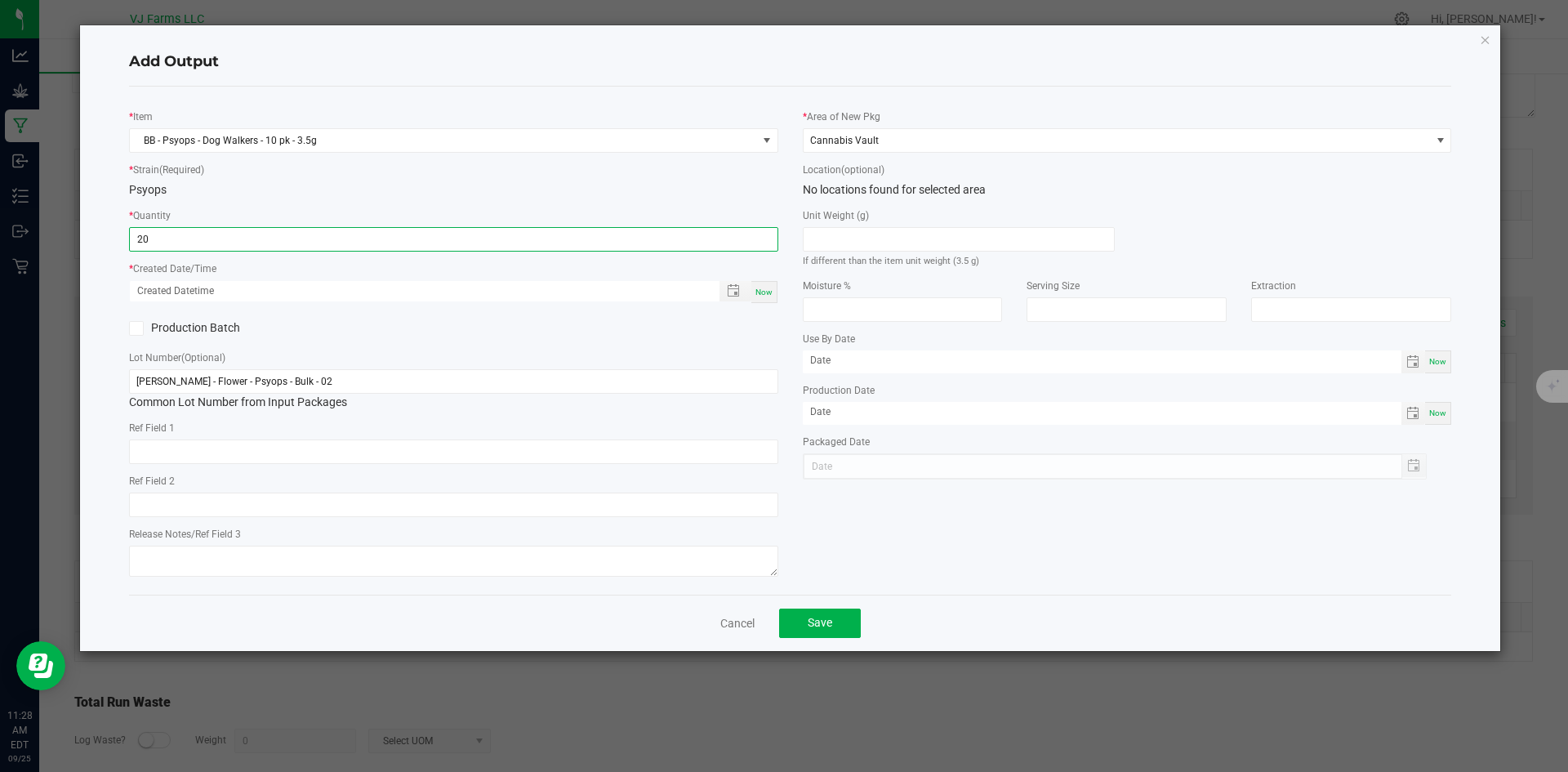
type input "20 ea"
click at [770, 301] on div "Now" at bounding box center [764, 292] width 27 height 22
type input "09/25/2025 11:28 AM"
type input "[DATE]"
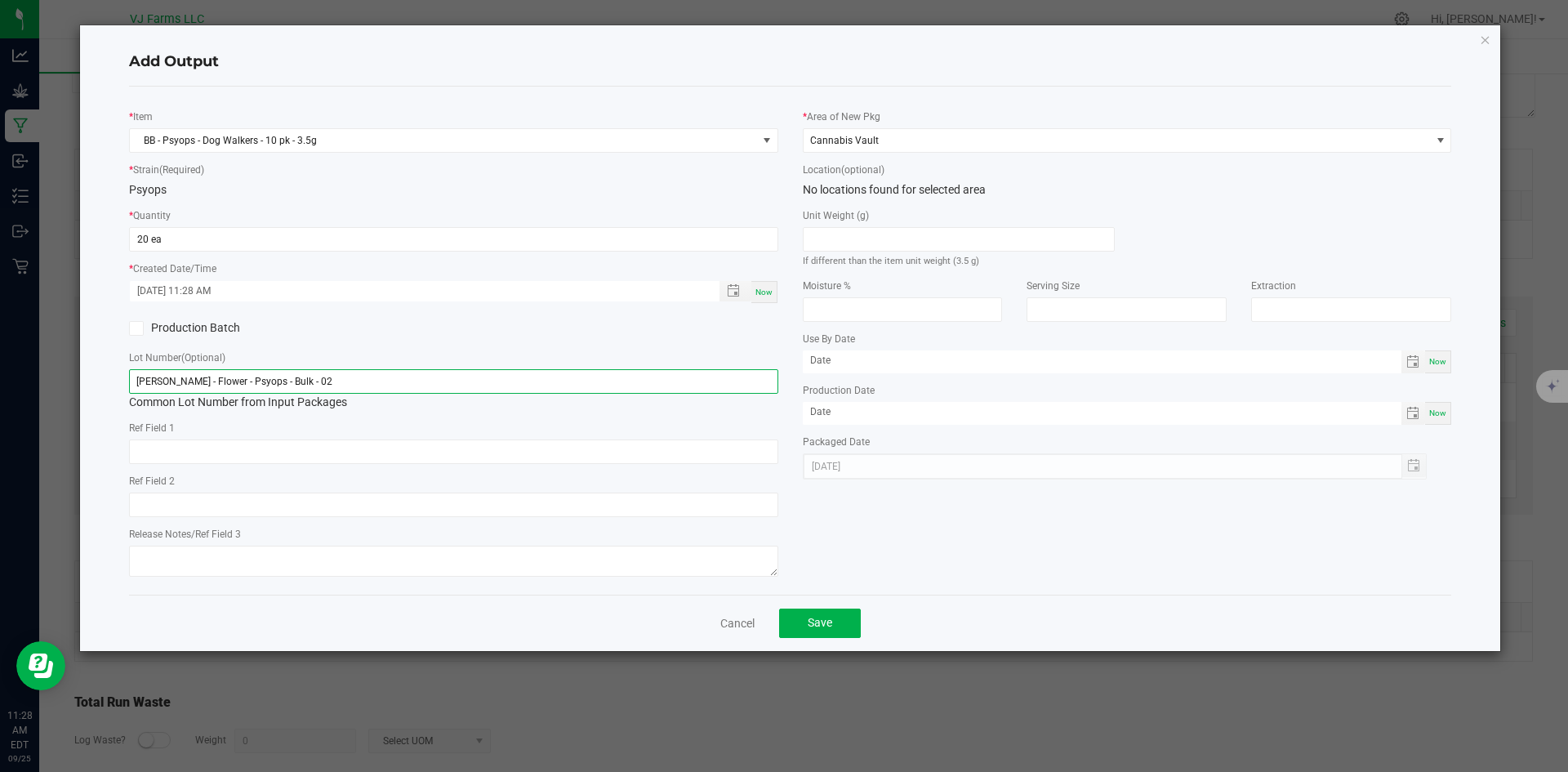
drag, startPoint x: 336, startPoint y: 372, endPoint x: 42, endPoint y: 332, distance: 296.7
click at [40, 330] on ngb-modal-window "Add Output * Item BB - Psyops - Dog Walkers - 10 pk - 3.5g * Strain (Required) …" at bounding box center [790, 386] width 1581 height 772
paste input "PBB-PSY-PR35-10PK-"
type input "PBB-PSY-PR35-10PK-02"
click at [834, 629] on button "Save" at bounding box center [820, 623] width 82 height 29
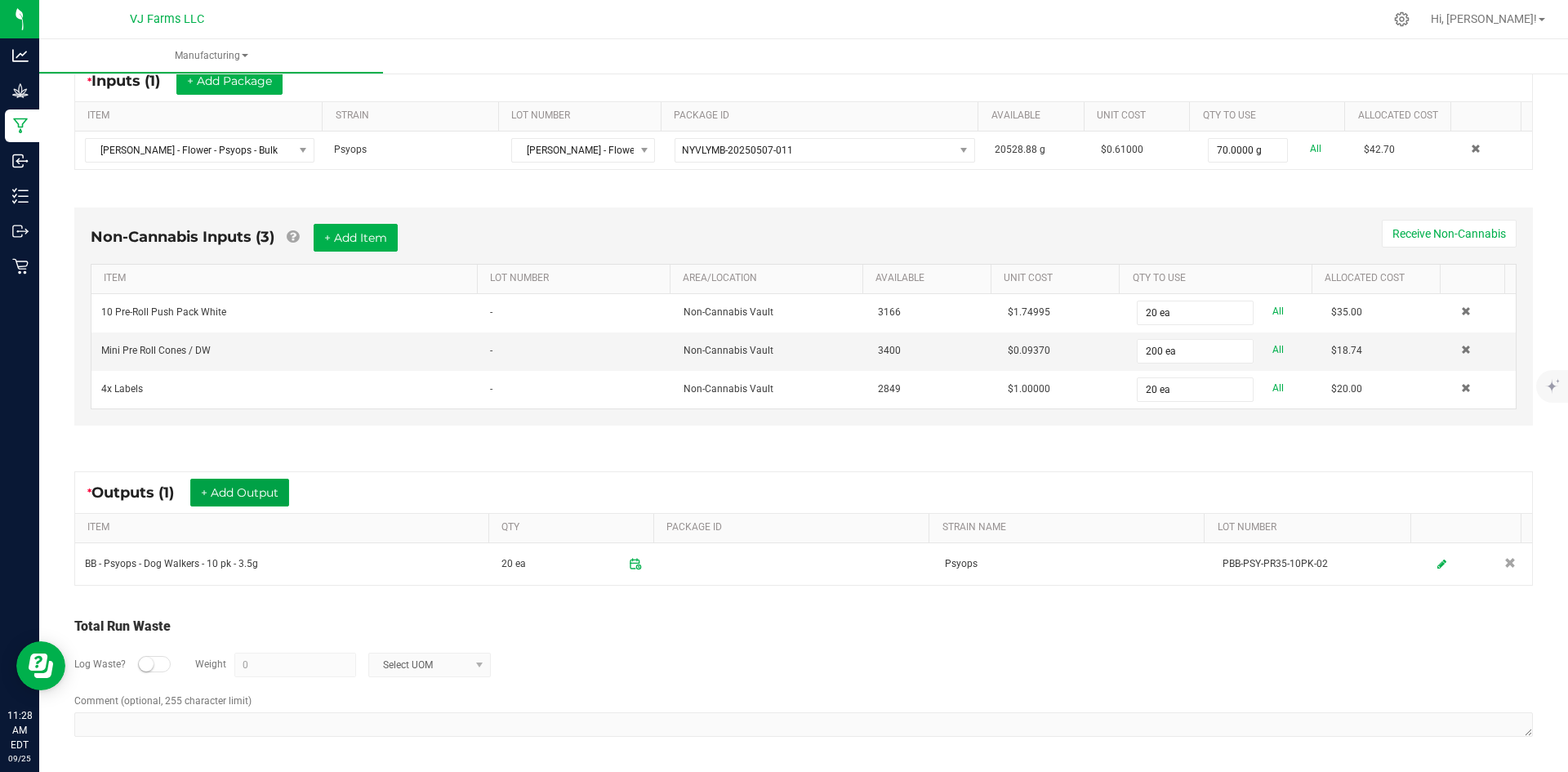
scroll to position [0, 0]
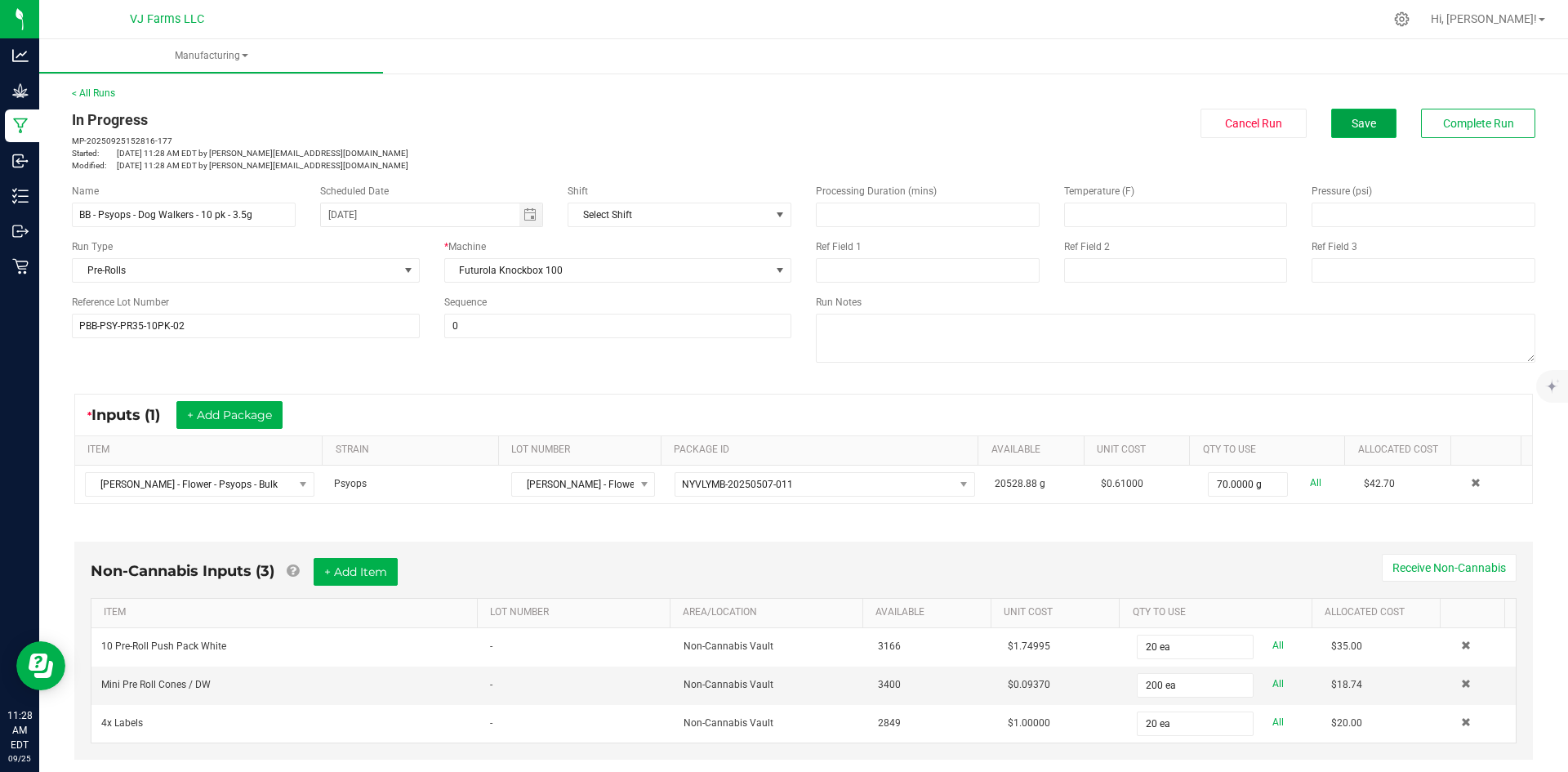
click at [1355, 121] on span "Save" at bounding box center [1364, 123] width 25 height 13
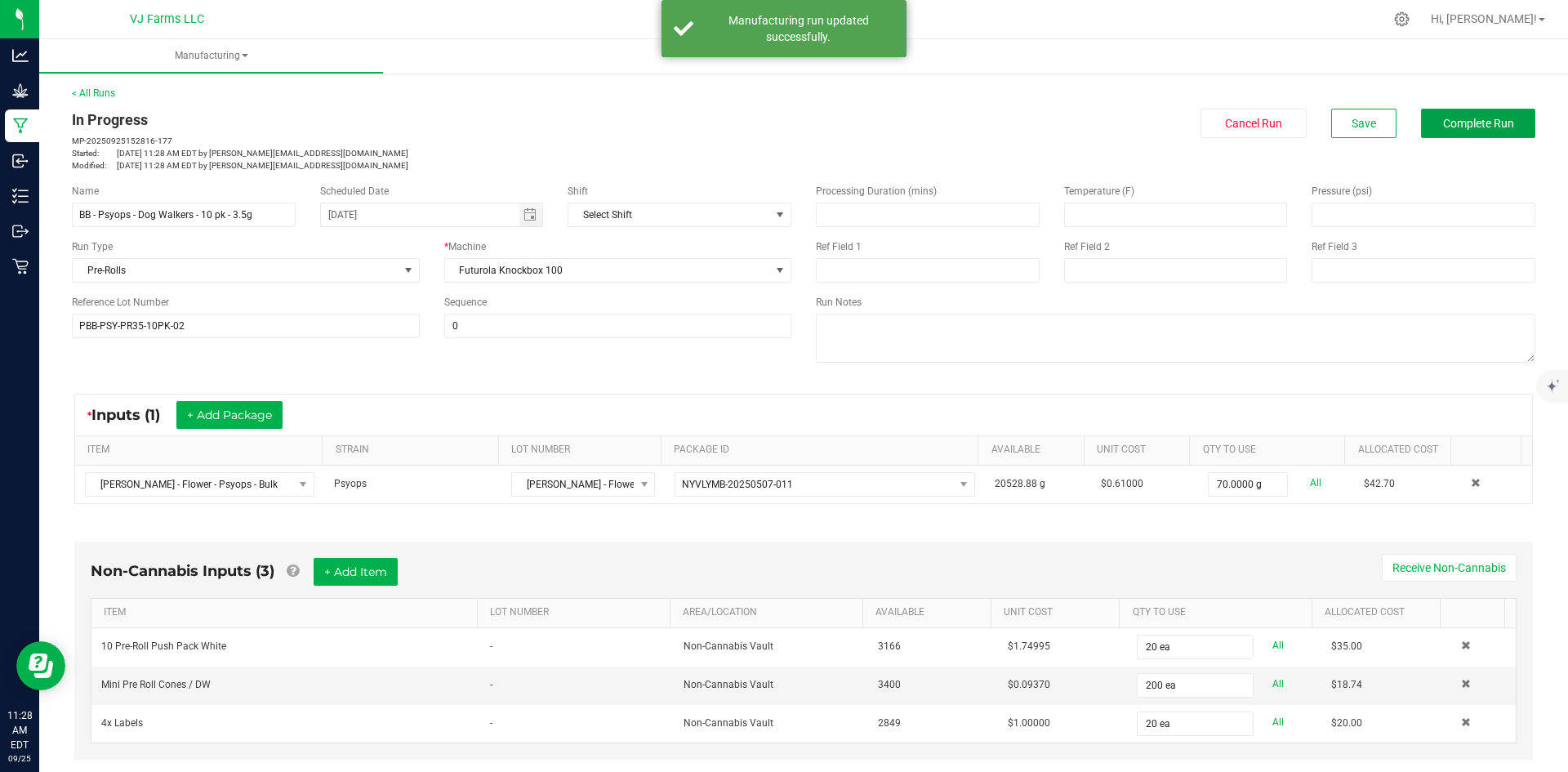
click at [1487, 129] on span "Complete Run" at bounding box center [1478, 123] width 71 height 13
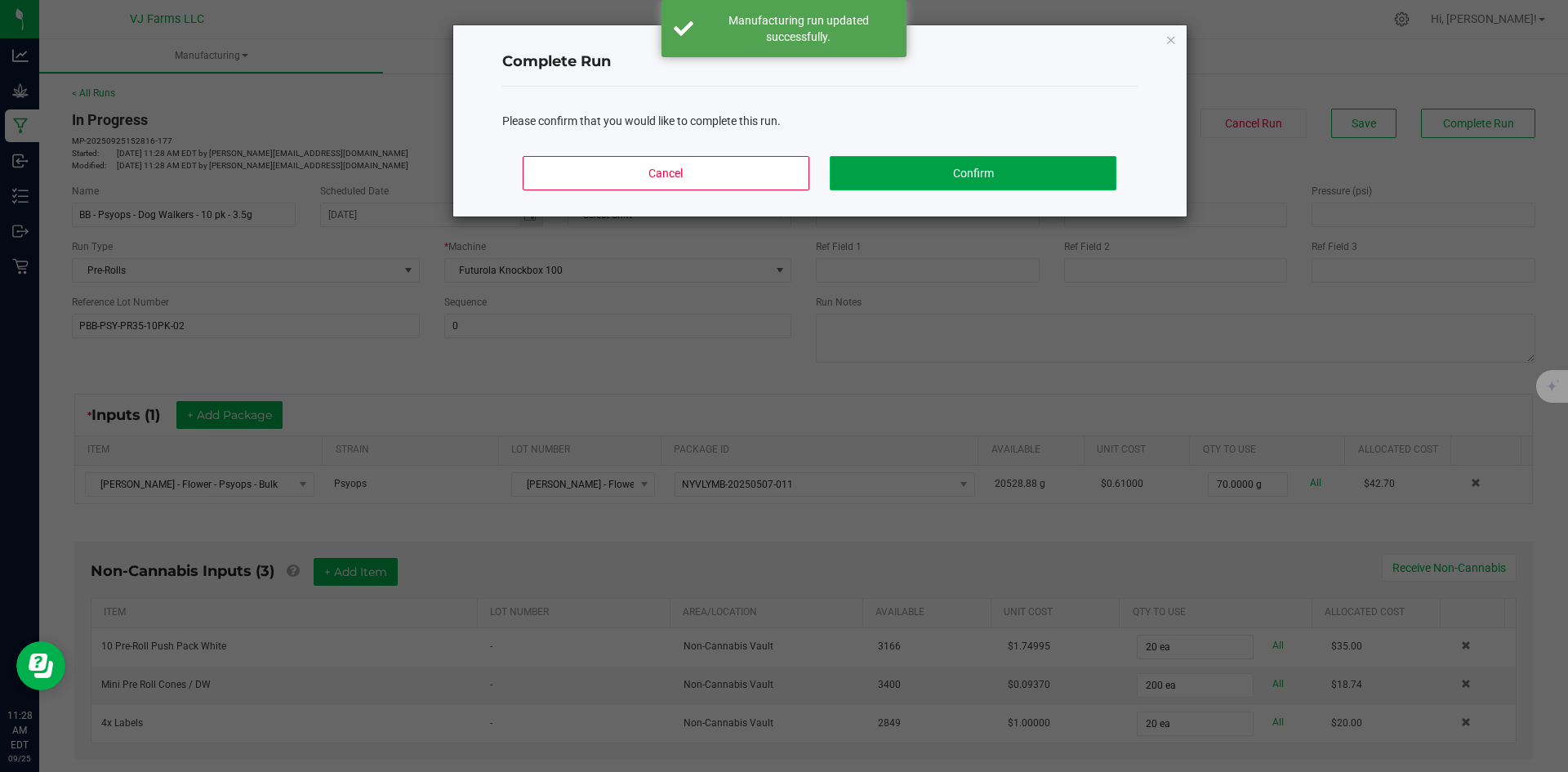
click at [1036, 174] on button "Confirm" at bounding box center [973, 173] width 286 height 34
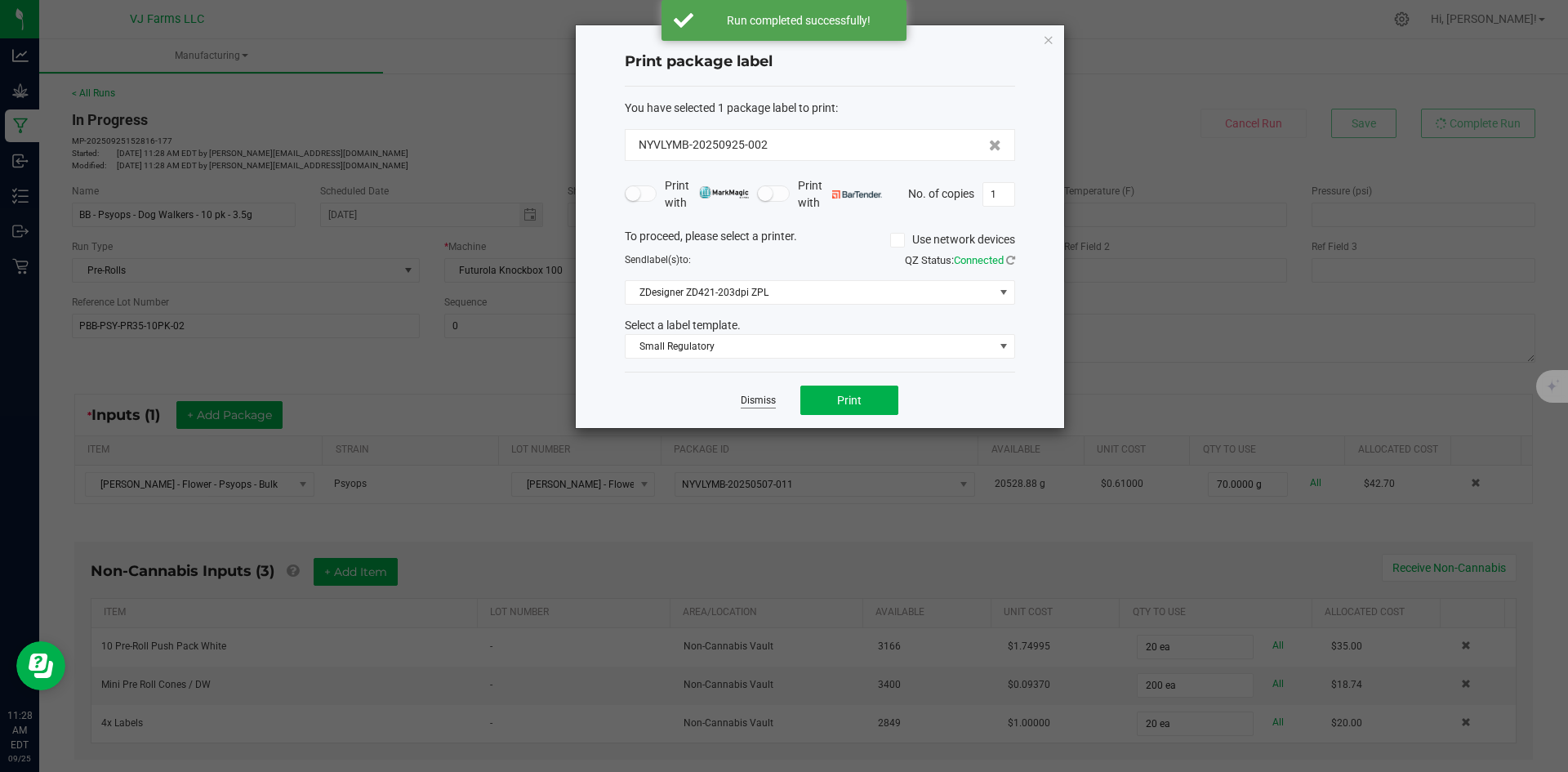
click at [757, 408] on link "Dismiss" at bounding box center [757, 400] width 35 height 14
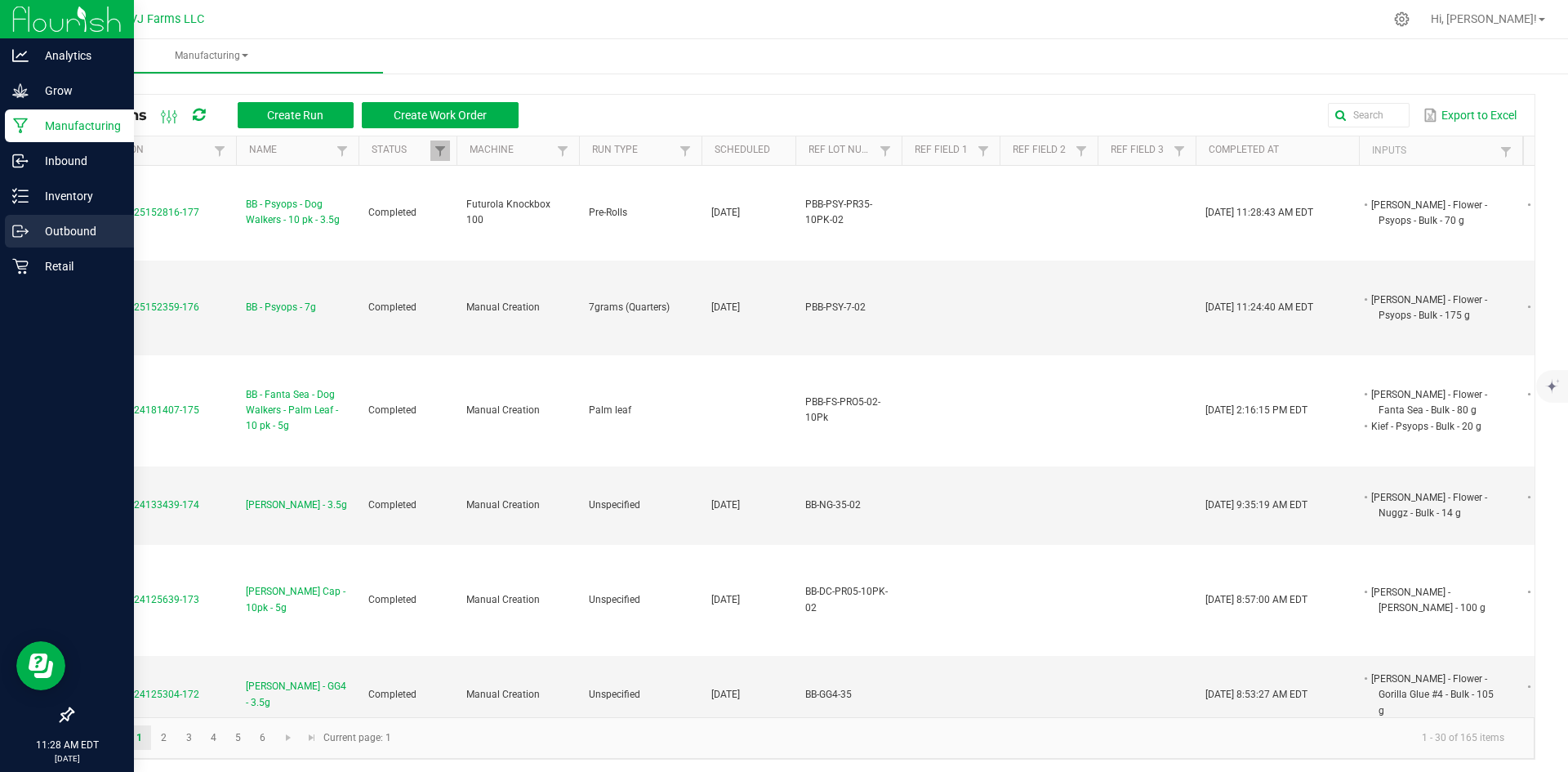
click at [61, 216] on div "Outbound" at bounding box center [69, 231] width 129 height 32
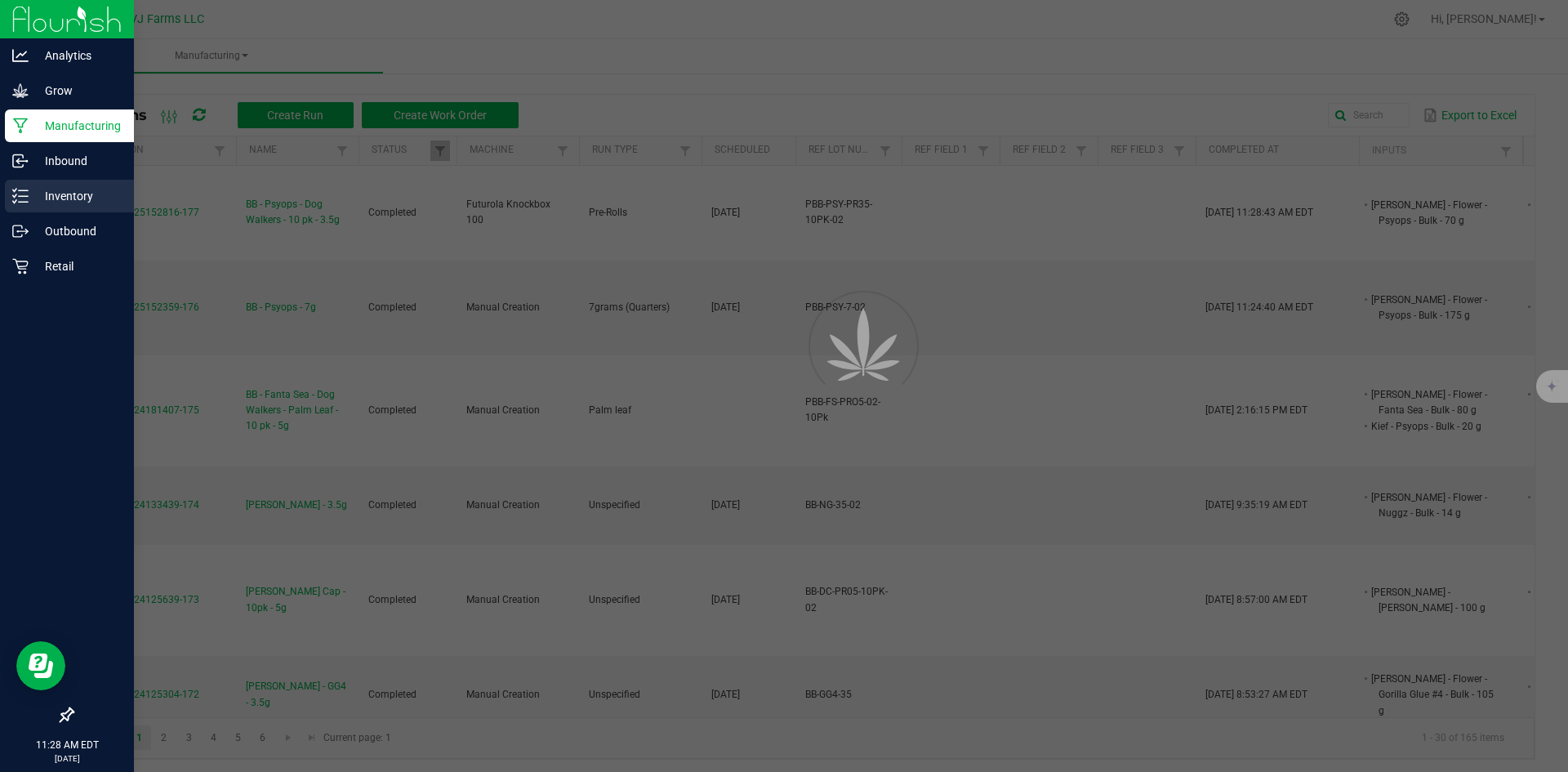
click at [68, 193] on p "Inventory" at bounding box center [77, 196] width 98 height 20
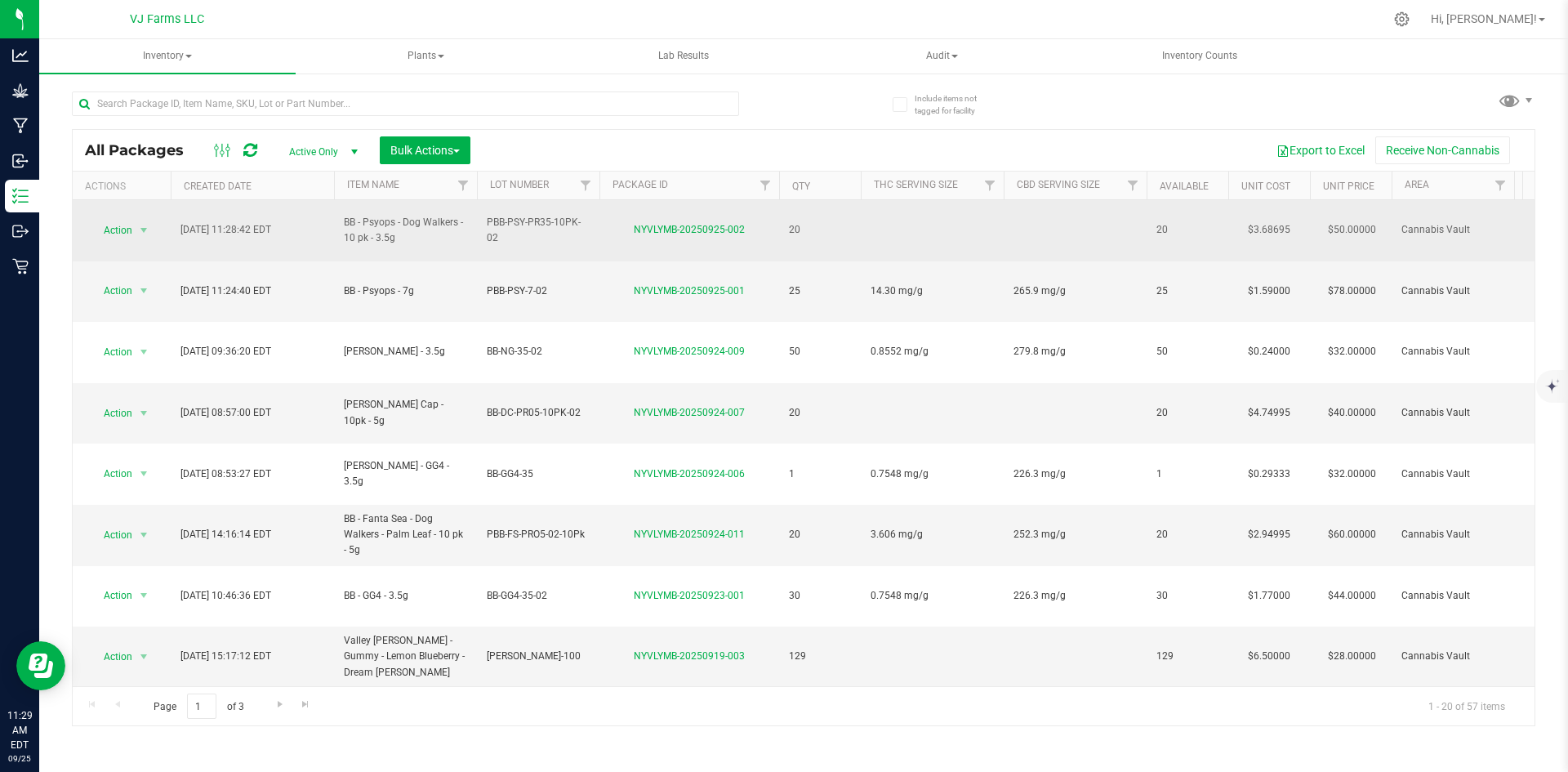
click at [1026, 219] on td at bounding box center [1075, 231] width 143 height 62
drag, startPoint x: 1016, startPoint y: 221, endPoint x: 990, endPoint y: 229, distance: 27.2
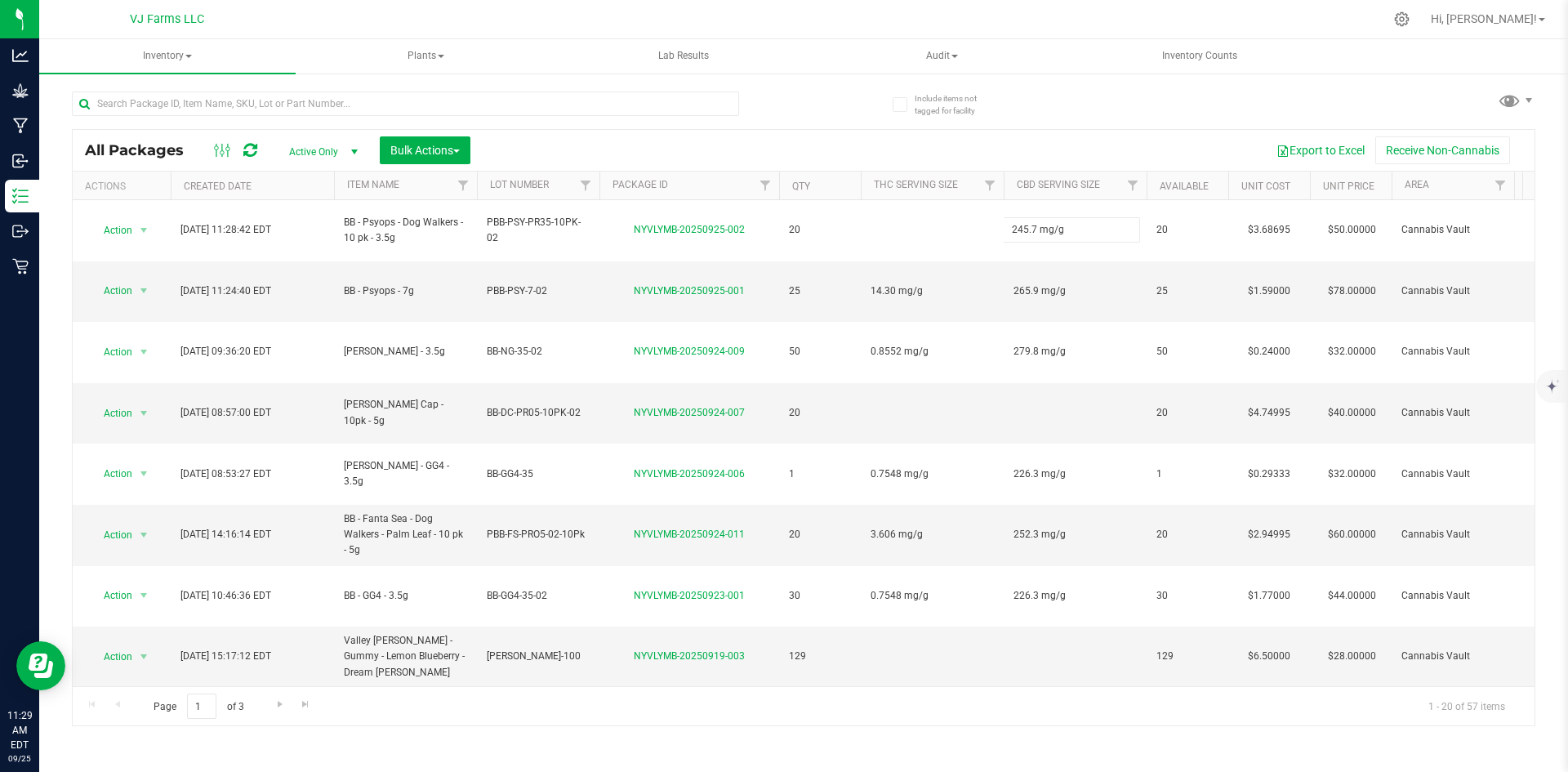
type input "245.7 mg/g"
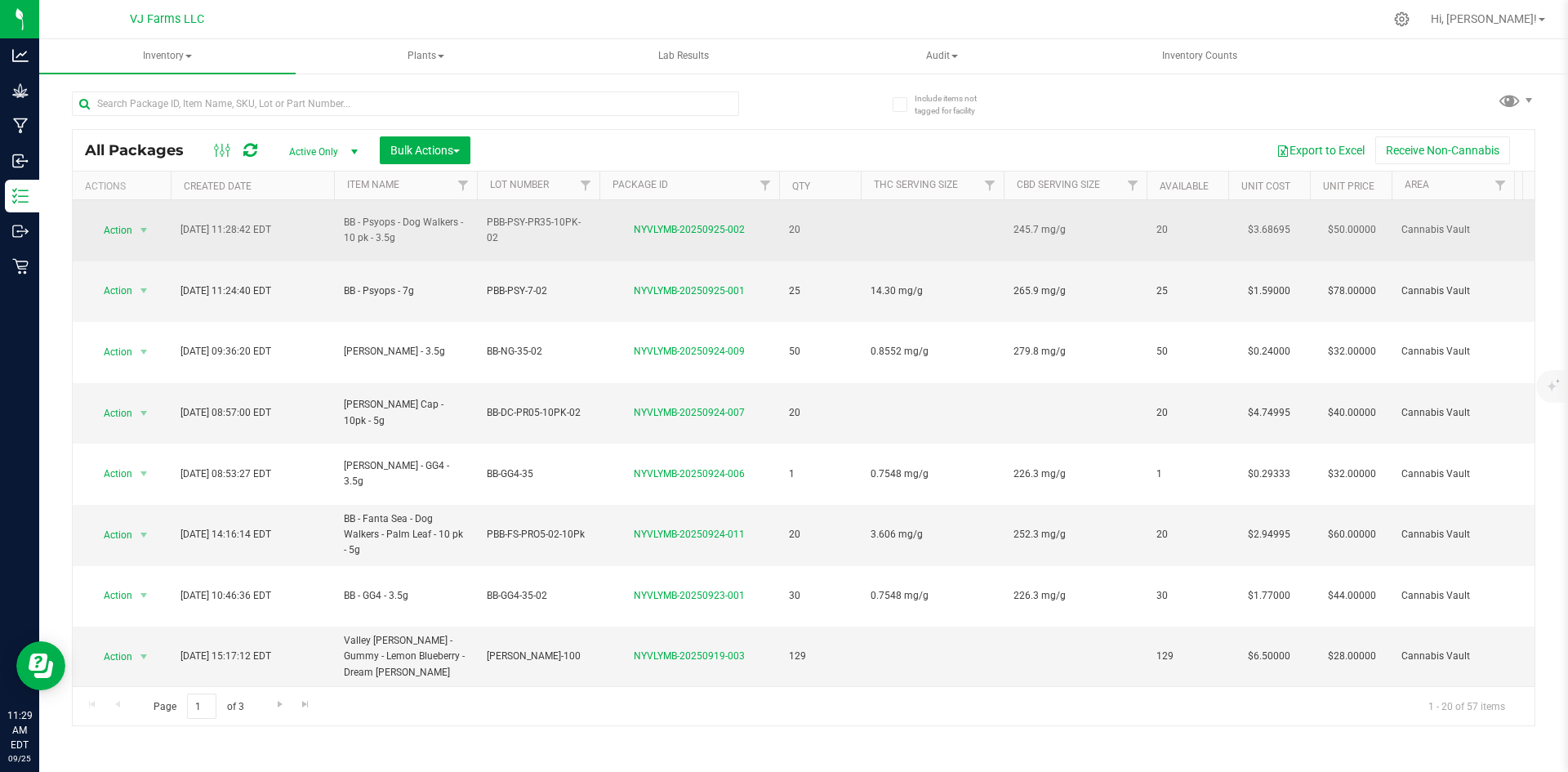
click at [908, 209] on td at bounding box center [932, 231] width 143 height 62
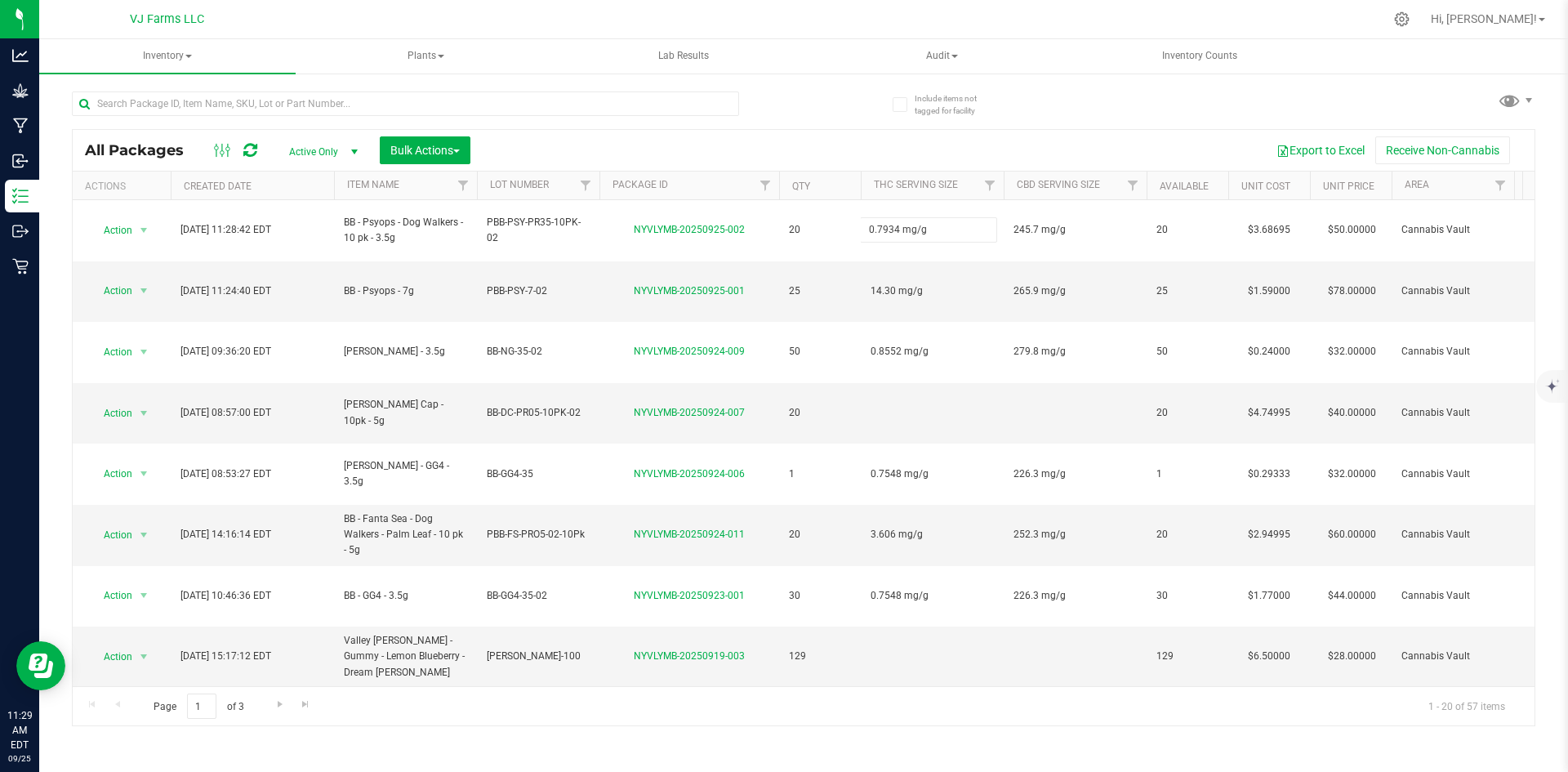
type input "0.7934 mg/g"
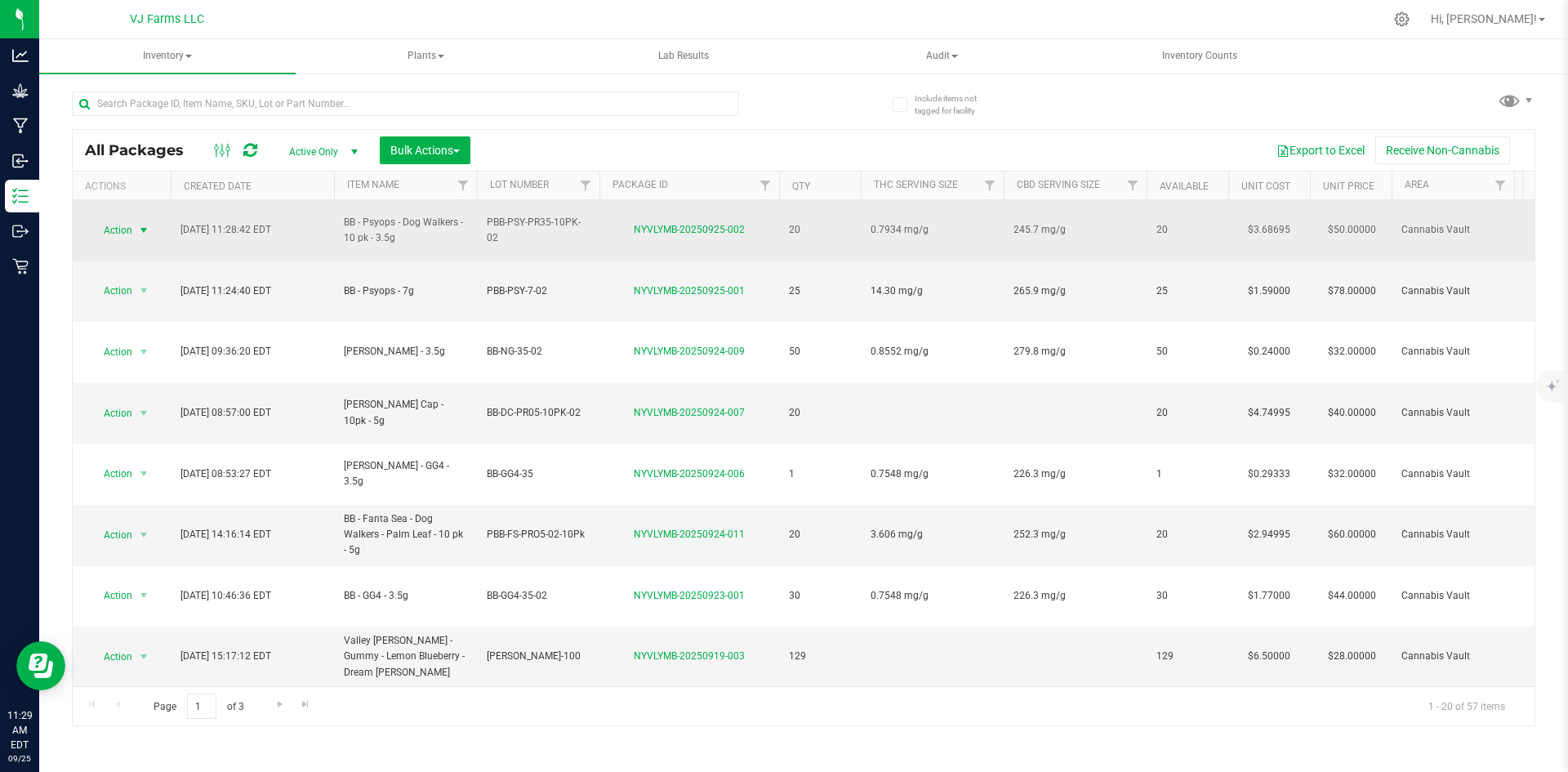
click at [139, 224] on span "select" at bounding box center [143, 230] width 13 height 13
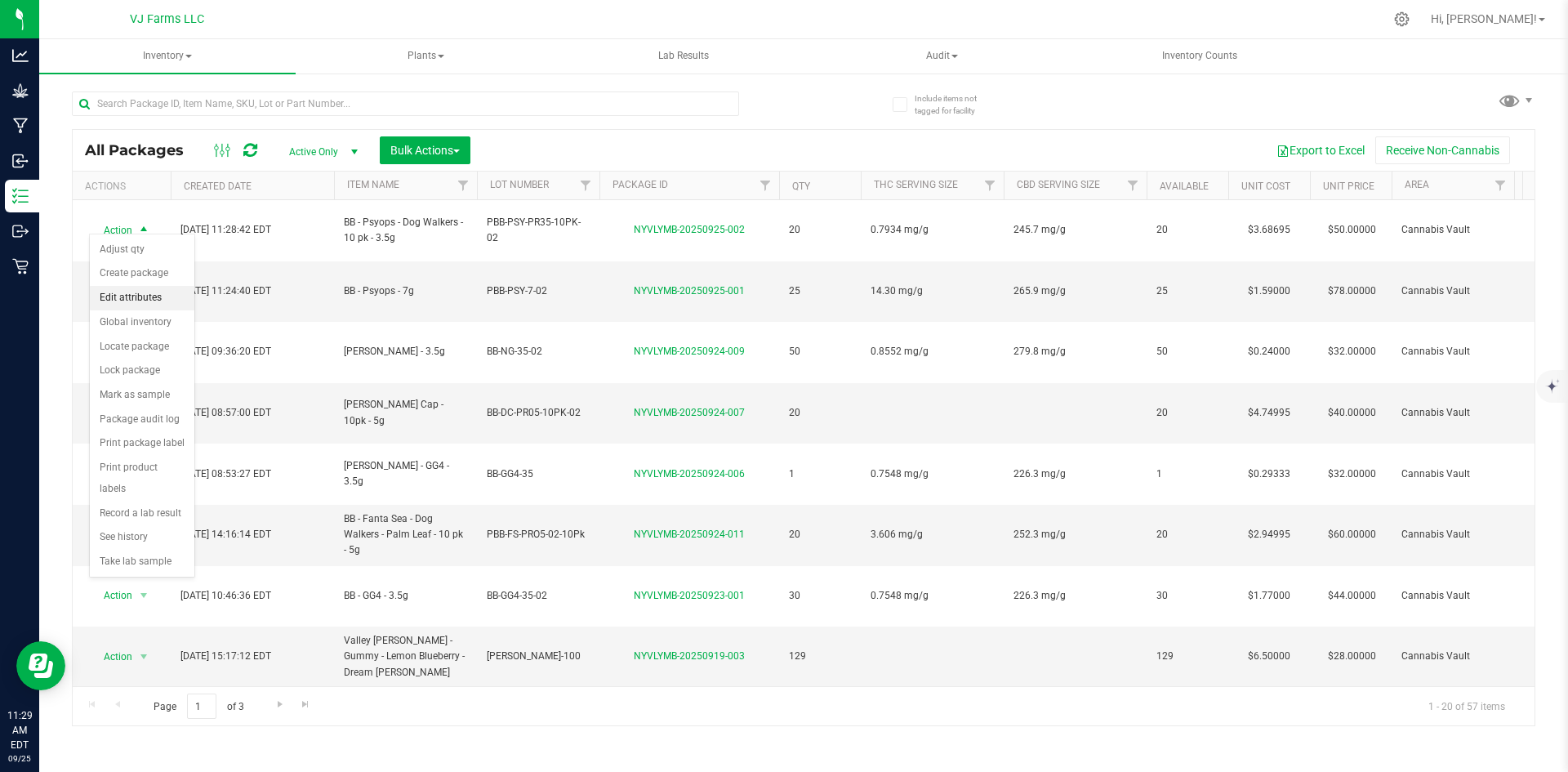
click at [150, 293] on li "Edit attributes" at bounding box center [142, 298] width 104 height 25
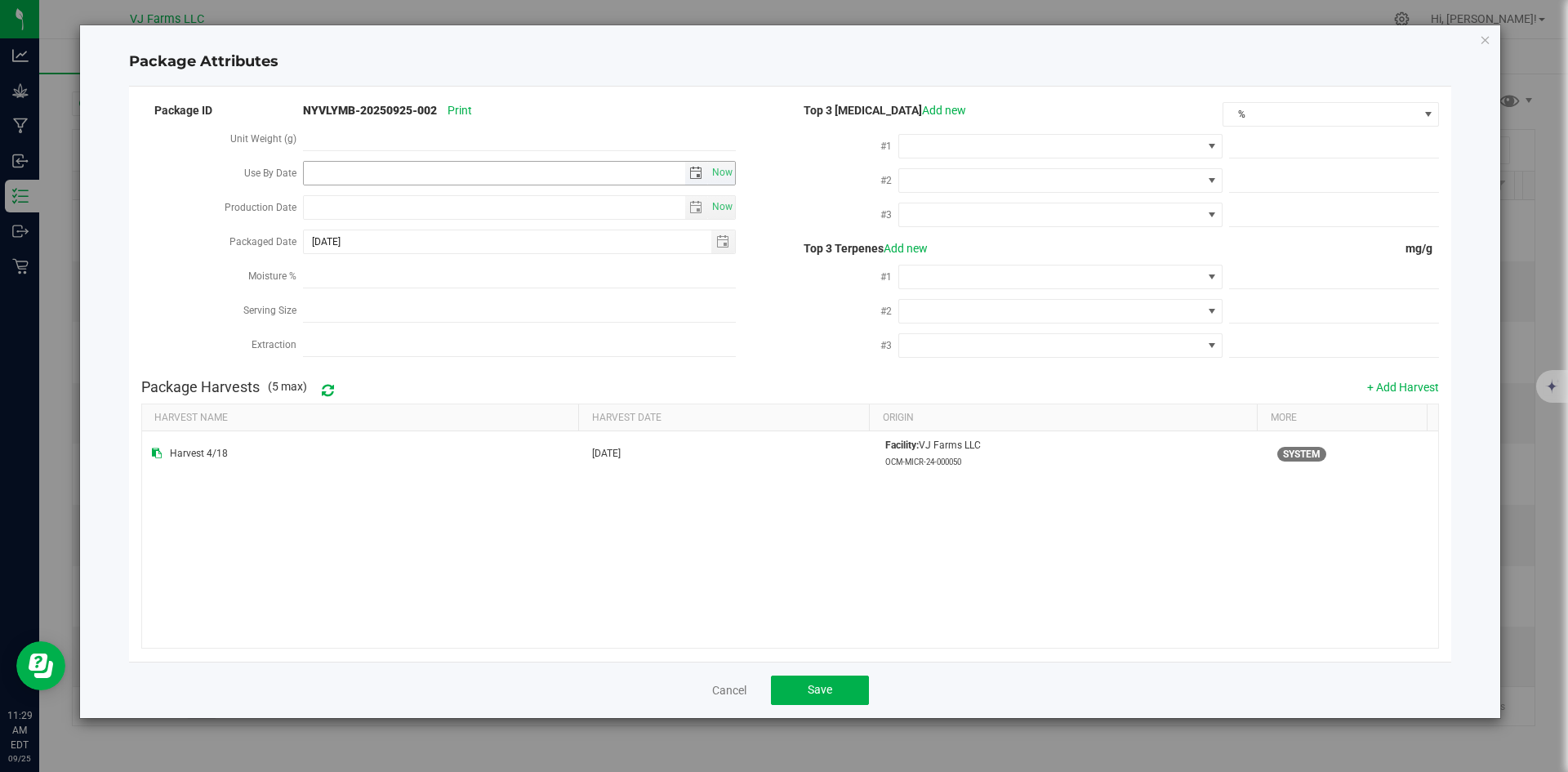
click at [695, 168] on span "select" at bounding box center [695, 173] width 13 height 13
click at [389, 203] on link "September 2025" at bounding box center [389, 204] width 175 height 26
click at [460, 199] on span "Next" at bounding box center [463, 200] width 13 height 13
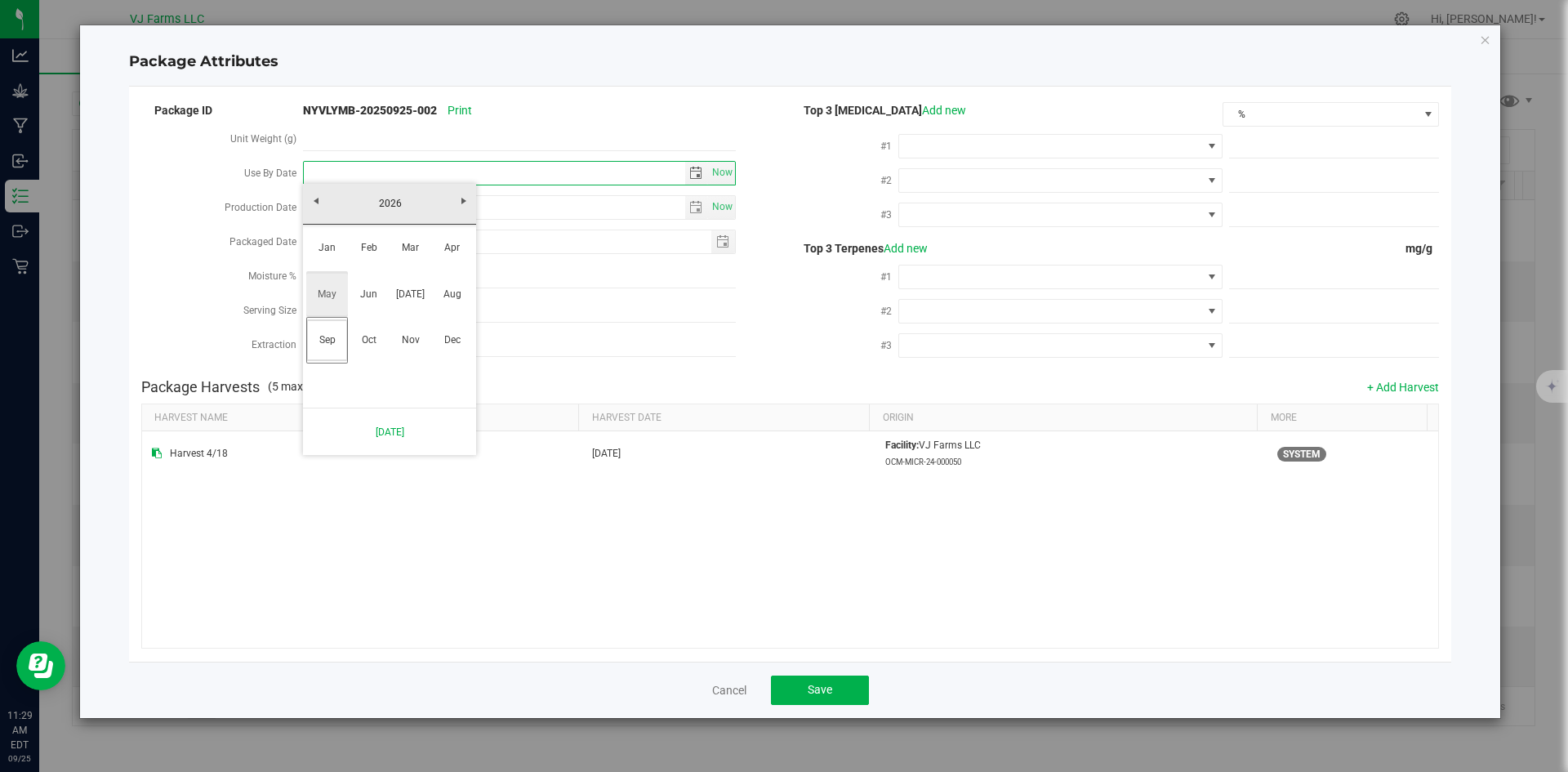
click at [321, 298] on link "May" at bounding box center [327, 294] width 42 height 42
click at [417, 316] on link "14" at bounding box center [414, 313] width 24 height 26
type input "2026-05-14"
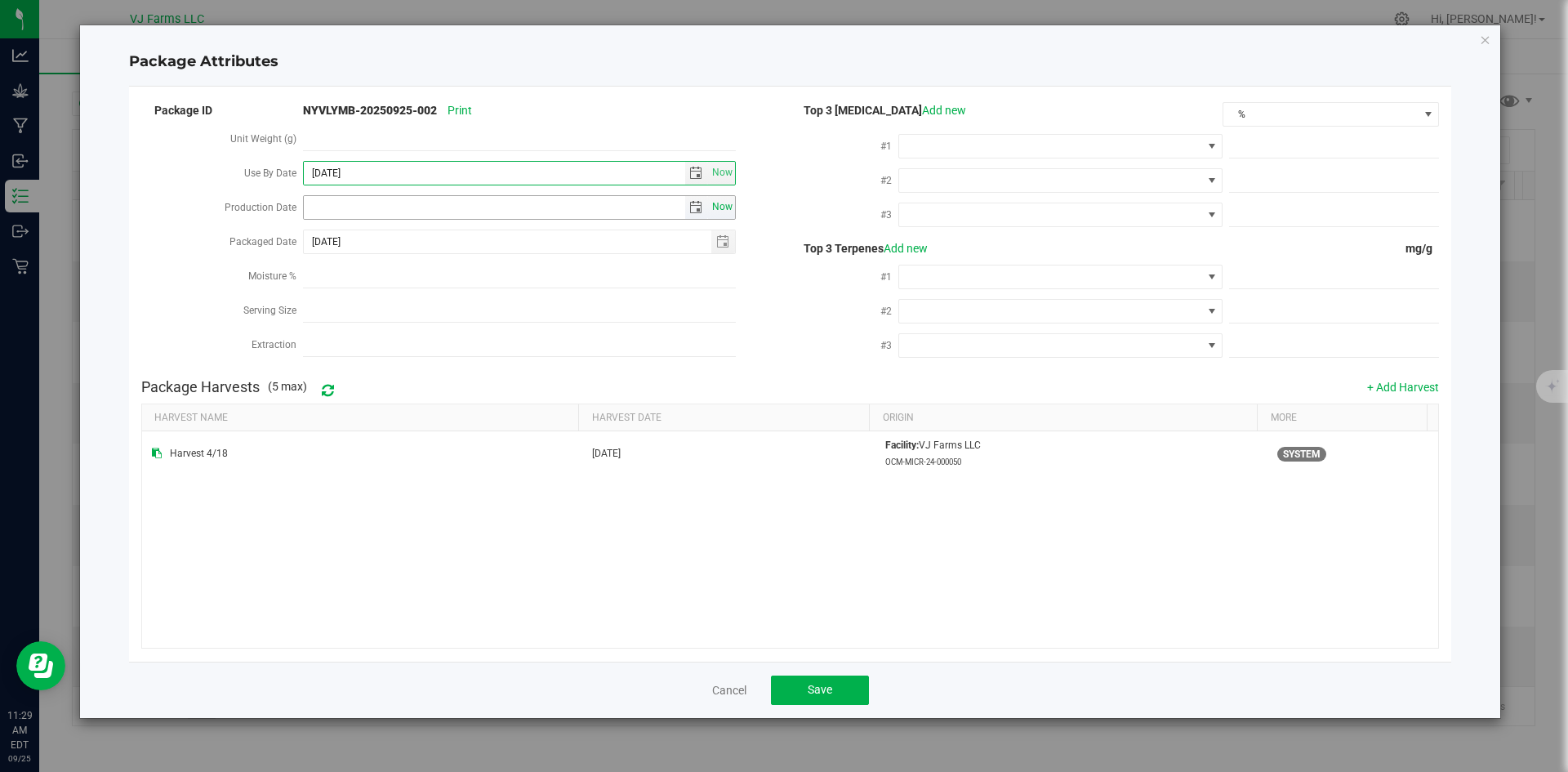
click at [713, 203] on span "Now" at bounding box center [722, 207] width 27 height 24
type input "2025-09-25"
click at [830, 677] on button "Save" at bounding box center [820, 690] width 98 height 29
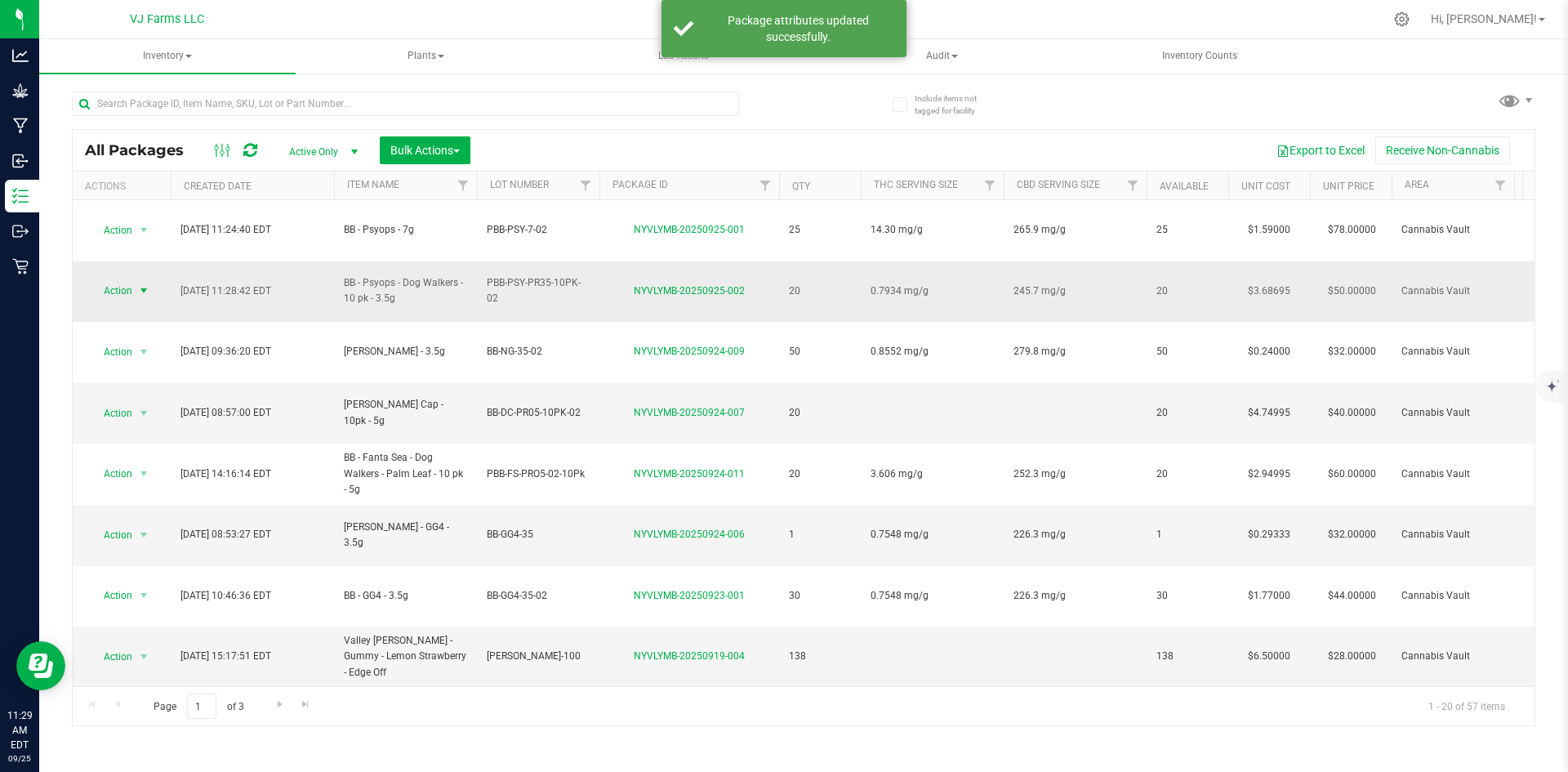
click at [113, 280] on span "Action" at bounding box center [111, 291] width 44 height 23
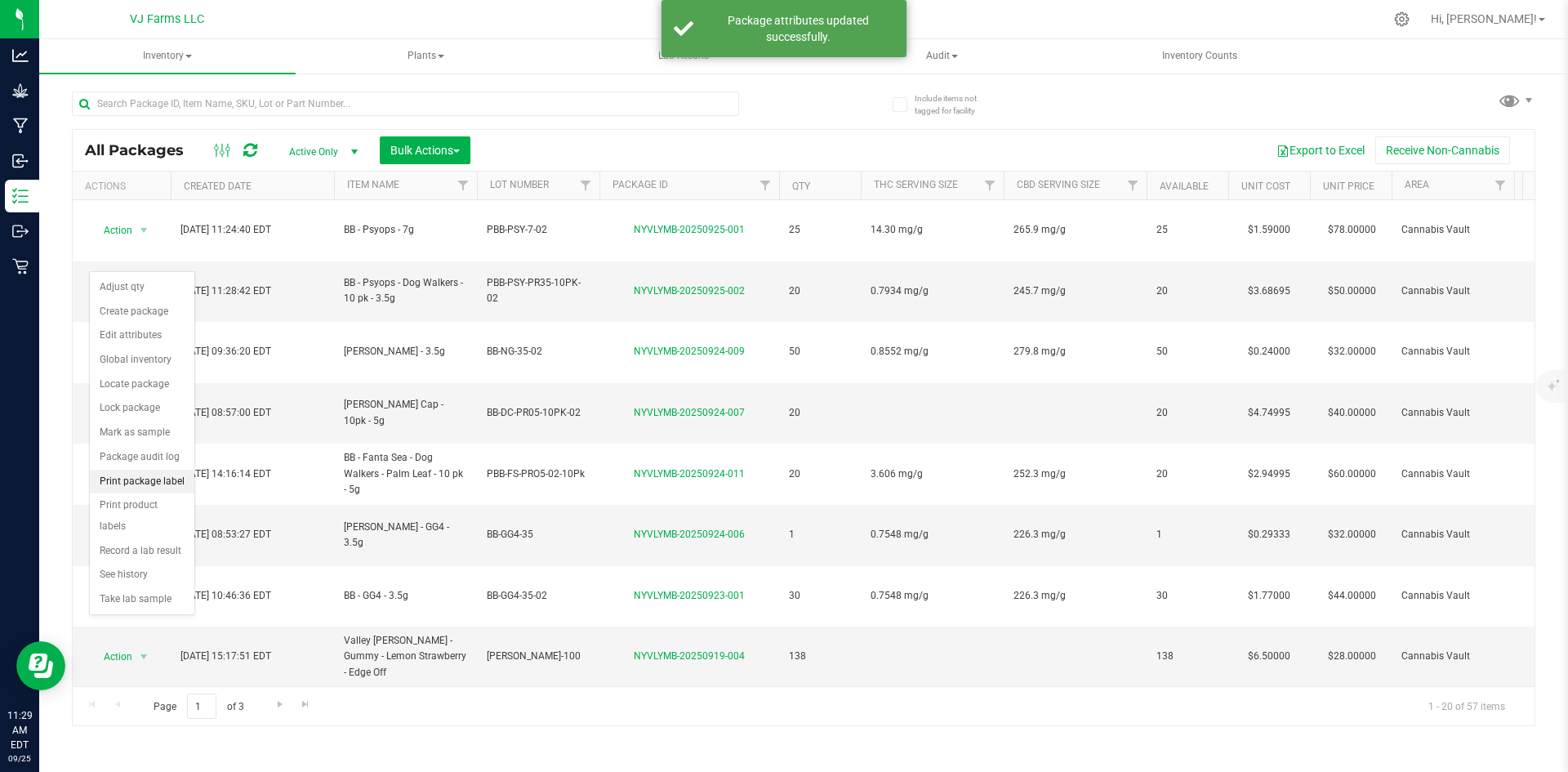
click at [162, 485] on li "Print package label" at bounding box center [142, 481] width 104 height 25
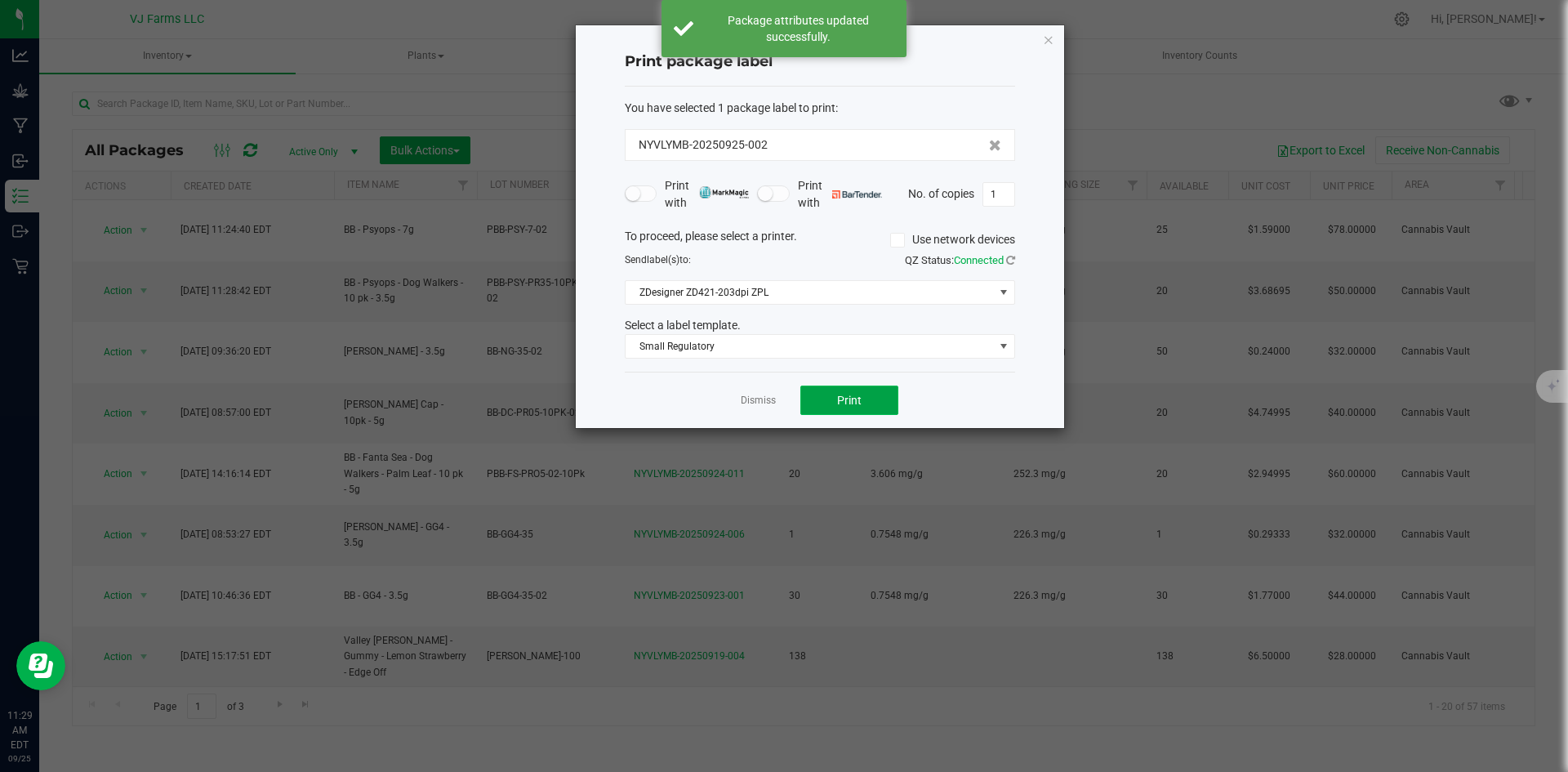
click at [889, 401] on button "Print" at bounding box center [849, 400] width 98 height 29
click at [830, 393] on button "Print" at bounding box center [849, 400] width 98 height 29
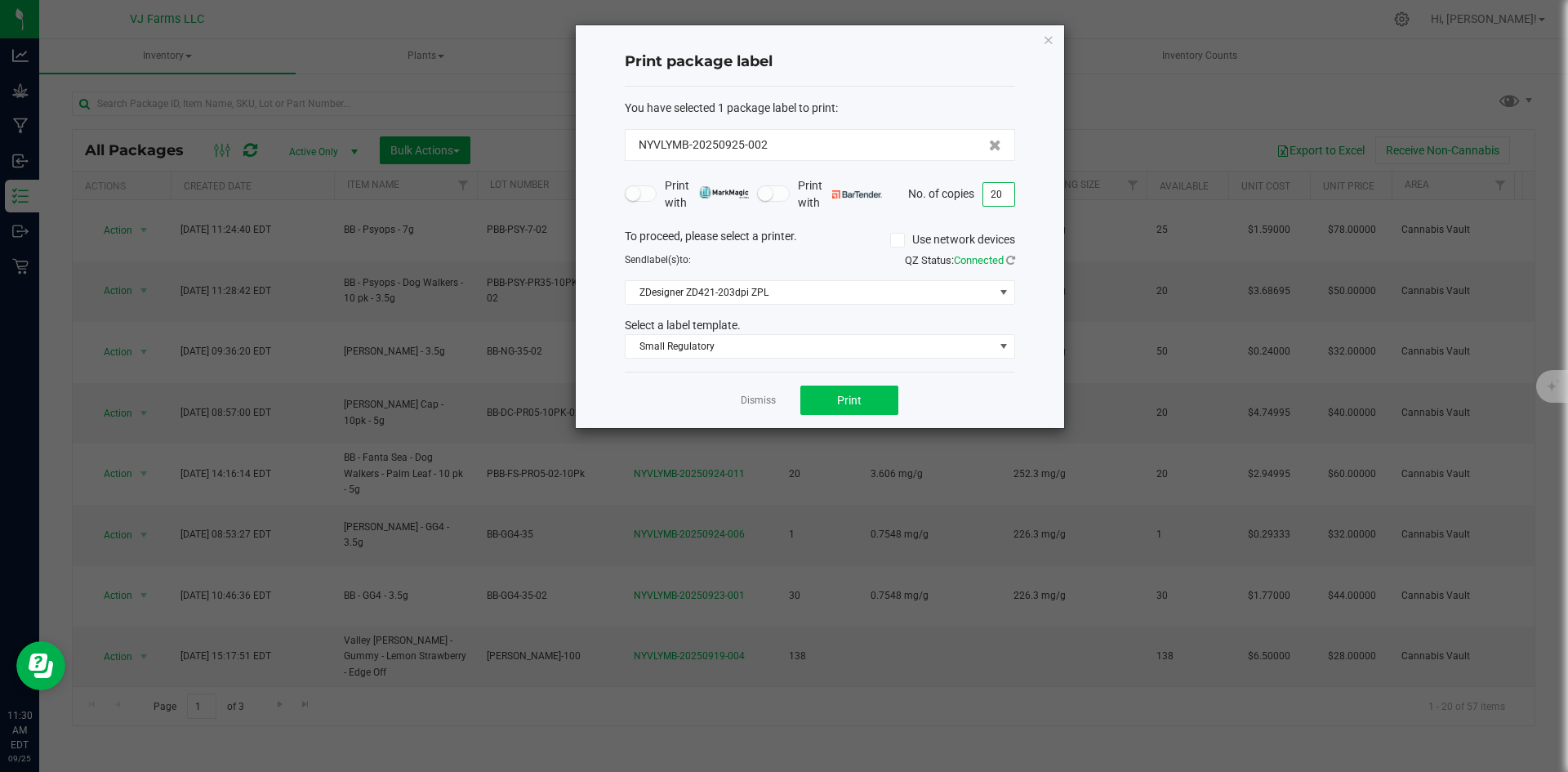
type input "20"
click at [812, 407] on button "Print" at bounding box center [849, 400] width 98 height 29
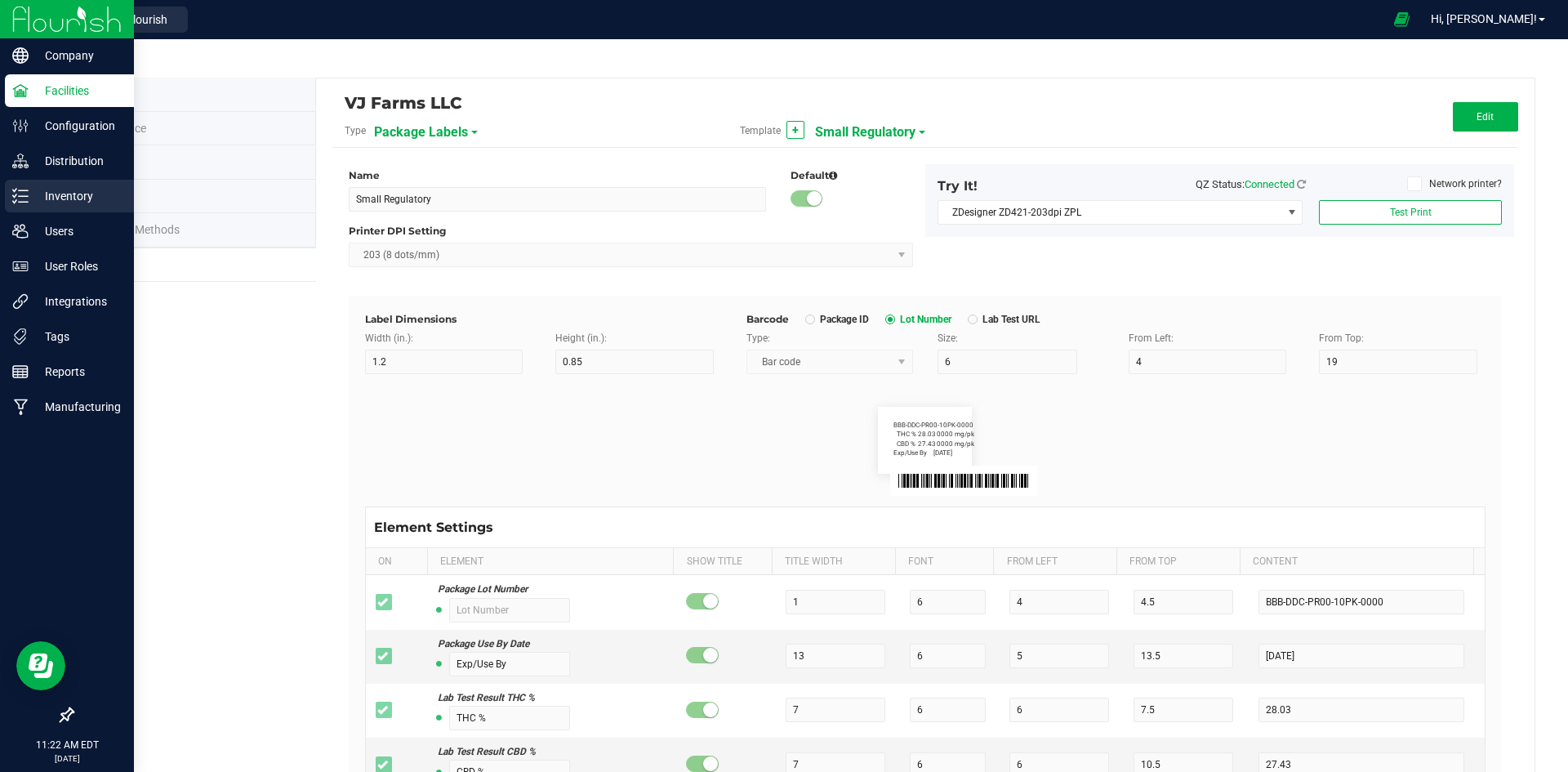
click at [83, 191] on p "Inventory" at bounding box center [77, 196] width 98 height 20
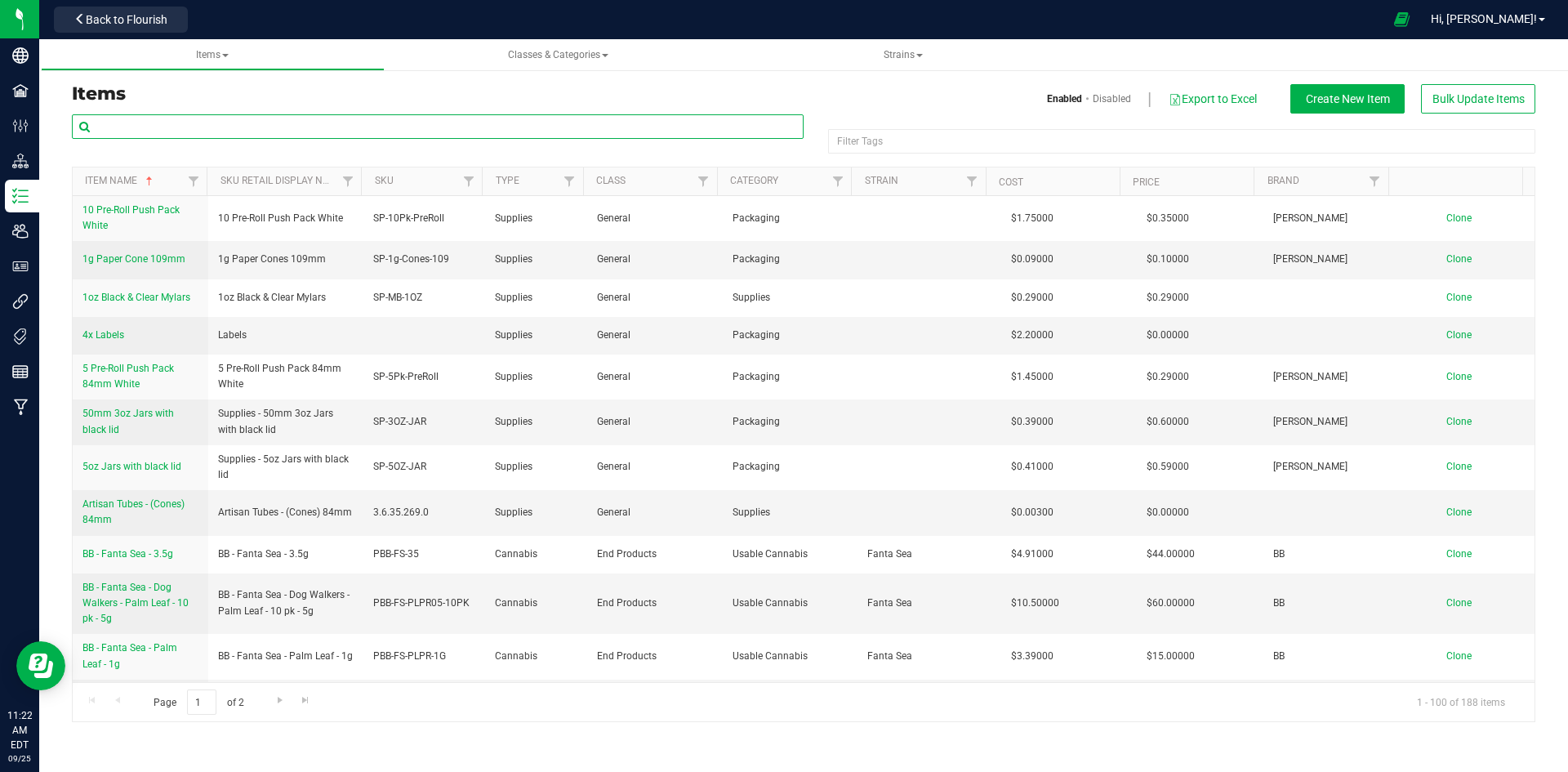
click at [252, 120] on input "text" at bounding box center [438, 127] width 732 height 25
click at [103, 25] on span "Back to Flourish" at bounding box center [127, 19] width 82 height 13
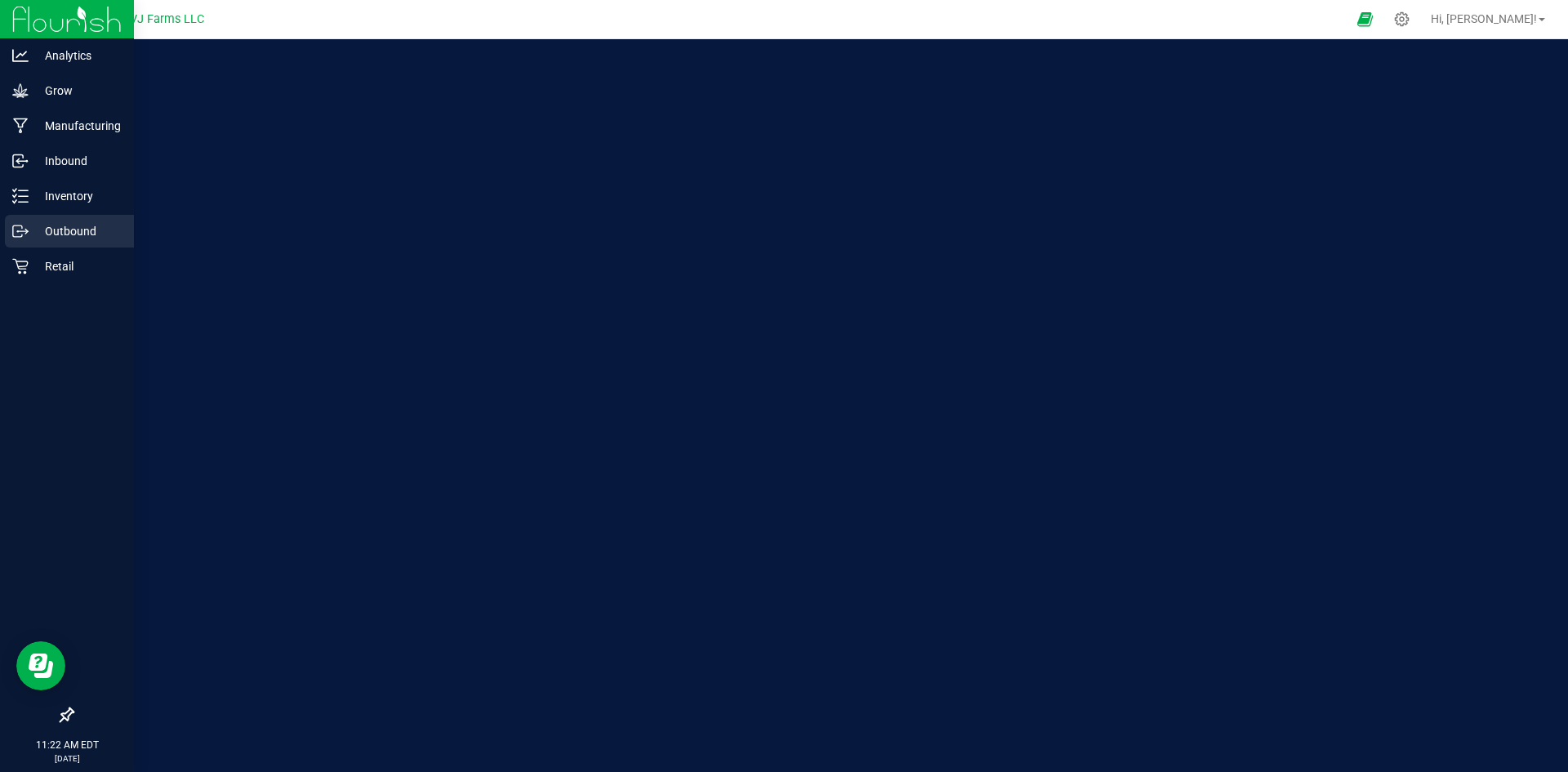
click at [68, 216] on div "Outbound" at bounding box center [69, 231] width 129 height 32
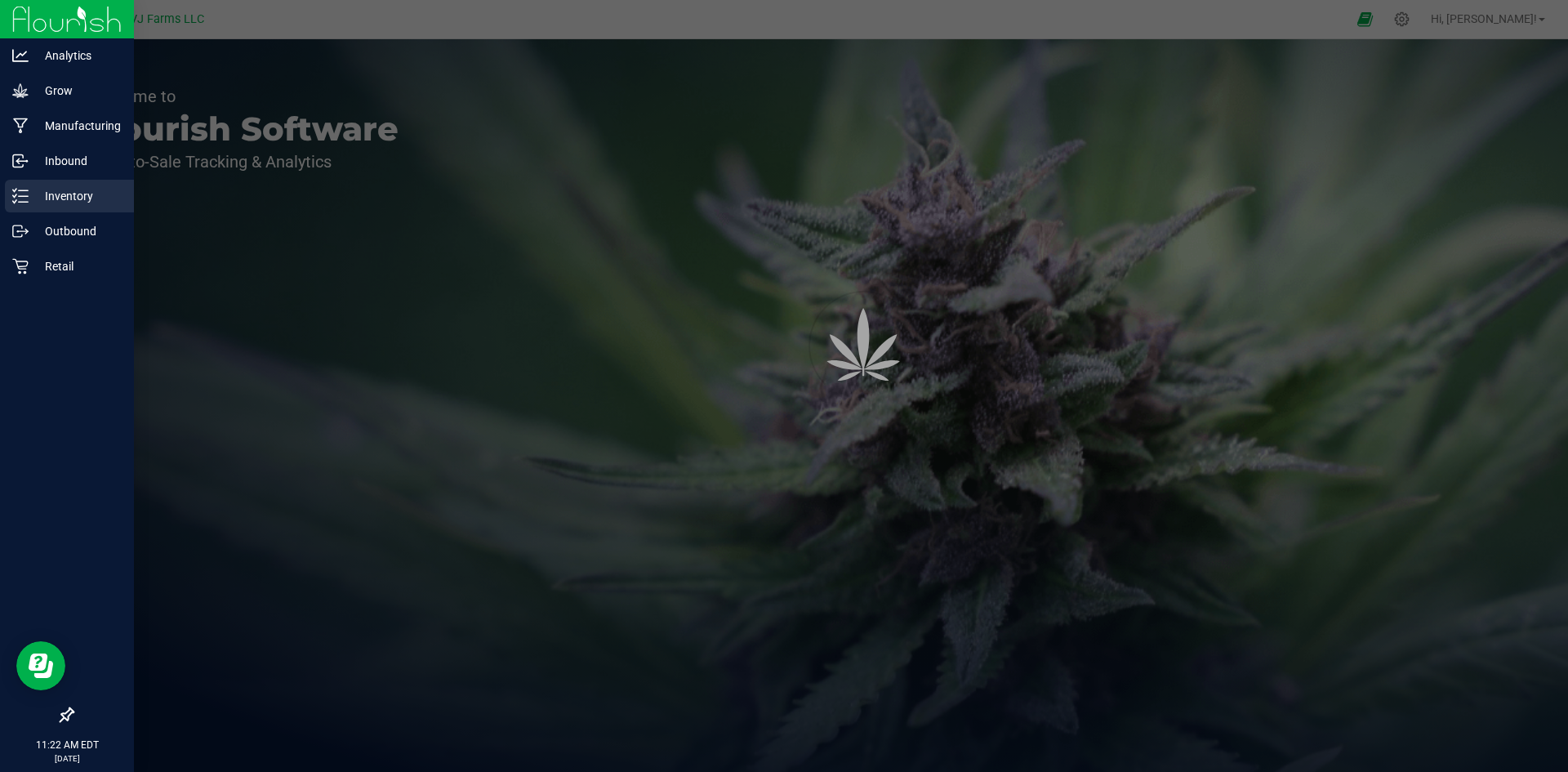
click at [71, 203] on p "Inventory" at bounding box center [77, 196] width 98 height 20
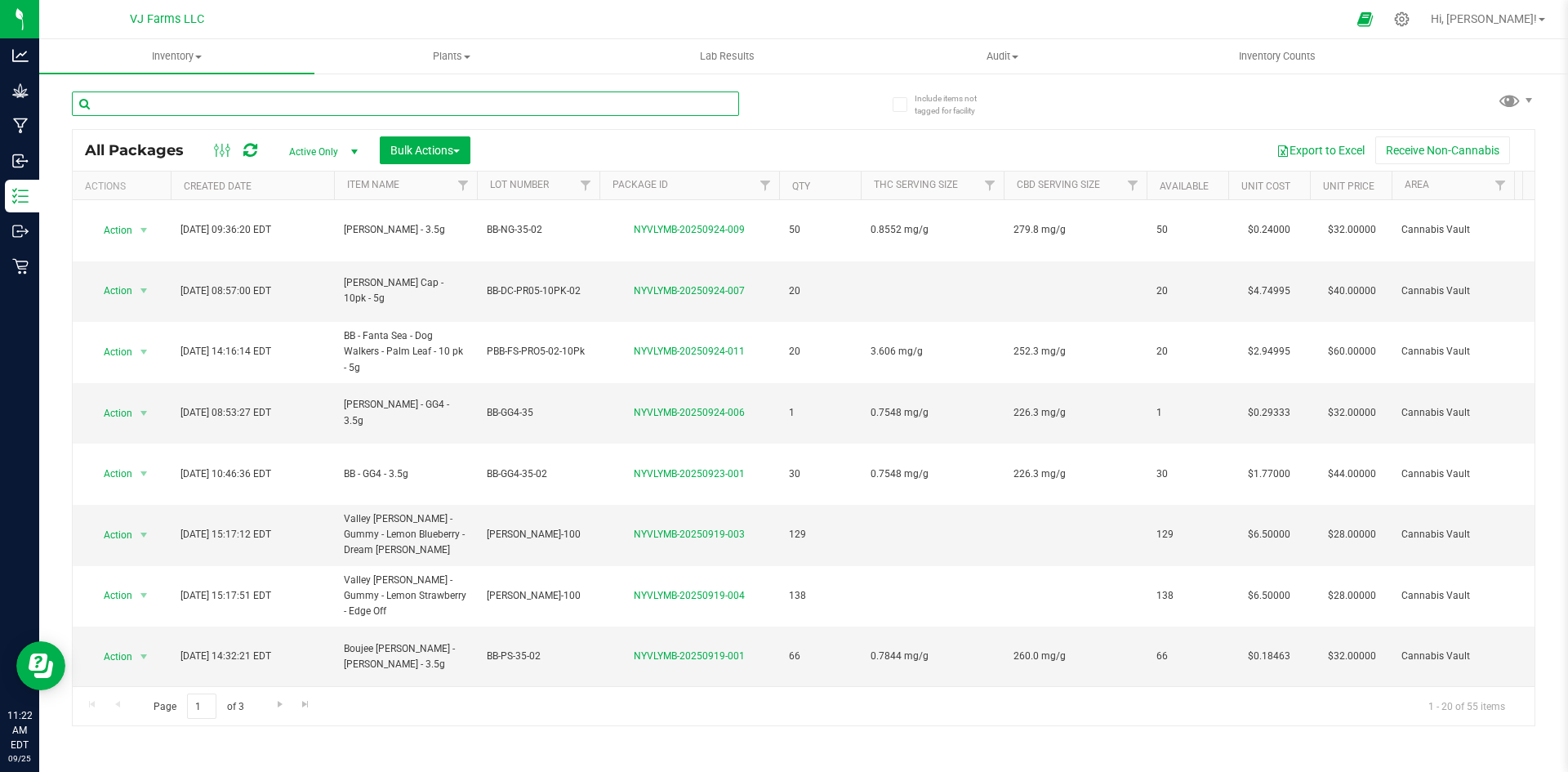
click at [225, 103] on input "text" at bounding box center [405, 103] width 668 height 25
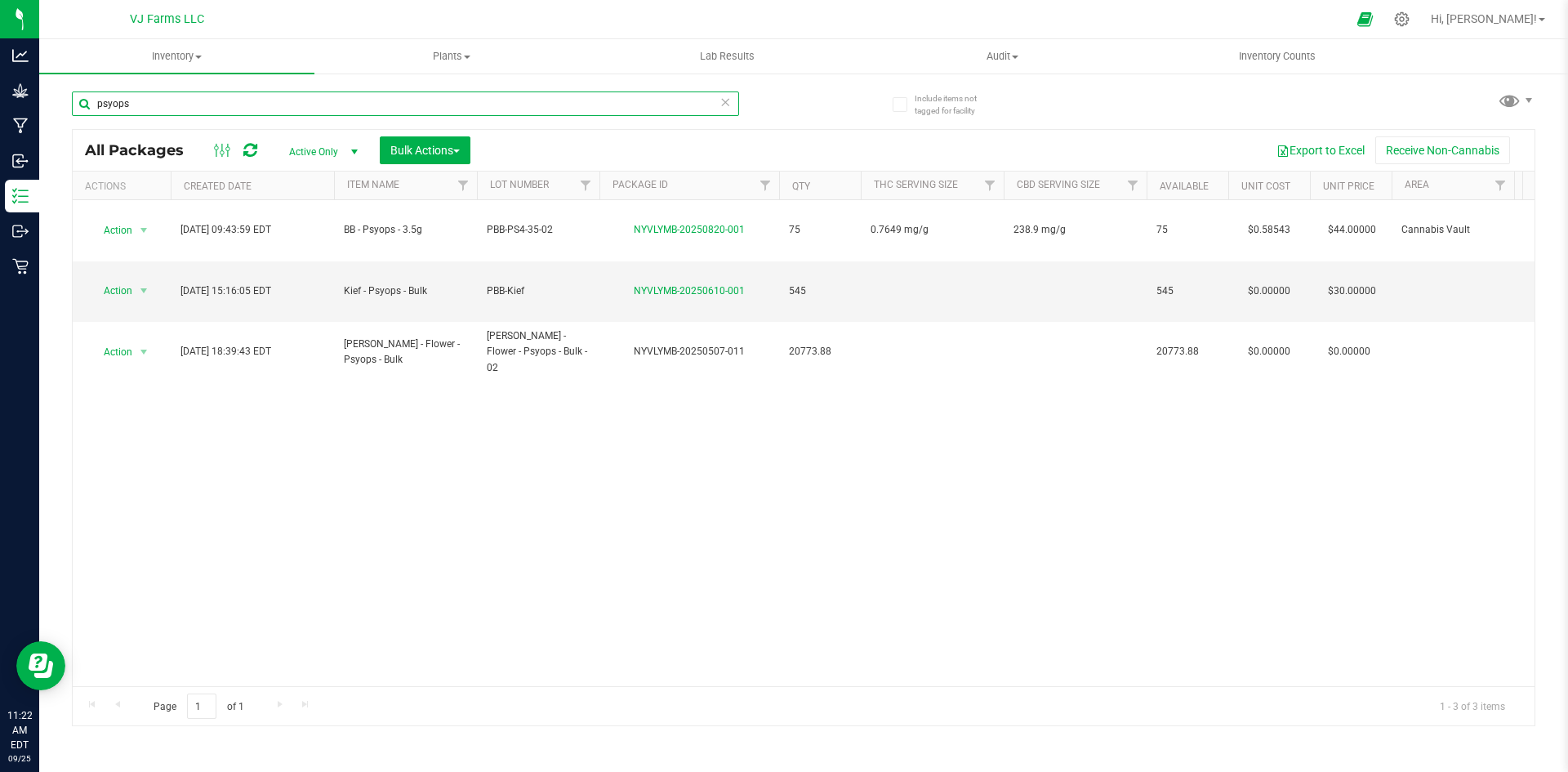
type input "psyops"
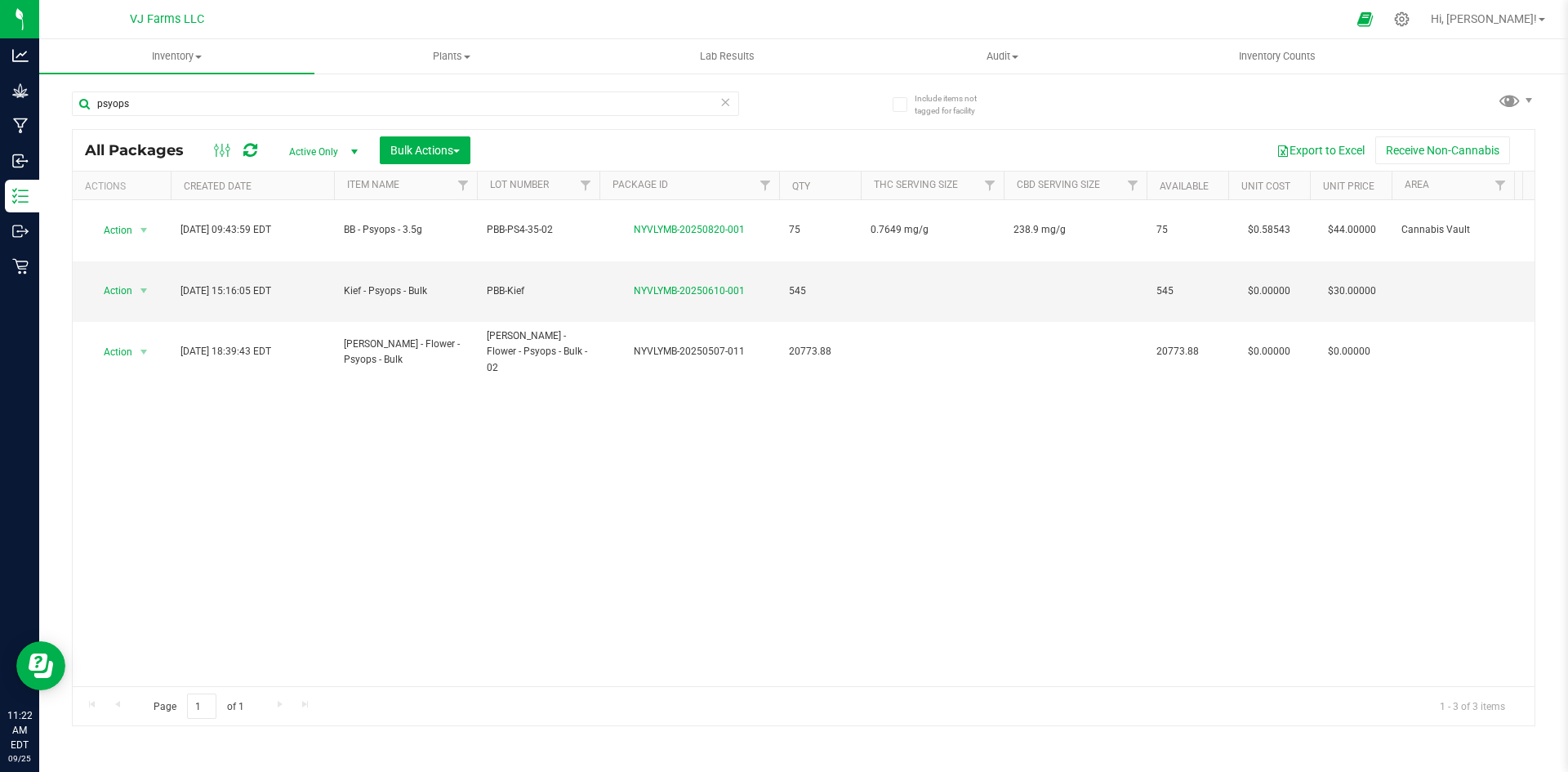
click at [324, 143] on span "Active Only" at bounding box center [320, 151] width 90 height 23
click at [310, 248] on li "All" at bounding box center [319, 250] width 88 height 25
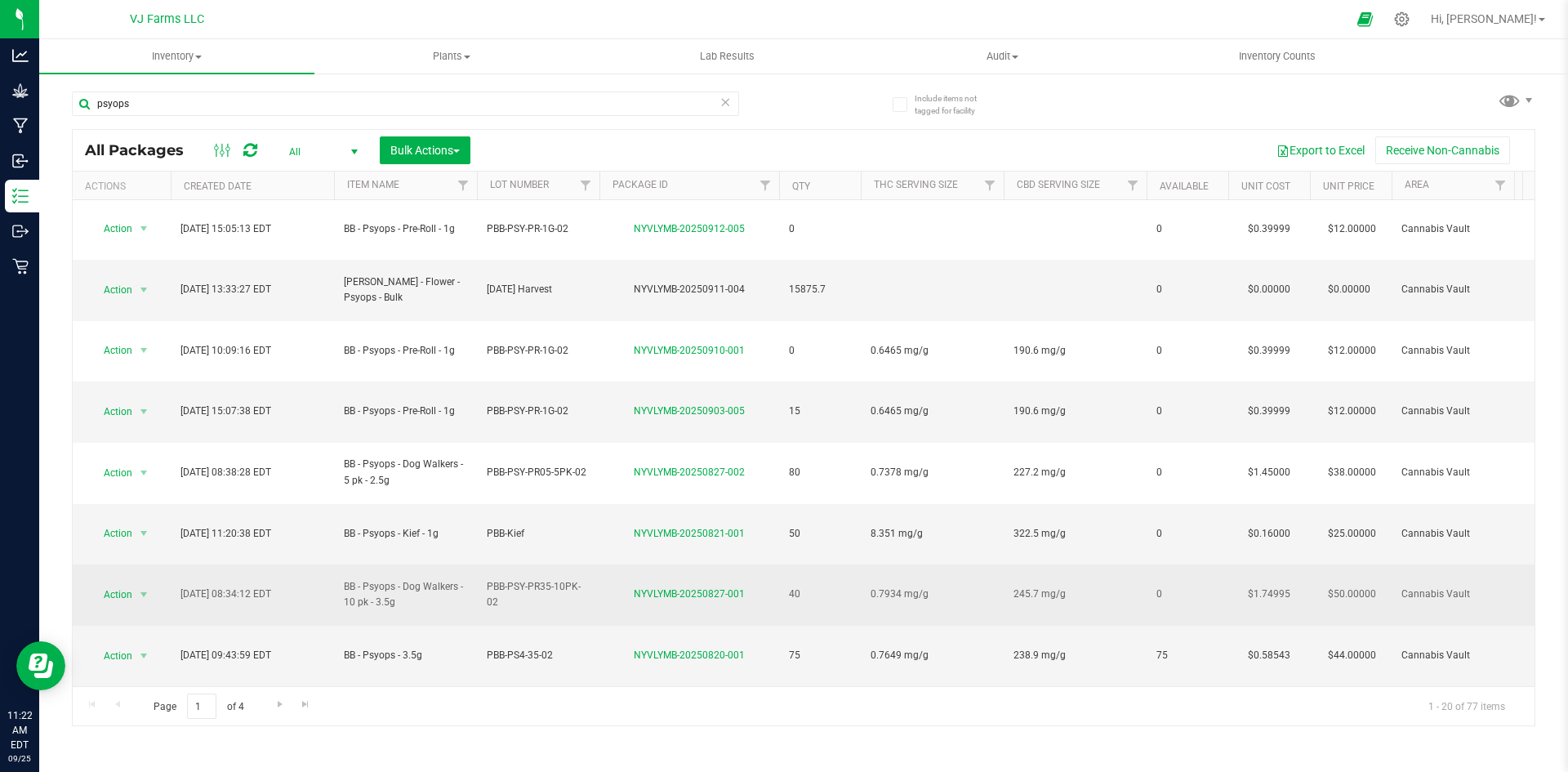
scroll to position [327, 0]
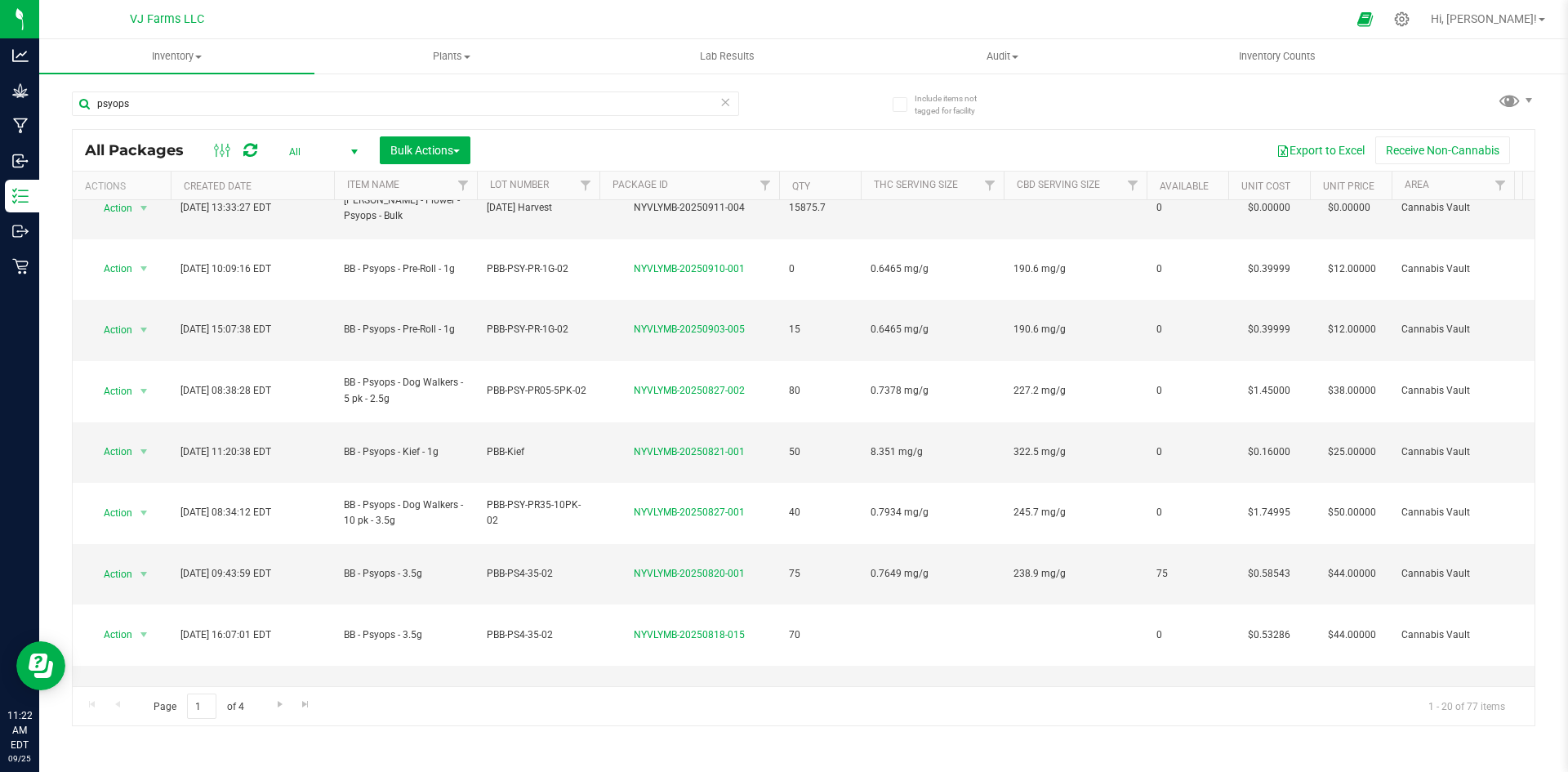
drag, startPoint x: 427, startPoint y: 475, endPoint x: 339, endPoint y: 479, distance: 88.1
click at [339, 727] on td "BB - Psyops - 7g" at bounding box center [405, 757] width 143 height 62
copy span "BB - Psyops - 7g"
click at [544, 727] on td "PBB-PSY-7-02" at bounding box center [538, 757] width 122 height 62
drag, startPoint x: 559, startPoint y: 469, endPoint x: 469, endPoint y: 475, distance: 90.2
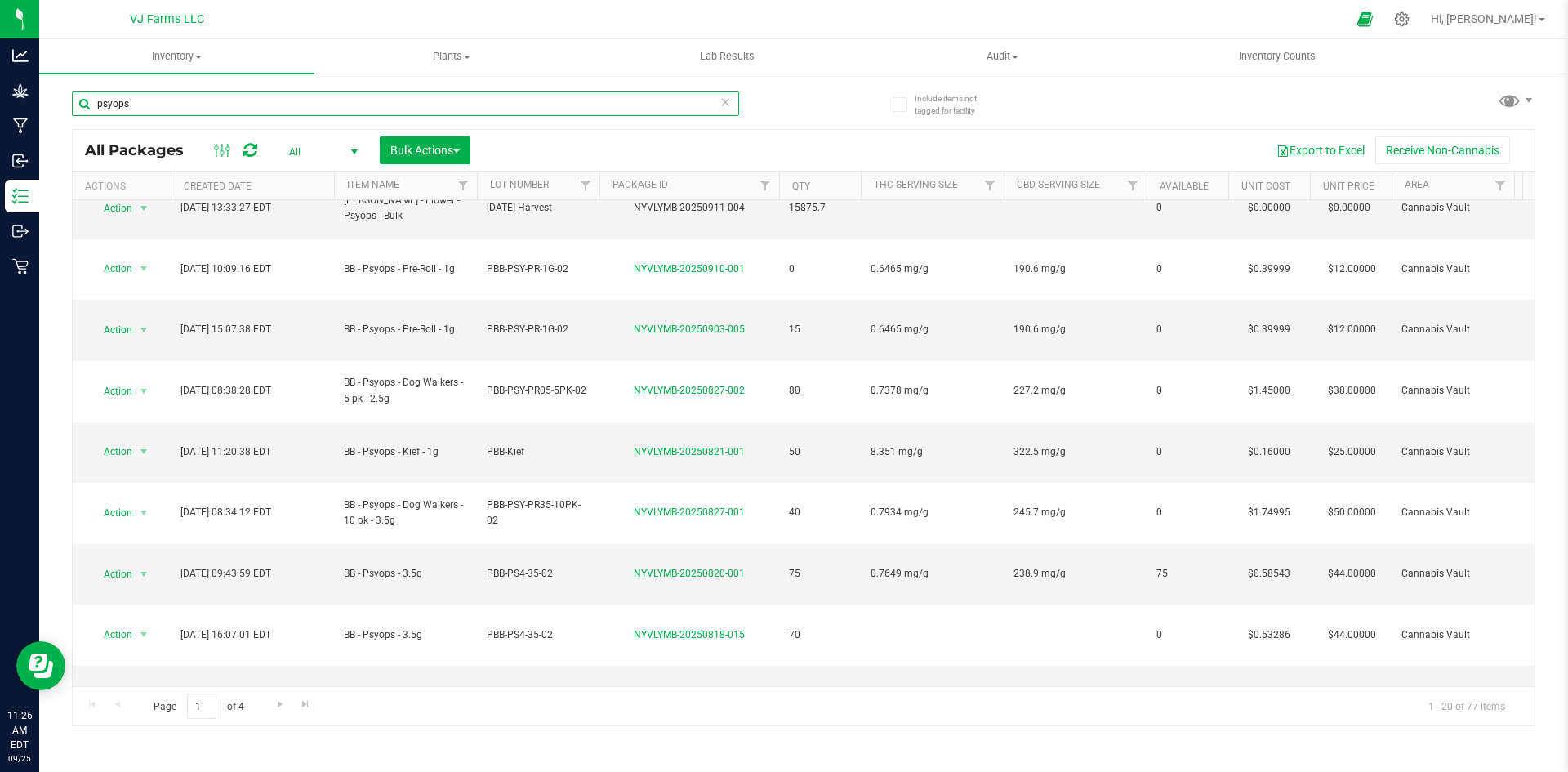
drag, startPoint x: 189, startPoint y: 112, endPoint x: 67, endPoint y: 115, distance: 122.0
click at [67, 115] on div "Include items not tagged for facility psyops All Packages All Active Only Lab S…" at bounding box center [804, 321] width 1529 height 498
click at [229, 102] on input "psyops" at bounding box center [405, 103] width 668 height 25
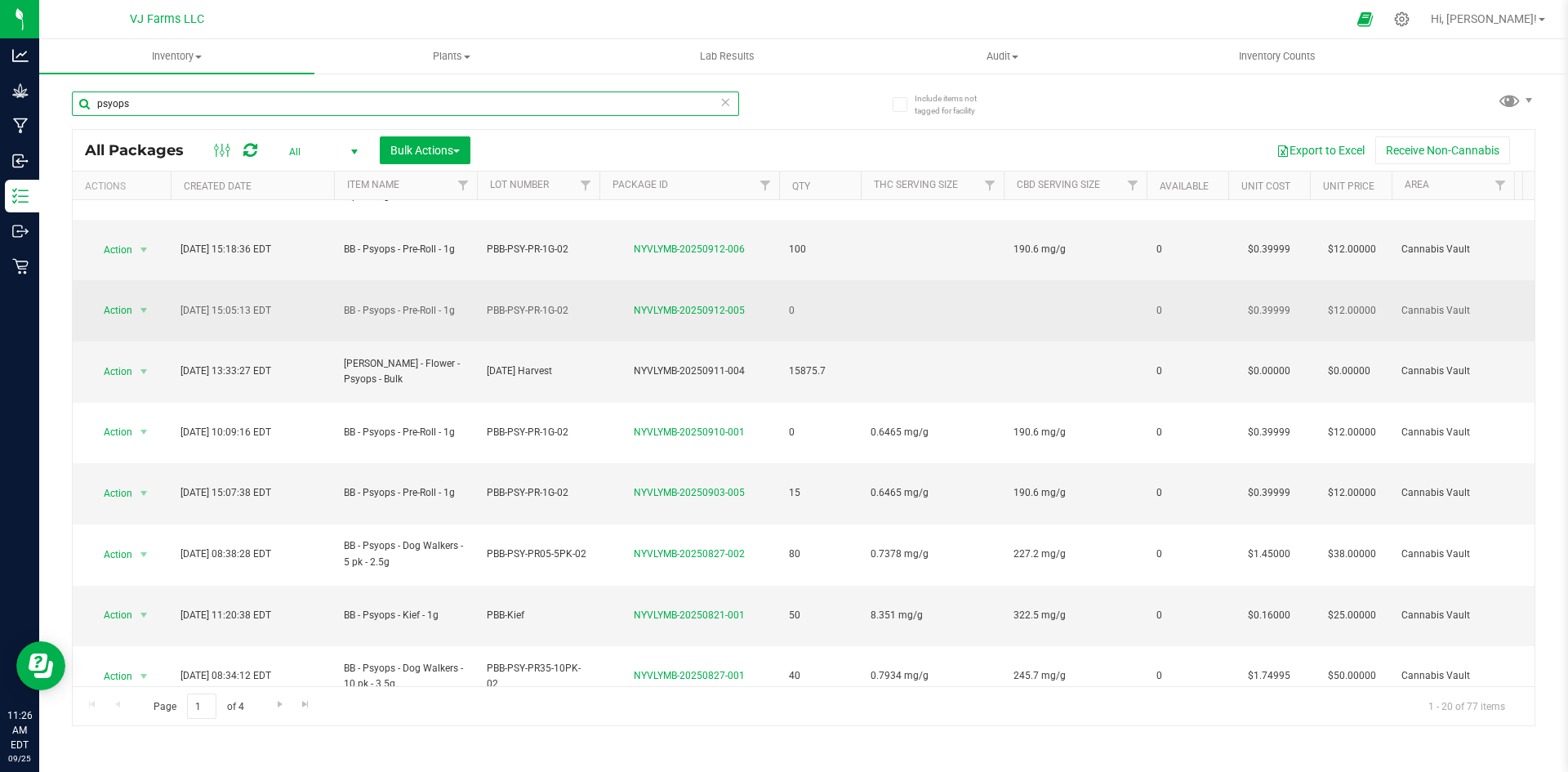
scroll to position [245, 0]
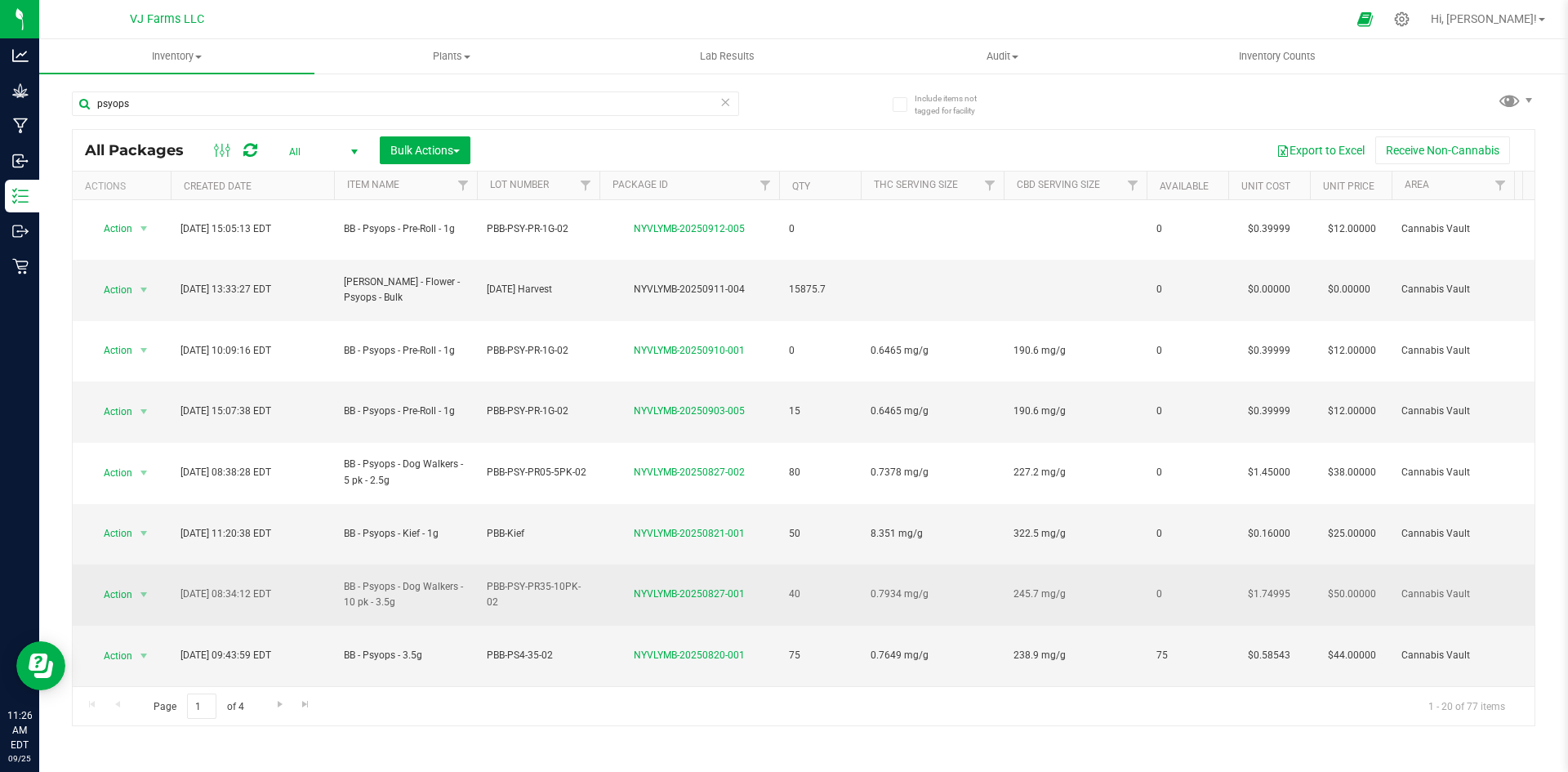
drag, startPoint x: 409, startPoint y: 398, endPoint x: 340, endPoint y: 374, distance: 73.1
copy tr "BB - Psyops - Dog Walkers - 10 pk - 3.5g"
click at [528, 564] on td "PBB-PSY-PR35-10PK-02" at bounding box center [538, 595] width 122 height 62
drag, startPoint x: 493, startPoint y: 384, endPoint x: 600, endPoint y: 388, distance: 107.1
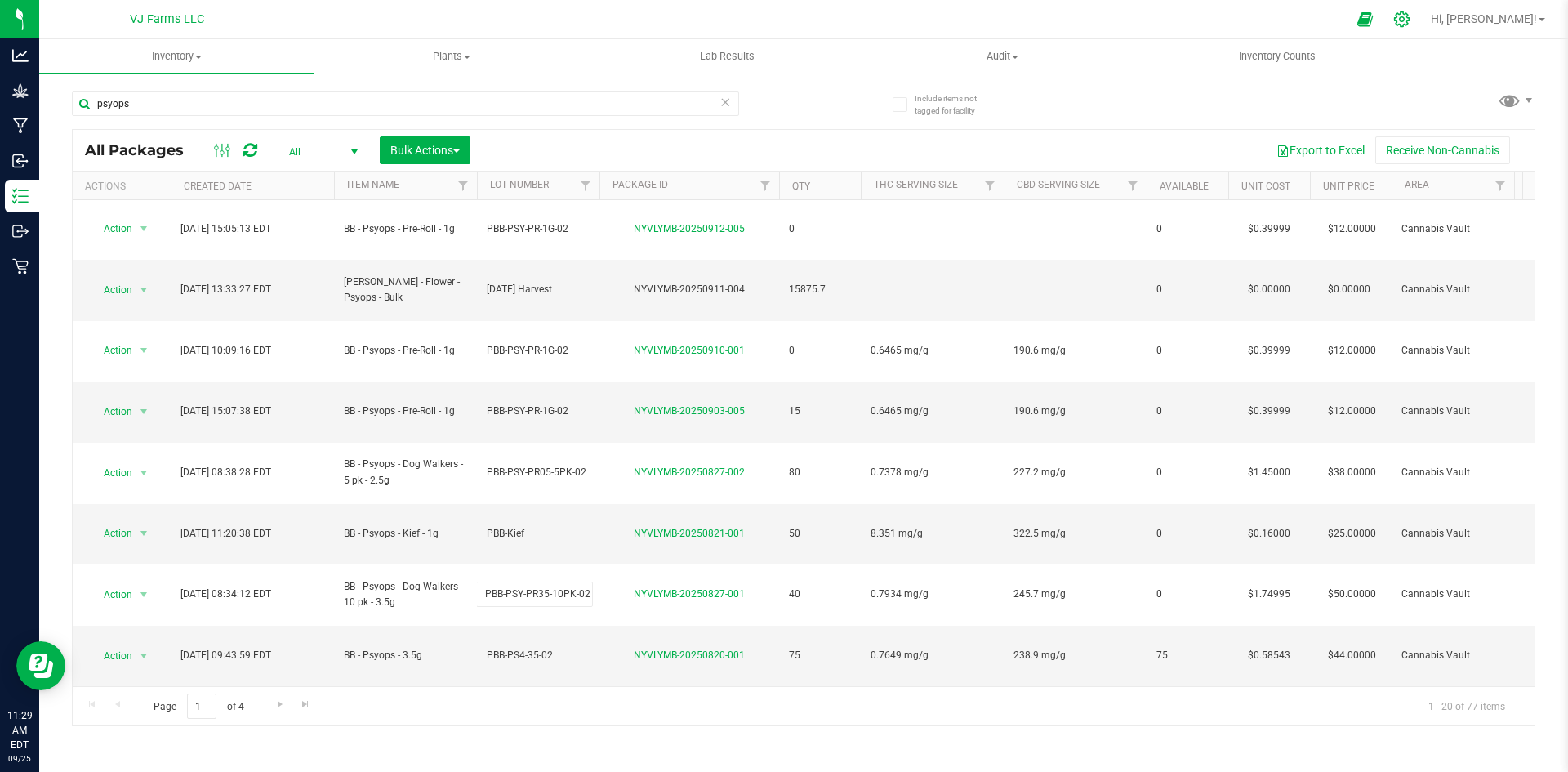
click at [1410, 18] on icon at bounding box center [1402, 19] width 15 height 15
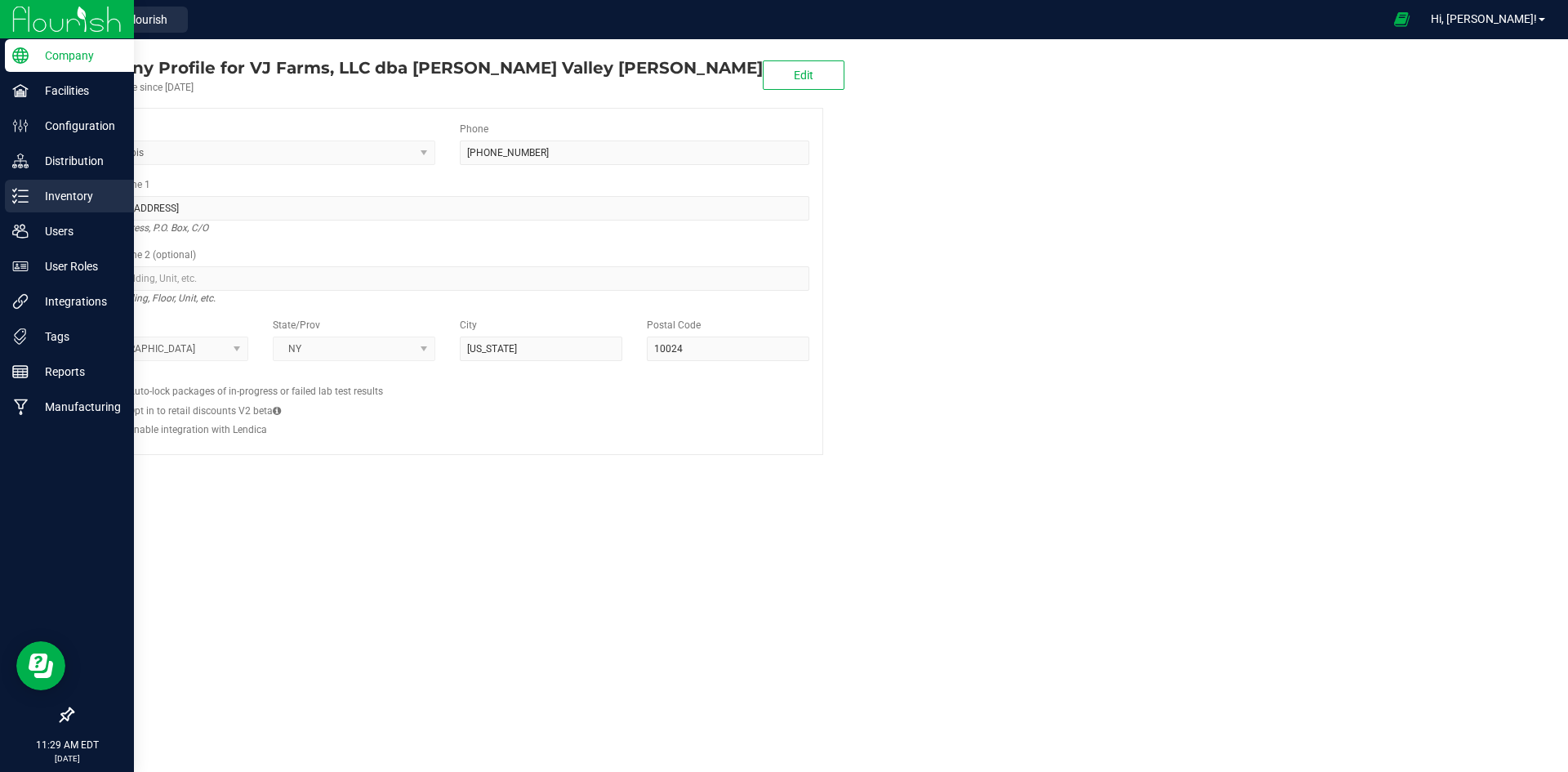
click at [69, 197] on p "Inventory" at bounding box center [77, 196] width 98 height 20
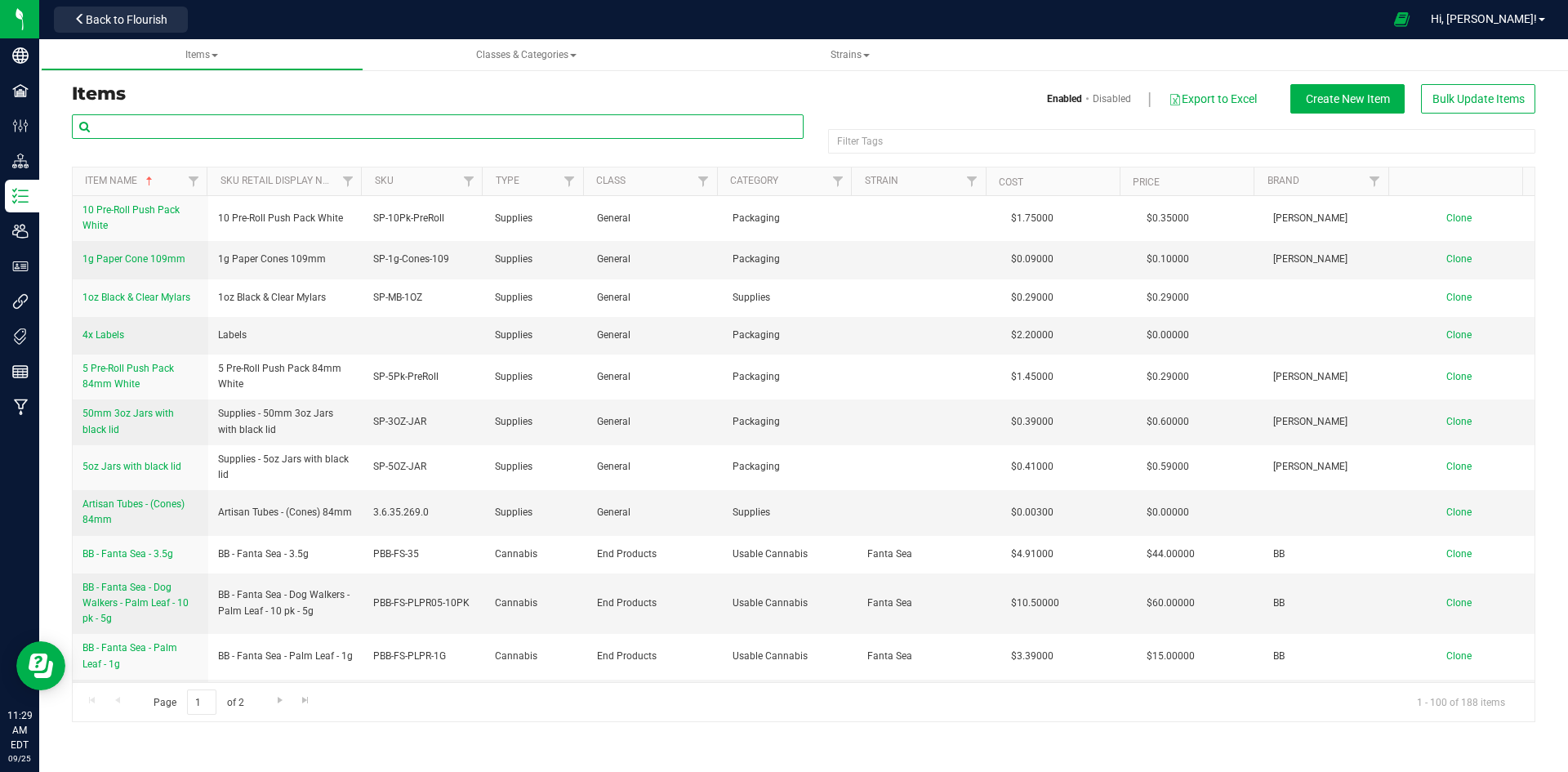
click at [329, 120] on input "text" at bounding box center [438, 127] width 732 height 25
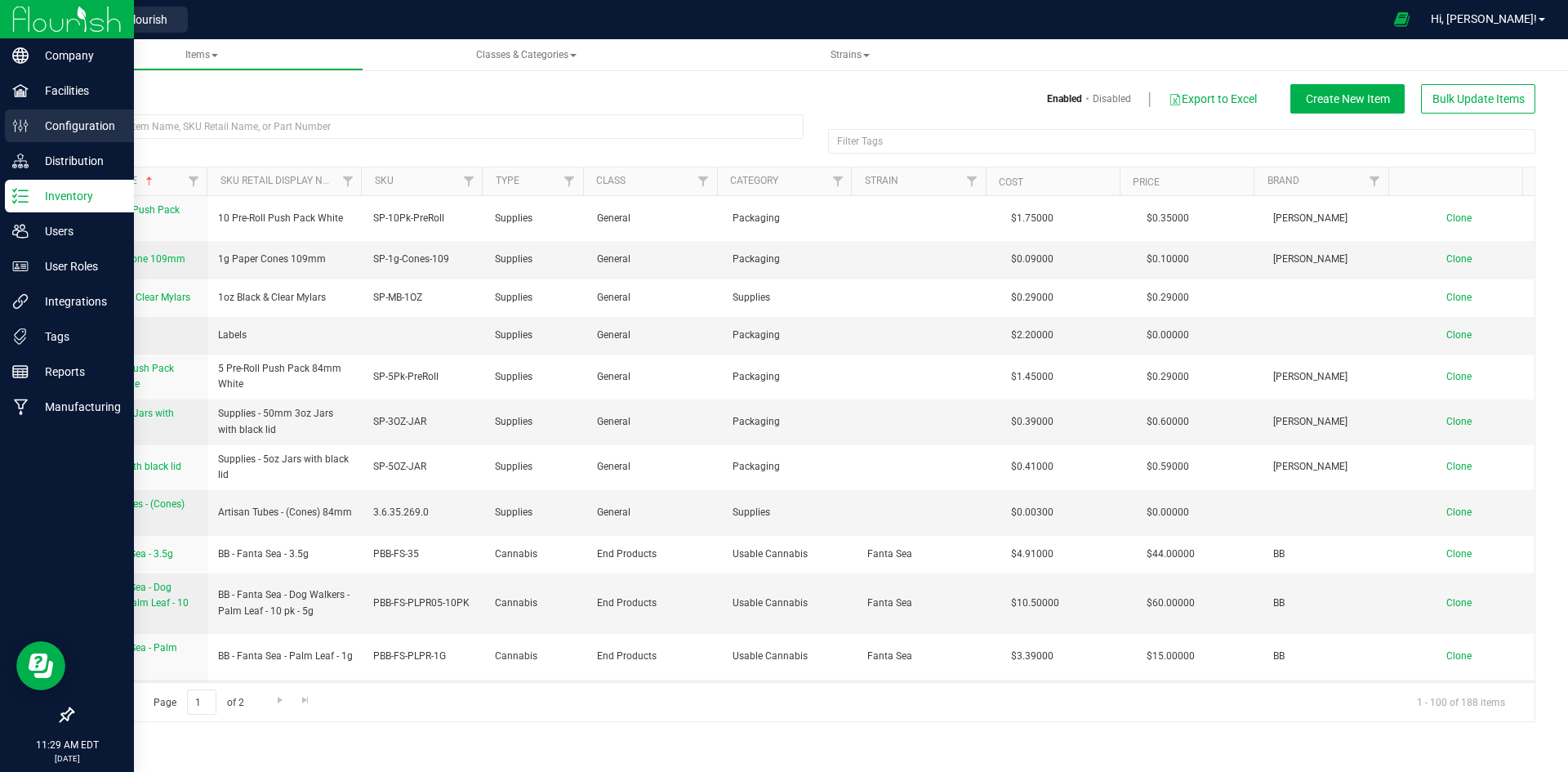
click at [30, 120] on p "Configuration" at bounding box center [77, 126] width 98 height 20
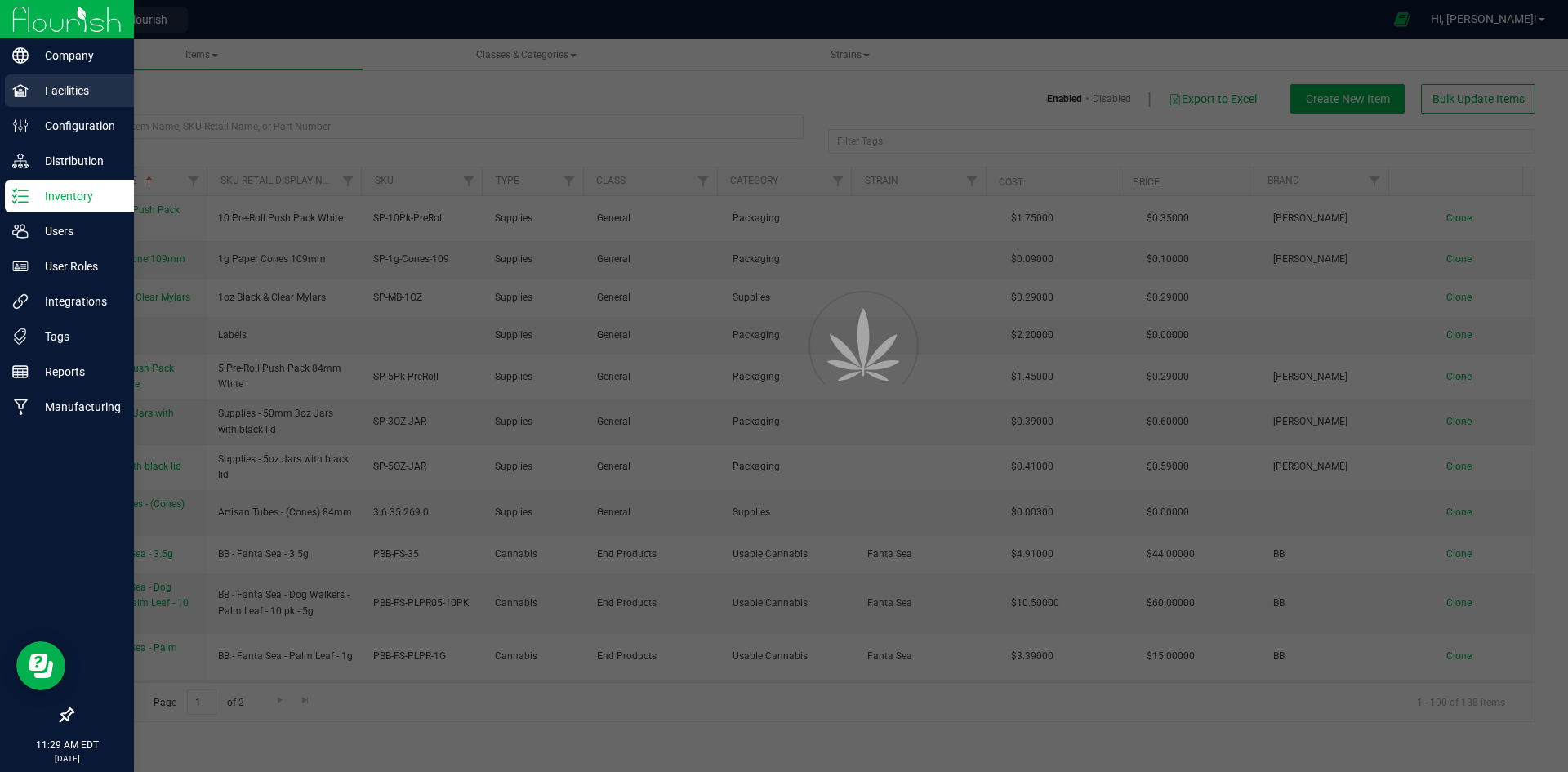
click at [69, 85] on p "Facilities" at bounding box center [77, 91] width 98 height 20
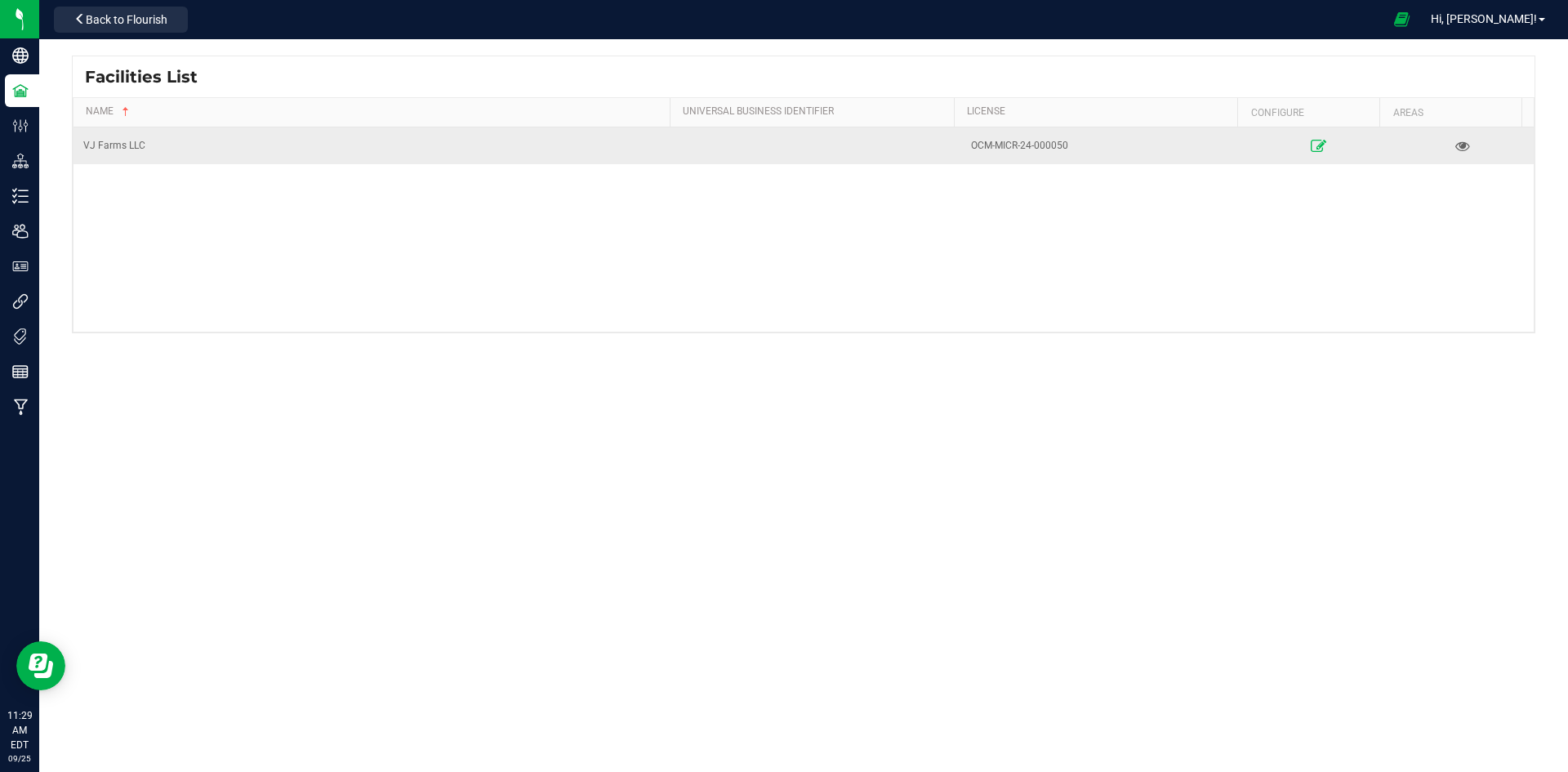
click at [1325, 148] on link at bounding box center [1319, 145] width 136 height 27
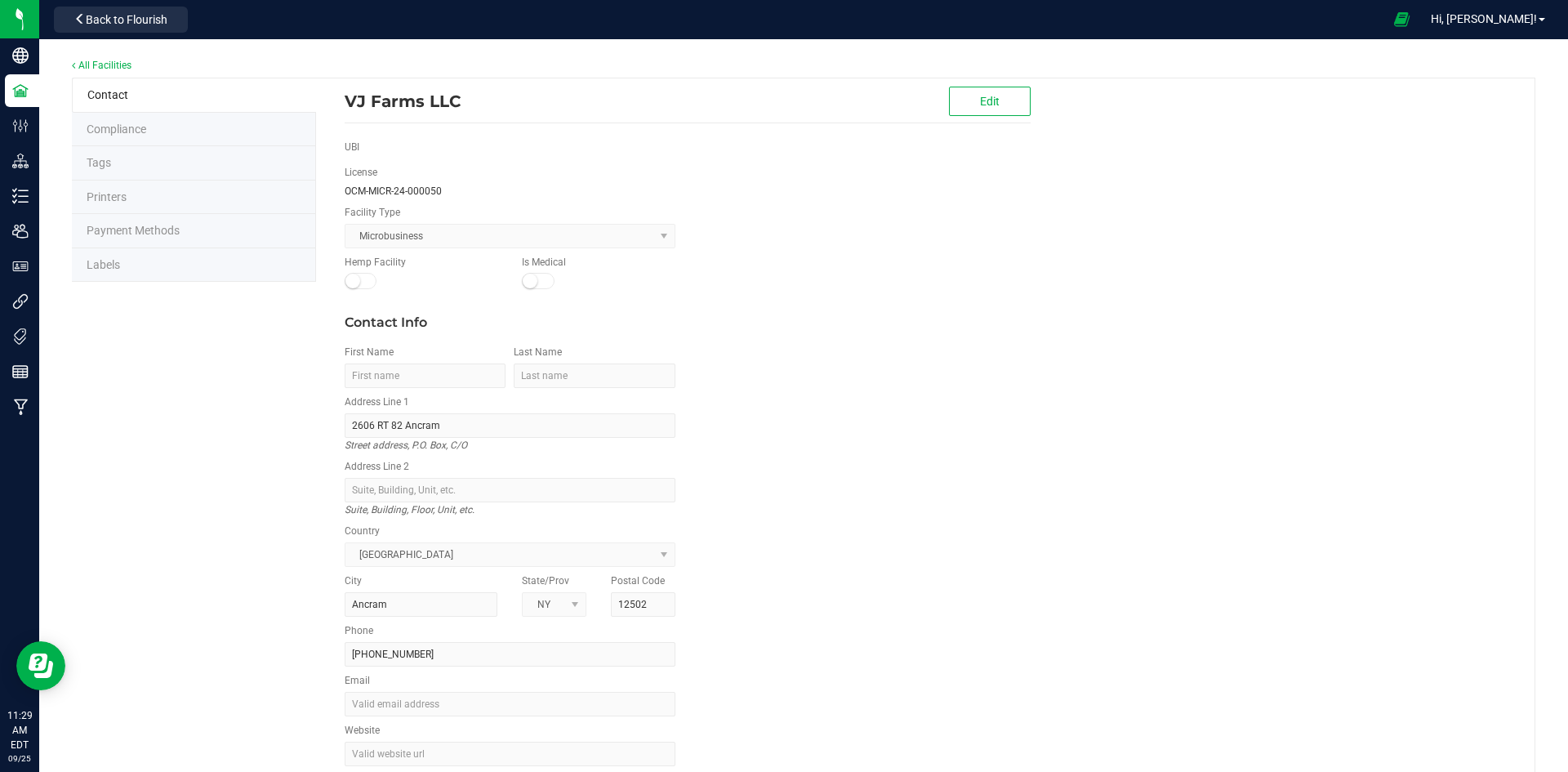
click at [156, 233] on span "Payment Methods" at bounding box center [133, 230] width 93 height 13
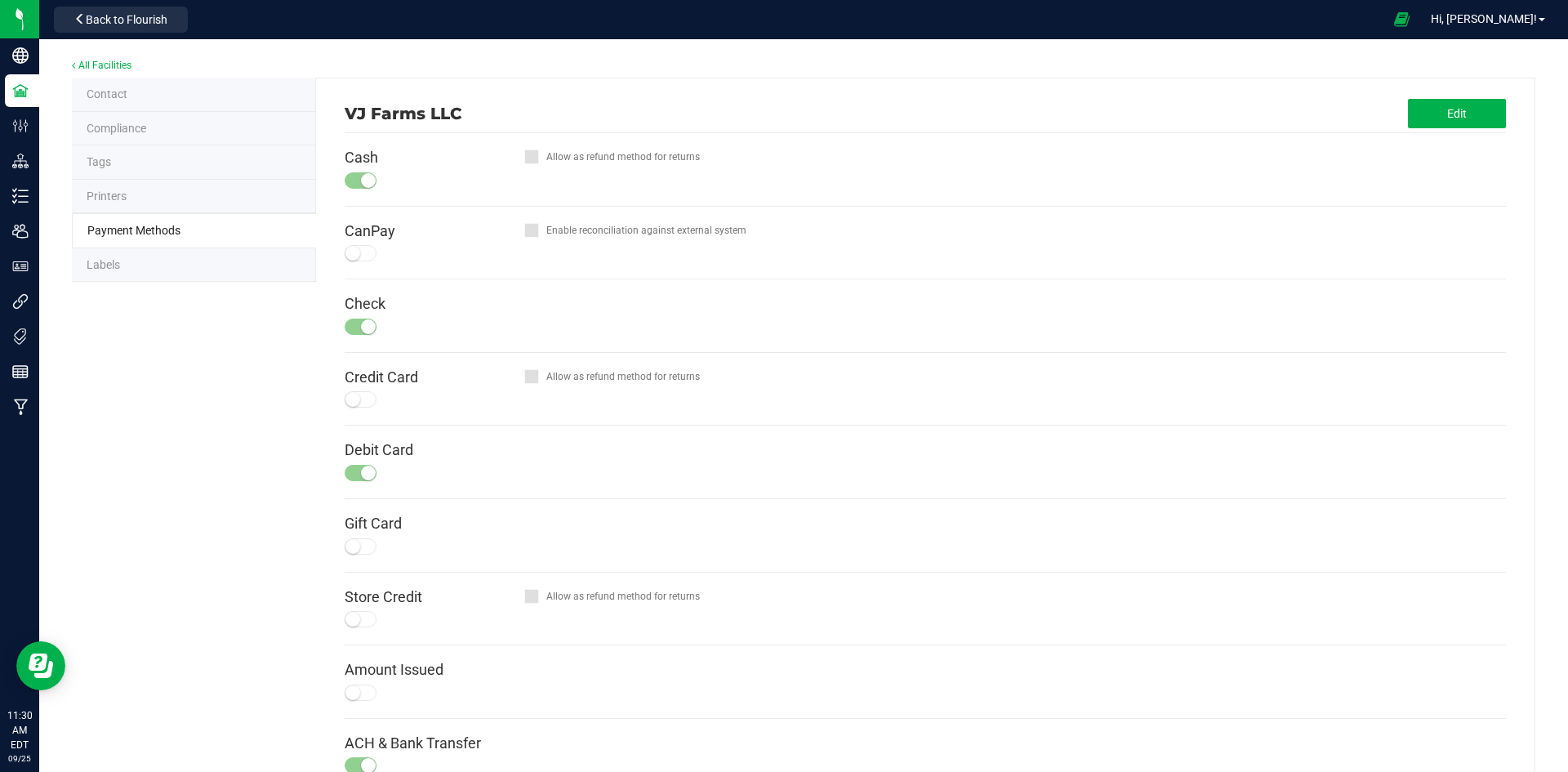
click at [137, 268] on li "Labels" at bounding box center [194, 265] width 245 height 34
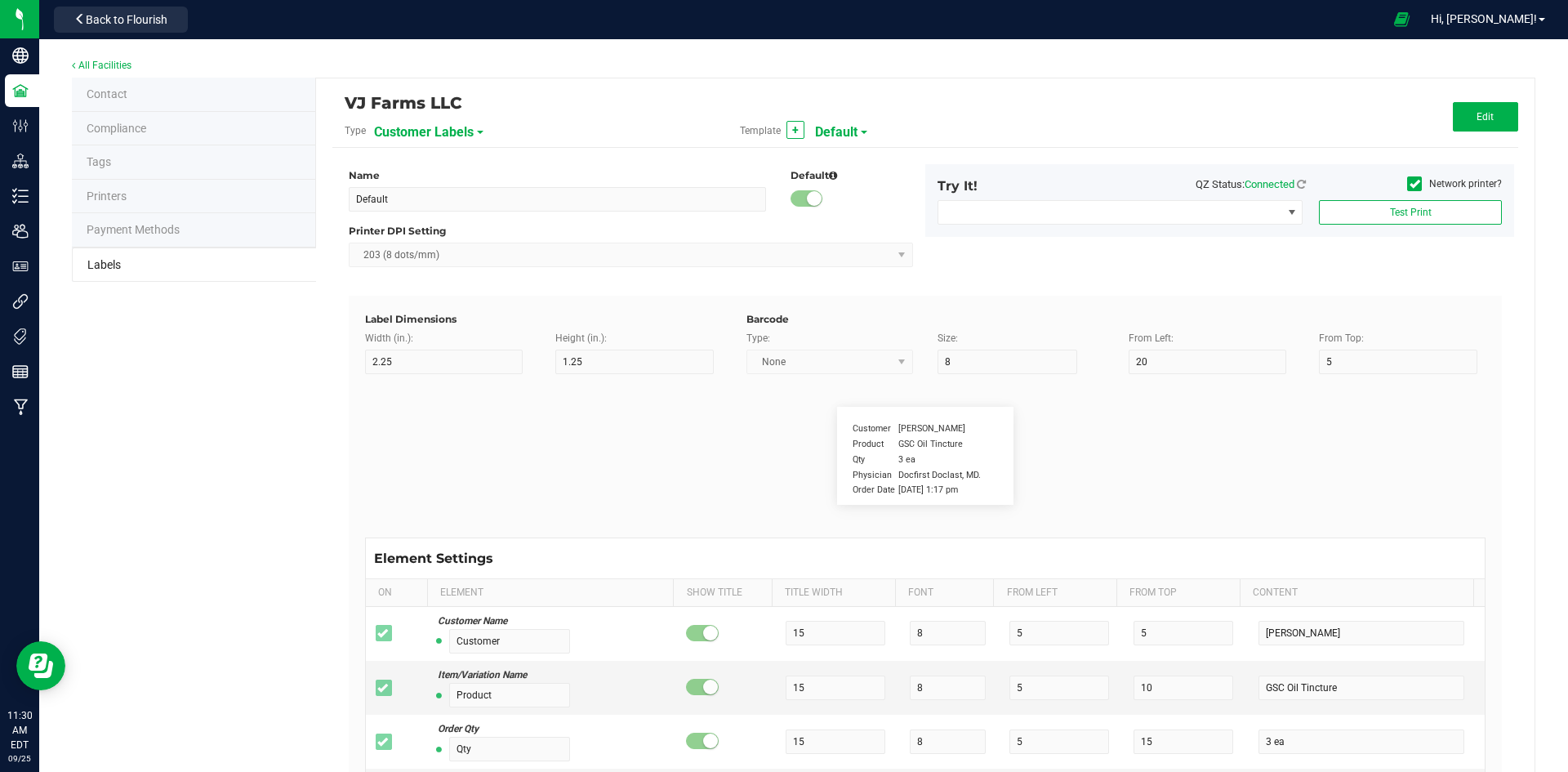
click at [450, 133] on span "Customer Labels" at bounding box center [424, 133] width 100 height 27
click at [424, 225] on span "Package Labels" at bounding box center [415, 227] width 69 height 11
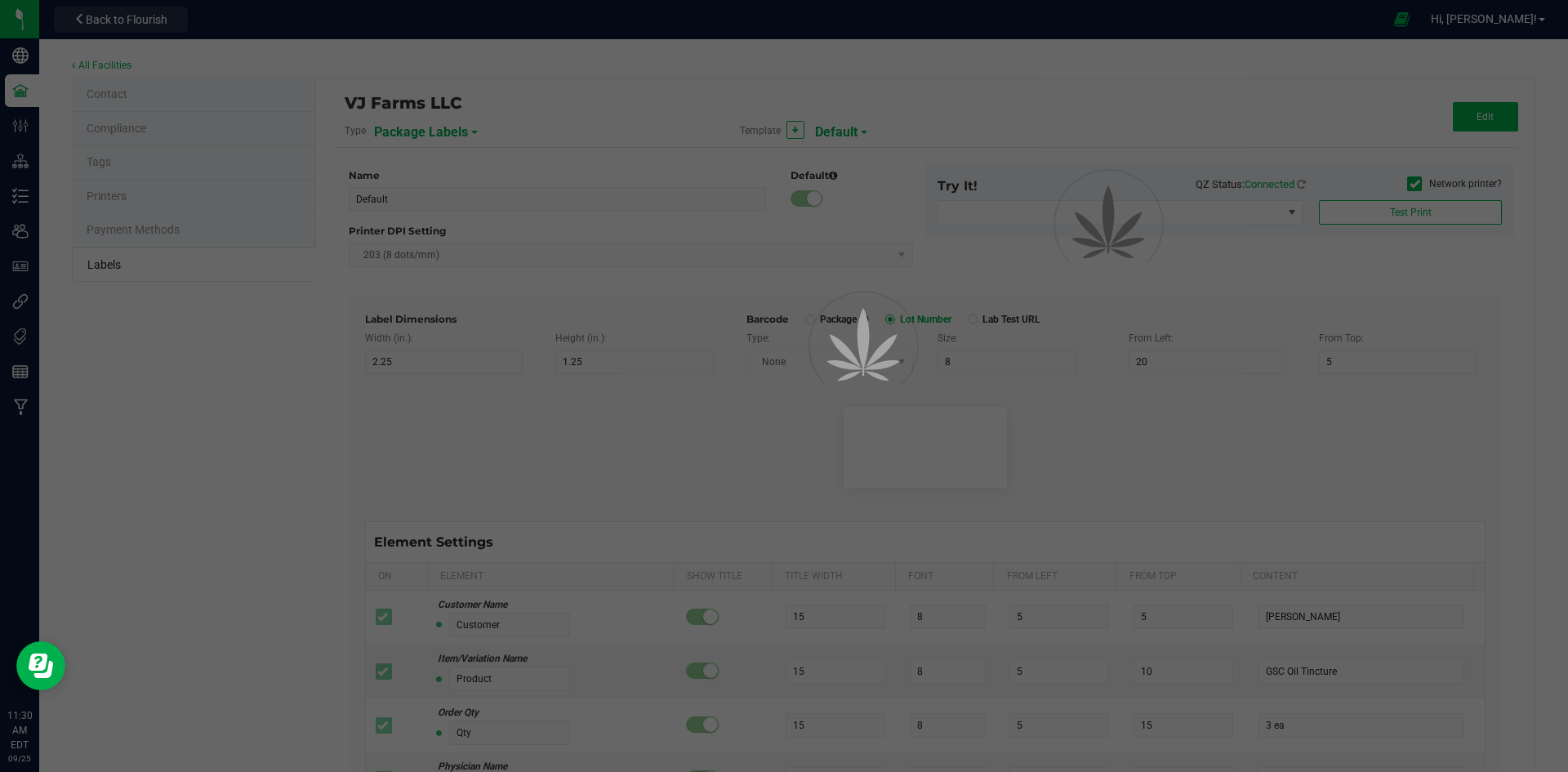
type input "Small Regulatory"
type input "1.2"
type input "0.85"
type input "6"
type input "4"
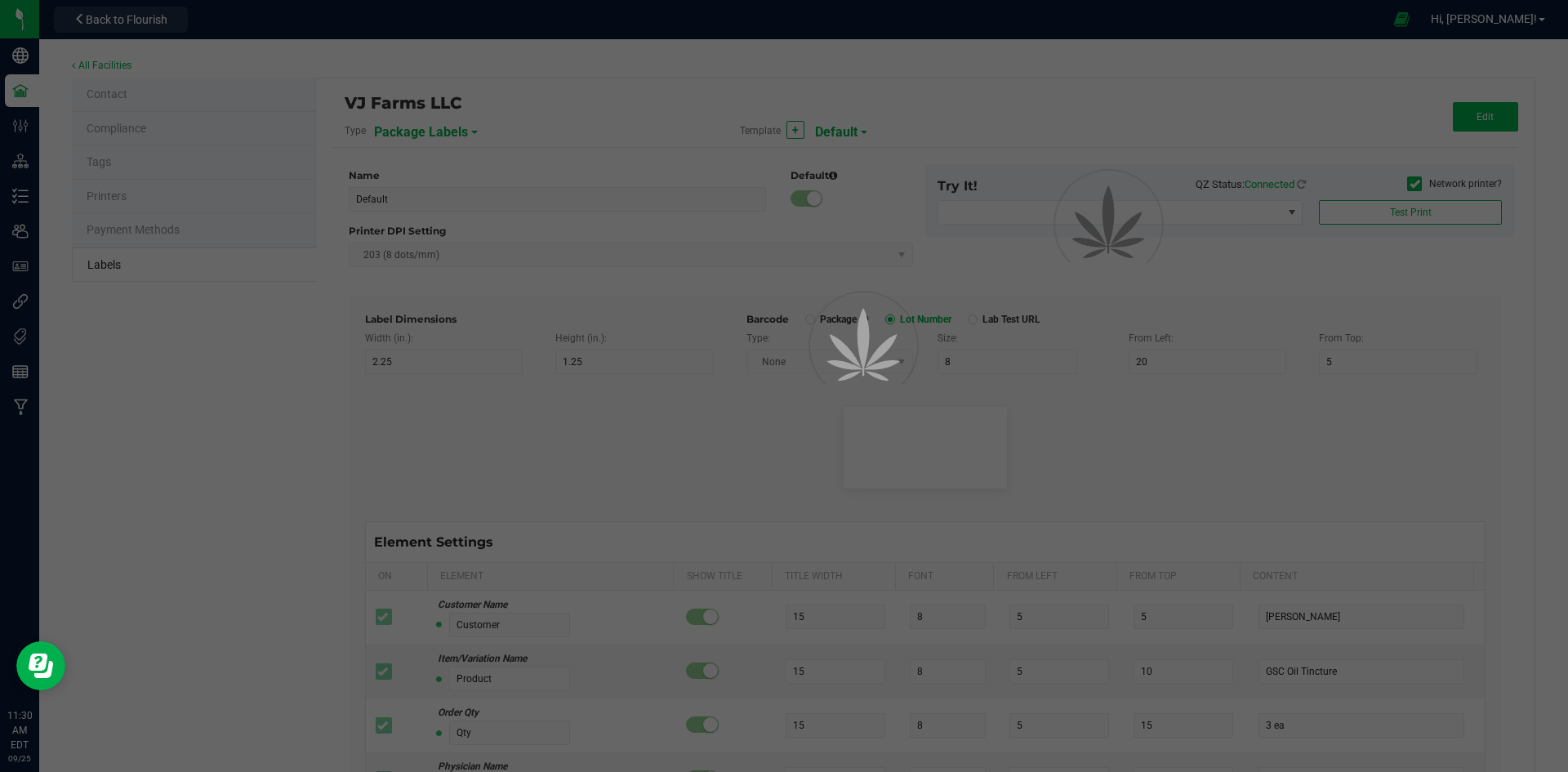
type input "19"
type input "1"
type input "6"
type input "4"
type input "4.5"
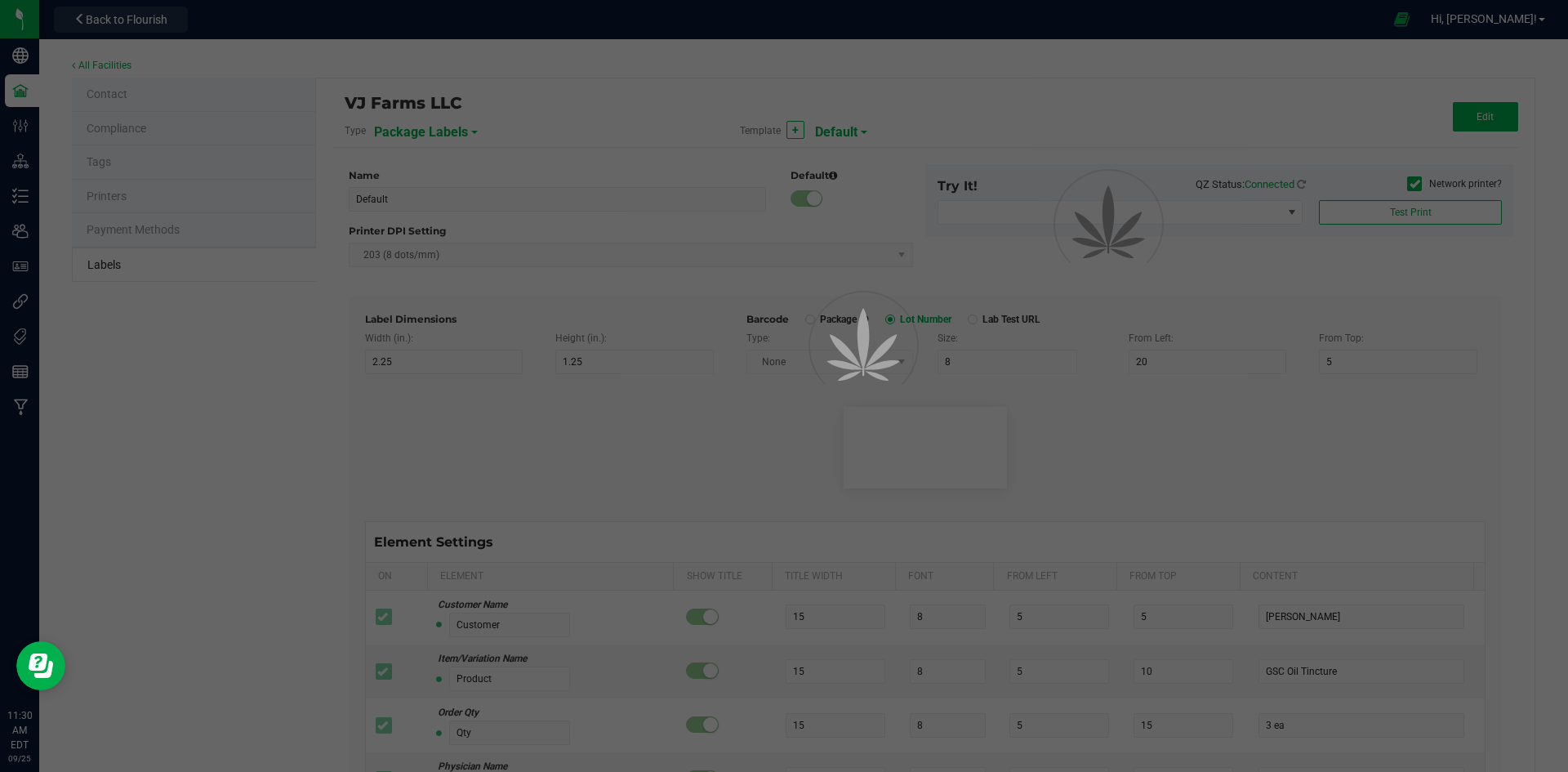
type input "BBB-DDC-PR00-10PK-0000"
type input "Exp/Use By"
type input "13"
type input "6"
type input "13.5"
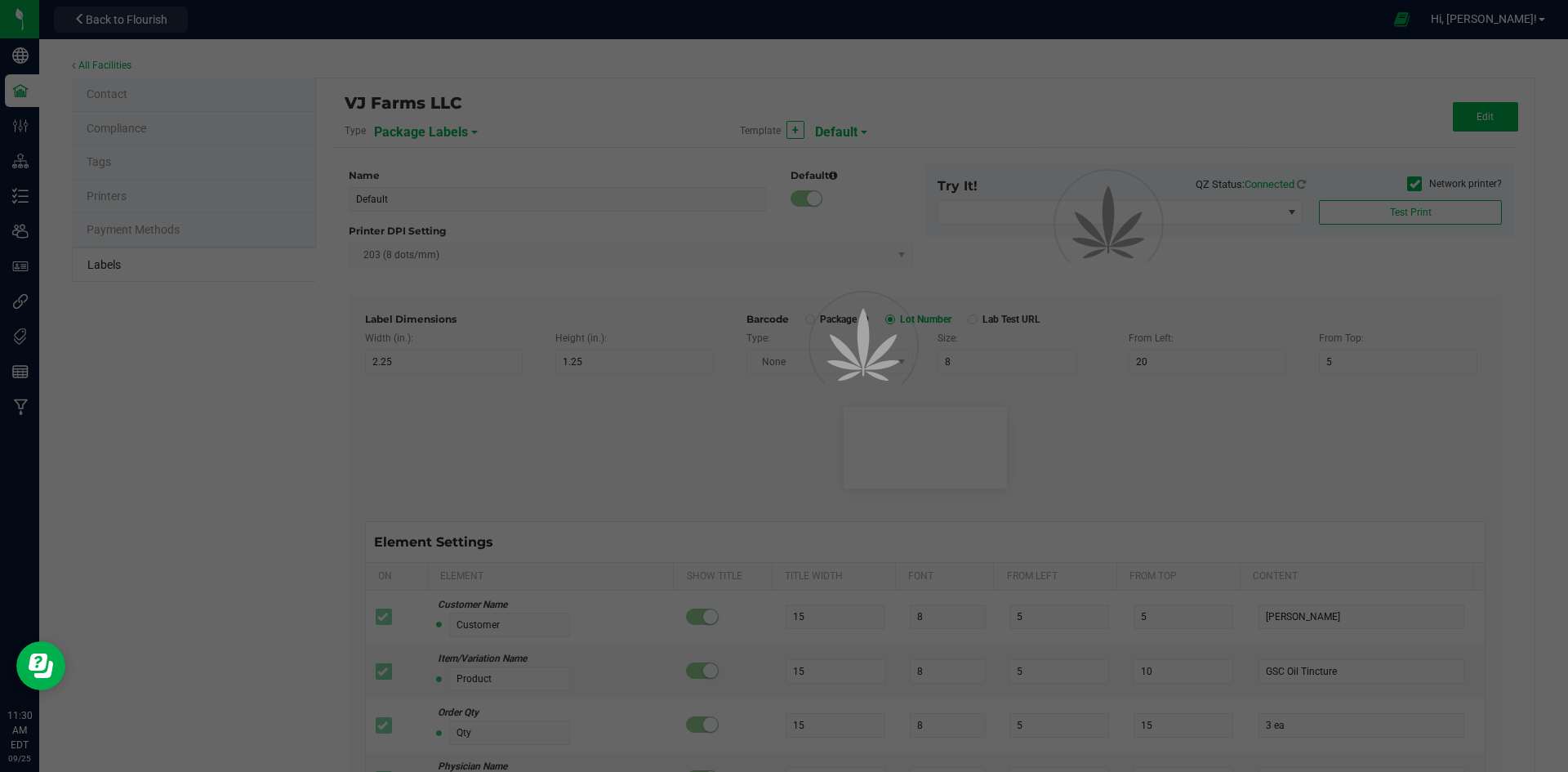
type input "[DATE]"
type input "THC %"
type input "7"
type input "6"
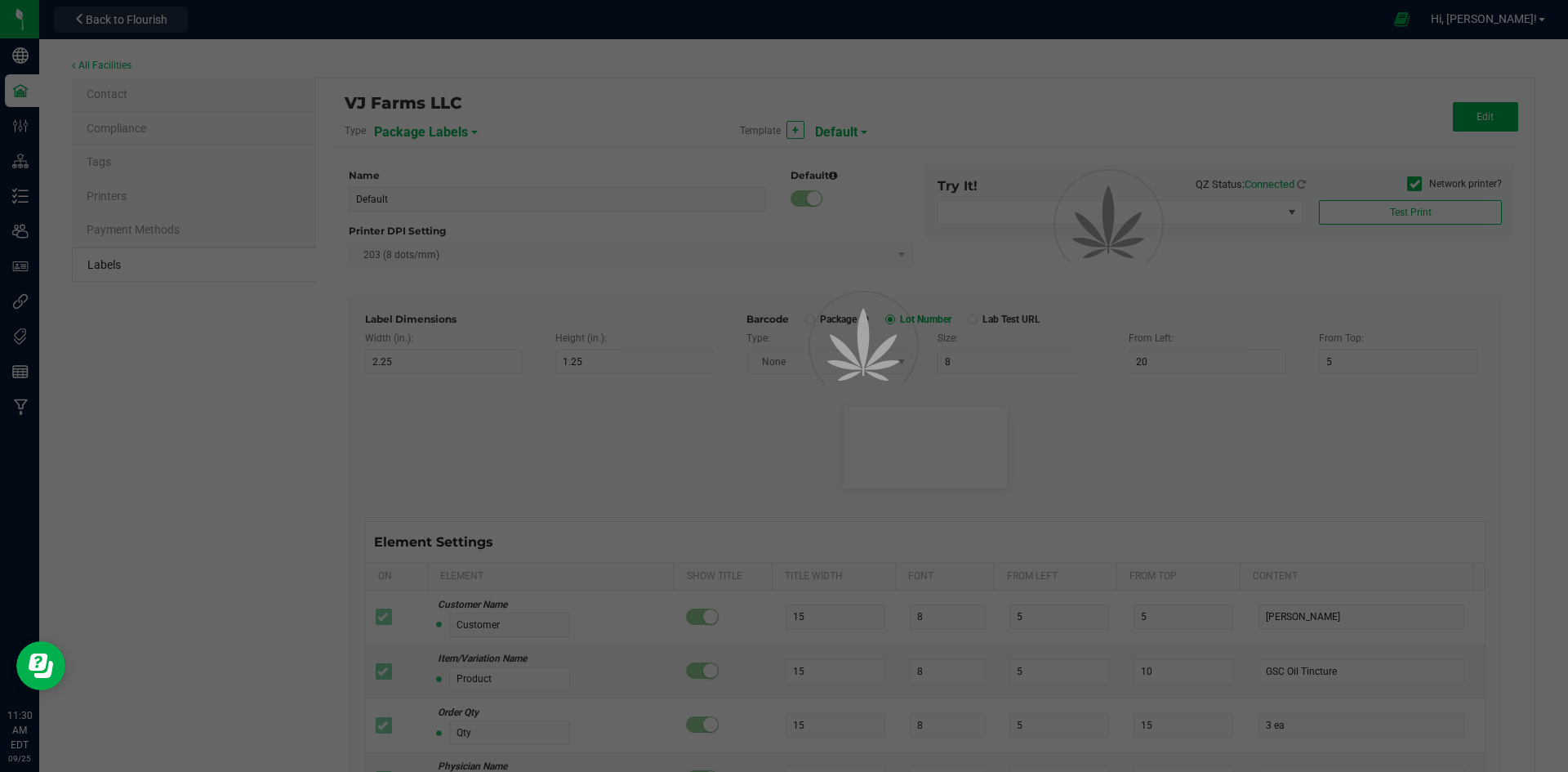
type input "7.5"
type input "28.03"
type input "CBD %"
type input "7"
type input "6"
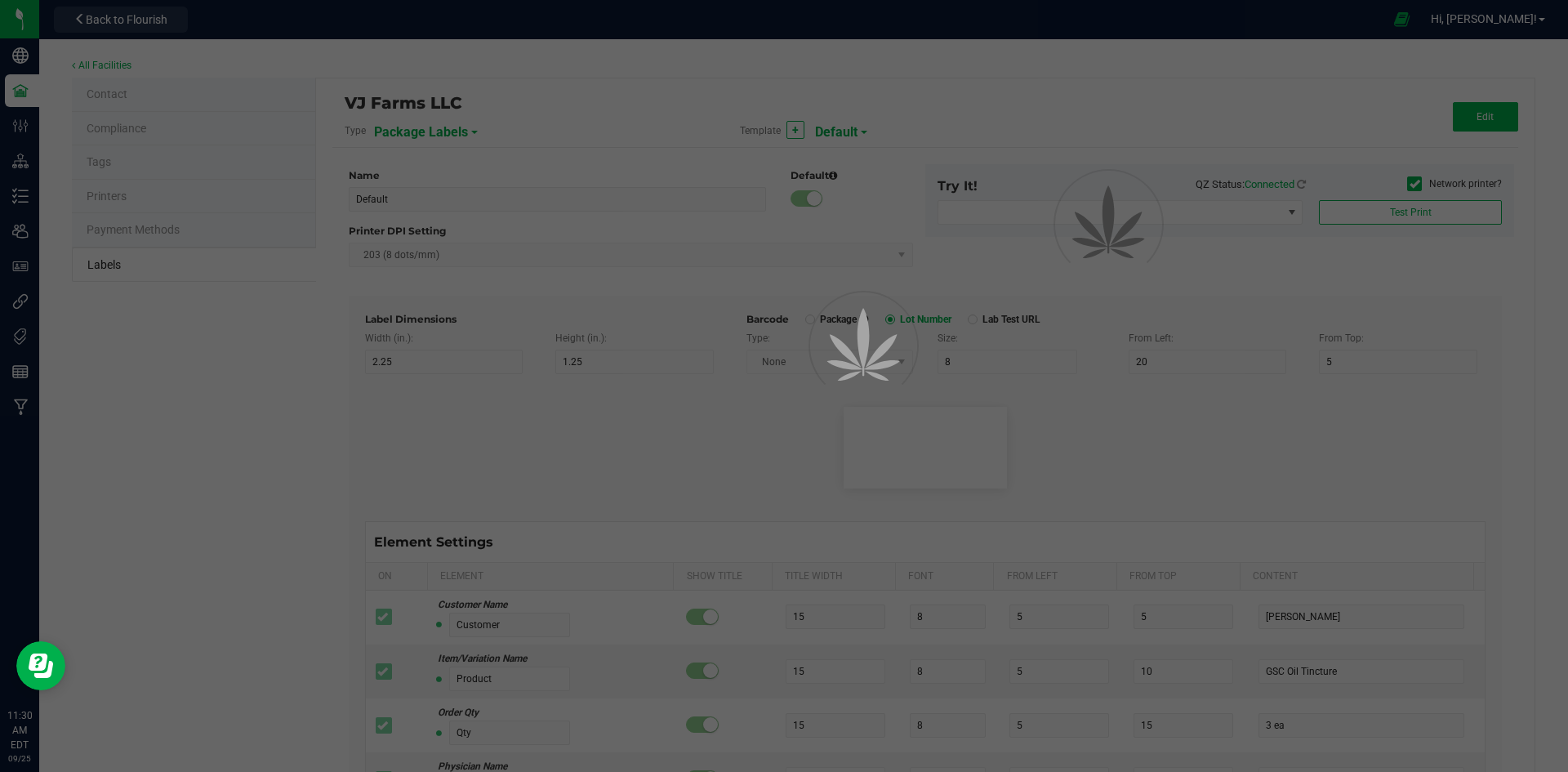
type input "6"
type input "10.5"
type input "27.43"
type input "Serving Size"
type input "11"
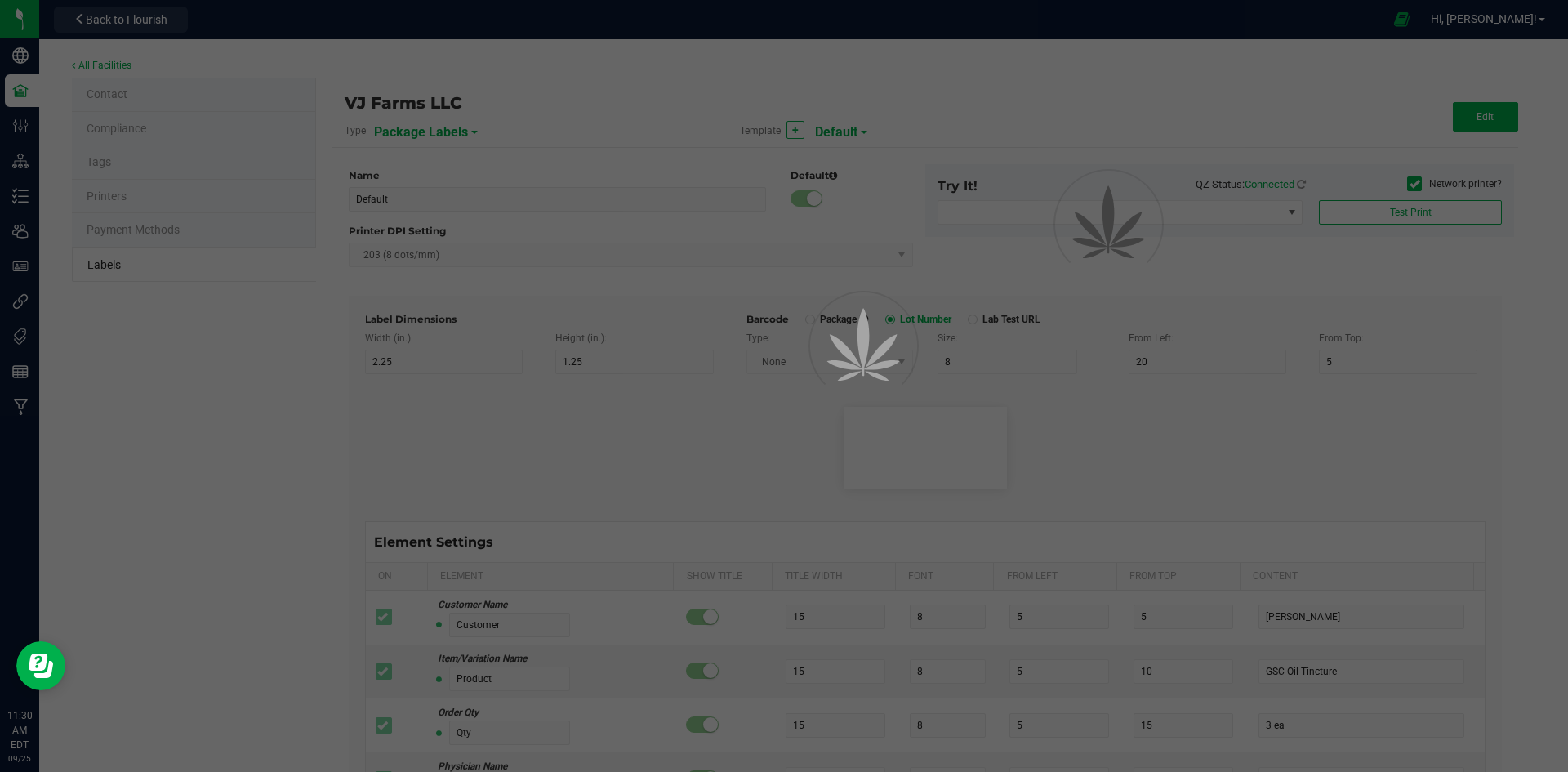
type input "6"
type input "19"
type input "7.5"
type input "0000 mg/pk"
type input "Ref Field 2"
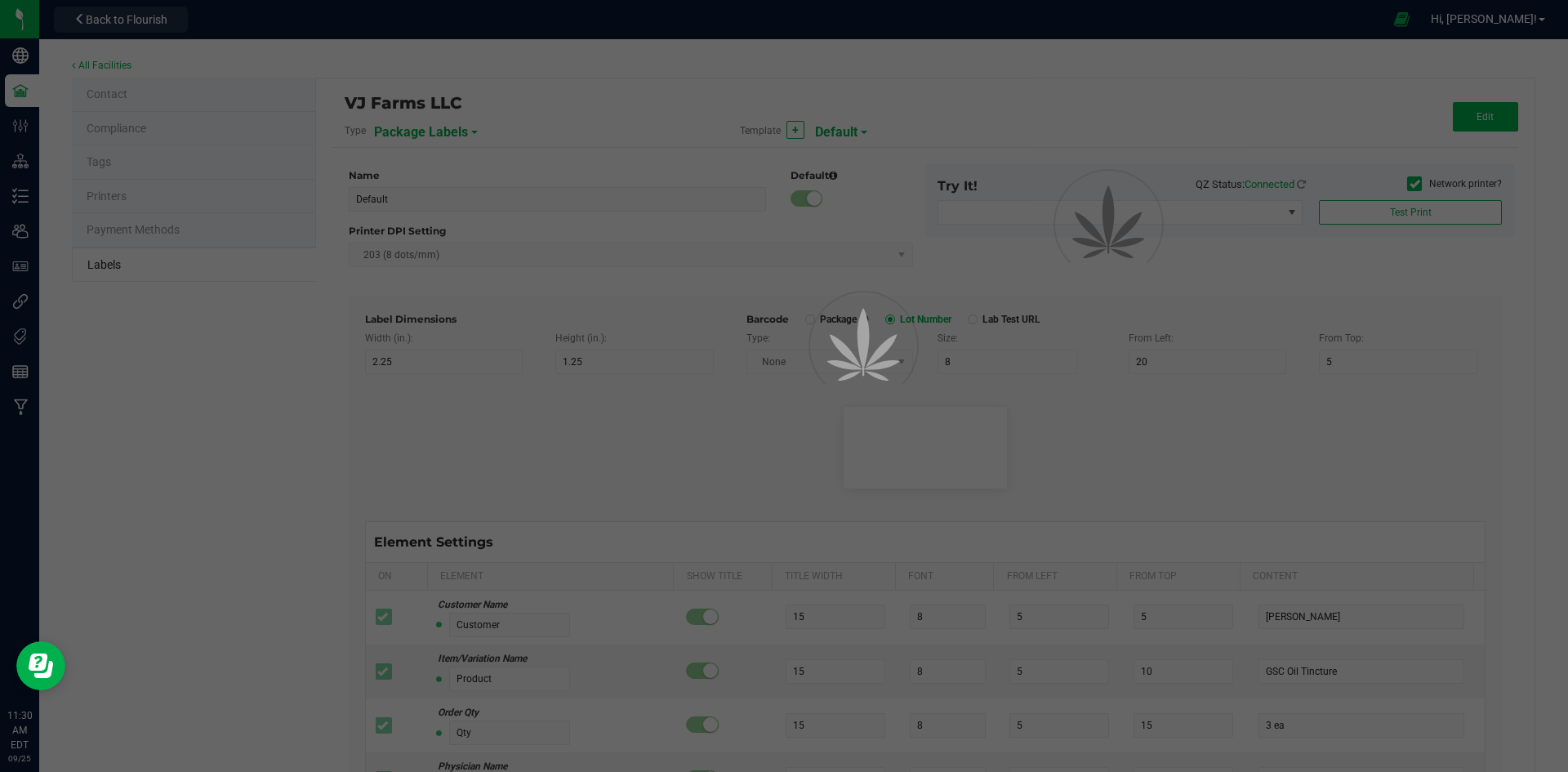
type input "25"
type input "6"
type input "19"
type input "10.5"
type input "0000 mg/pk"
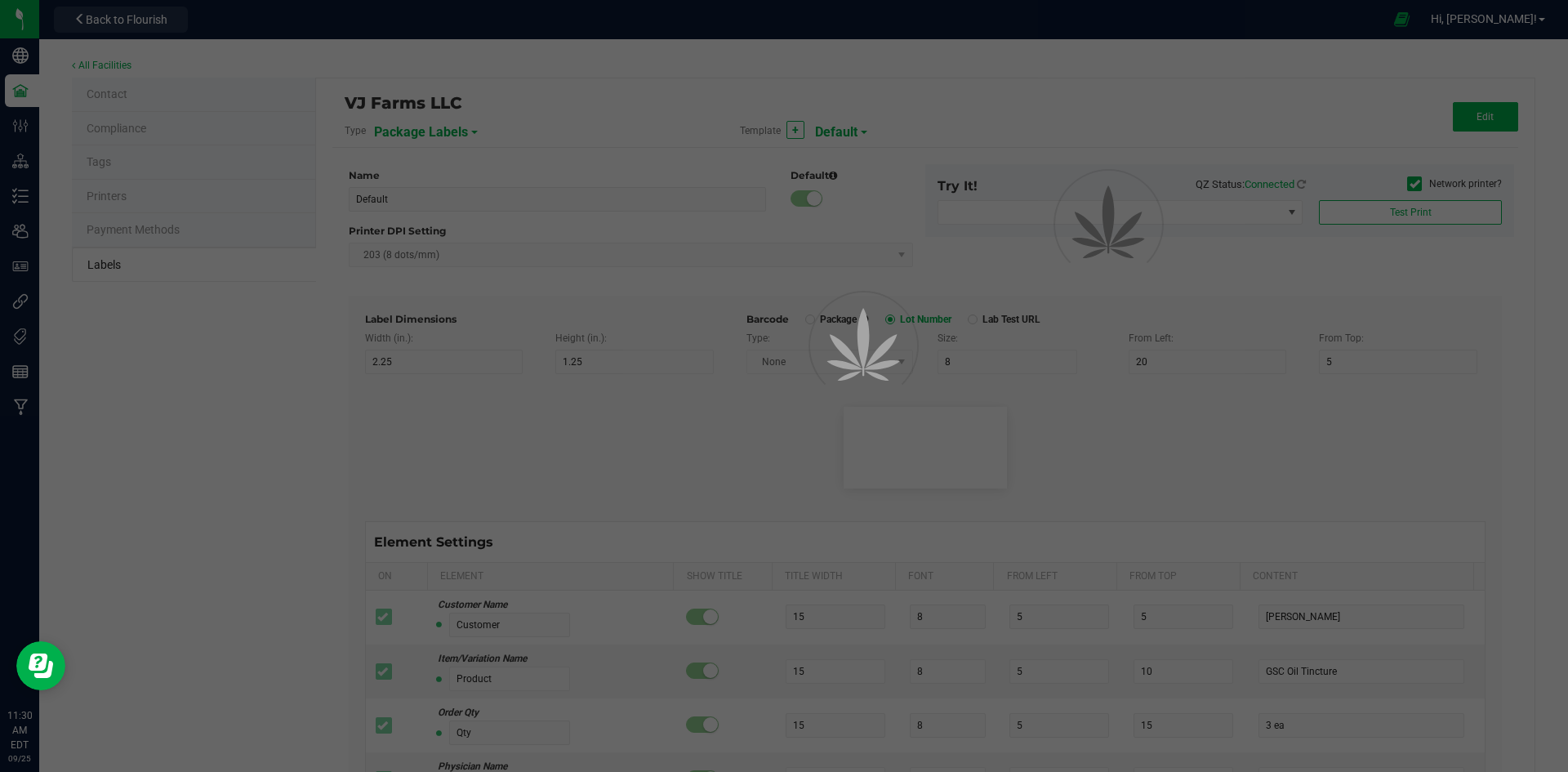
type input "Package ID"
type input "25"
type input "10"
type input "5"
type input "CADMODS-20230420-096"
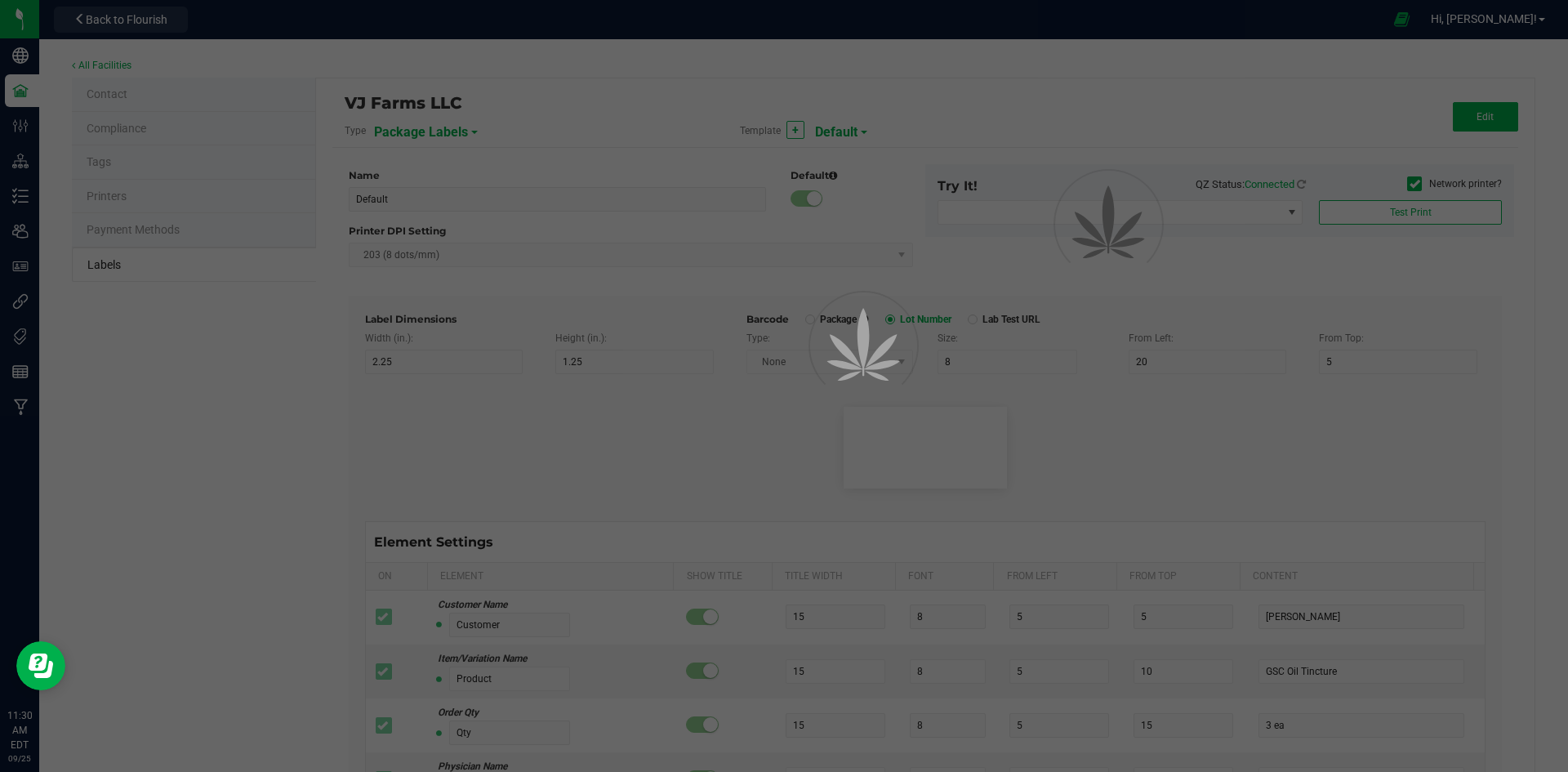
type input "SKU Name"
type input "25"
type input "10"
type input "Gelato Pen"
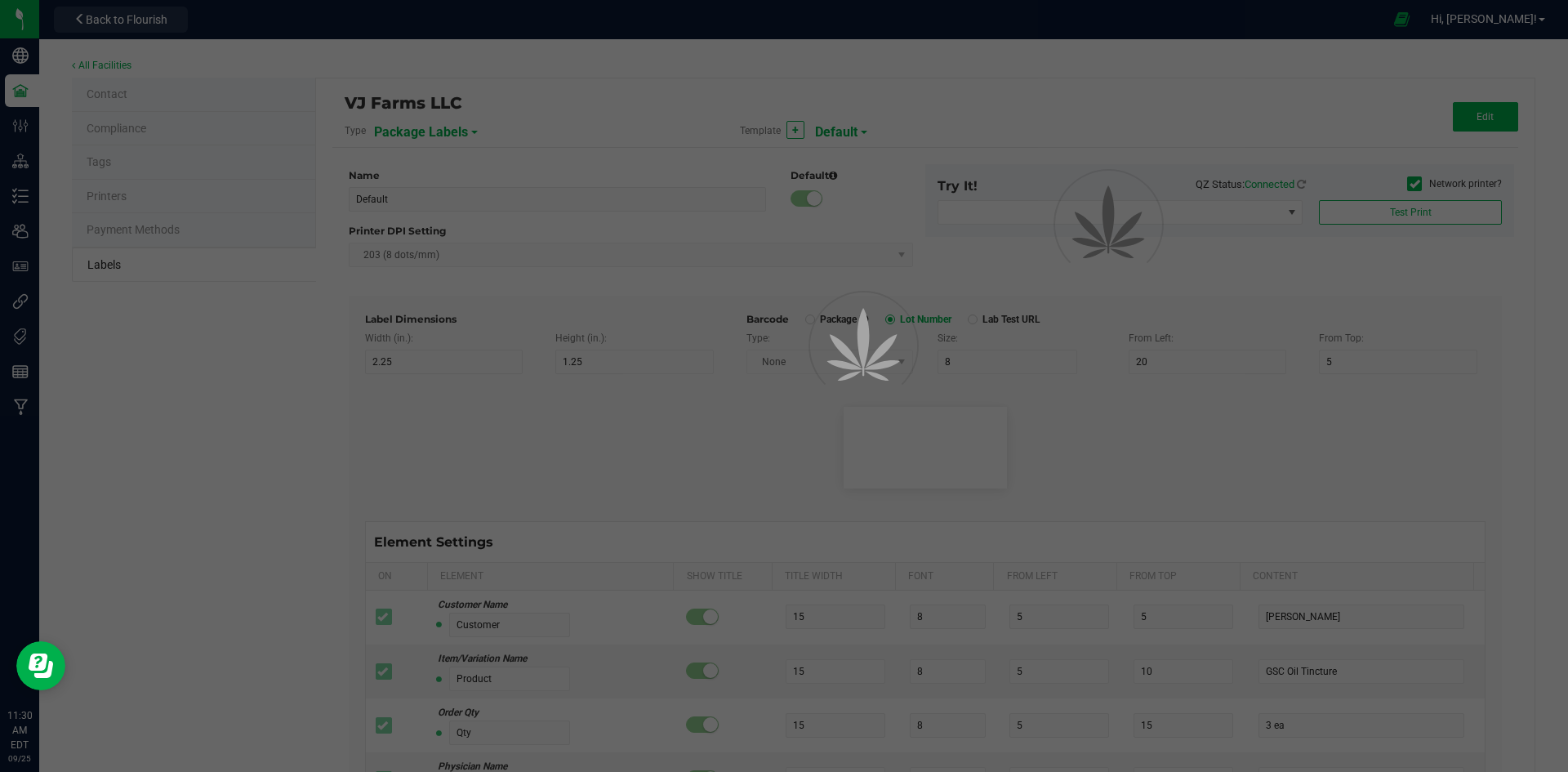
type input "Strain"
type input "25"
type input "10"
type input "15"
type input "Gelato"
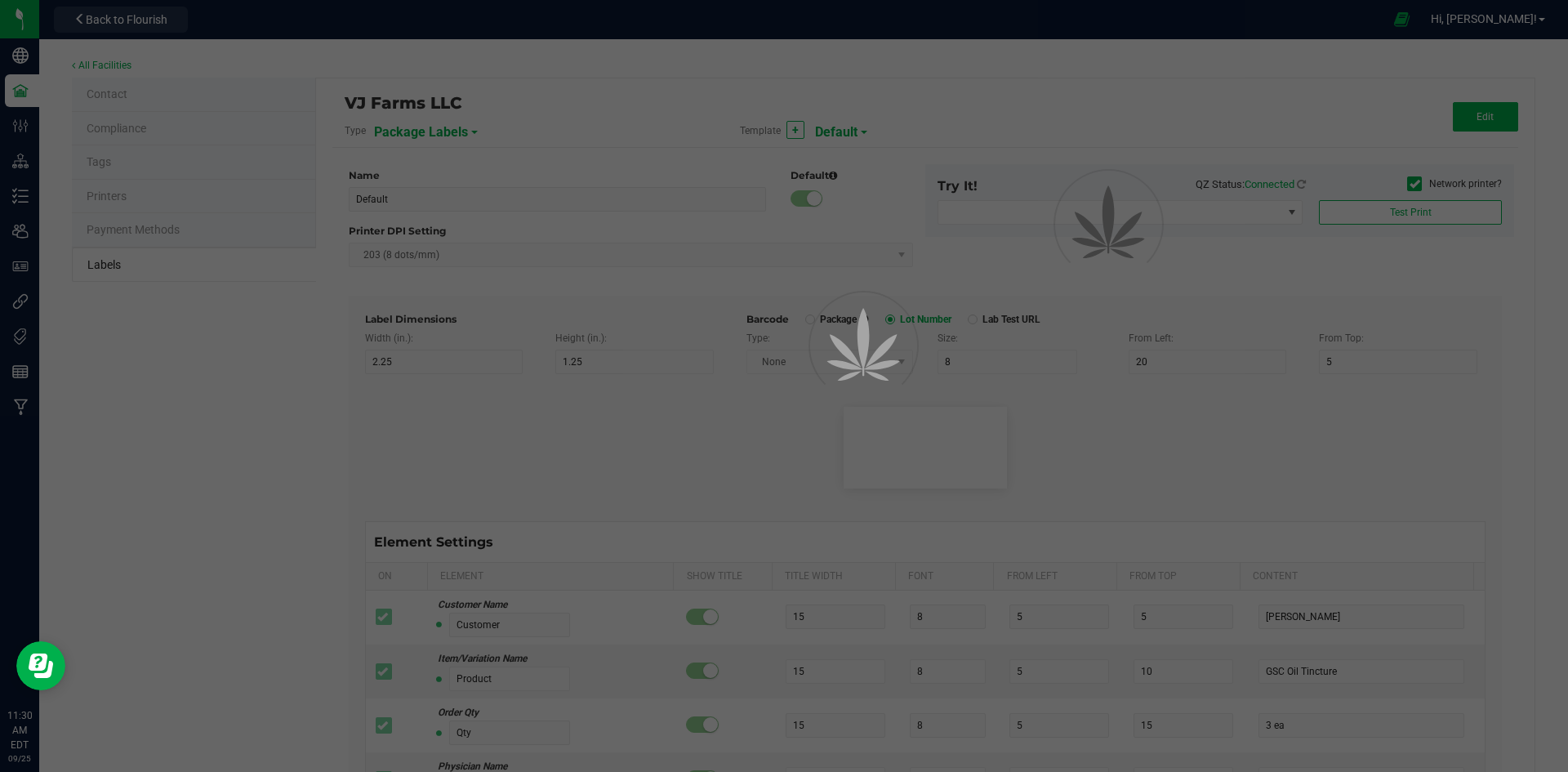
type input "Size"
type input "25"
type input "10"
type input "20"
type input "44 ea"
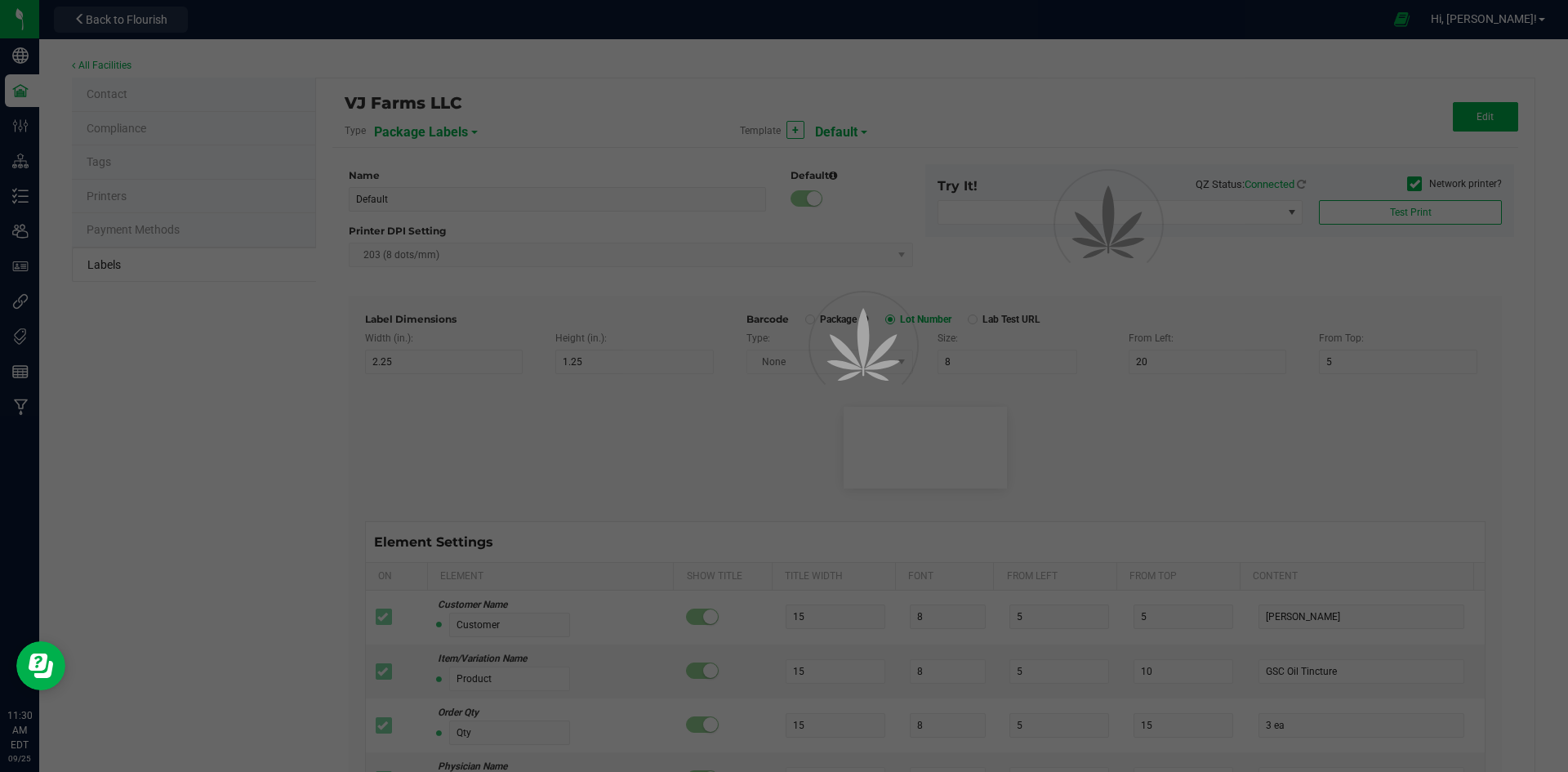
type input "Package Date"
type input "25"
type input "10"
type input "25"
type input "[DATE] 10:14pm"
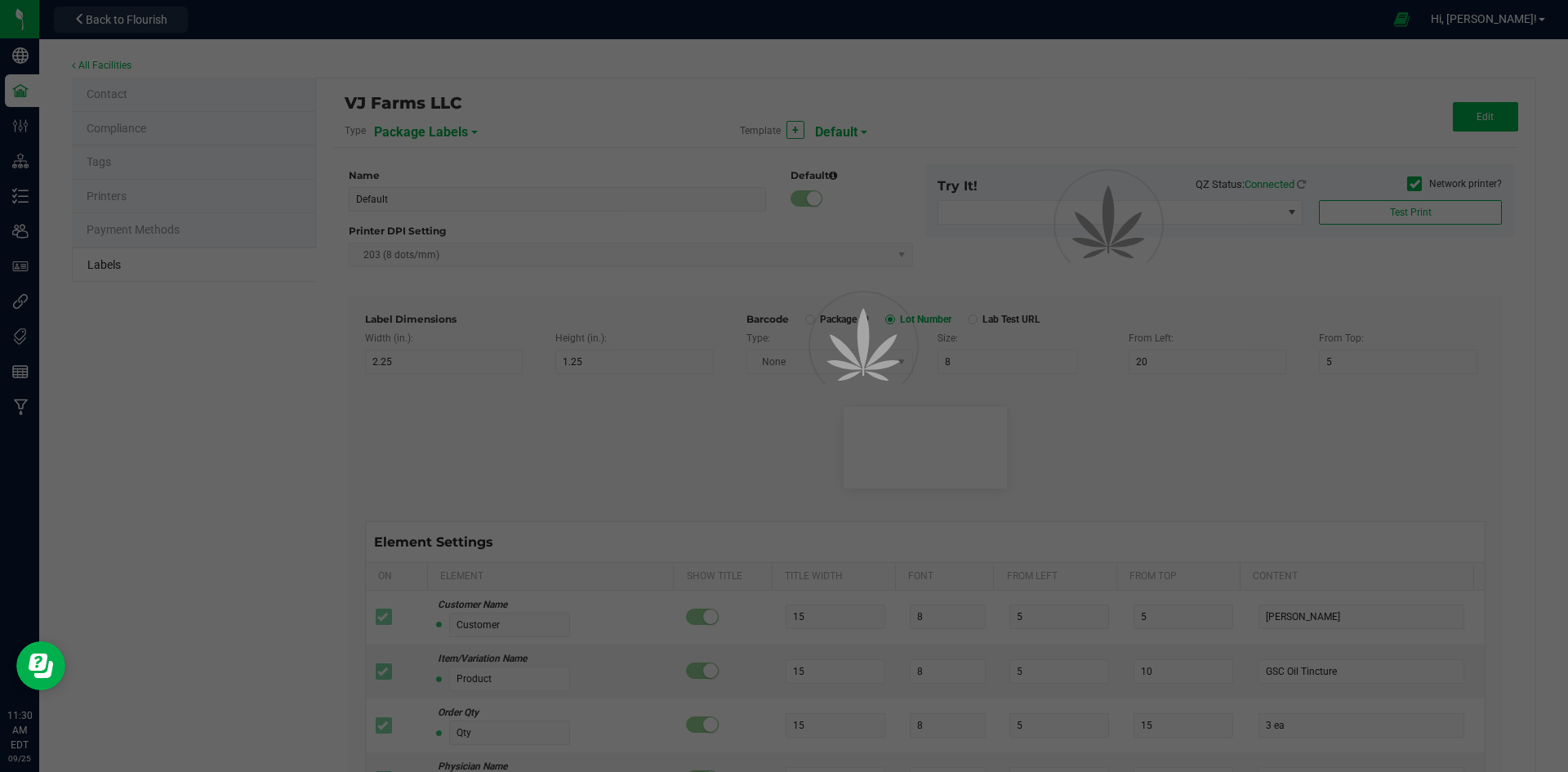
type input "SKU"
type input "25"
type input "10"
type input "42P017"
type input "Ref Field 3"
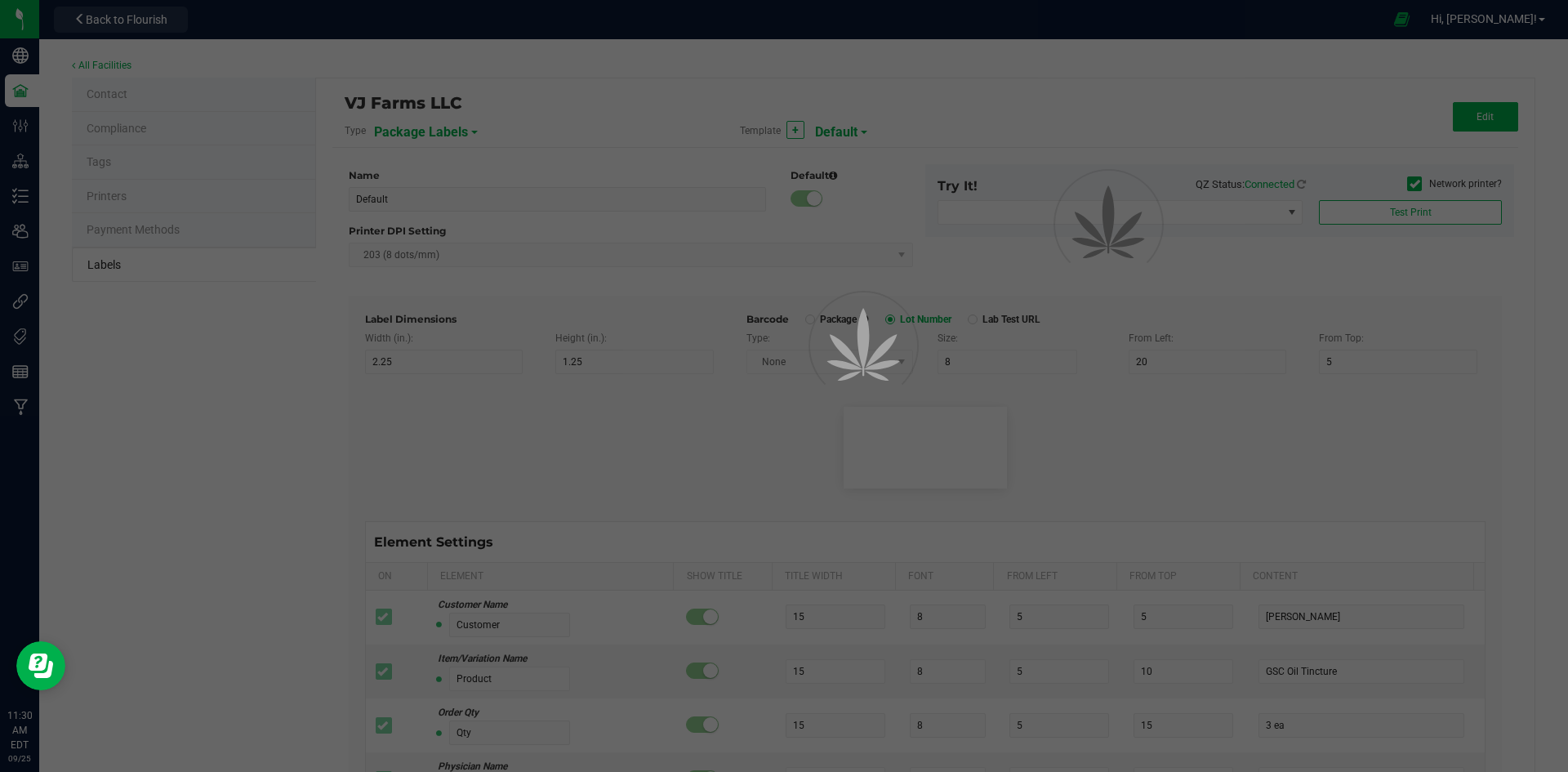
type input "25"
type input "10"
type input "35"
type input "Ref Field 3 Value"
type input "Item Ref Field 1"
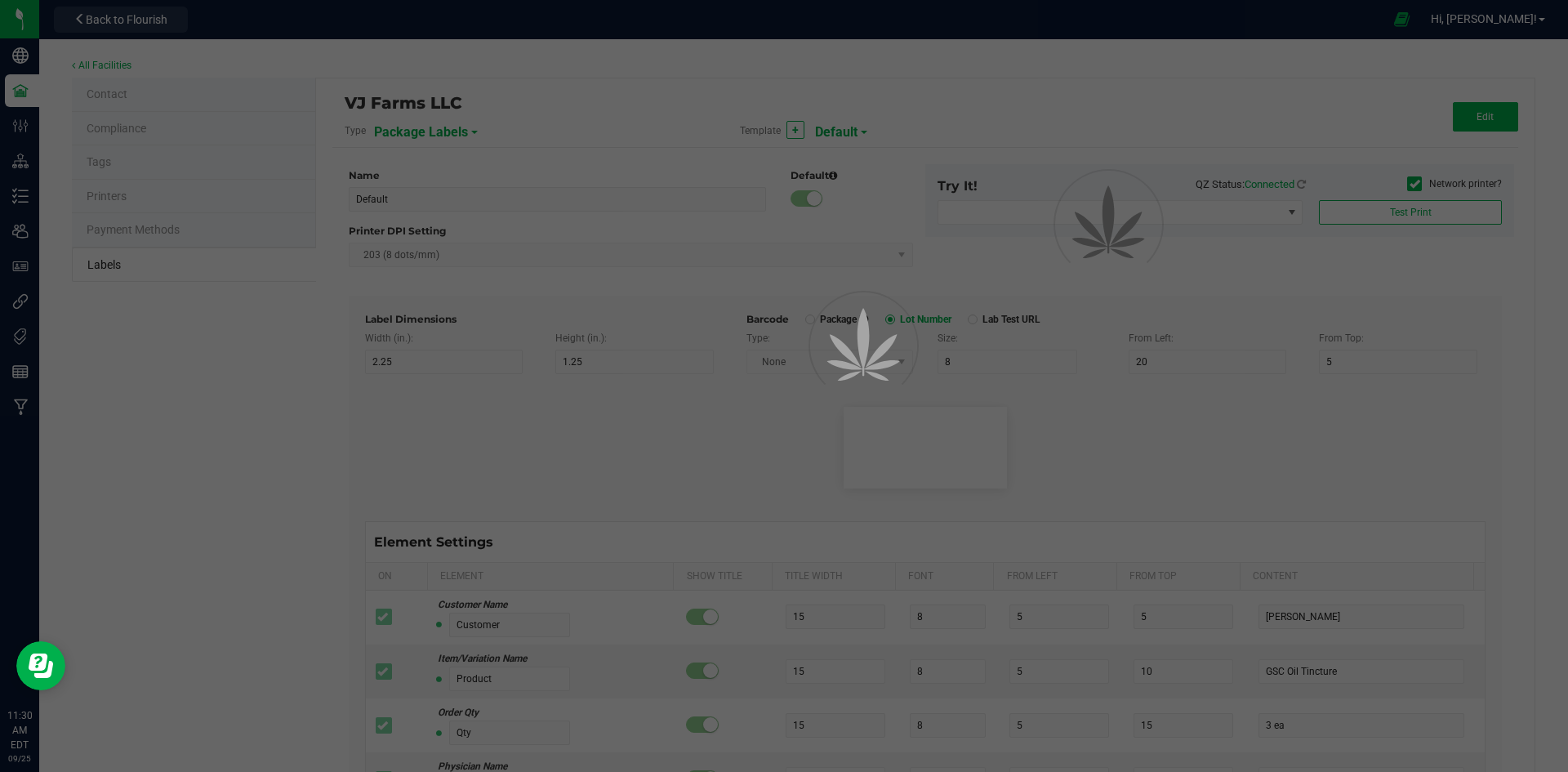
type input "25"
type input "10"
type input "35"
type input "Item Ref Field 1 Value"
type input "Item Ref Field 2"
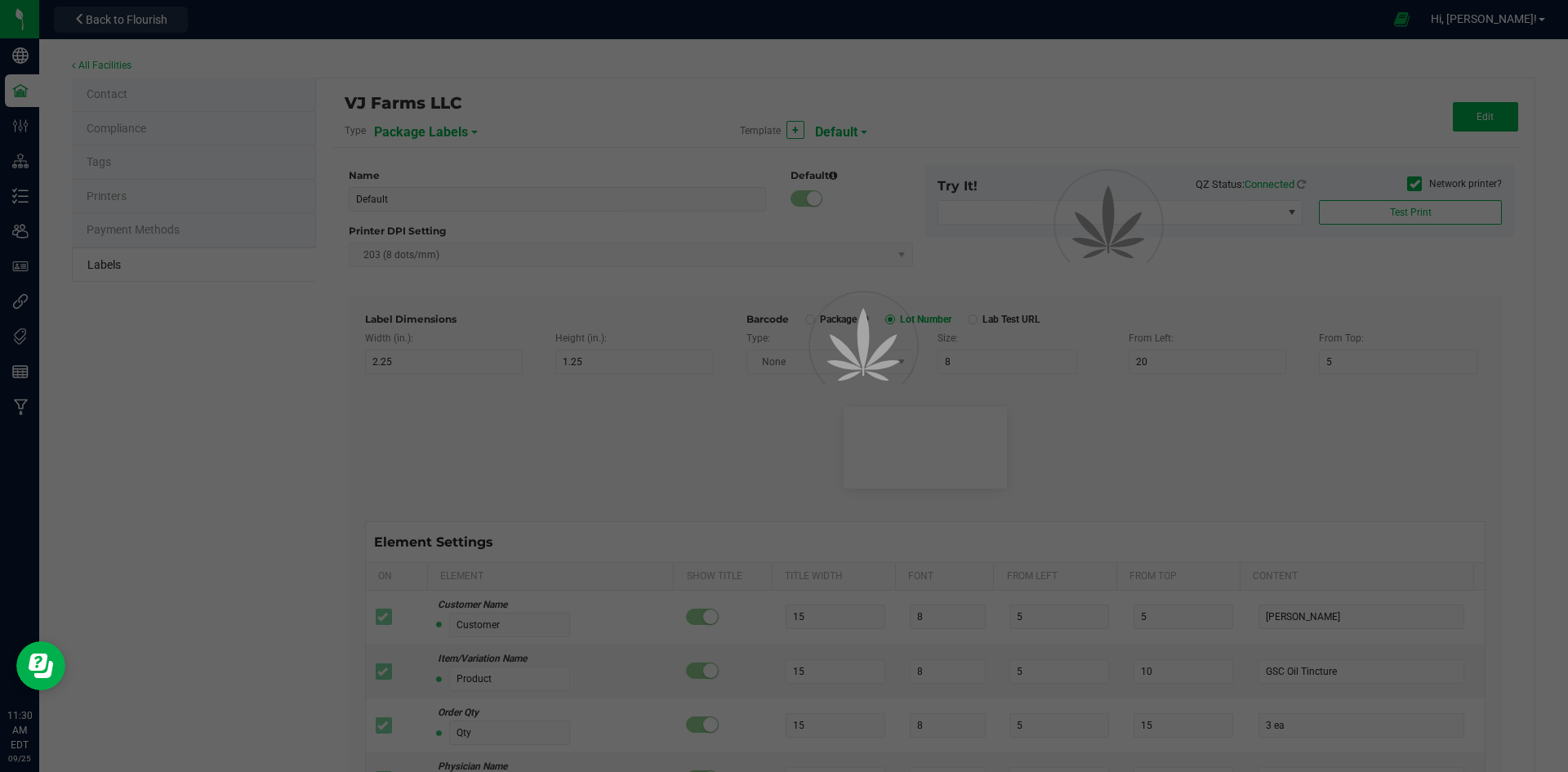
type input "25"
type input "10"
type input "35"
type input "Item Ref Field 2 Value"
type input "Item Ref Field 3"
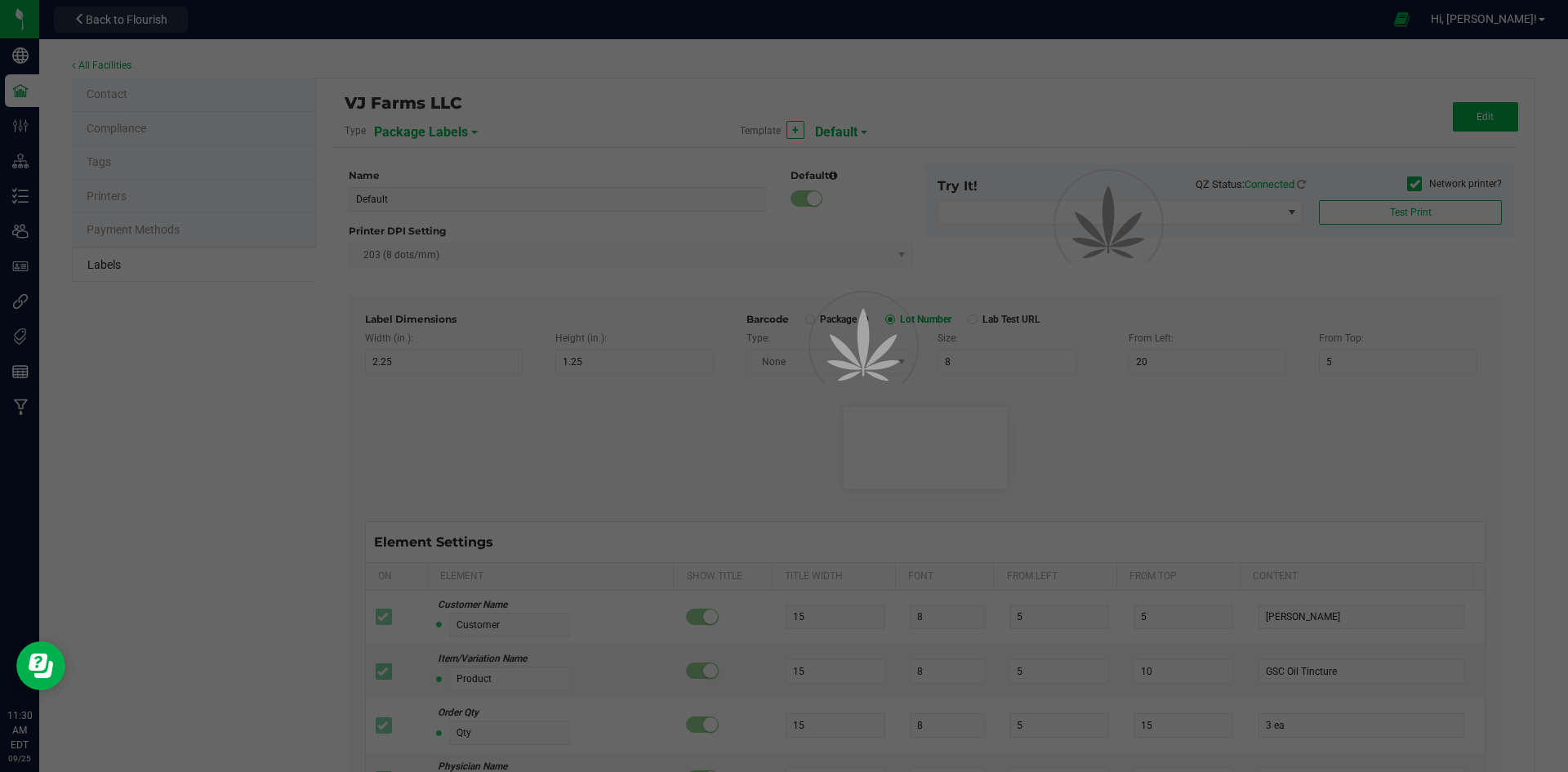
type input "25"
type input "10"
type input "35"
type input "Item Ref Field 3 Value"
type input "Item Ref Field 4"
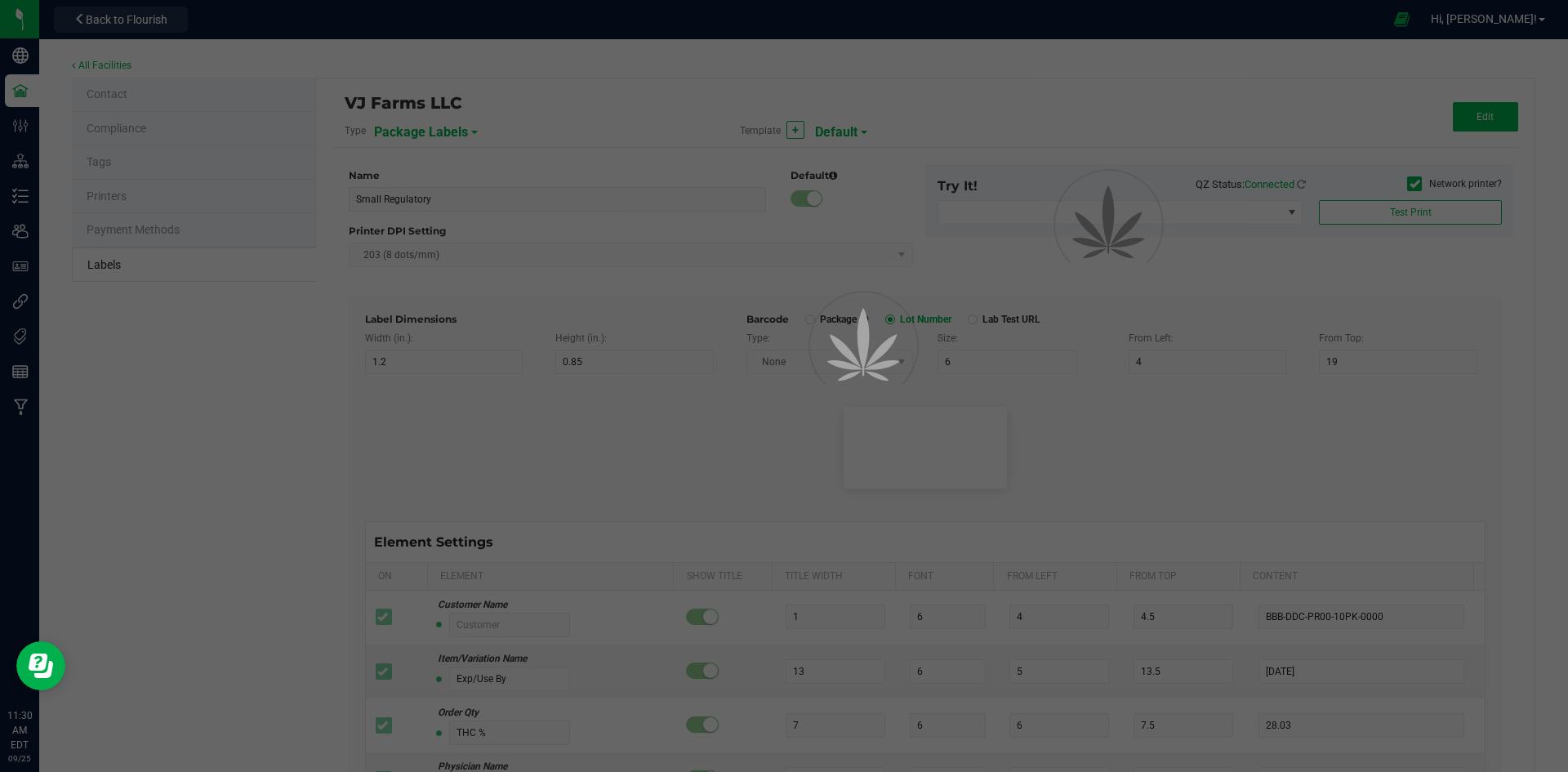
type input "25"
type input "10"
type input "35"
type input "Item Ref Field 4 Value"
type input "Item Ref Field 5"
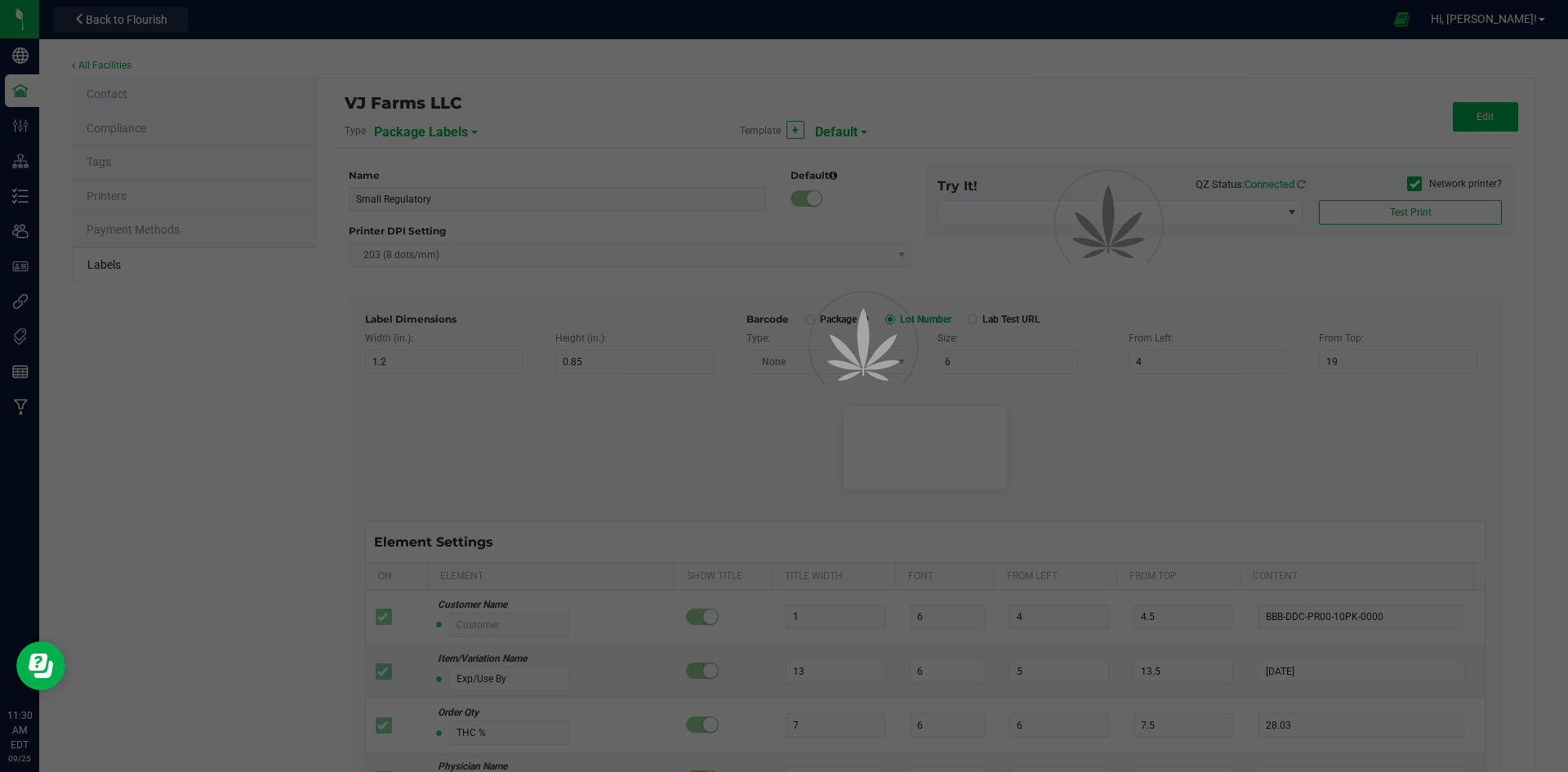
type input "25"
type input "10"
type input "35"
type input "Item Ref Field 5 Value"
type input "NDC Number"
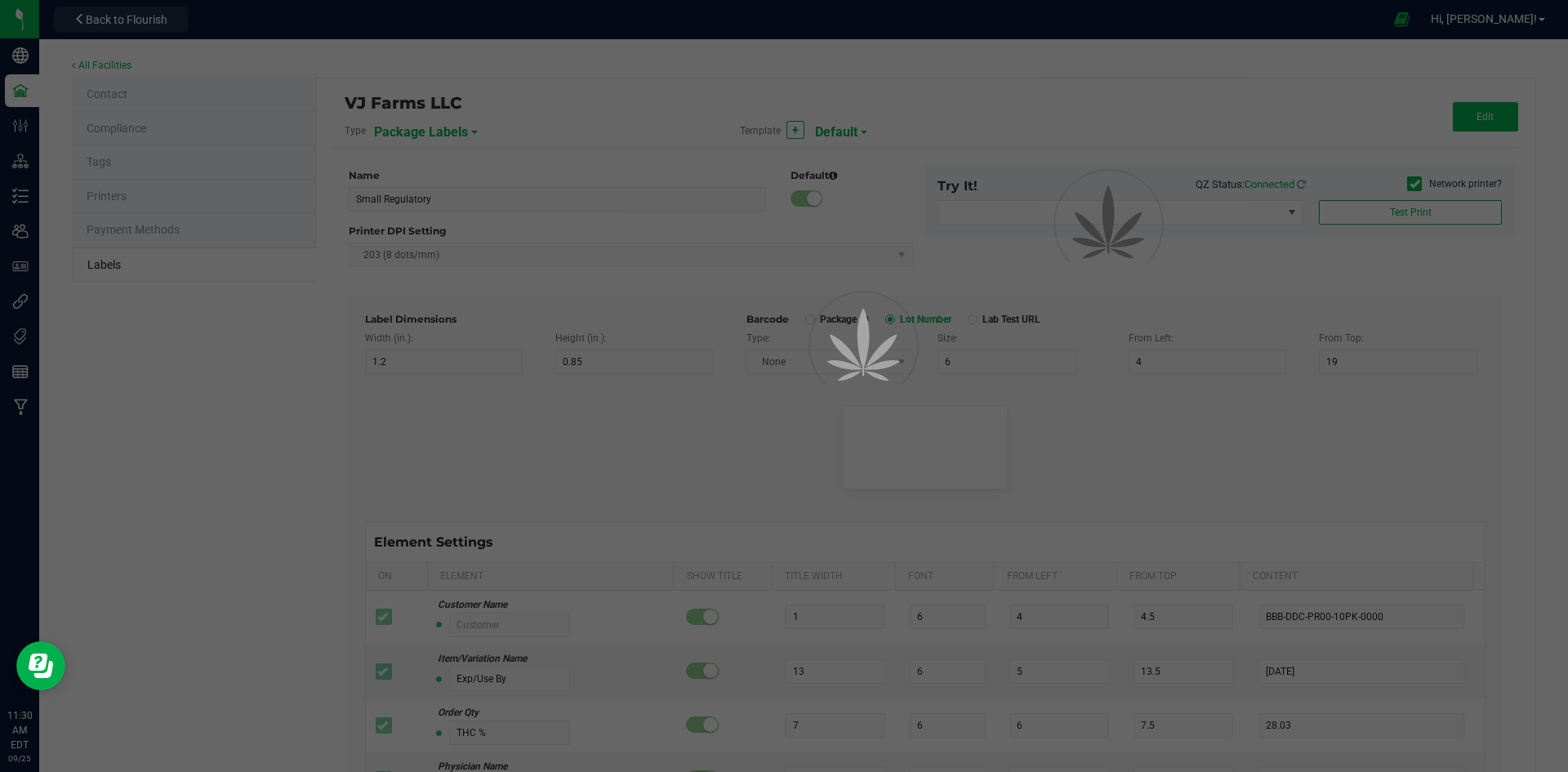
type input "25"
type input "10"
type input "35"
type input "[PHONE_NUMBER]"
type input "Number of Servings"
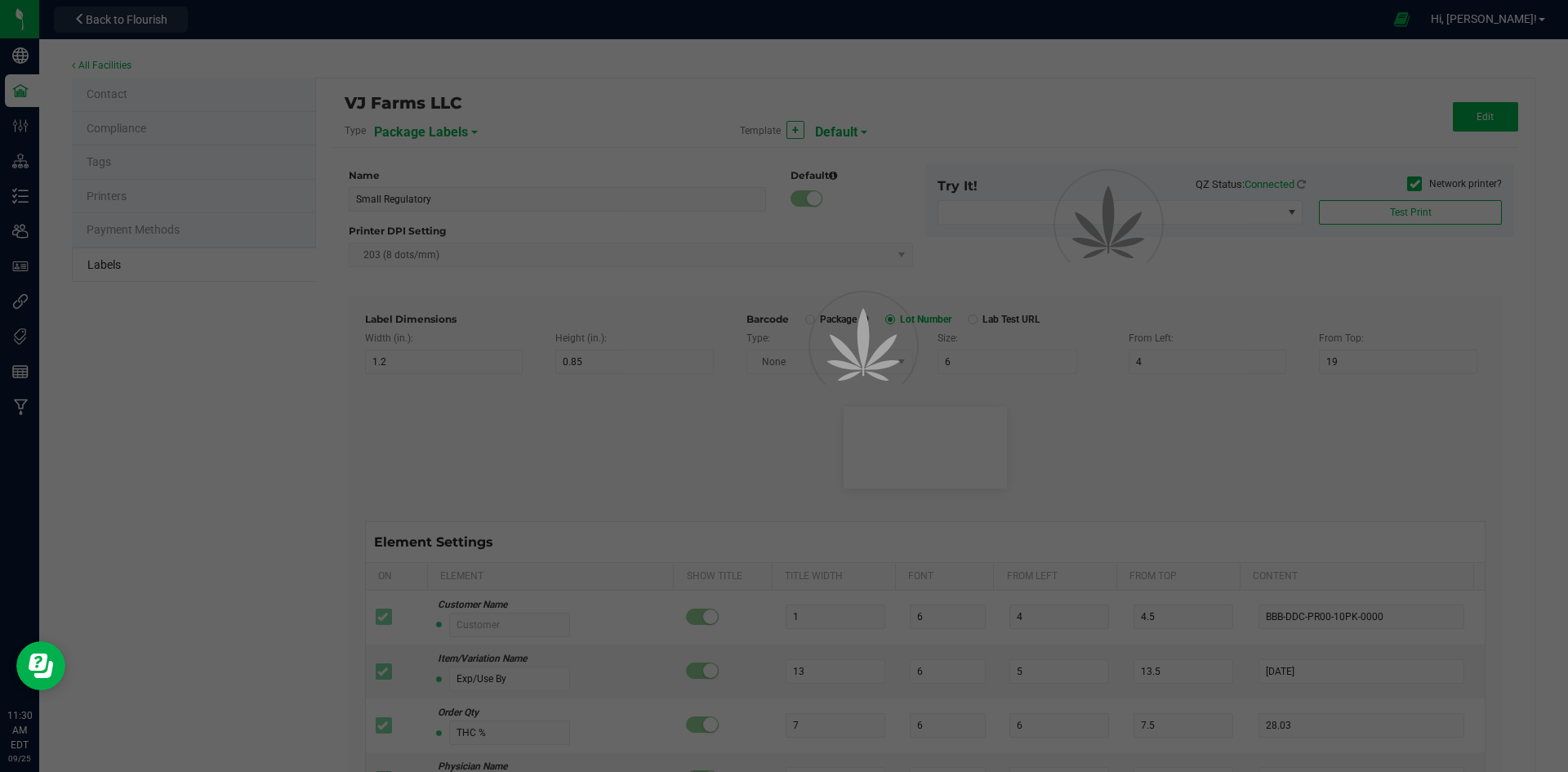
type input "25"
type input "10"
type input "35"
type input "4 servings/item"
type input "Serving Size"
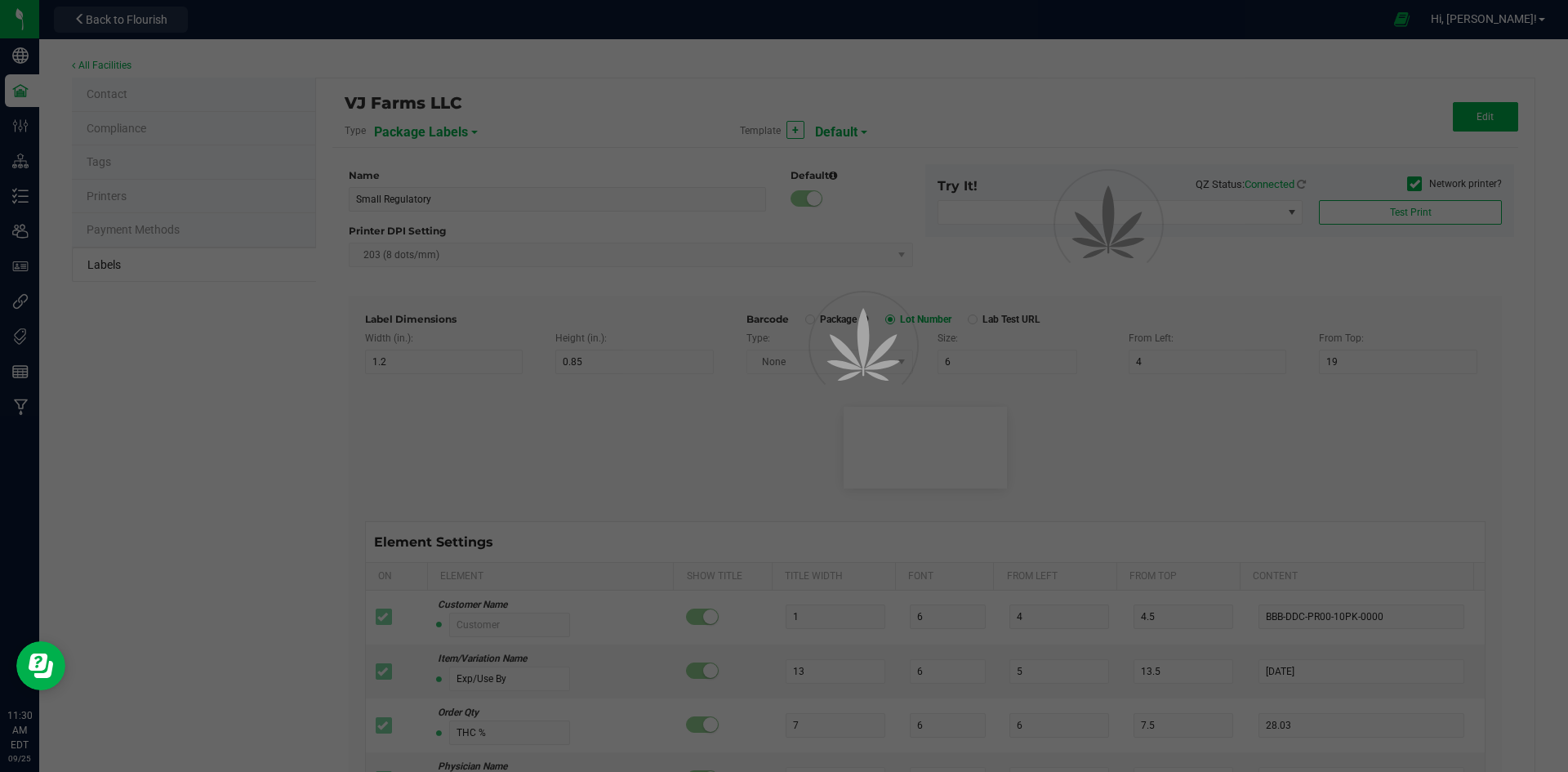
type input "25"
type input "10"
type input "35"
type input "1 cup"
type input "Serving Size (Grams)"
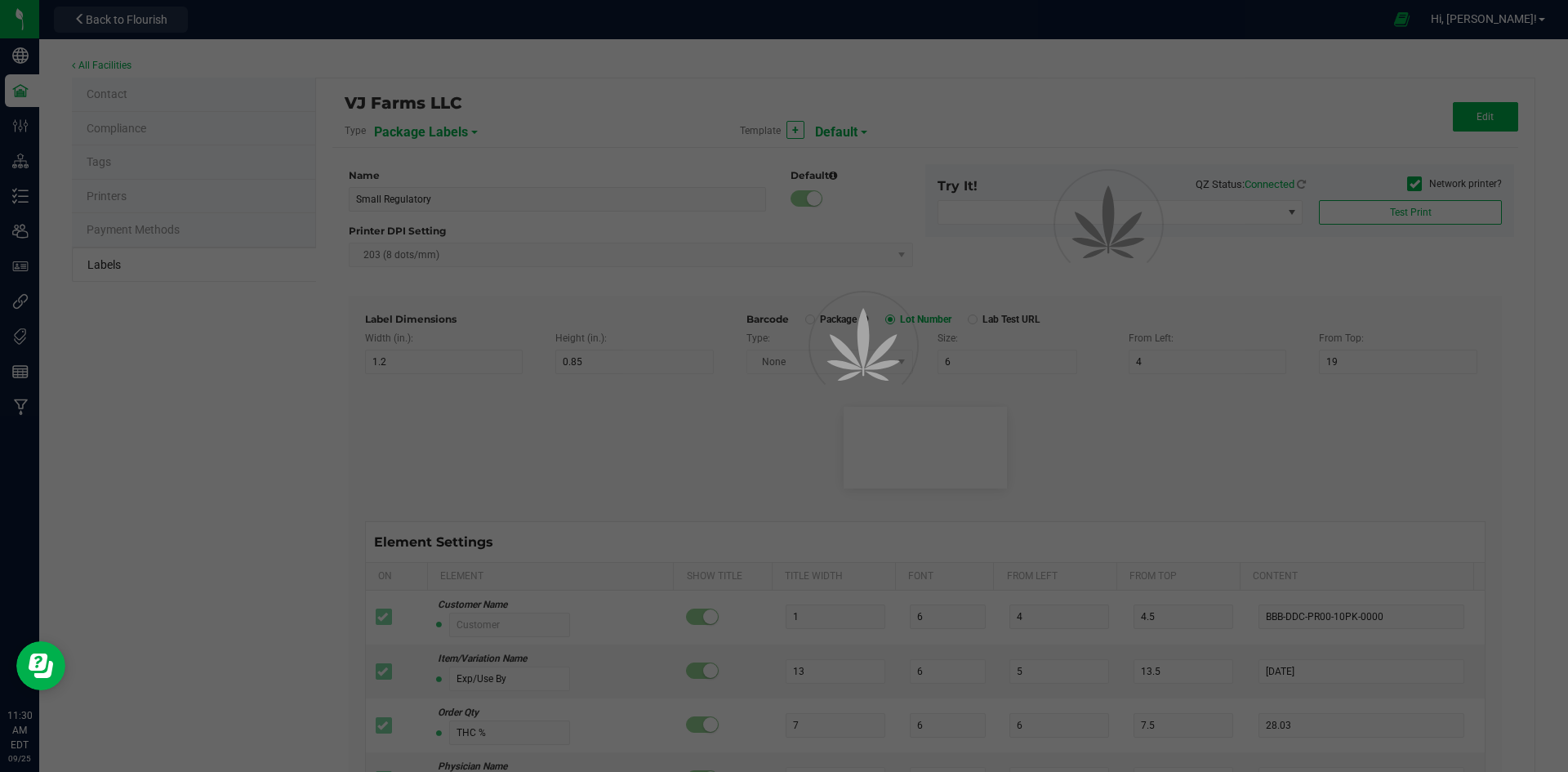
type input "25"
type input "10"
type input "35"
type input "4 g"
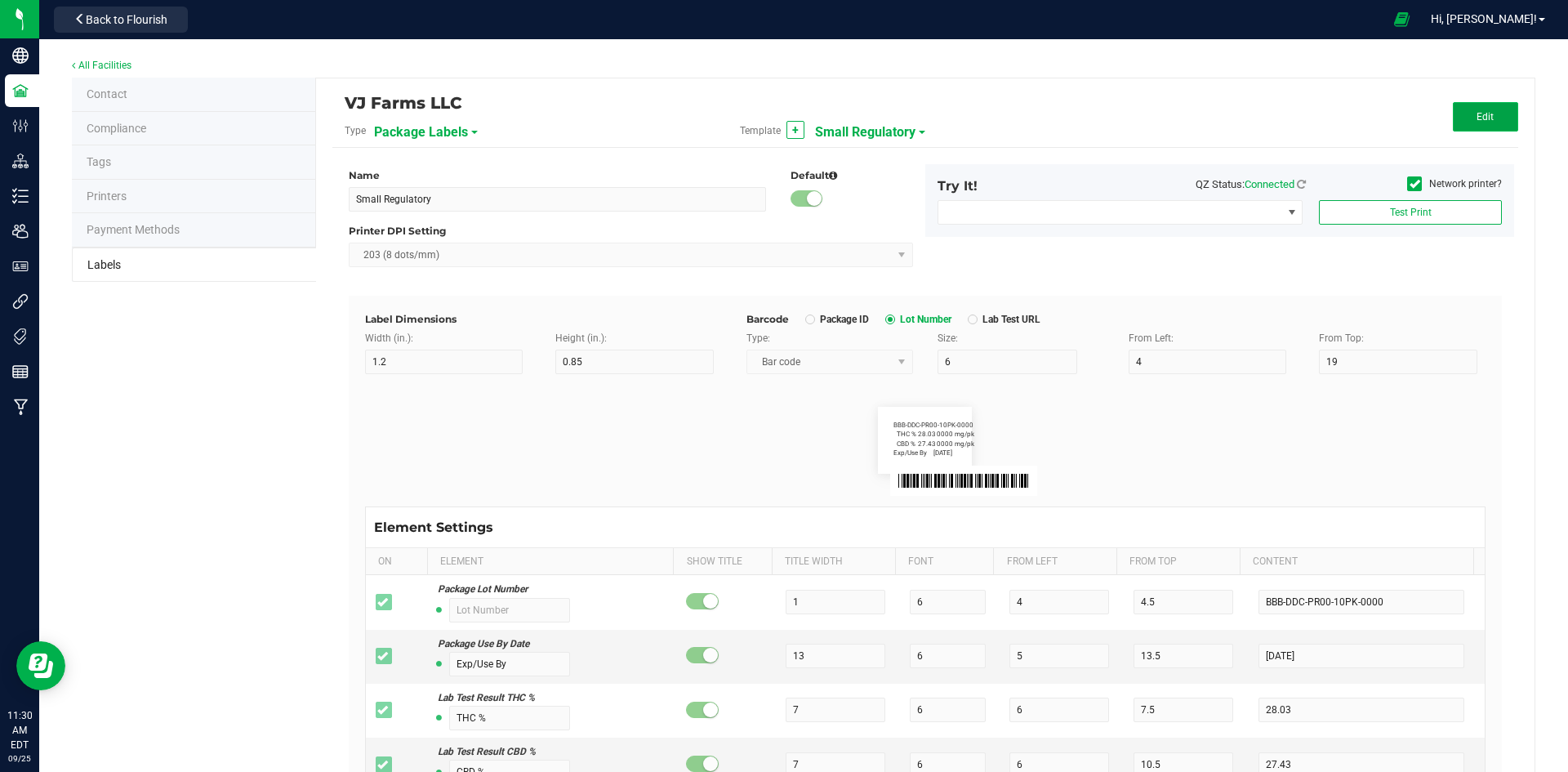
drag, startPoint x: 1479, startPoint y: 109, endPoint x: 1417, endPoint y: 147, distance: 72.7
click at [1478, 108] on button "Edit" at bounding box center [1486, 116] width 65 height 29
click at [1180, 362] on input "4" at bounding box center [1207, 362] width 158 height 25
type input "1.5"
click at [1494, 133] on div "VJ Farms LLC Type Package Labels Template Small Regulatory Cancel Save" at bounding box center [925, 121] width 1186 height 53
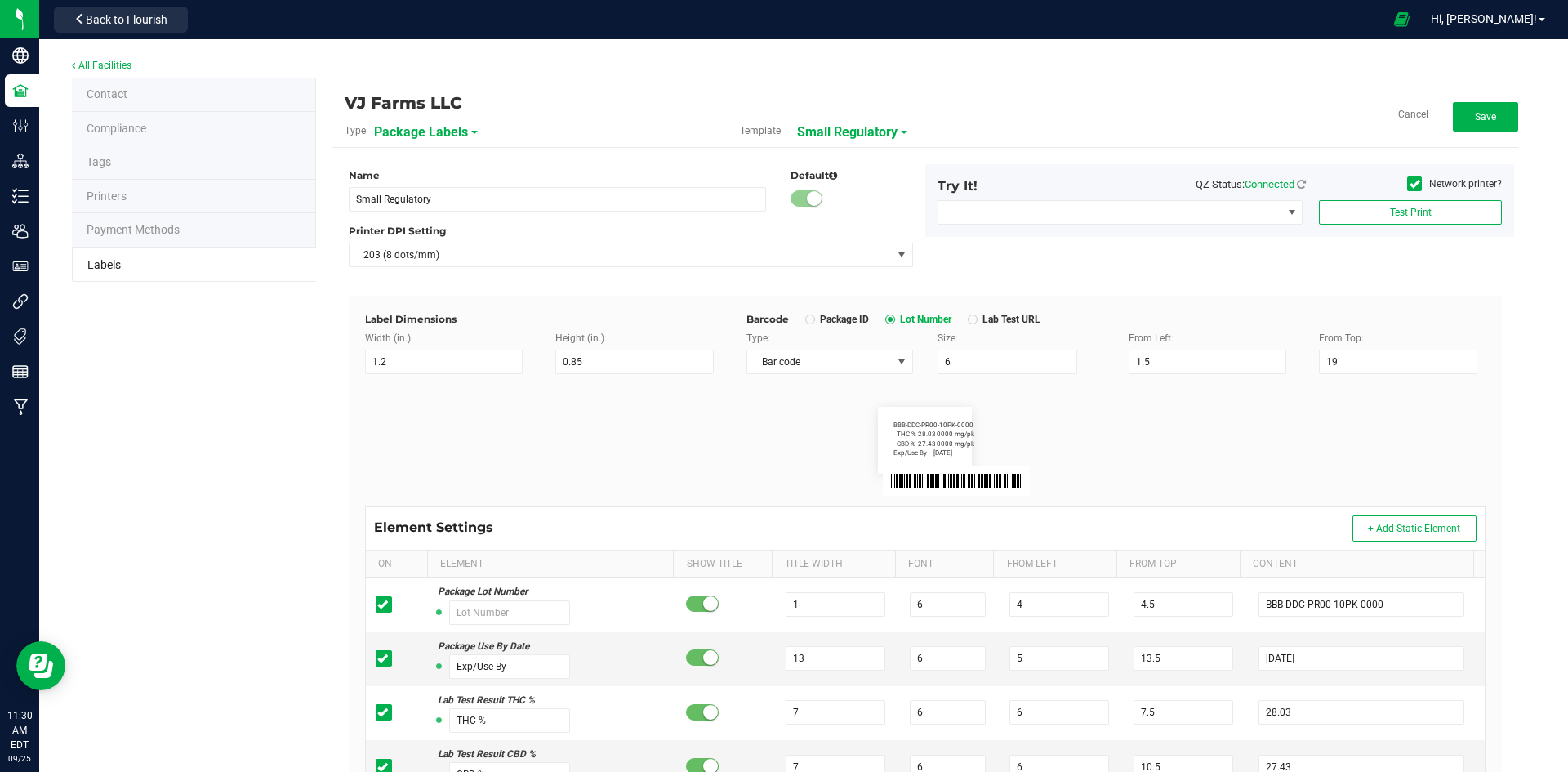
click at [1489, 100] on div "VJ Farms LLC Type Package Labels Template Small Regulatory Cancel Save" at bounding box center [925, 121] width 1186 height 53
click at [1488, 115] on button "Save" at bounding box center [1486, 116] width 65 height 29
